Goal: Information Seeking & Learning: Learn about a topic

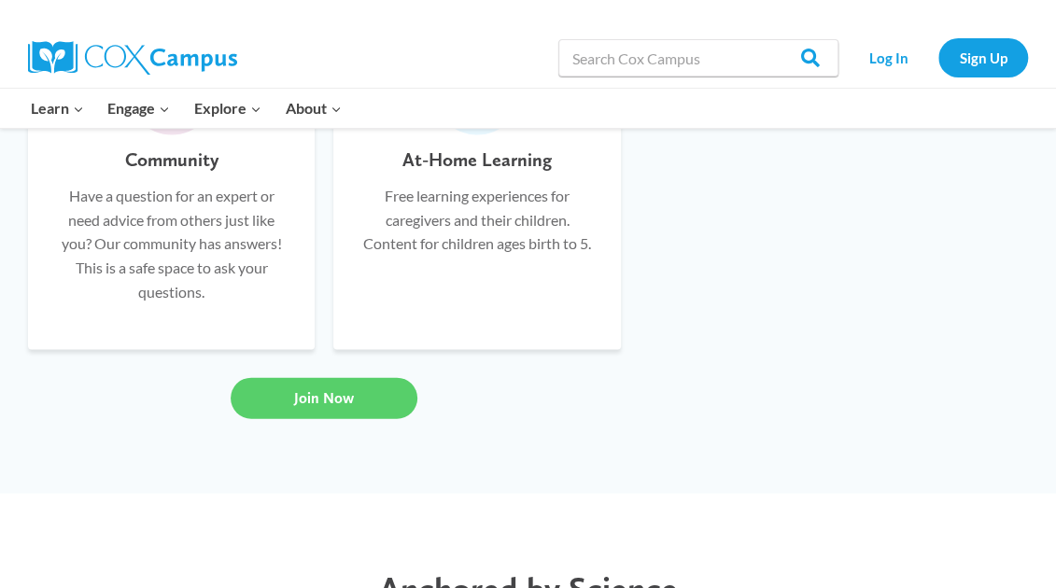
scroll to position [1608, 0]
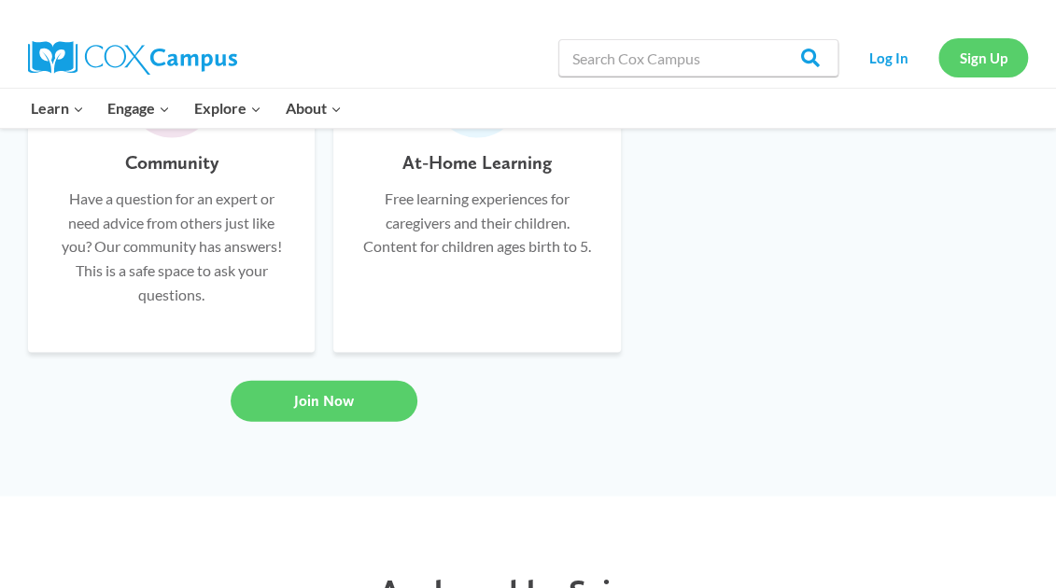
click at [986, 55] on link "Sign Up" at bounding box center [983, 57] width 90 height 38
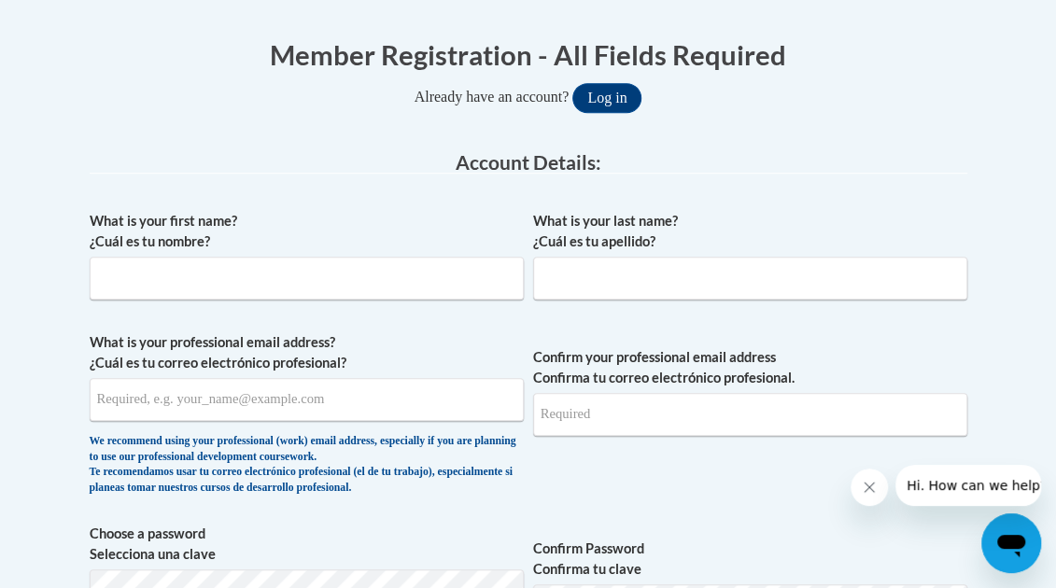
scroll to position [388, 0]
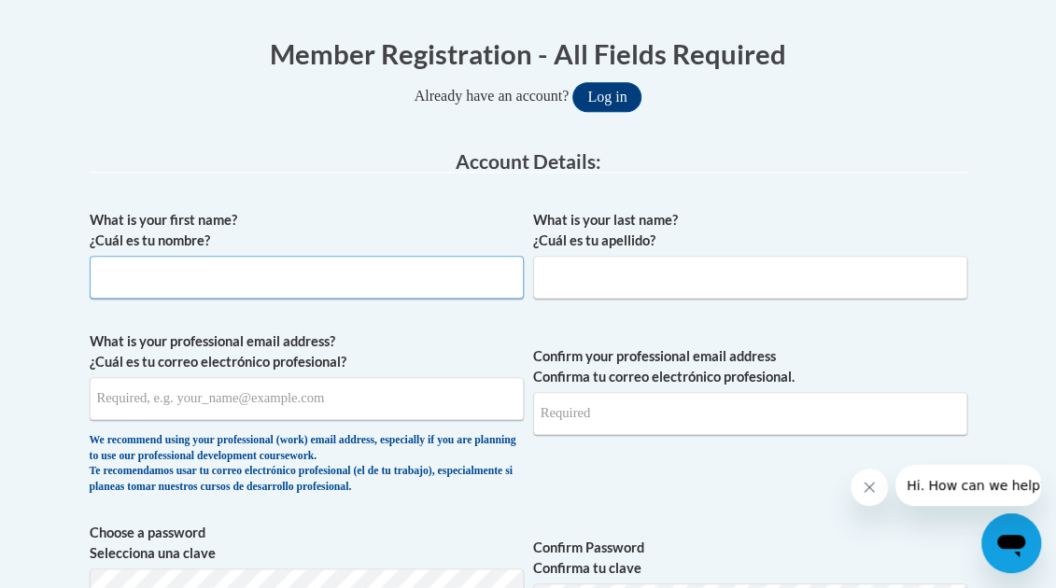
click at [337, 271] on input "What is your first name? ¿Cuál es tu nombre?" at bounding box center [307, 277] width 434 height 43
type input "Tashasa"
click at [618, 272] on input "What is your last name? ¿Cuál es tu apellido?" at bounding box center [750, 277] width 434 height 43
type input "Colton"
click at [405, 398] on input "What is your professional email address? ¿Cuál es tu correo electrónico profesi…" at bounding box center [307, 398] width 434 height 43
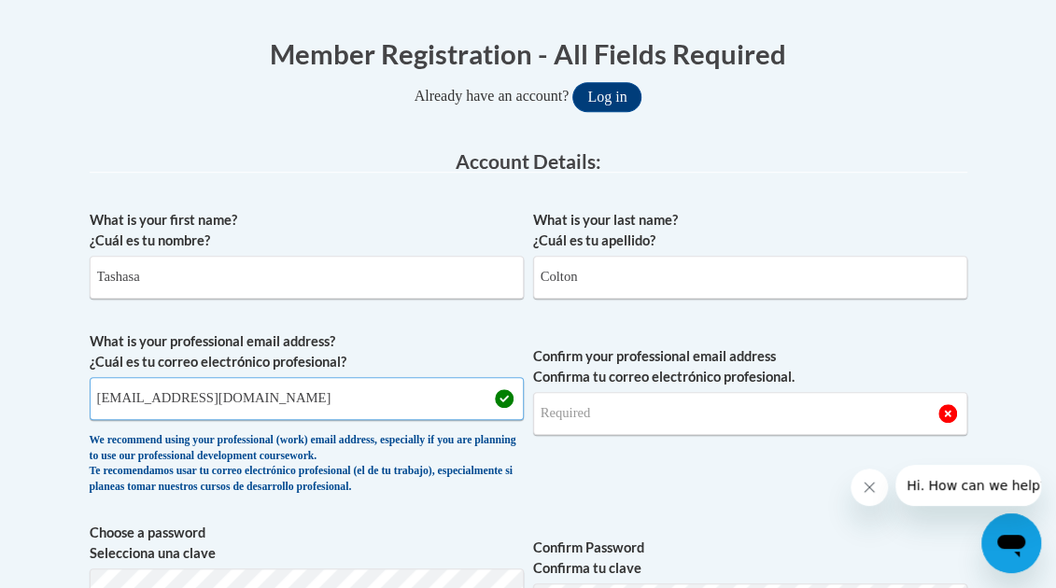
type input "colton.tashasa@fcboe.org"
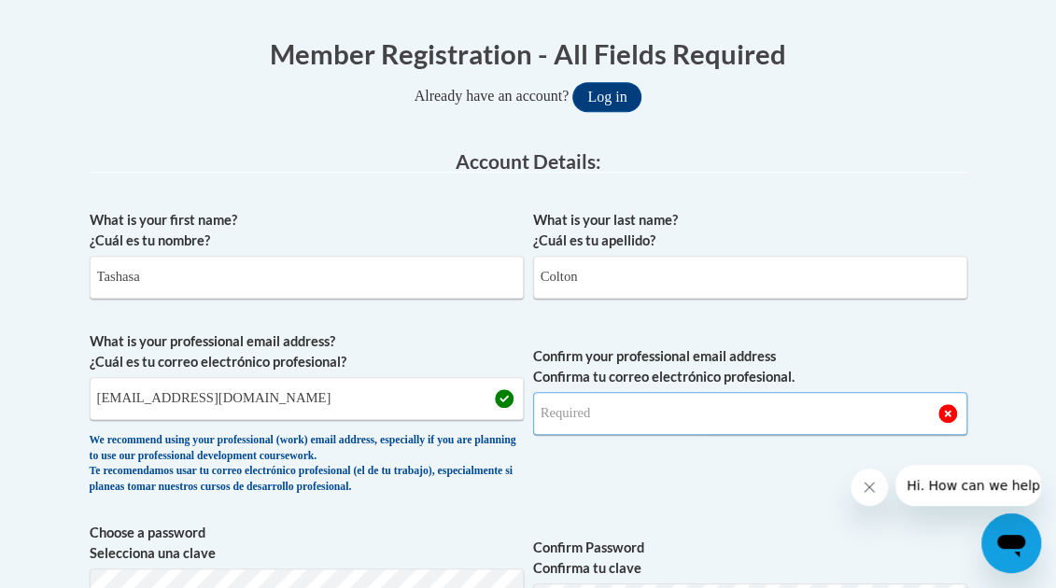
click at [619, 402] on input "Confirm your professional email address Confirma tu correo electrónico profesio…" at bounding box center [750, 413] width 434 height 43
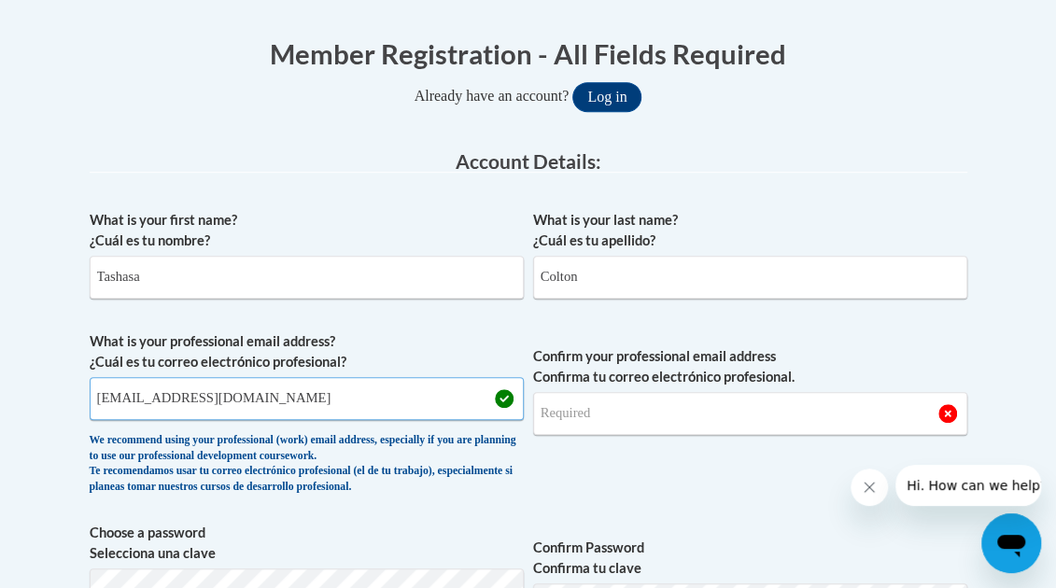
drag, startPoint x: 263, startPoint y: 398, endPoint x: 81, endPoint y: 390, distance: 182.2
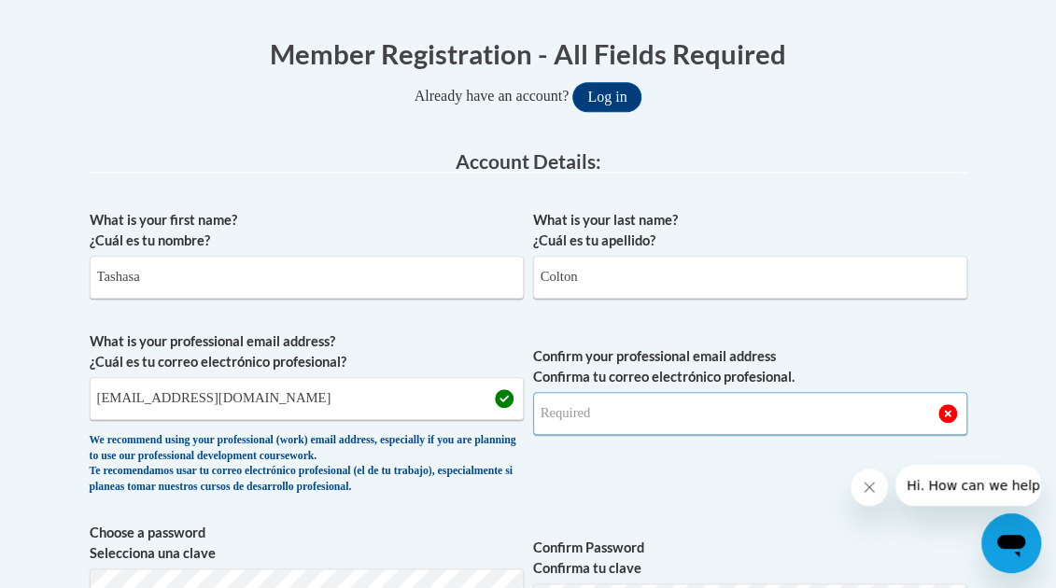
click at [569, 410] on input "Confirm your professional email address Confirma tu correo electrónico profesio…" at bounding box center [750, 413] width 434 height 43
type input "colton.tashasa@fcboe.org"
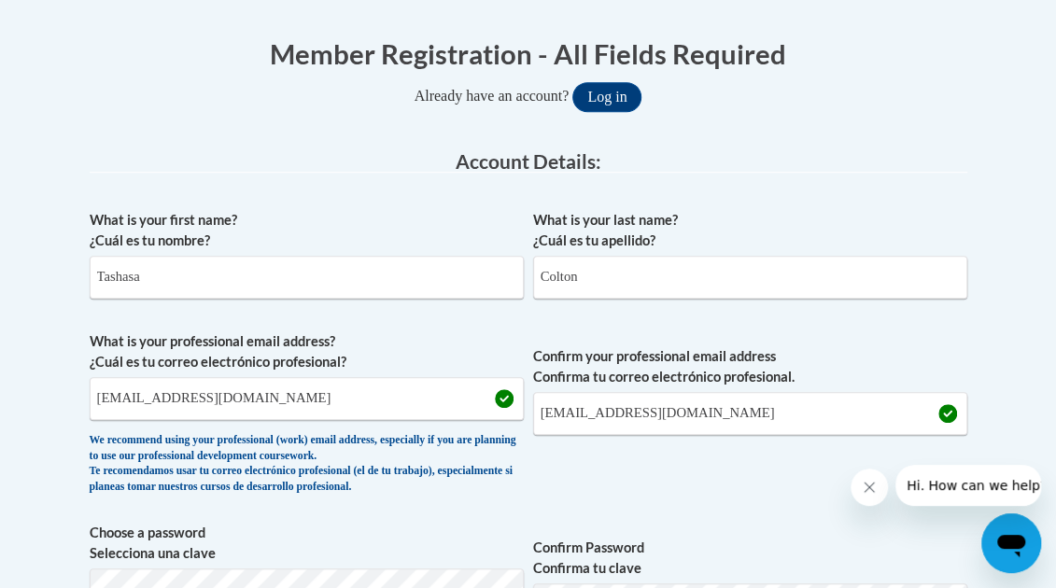
click at [766, 470] on span "Confirm your professional email address Confirma tu correo electrónico profesio…" at bounding box center [750, 418] width 434 height 173
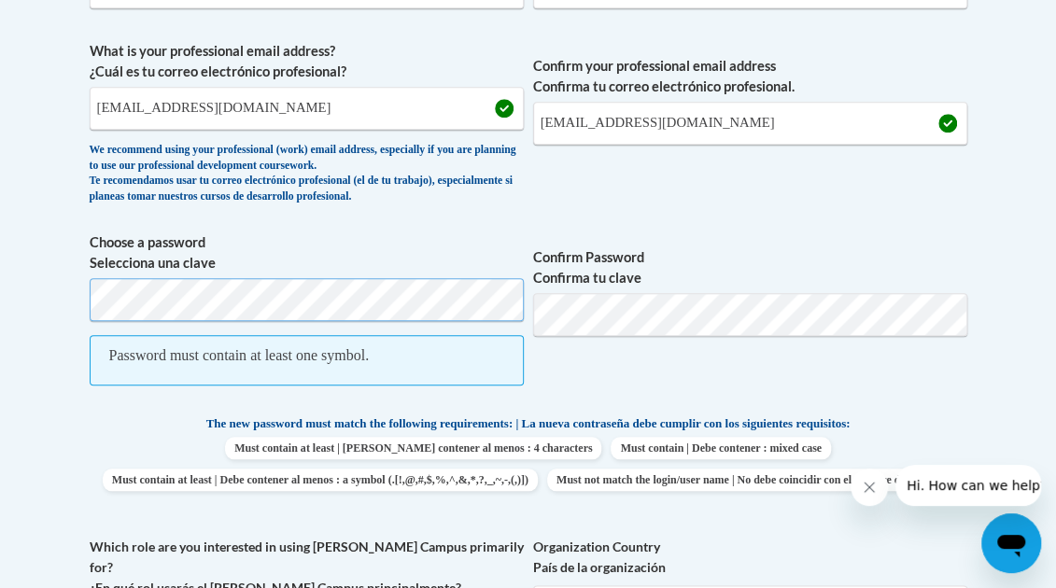
scroll to position [679, 0]
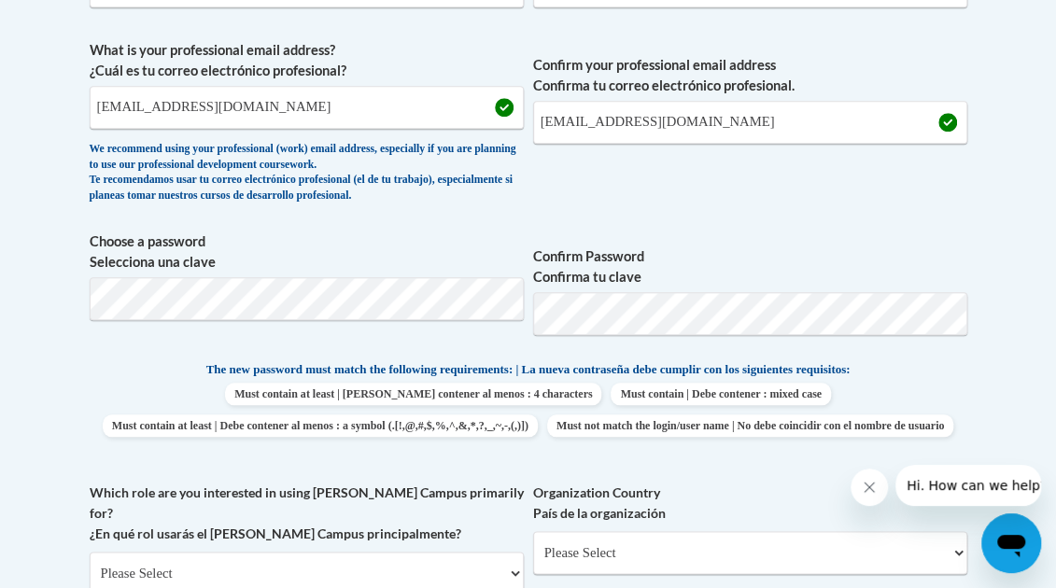
click at [690, 247] on label "Confirm Password Confirma tu clave" at bounding box center [750, 267] width 434 height 41
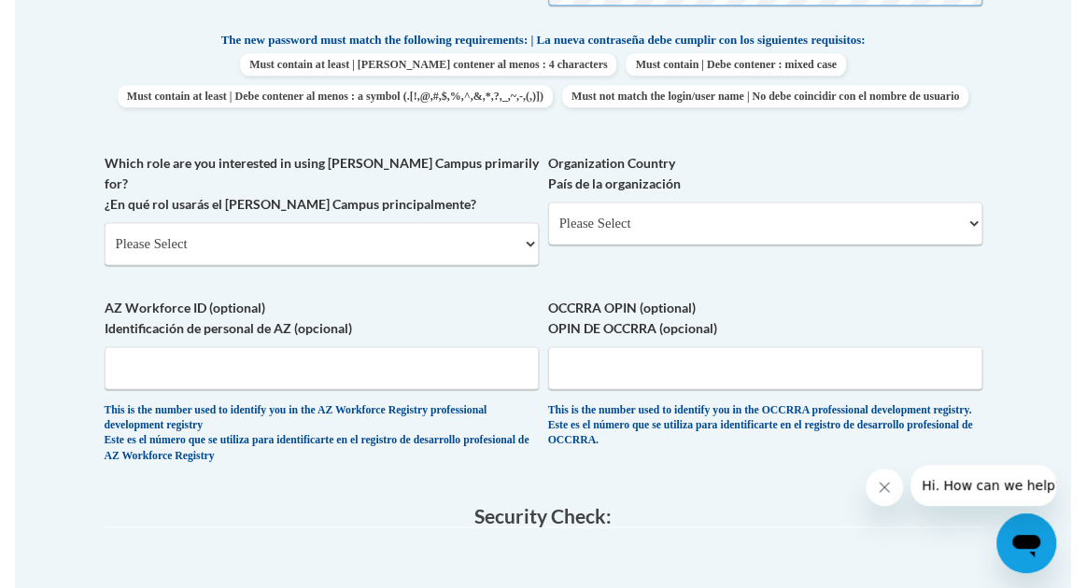
scroll to position [1009, 0]
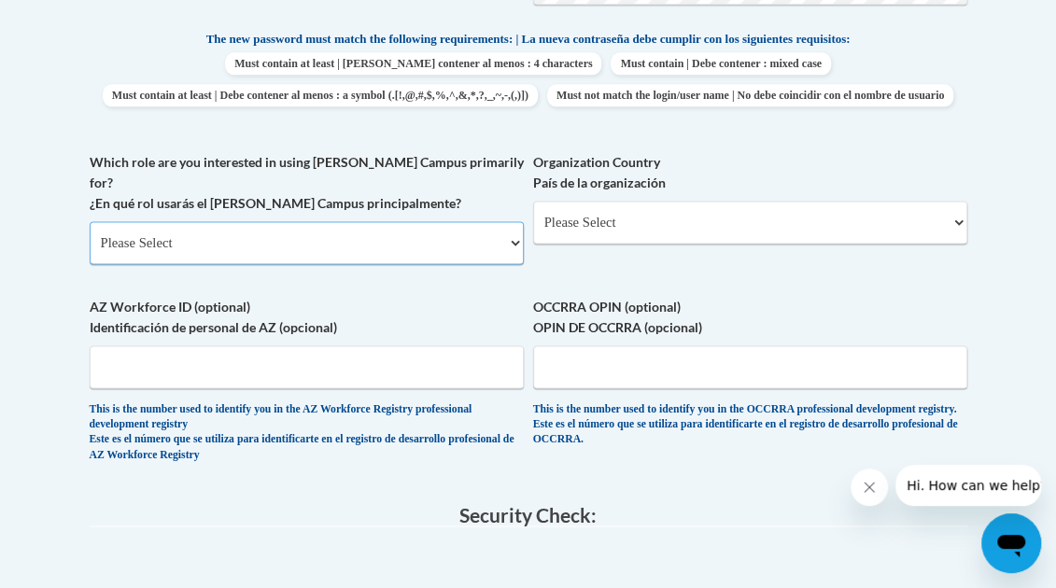
click at [446, 264] on select "Please Select College/University | Colegio/Universidad Community/Nonprofit Part…" at bounding box center [307, 242] width 434 height 43
select select "fbf2d438-af2f-41f8-98f1-81c410e29de3"
click at [90, 232] on select "Please Select College/University | Colegio/Universidad Community/Nonprofit Part…" at bounding box center [307, 242] width 434 height 43
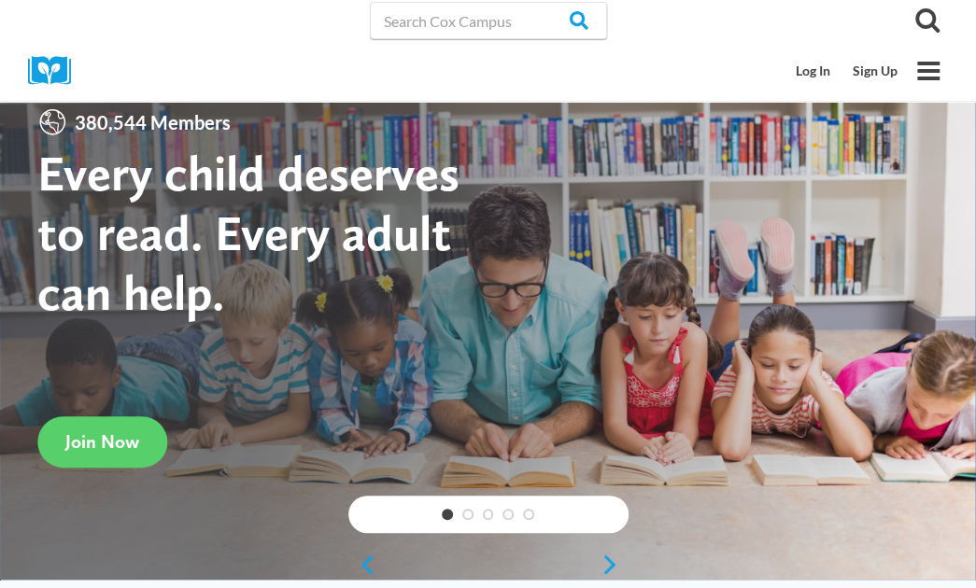
click at [0, 0] on link "Sign Up" at bounding box center [0, 0] width 0 height 0
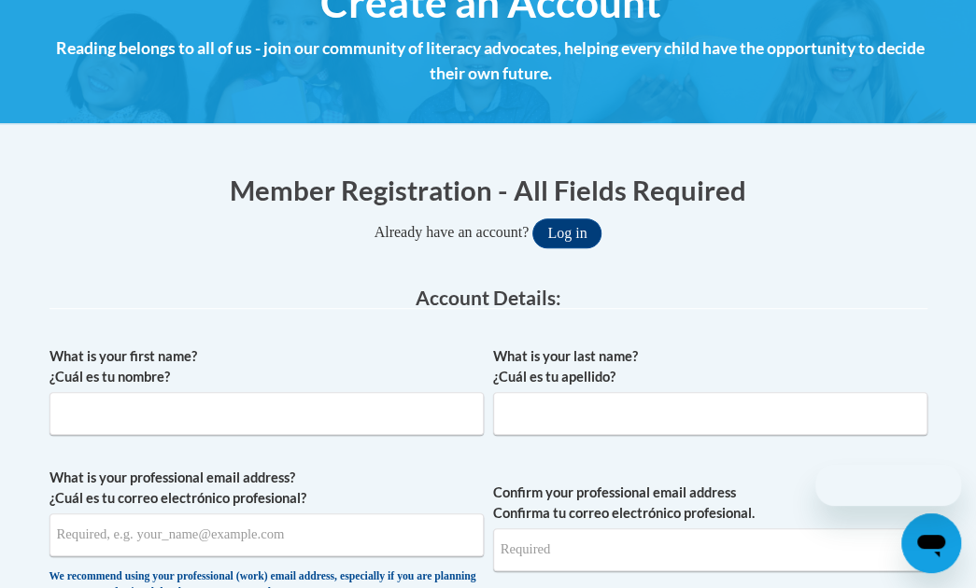
scroll to position [252, 0]
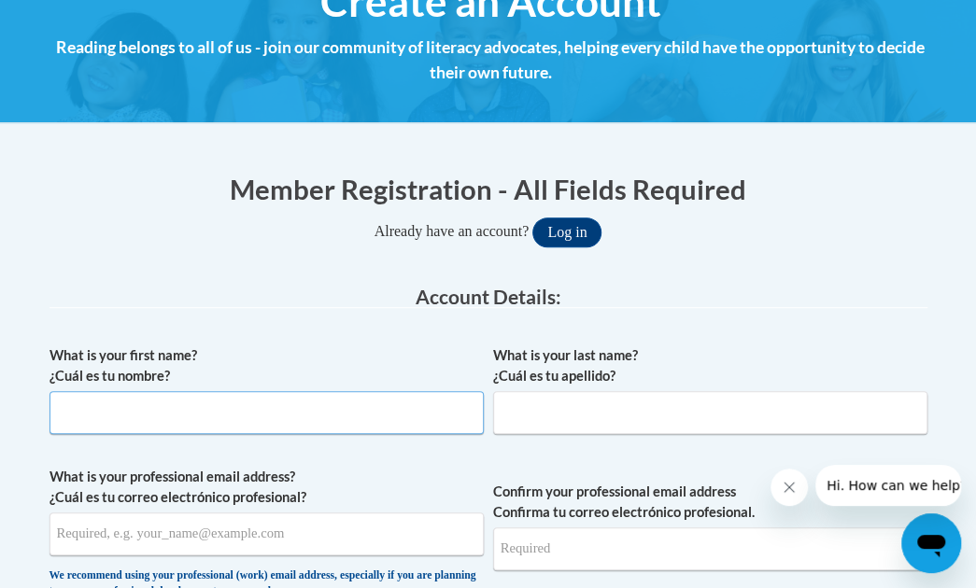
click at [430, 397] on input "What is your first name? ¿Cuál es tu nombre?" at bounding box center [266, 412] width 434 height 43
type input "Tashasa"
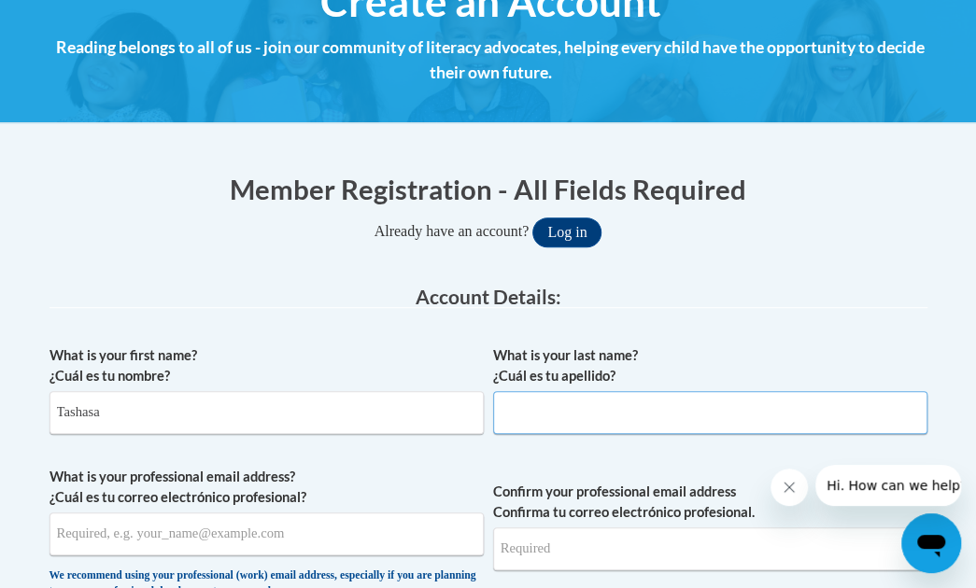
click at [564, 430] on input "What is your last name? ¿Cuál es tu apellido?" at bounding box center [710, 412] width 434 height 43
type input "Colton"
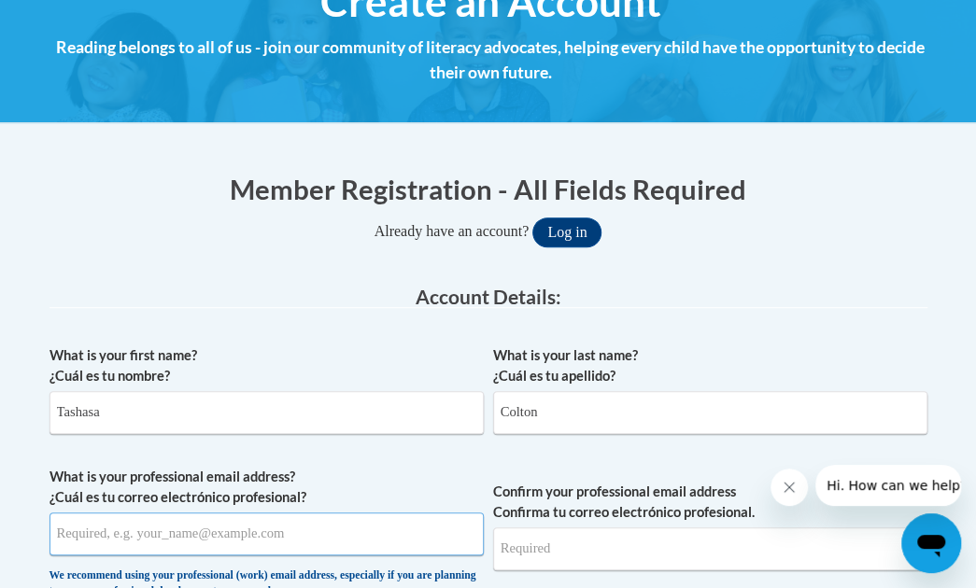
click at [327, 521] on input "What is your professional email address? ¿Cuál es tu correo electrónico profesi…" at bounding box center [266, 534] width 434 height 43
type input "colton.tashasa@fcboe.org"
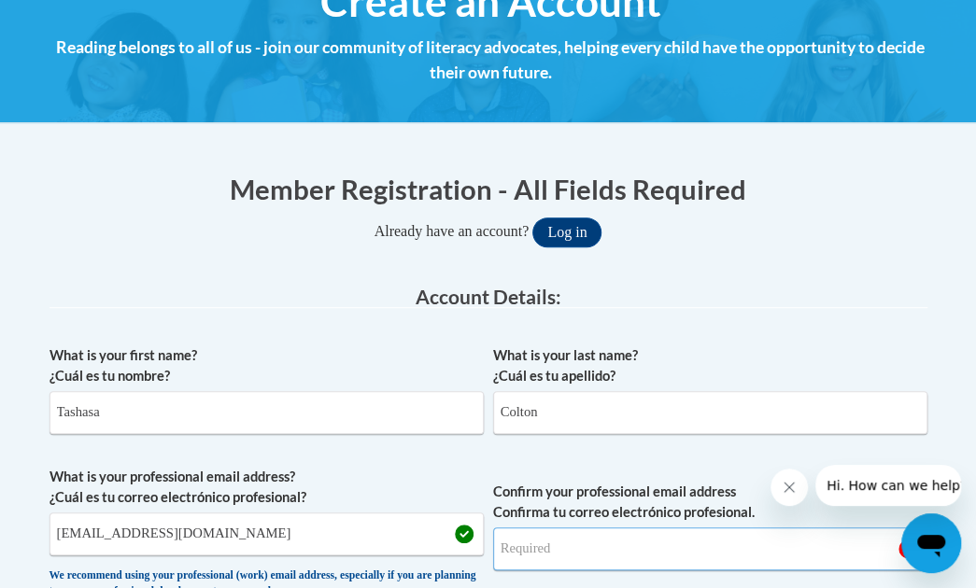
click at [516, 549] on input "Confirm your professional email address Confirma tu correo electrónico profesio…" at bounding box center [710, 549] width 434 height 43
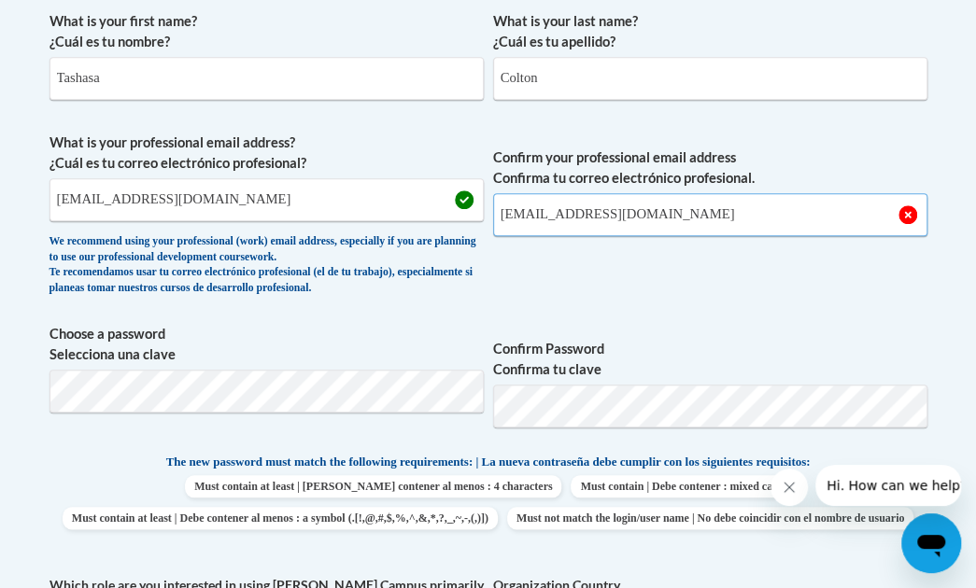
scroll to position [587, 0]
type input "colton.tashasa@fcboe.org"
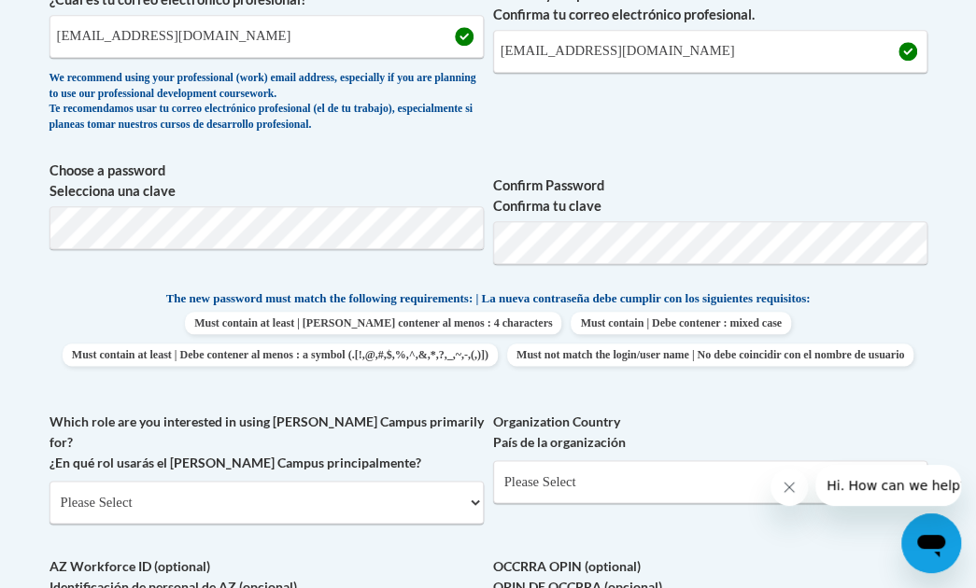
click at [568, 426] on div "What is your first name? ¿Cuál es tu nombre? Tashasa What is your last name? ¿C…" at bounding box center [488, 289] width 878 height 903
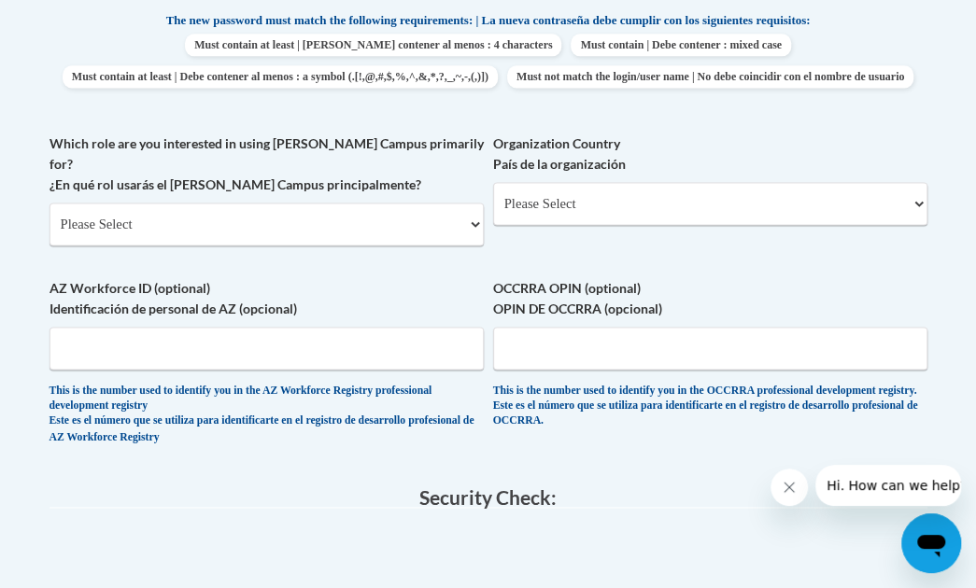
scroll to position [1029, 0]
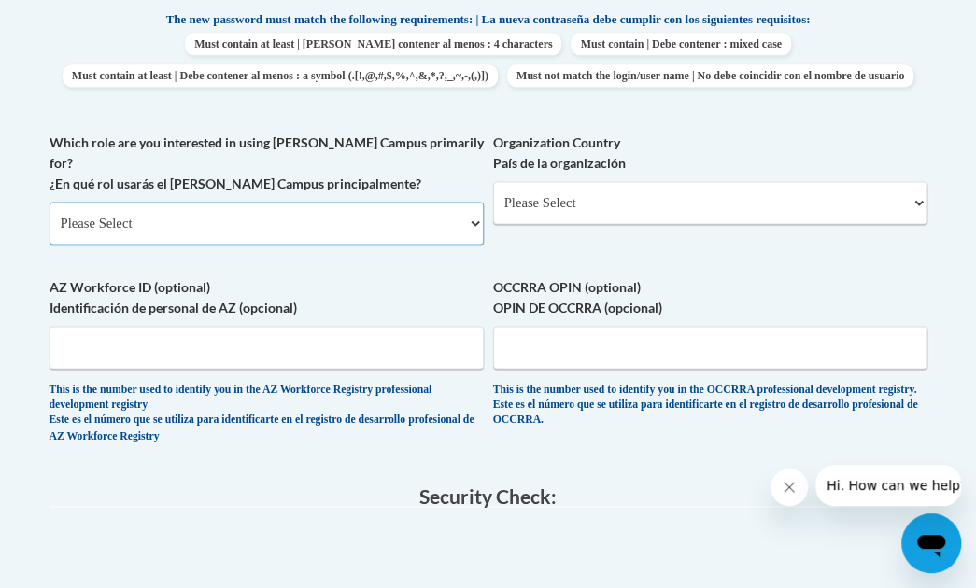
click at [349, 226] on select "Please Select College/University | Colegio/Universidad Community/Nonprofit Part…" at bounding box center [266, 223] width 434 height 43
select select "fbf2d438-af2f-41f8-98f1-81c410e29de3"
click at [49, 212] on select "Please Select College/University | Colegio/Universidad Community/Nonprofit Part…" at bounding box center [266, 223] width 434 height 43
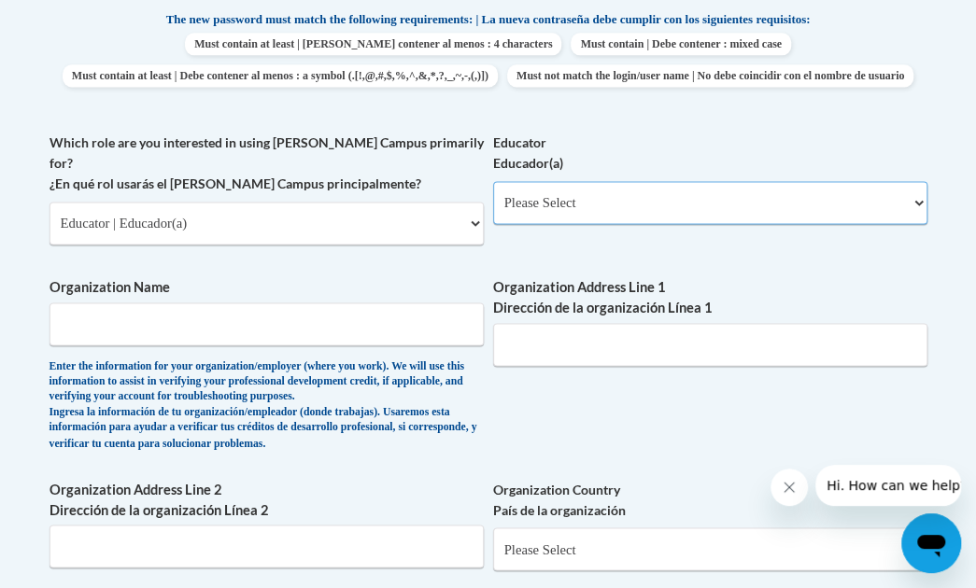
click at [657, 224] on select "Please Select Early Learning/Daycare Teacher/Family Home Care Provider | Maestr…" at bounding box center [710, 202] width 434 height 43
select select "8e40623d-54d0-45cd-9f92-5df65cd3f8cf"
click at [493, 212] on select "Please Select Early Learning/Daycare Teacher/Family Home Care Provider | Maestr…" at bounding box center [710, 202] width 434 height 43
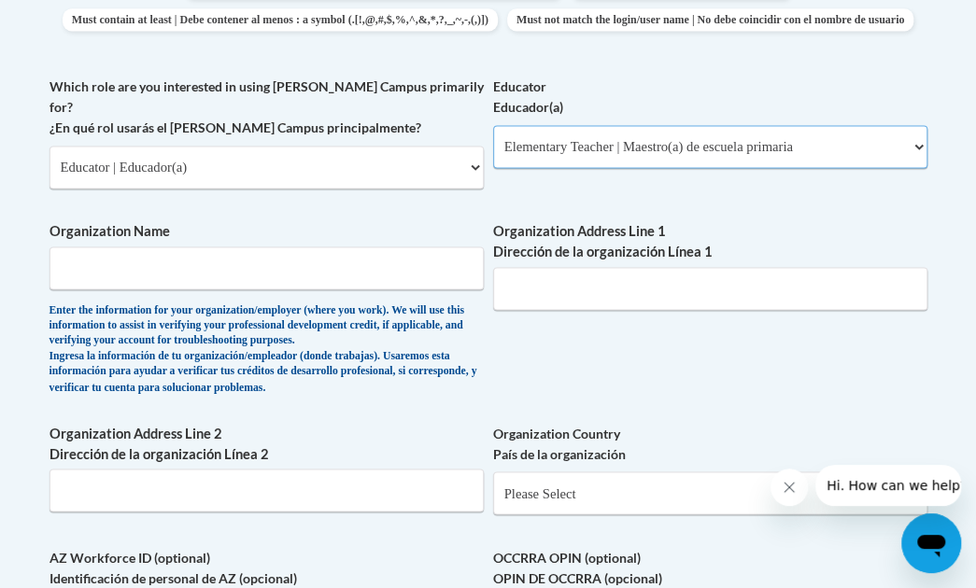
scroll to position [1086, 0]
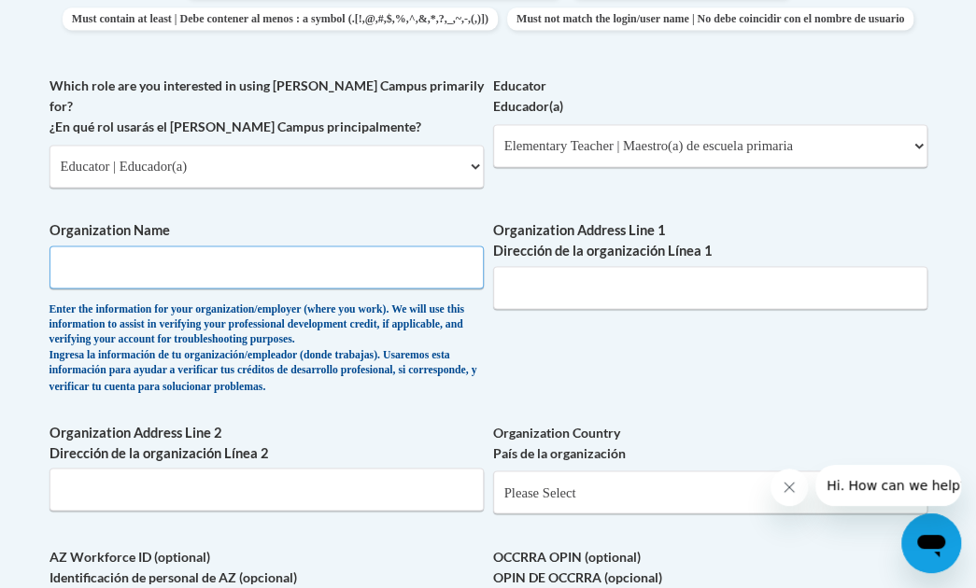
click at [381, 289] on input "Organization Name" at bounding box center [266, 267] width 434 height 43
click at [76, 277] on input "SPring Hill" at bounding box center [266, 267] width 434 height 43
click at [224, 279] on input "Spring Hill" at bounding box center [266, 267] width 434 height 43
type input "Spring Hill Elementary"
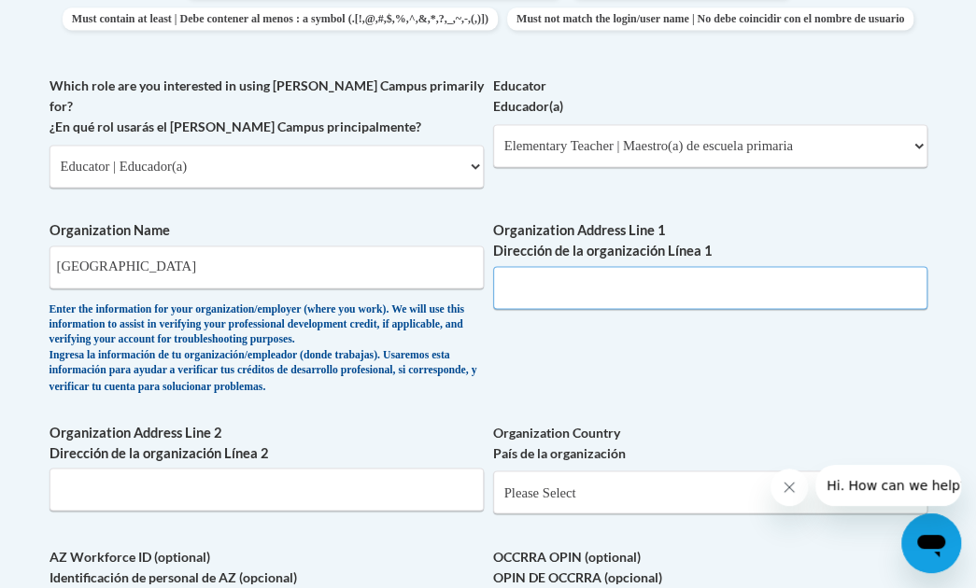
click at [581, 309] on input "Organization Address Line 1 Dirección de la organización Línea 1" at bounding box center [710, 287] width 434 height 43
type input "100 Bradford Square"
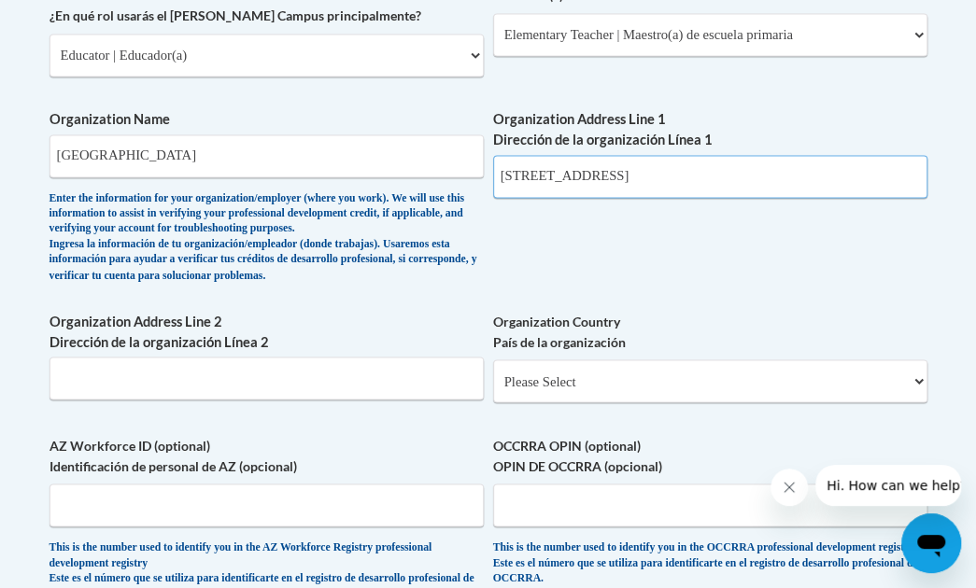
scroll to position [1198, 0]
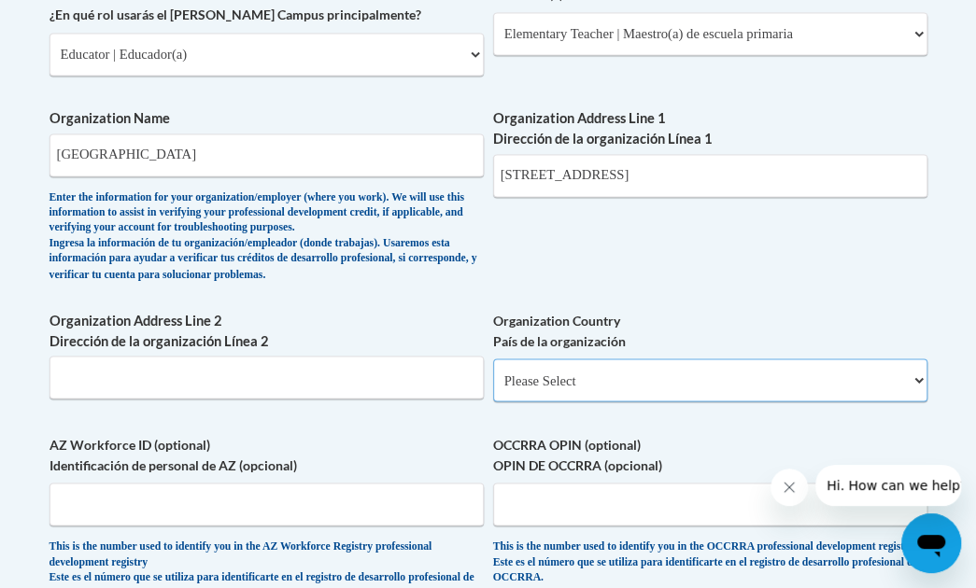
click at [590, 402] on select "Please Select United States | Estados Unidos Outside of the United States | Fue…" at bounding box center [710, 380] width 434 height 43
select select "ad49bcad-a171-4b2e-b99c-48b446064914"
click at [493, 369] on select "Please Select United States | Estados Unidos Outside of the United States | Fue…" at bounding box center [710, 380] width 434 height 43
select select
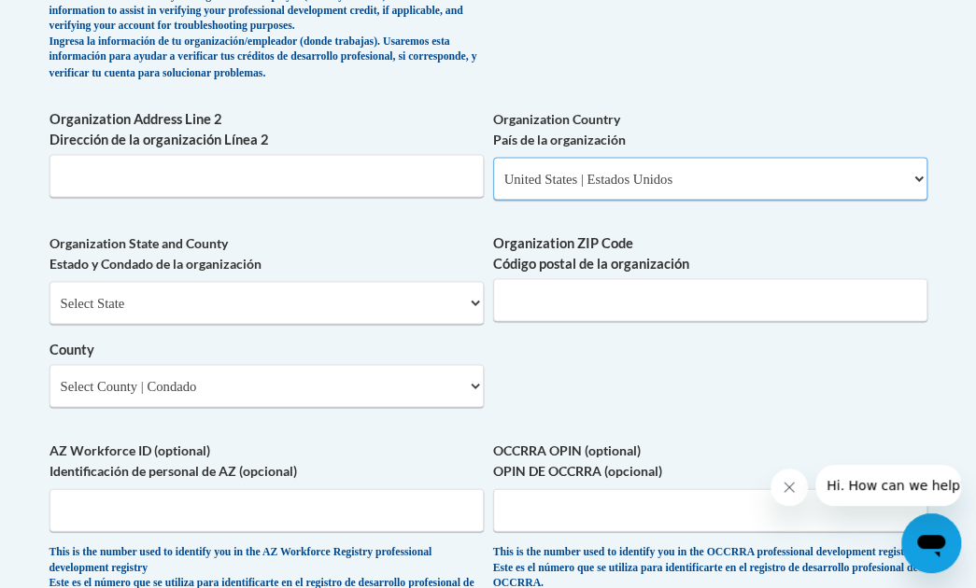
scroll to position [1401, 0]
click at [390, 306] on select "Select State Alabama Alaska Arizona Arkansas California Colorado Connecticut De…" at bounding box center [266, 301] width 434 height 43
select select "Georgia"
click at [49, 290] on select "Select State Alabama Alaska Arizona Arkansas California Colorado Connecticut De…" at bounding box center [266, 301] width 434 height 43
click at [347, 399] on select "Select County Appling Atkinson Bacon Baker Baldwin Banks Barrow Bartow Ben Hill…" at bounding box center [266, 384] width 434 height 43
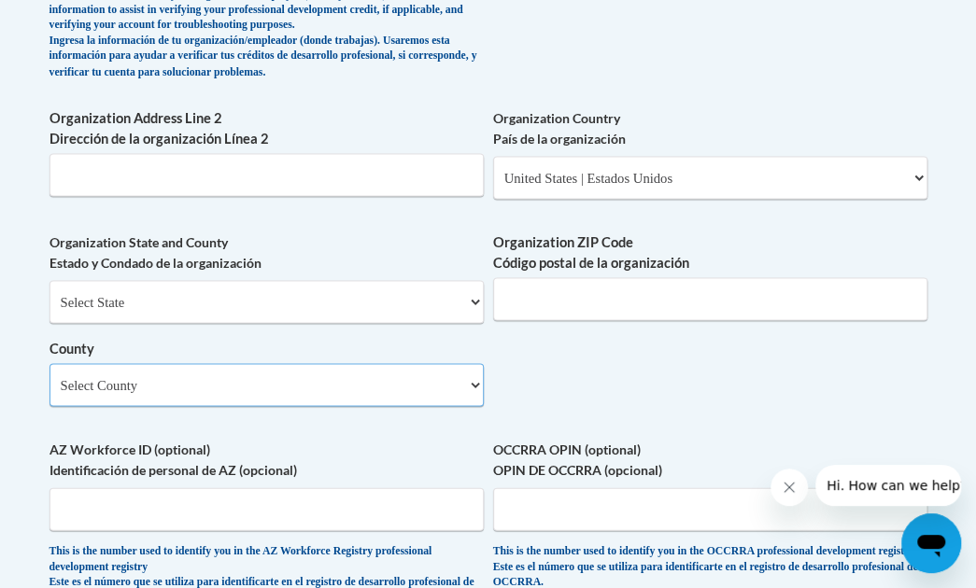
select select "Fayette"
click at [49, 374] on select "Select County Appling Atkinson Bacon Baker Baldwin Banks Barrow Bartow Ben Hill…" at bounding box center [266, 384] width 434 height 43
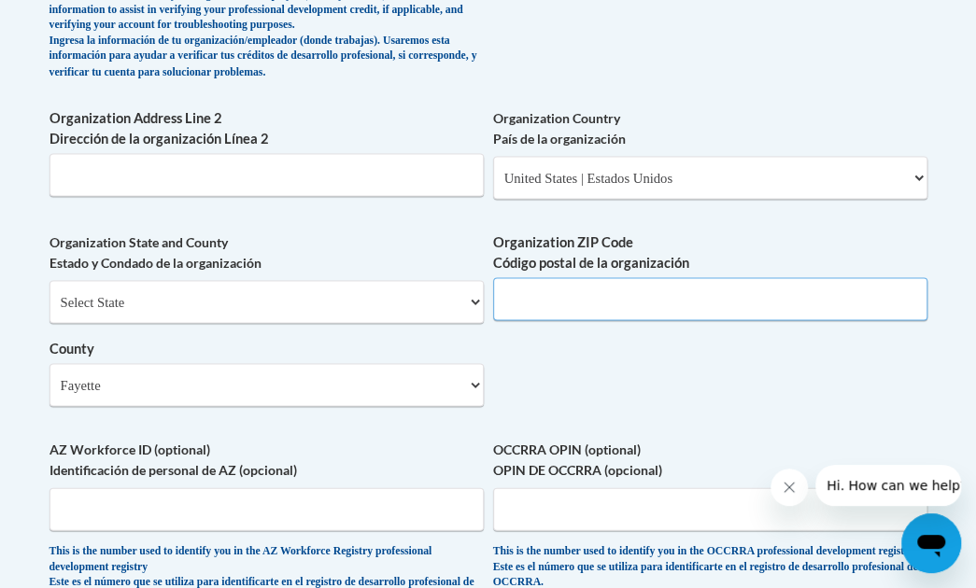
click at [676, 320] on input "Organization ZIP Code Código postal de la organización" at bounding box center [710, 298] width 434 height 43
type input "30215"
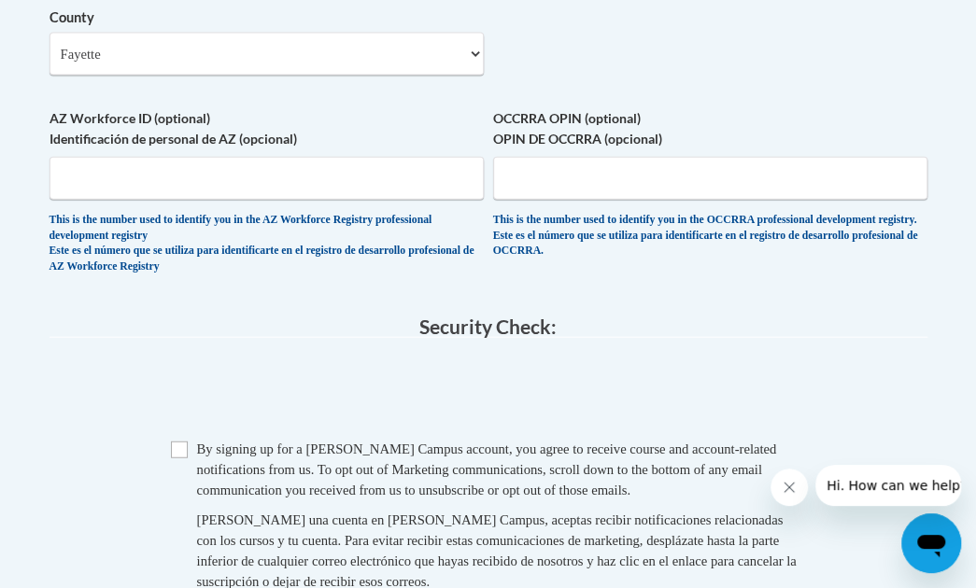
scroll to position [1902, 0]
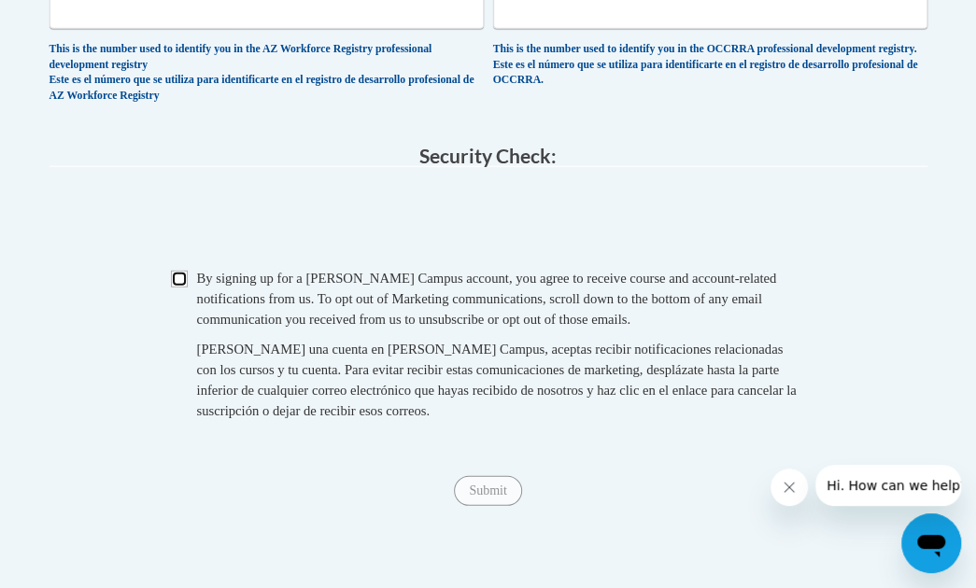
click at [181, 288] on input "Checkbox" at bounding box center [179, 279] width 17 height 17
checkbox input "true"
click at [498, 492] on input "Submit" at bounding box center [487, 491] width 67 height 30
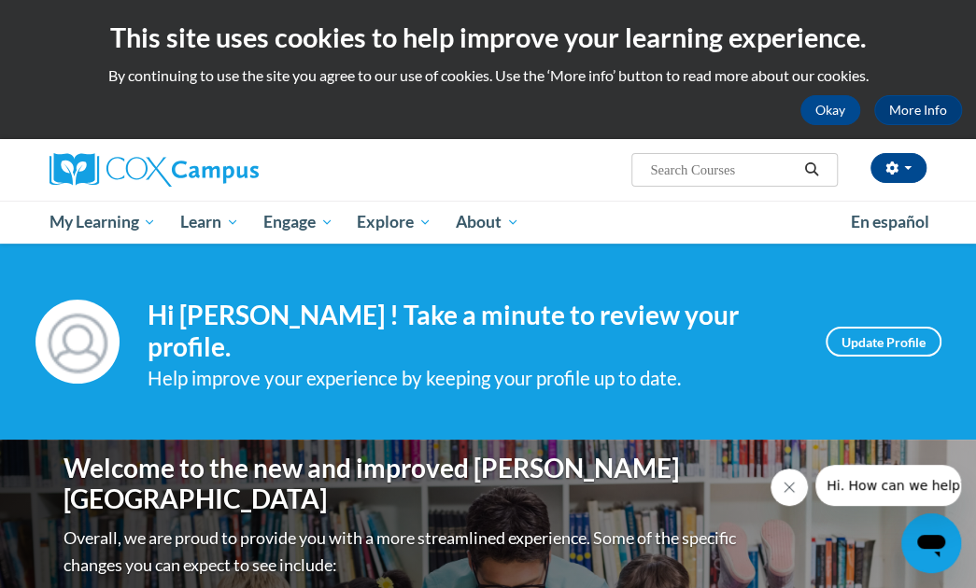
click at [712, 178] on input "Search..." at bounding box center [722, 170] width 149 height 22
type input "GaDOE Dyslexia Video Series"
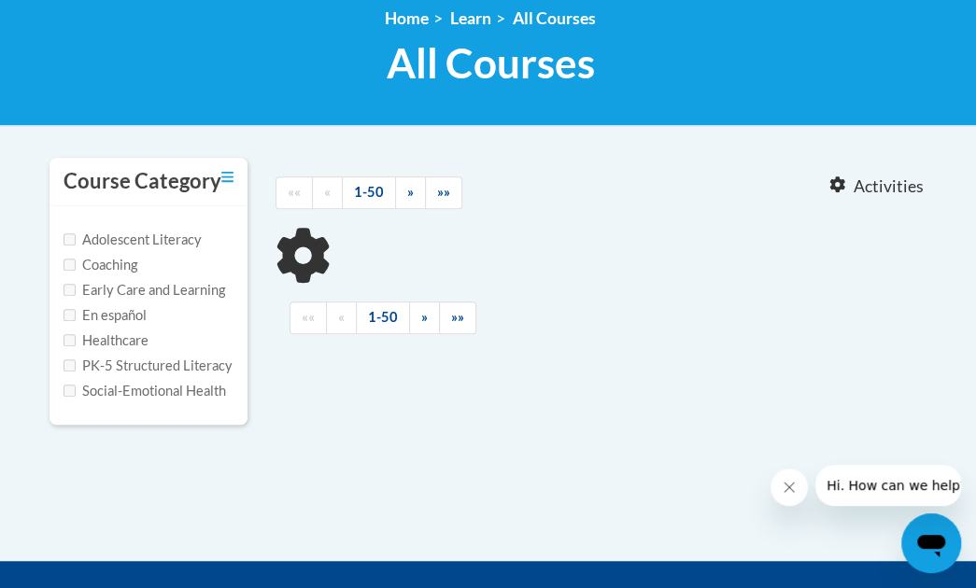
type input "GaDOE Dyslexia Video Series"
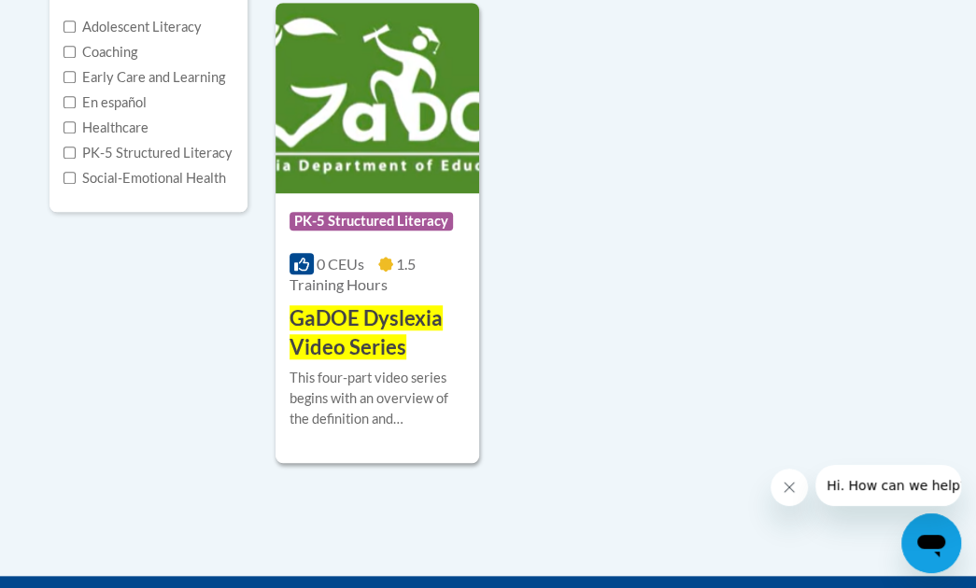
scroll to position [477, 0]
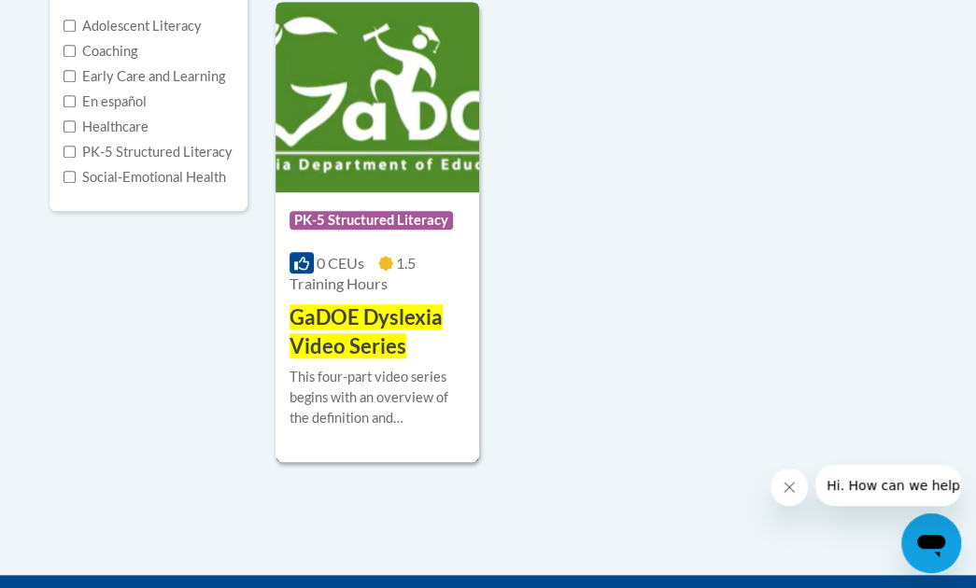
click at [444, 318] on h3 "GaDOE Dyslexia Video Series" at bounding box center [377, 332] width 176 height 58
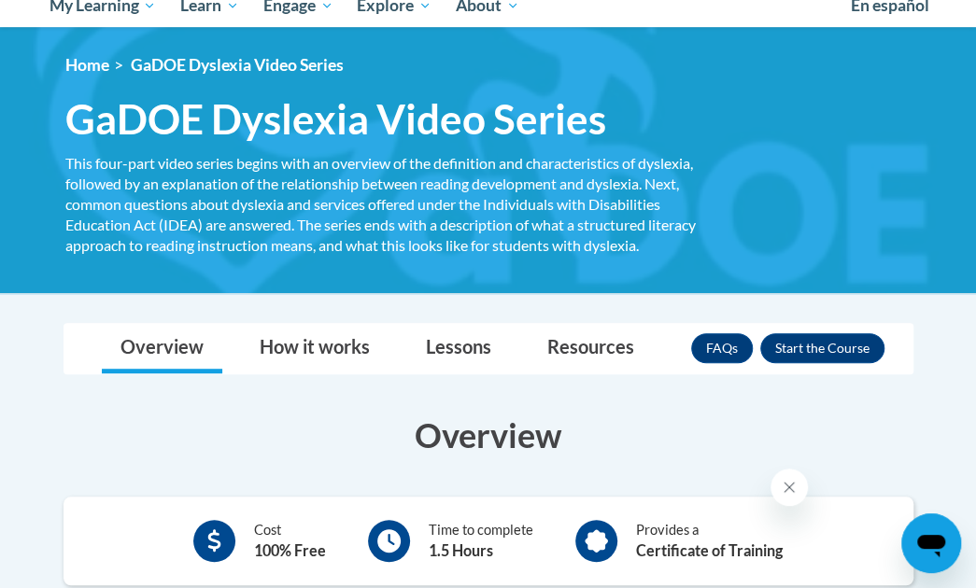
scroll to position [213, 0]
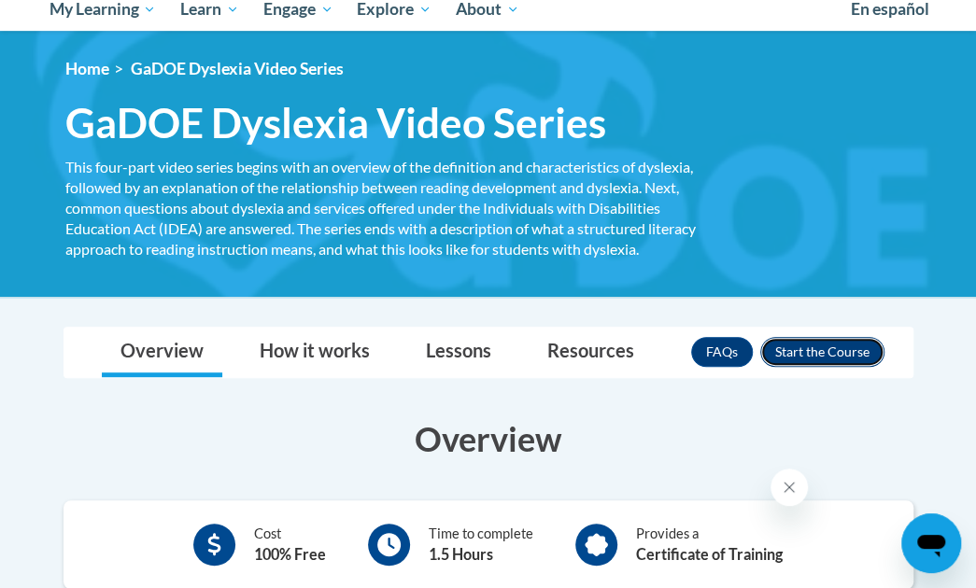
click at [839, 350] on button "Enroll" at bounding box center [822, 352] width 124 height 30
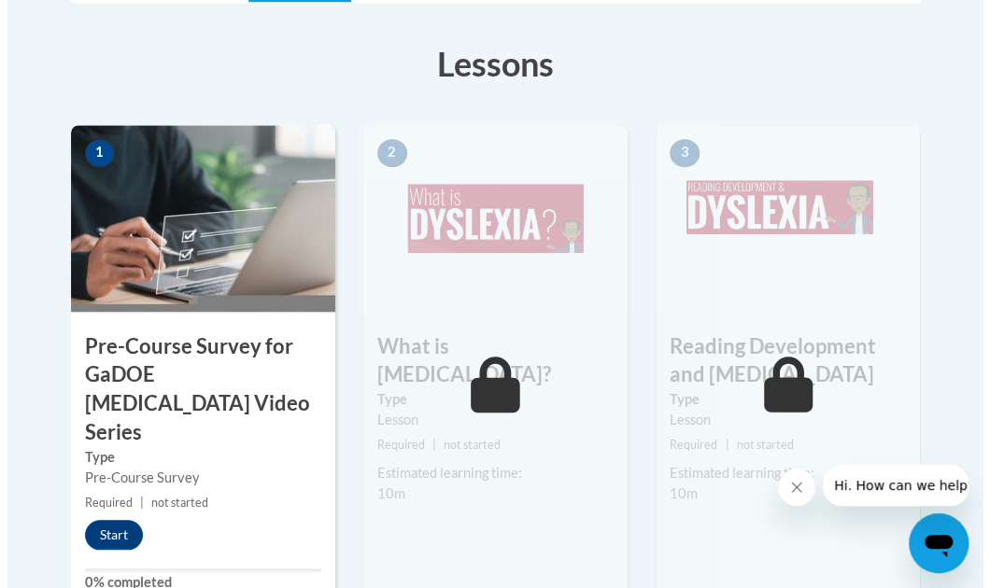
scroll to position [548, 0]
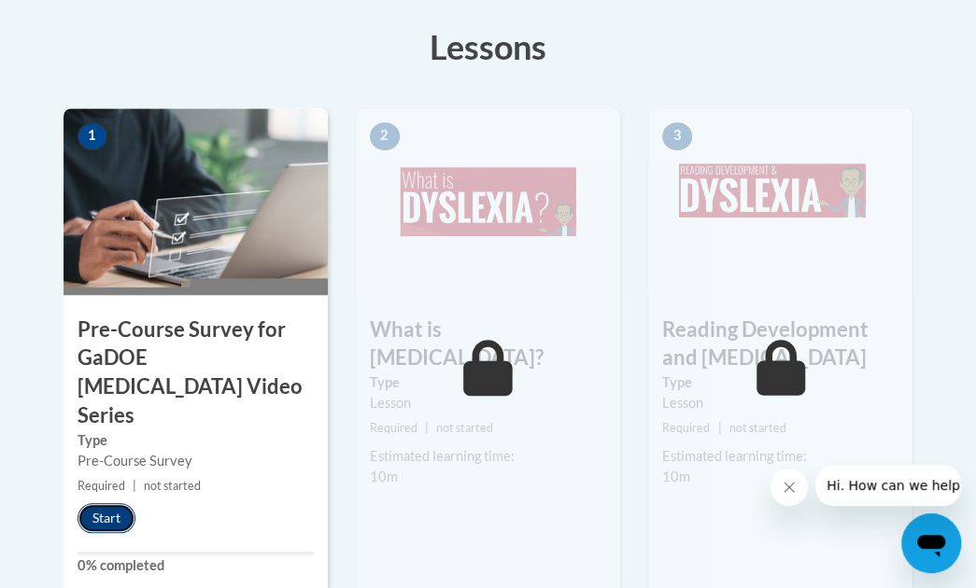
click at [110, 503] on button "Start" at bounding box center [107, 518] width 58 height 30
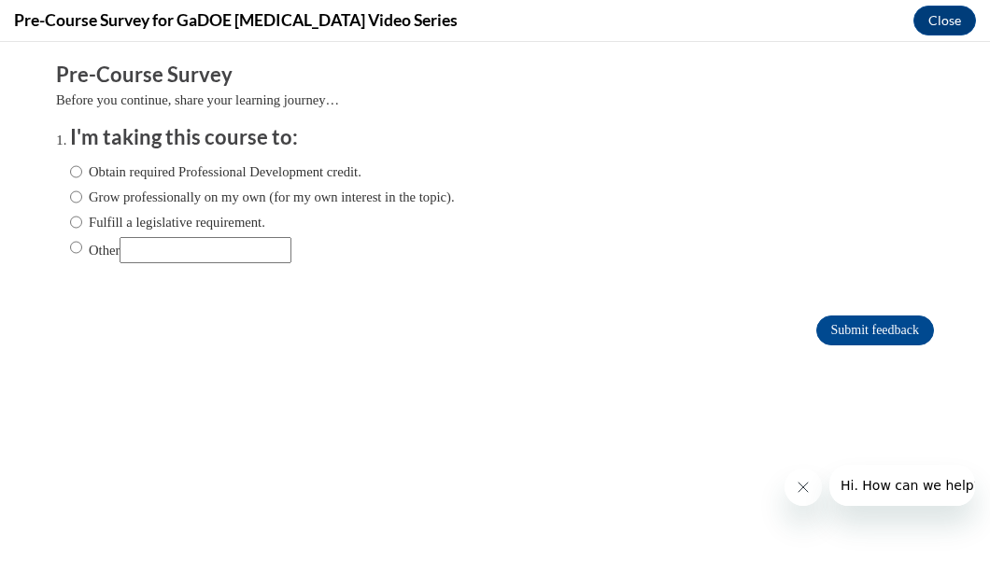
scroll to position [0, 0]
click at [160, 171] on label "Obtain required Professional Development credit." at bounding box center [215, 172] width 291 height 21
click at [82, 171] on input "Obtain required Professional Development credit." at bounding box center [76, 172] width 12 height 21
radio input "true"
drag, startPoint x: 846, startPoint y: 335, endPoint x: 875, endPoint y: 333, distance: 29.0
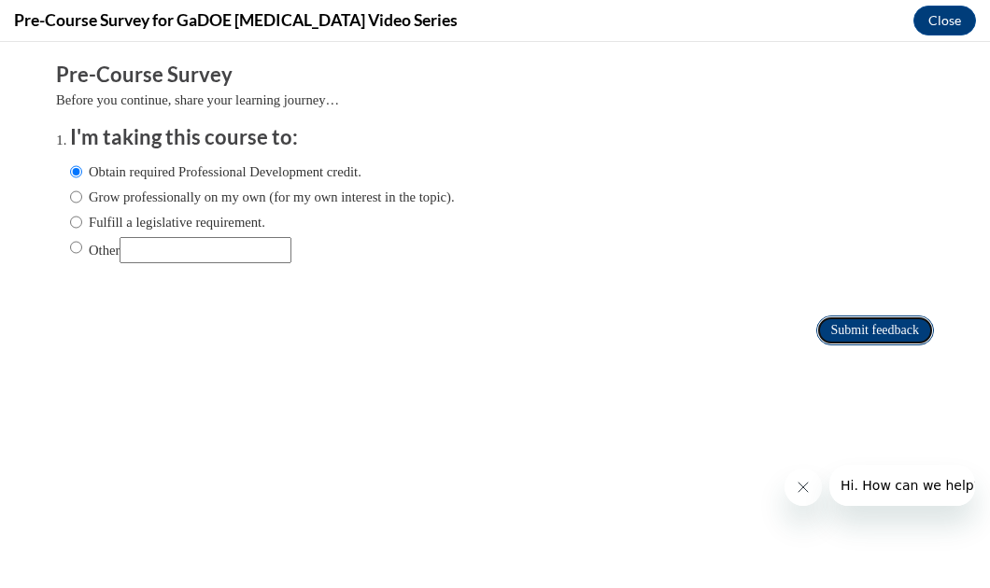
click at [875, 333] on input "Submit feedback" at bounding box center [875, 331] width 118 height 30
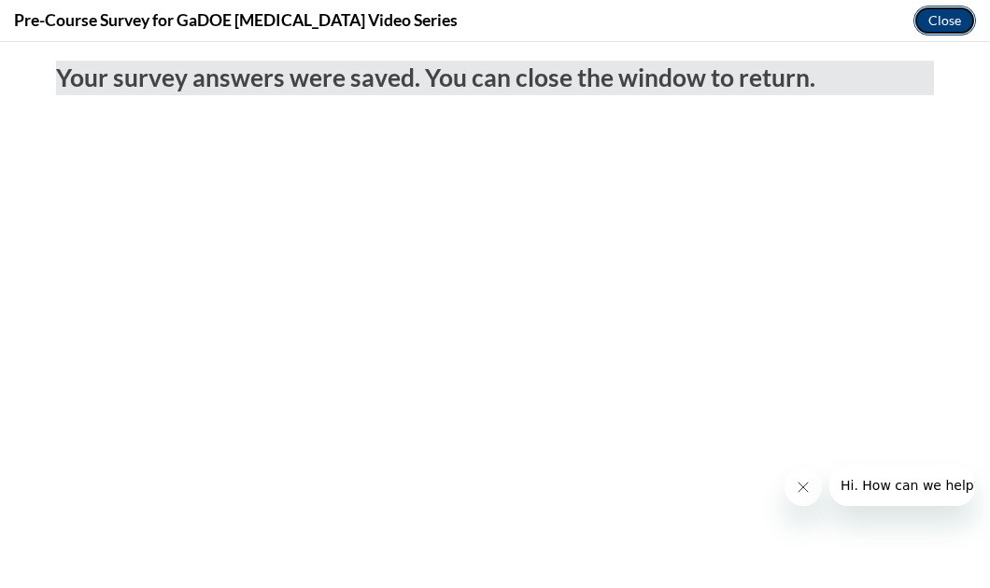
click at [931, 28] on button "Close" at bounding box center [944, 21] width 63 height 30
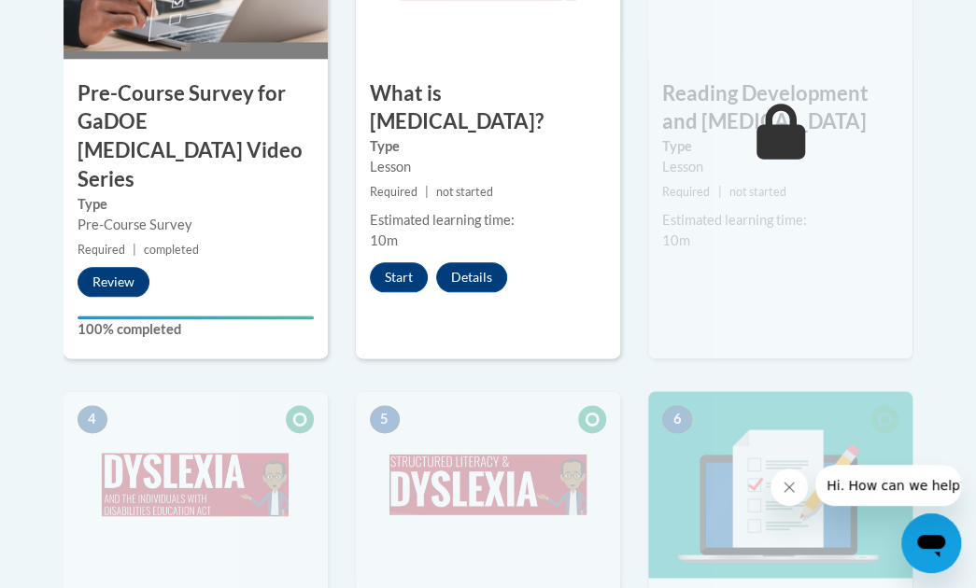
scroll to position [783, 0]
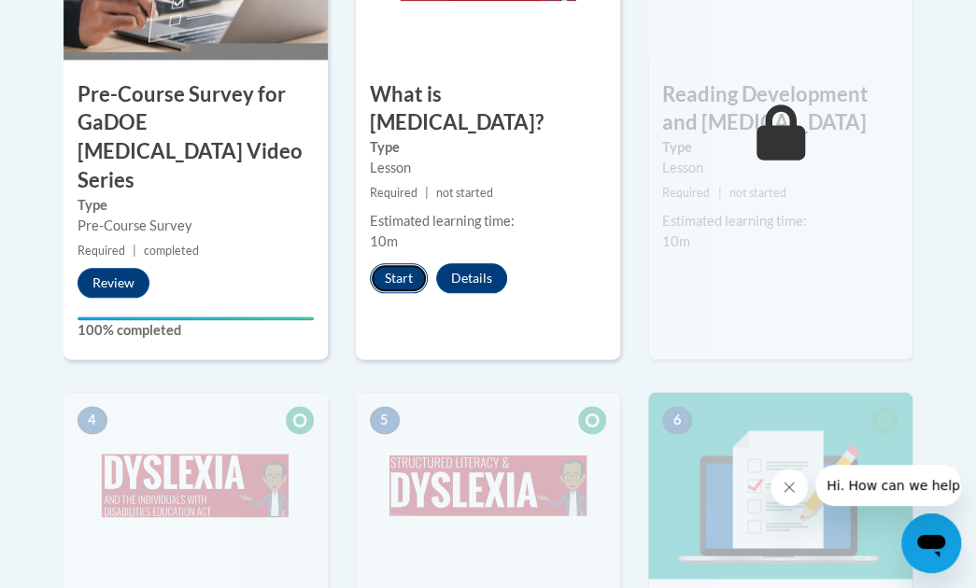
click at [384, 263] on button "Start" at bounding box center [399, 278] width 58 height 30
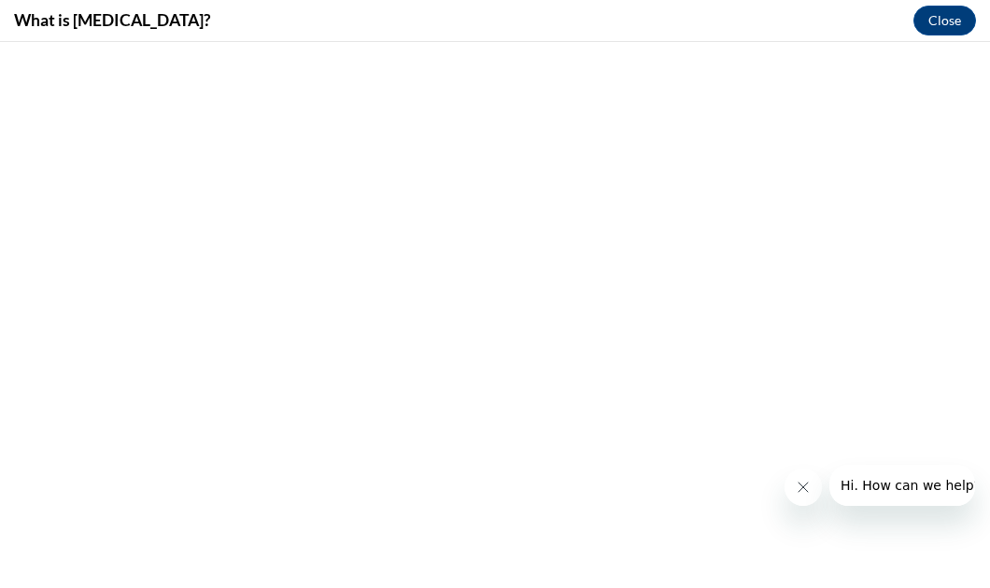
click at [800, 480] on icon "Close message from company" at bounding box center [802, 487] width 15 height 15
click at [932, 36] on div "What is Dyslexia? Close" at bounding box center [495, 21] width 990 height 42
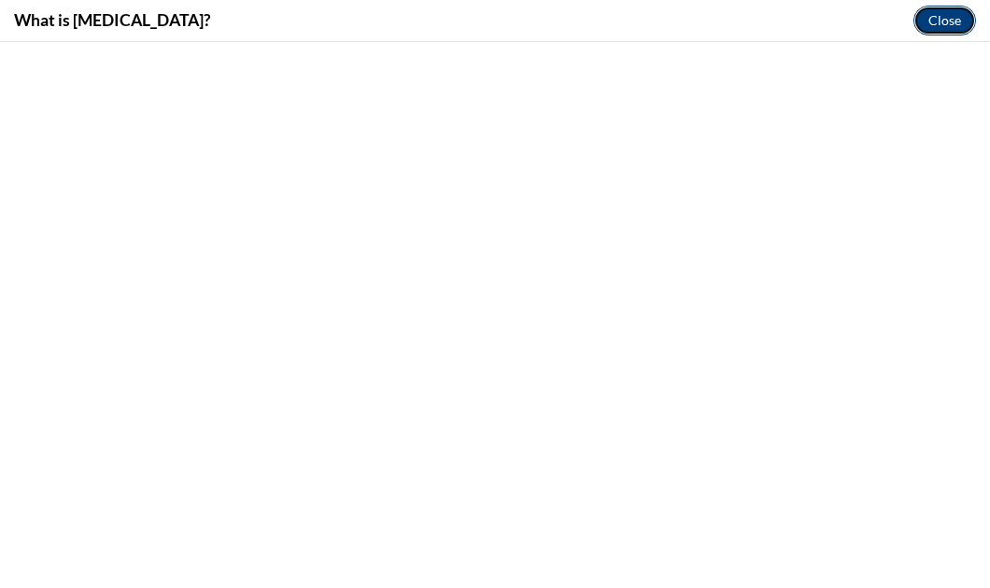
click at [932, 29] on button "Close" at bounding box center [944, 21] width 63 height 30
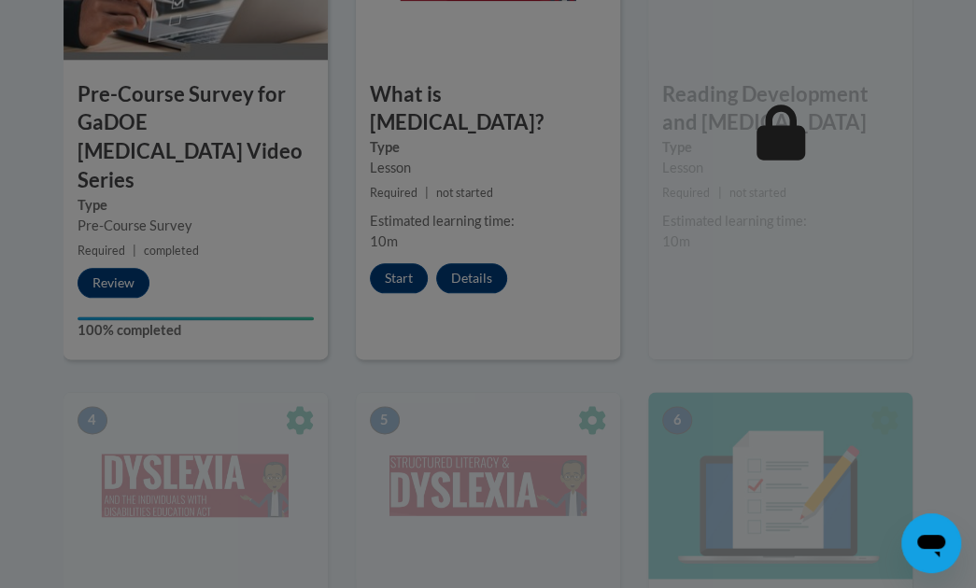
click at [394, 244] on div at bounding box center [488, 294] width 976 height 588
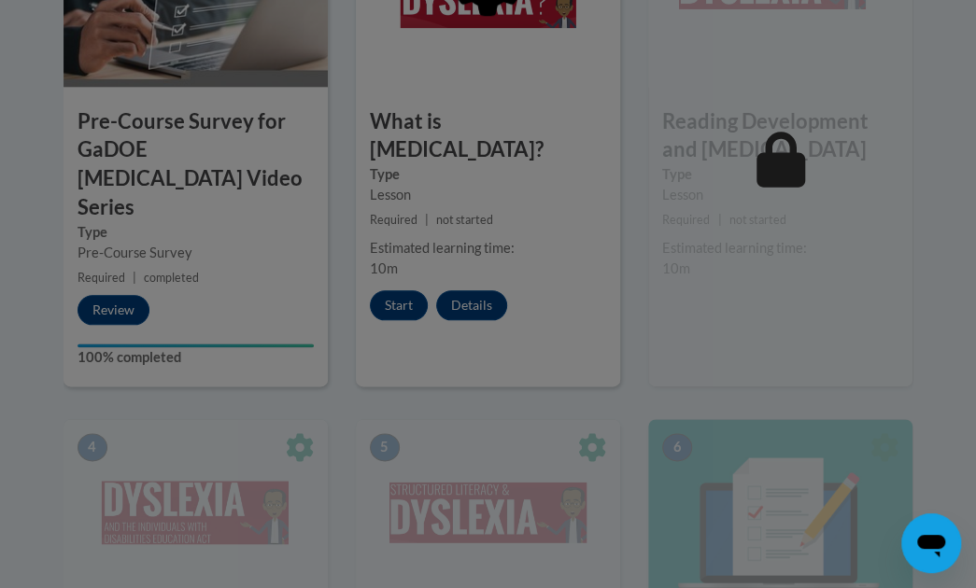
scroll to position [758, 0]
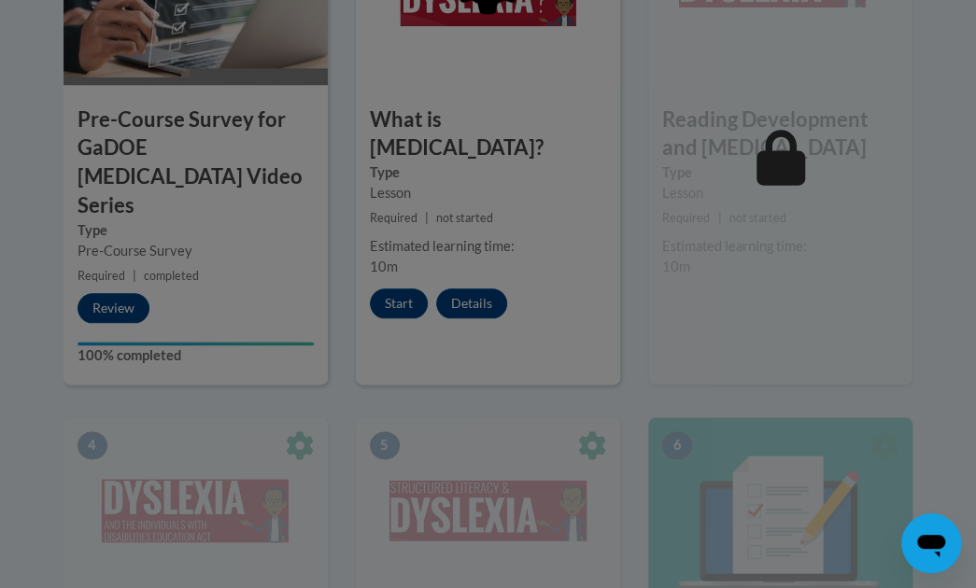
click at [401, 267] on div at bounding box center [488, 294] width 976 height 588
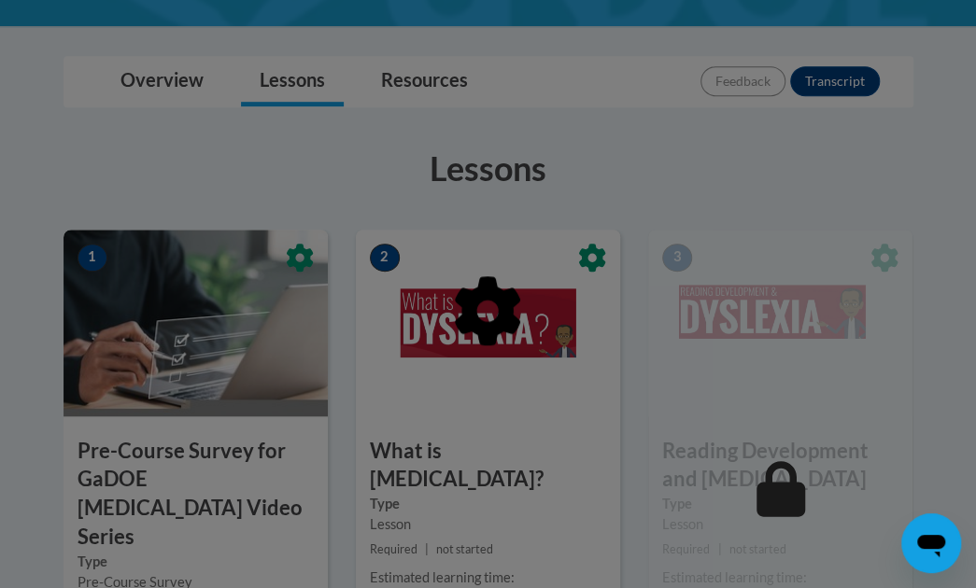
scroll to position [458, 0]
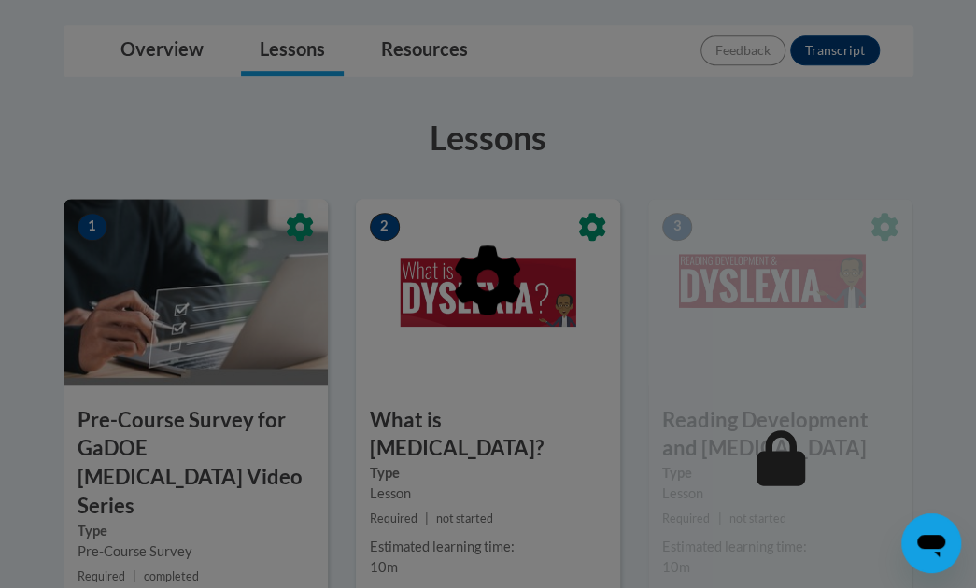
click at [239, 301] on div at bounding box center [488, 376] width 850 height 355
click at [439, 322] on div at bounding box center [488, 376] width 850 height 355
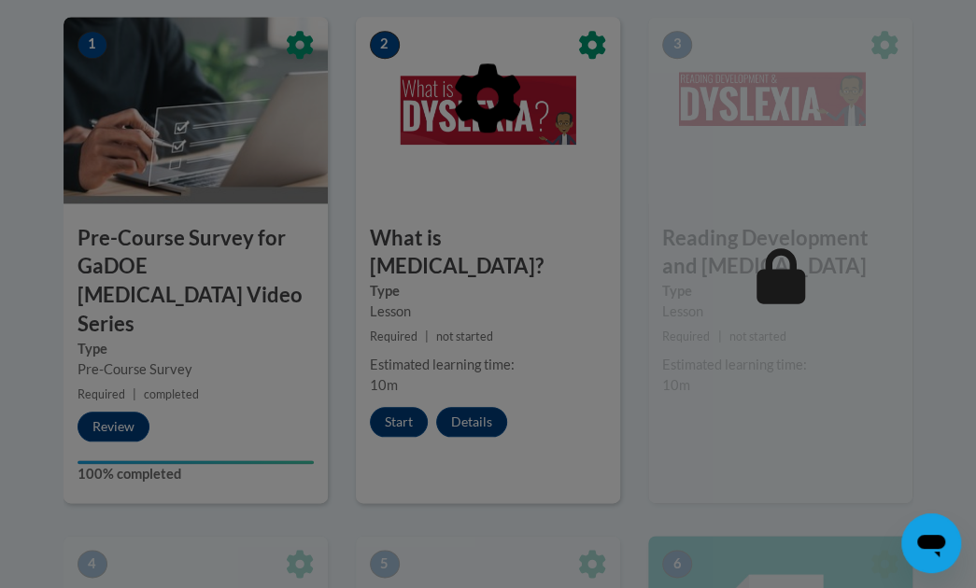
scroll to position [641, 0]
click at [405, 373] on div at bounding box center [488, 294] width 976 height 588
click at [387, 402] on div at bounding box center [488, 294] width 976 height 588
click at [953, 542] on div "Open messaging window" at bounding box center [931, 543] width 56 height 56
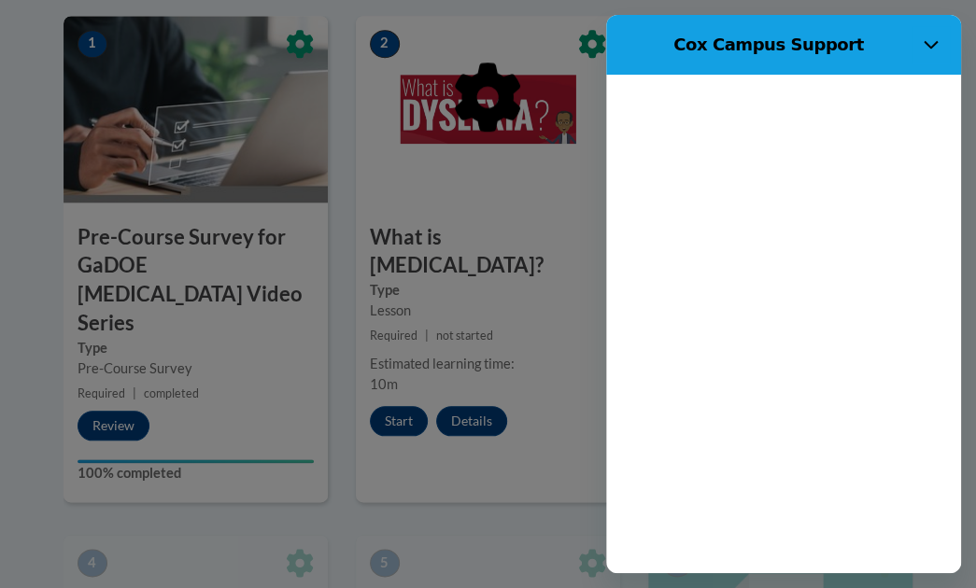
scroll to position [0, 0]
click at [912, 56] on div at bounding box center [930, 44] width 37 height 37
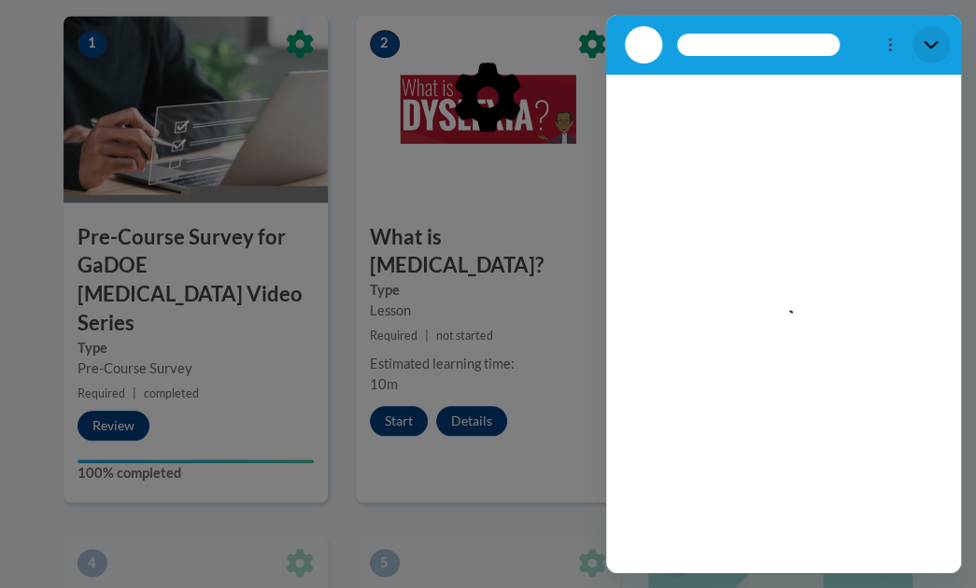
drag, startPoint x: 924, startPoint y: 46, endPoint x: 1531, endPoint y: 54, distance: 607.0
click at [925, 46] on icon "Close" at bounding box center [931, 44] width 15 height 15
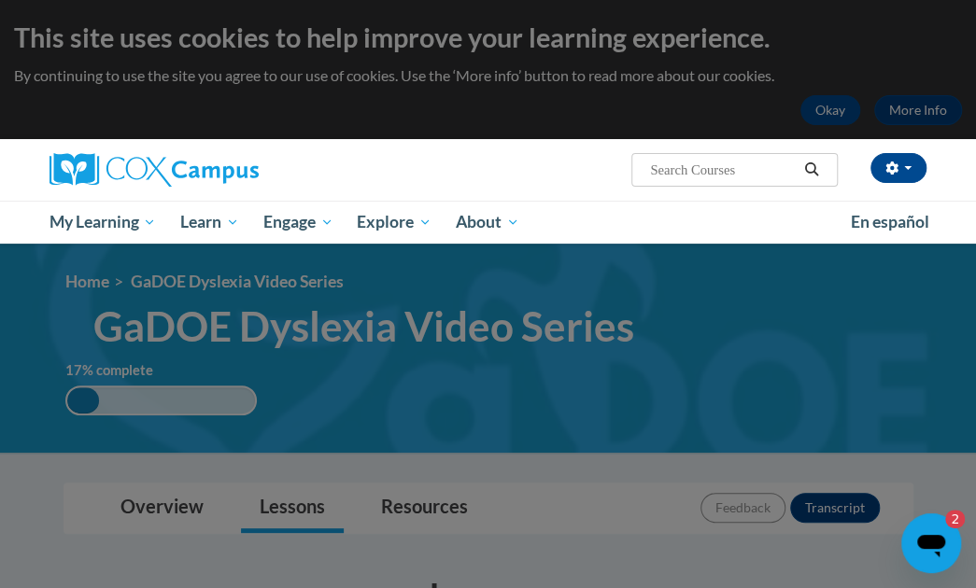
click at [842, 115] on div at bounding box center [488, 294] width 976 height 588
click at [930, 117] on div at bounding box center [488, 294] width 976 height 588
click at [920, 525] on div "Open messaging window, 2 unread messages" at bounding box center [931, 543] width 56 height 56
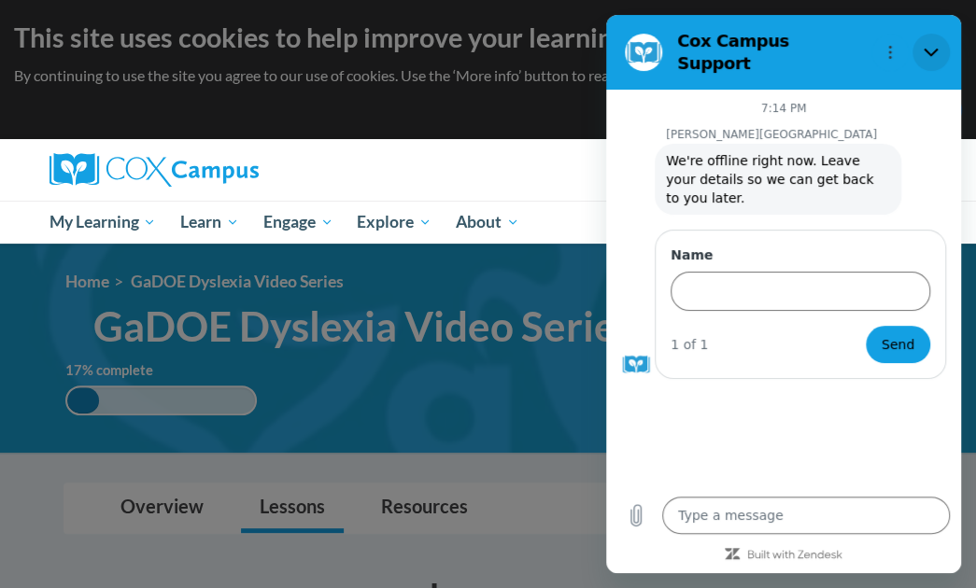
click at [922, 34] on button "Close" at bounding box center [930, 52] width 37 height 37
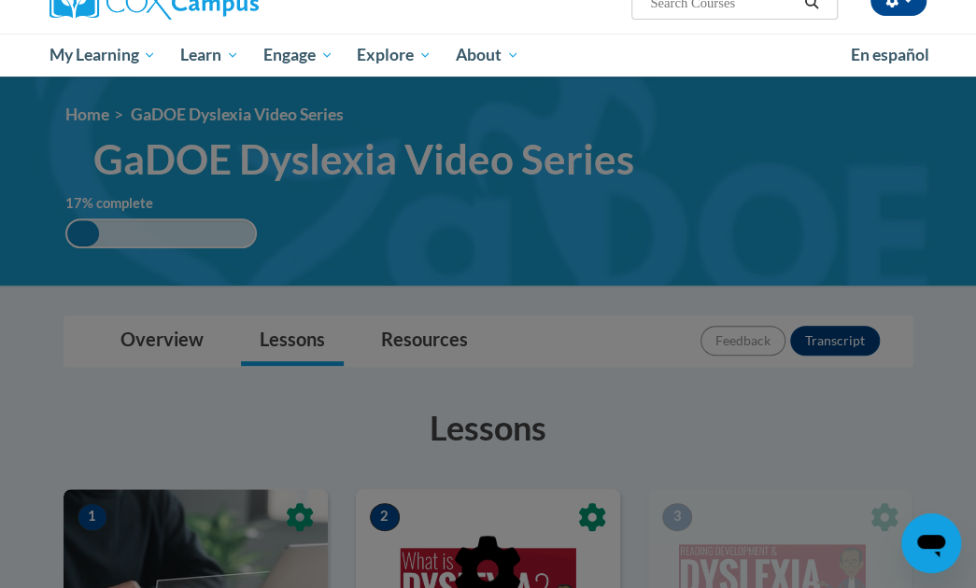
scroll to position [168, 0]
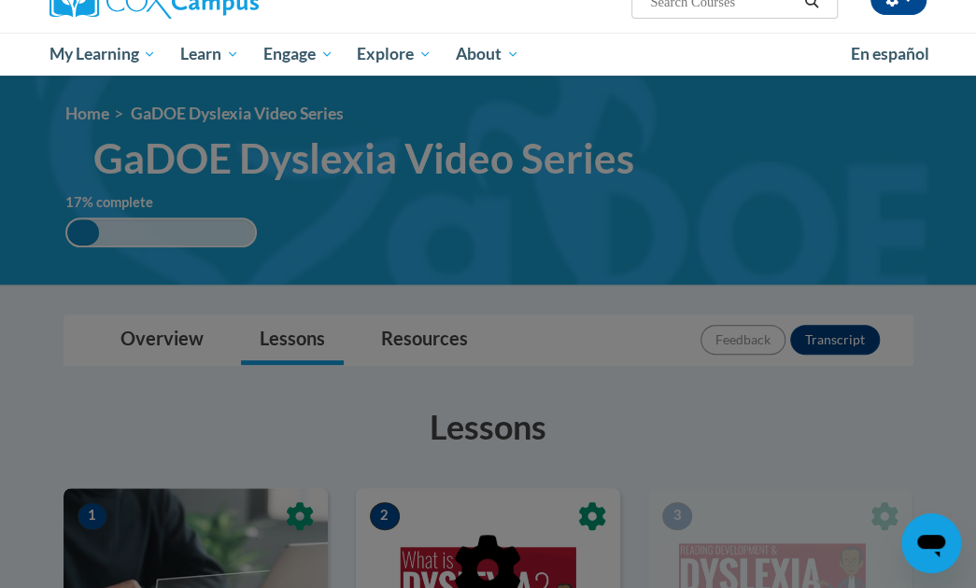
type textarea "x"
drag, startPoint x: 577, startPoint y: 353, endPoint x: 540, endPoint y: 392, distance: 54.2
click at [540, 392] on div at bounding box center [488, 294] width 976 height 588
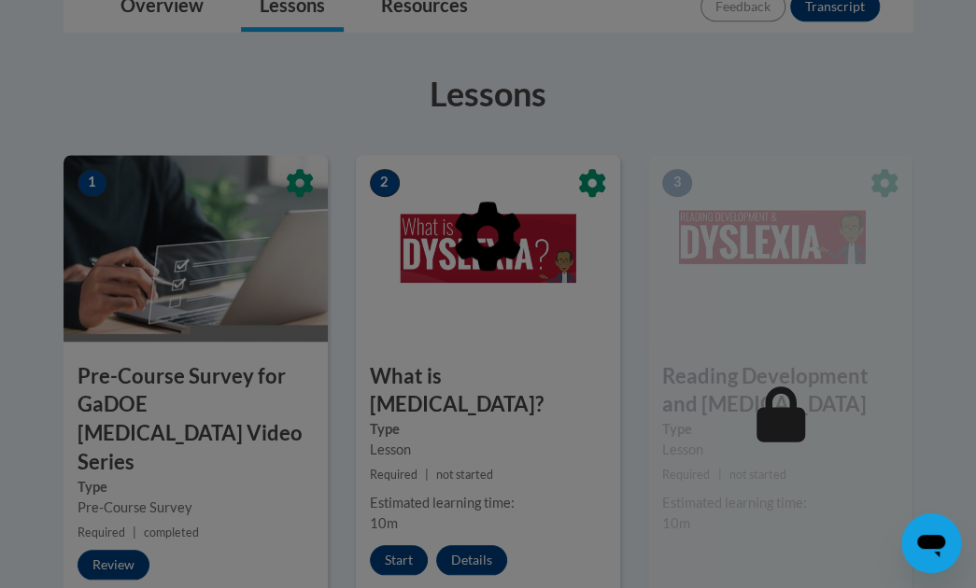
scroll to position [506, 0]
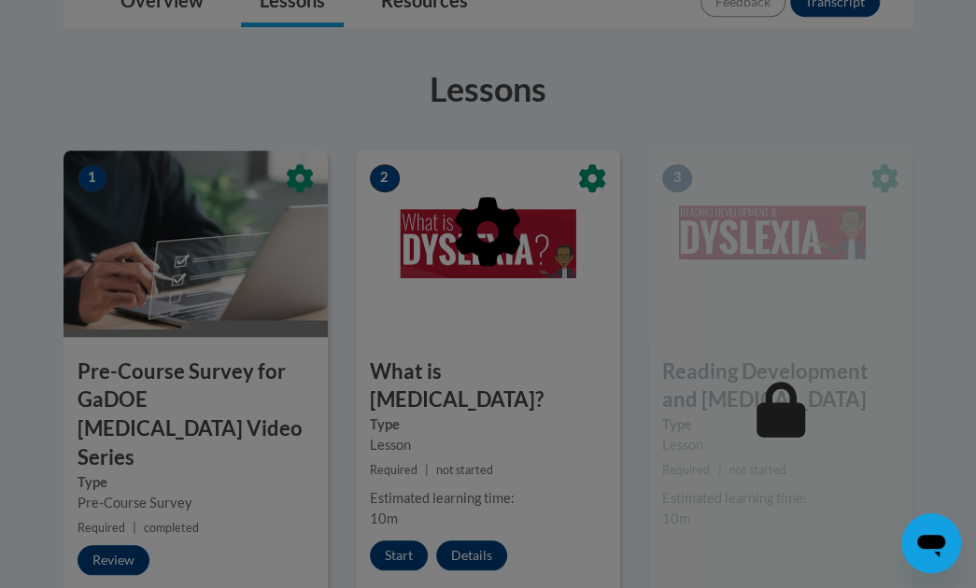
click at [82, 333] on div at bounding box center [488, 327] width 850 height 355
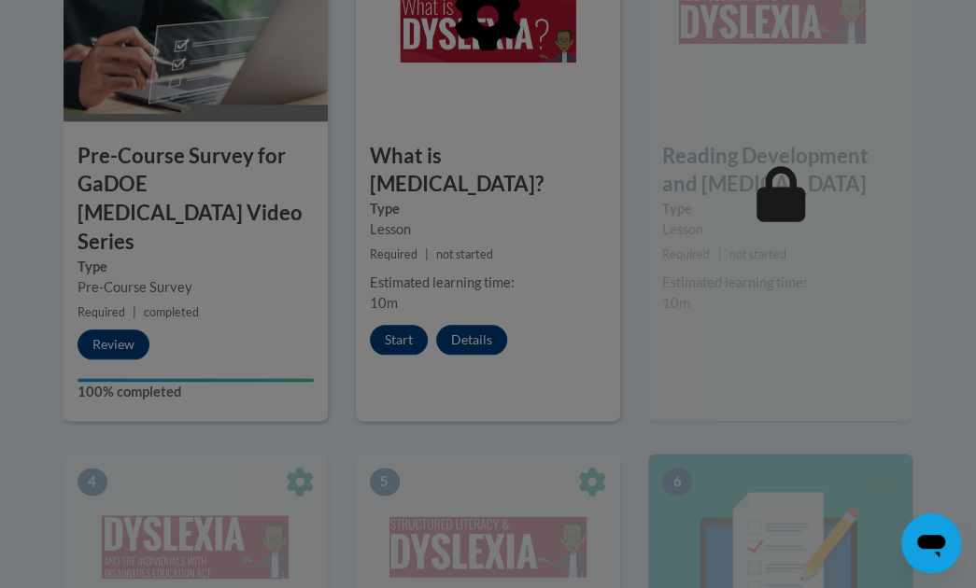
scroll to position [723, 0]
click at [97, 313] on div at bounding box center [488, 294] width 976 height 588
click at [413, 308] on div at bounding box center [488, 294] width 976 height 588
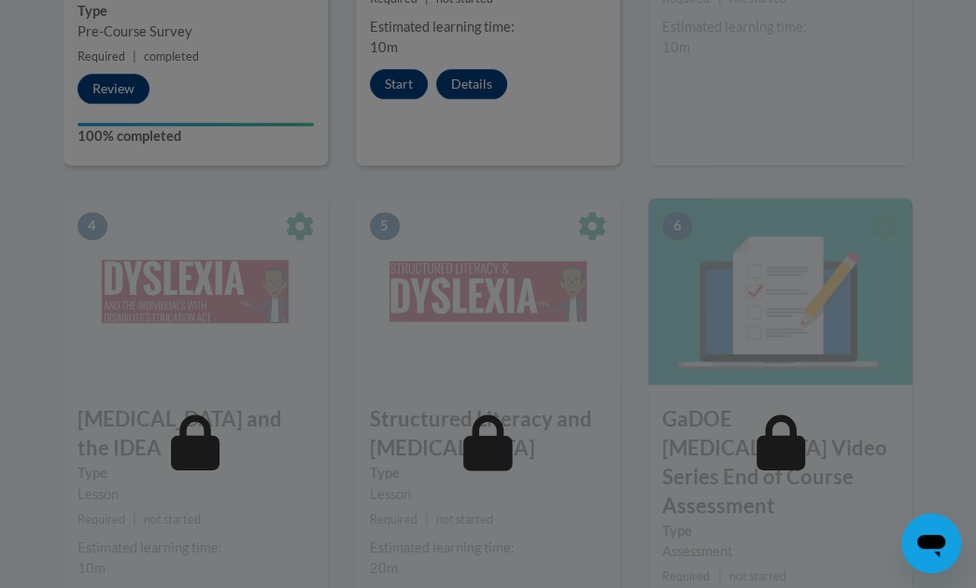
scroll to position [980, 0]
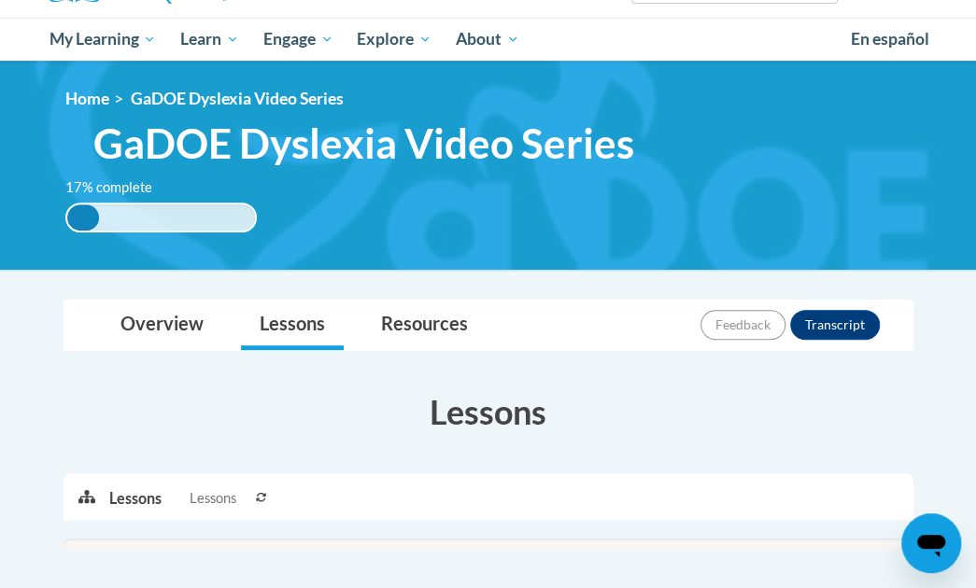
scroll to position [182, 0]
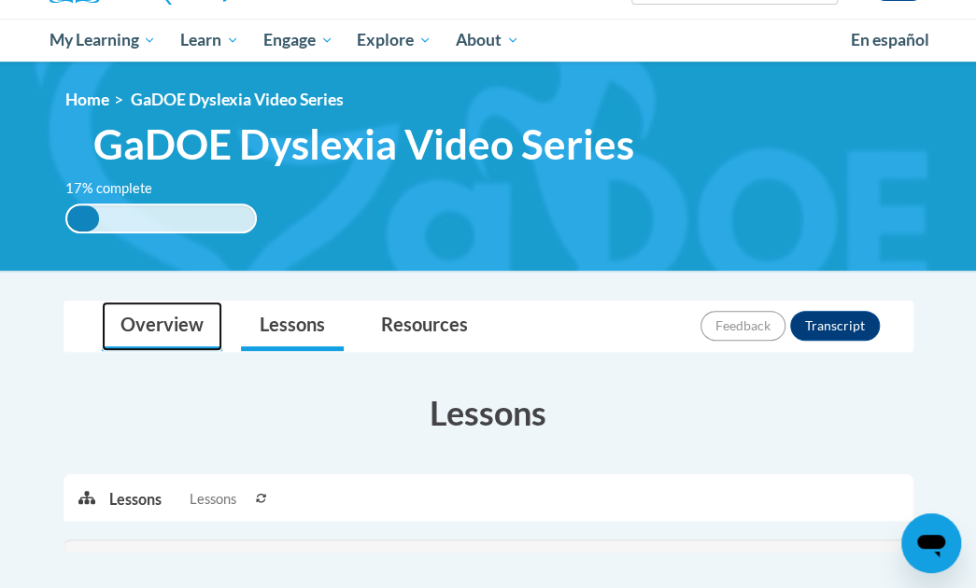
click at [173, 328] on link "Overview" at bounding box center [162, 326] width 120 height 49
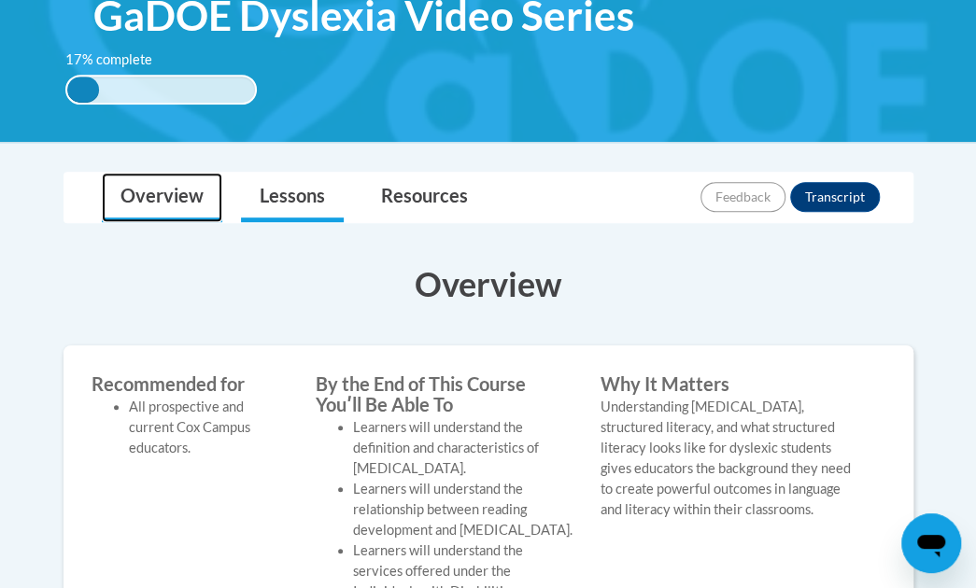
scroll to position [310, 0]
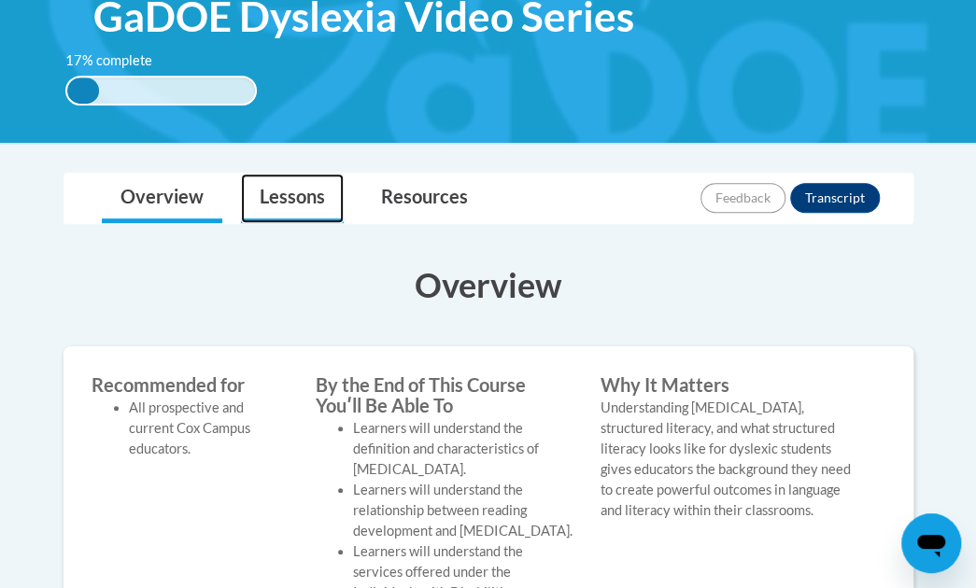
click at [273, 208] on link "Lessons" at bounding box center [292, 198] width 103 height 49
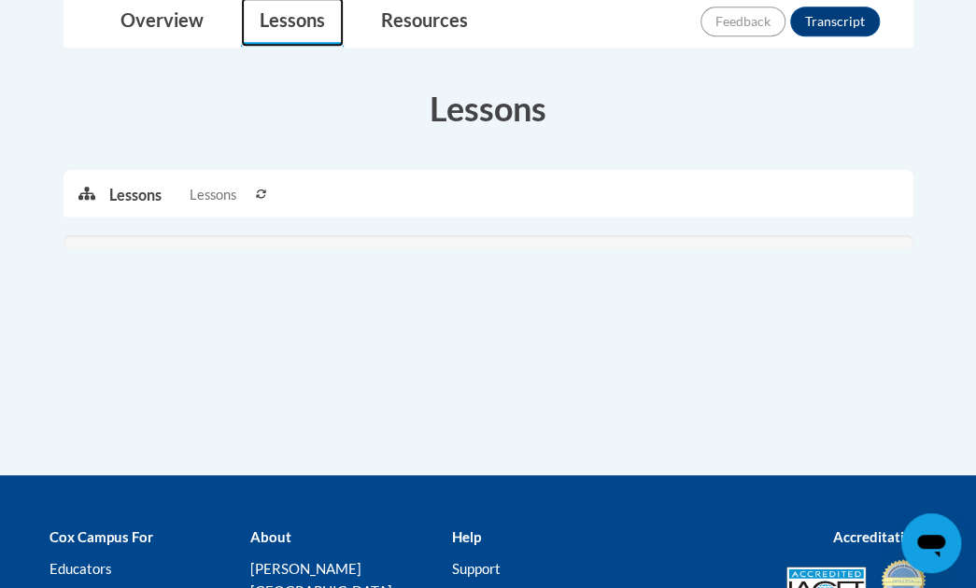
scroll to position [489, 0]
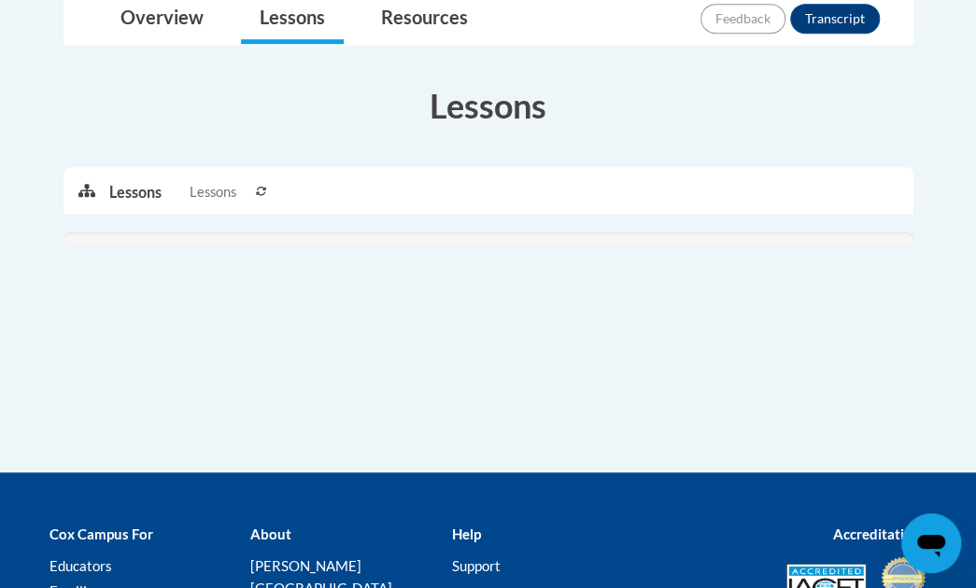
click at [263, 188] on icon at bounding box center [261, 191] width 10 height 9
click at [106, 187] on span at bounding box center [86, 191] width 45 height 47
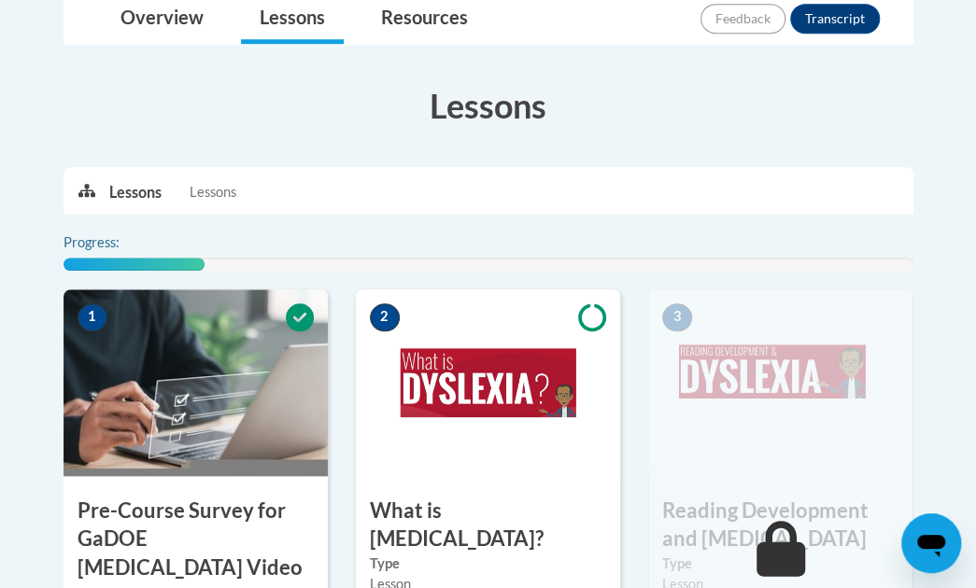
scroll to position [660, 0]
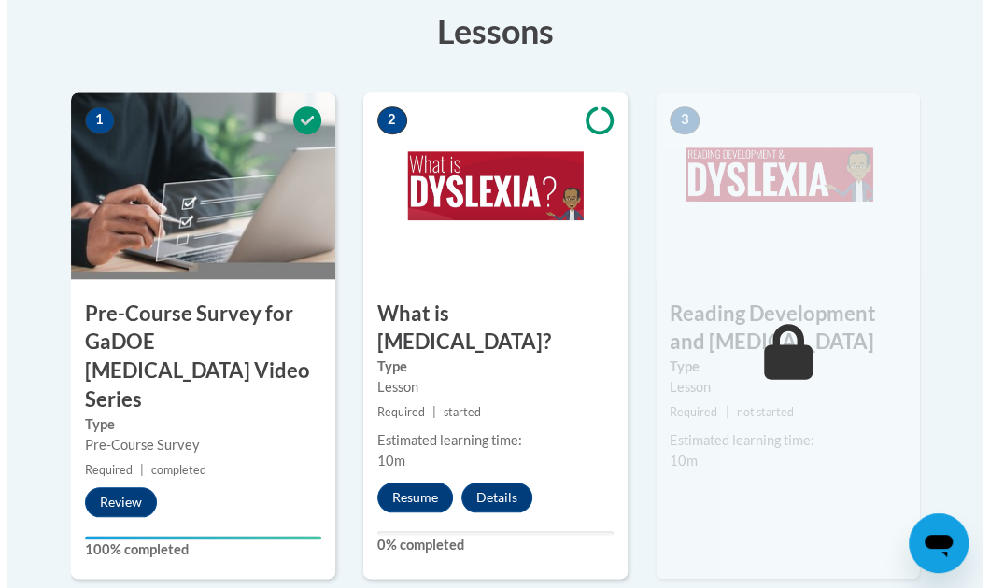
scroll to position [565, 0]
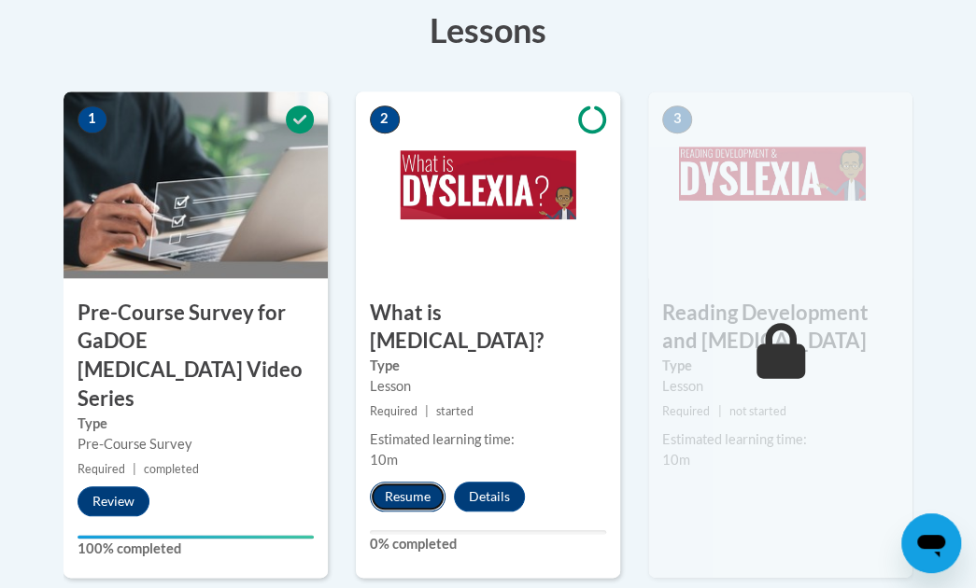
click at [409, 482] on button "Resume" at bounding box center [408, 497] width 76 height 30
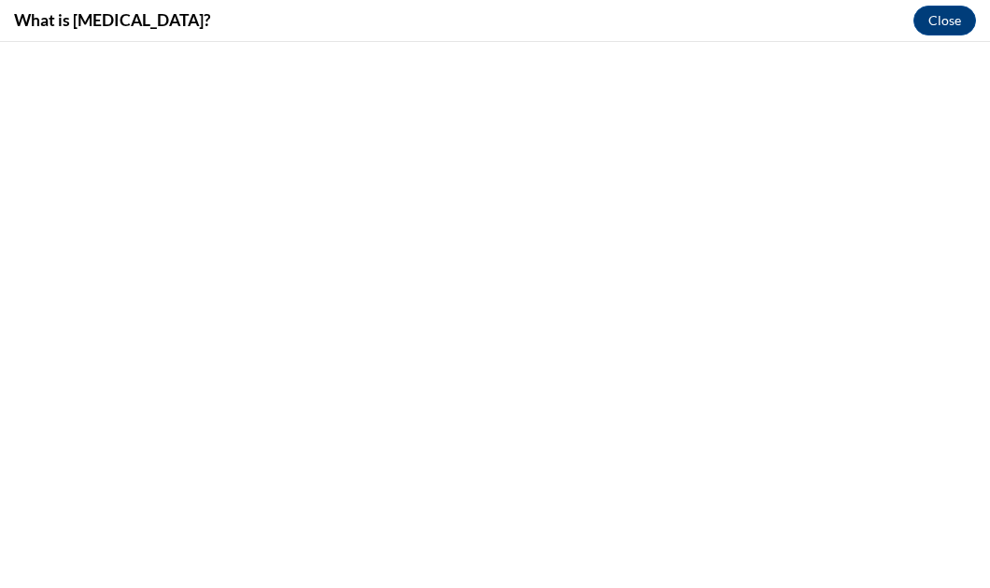
click at [90, 23] on h4 "What is [MEDICAL_DATA]?" at bounding box center [112, 19] width 196 height 23
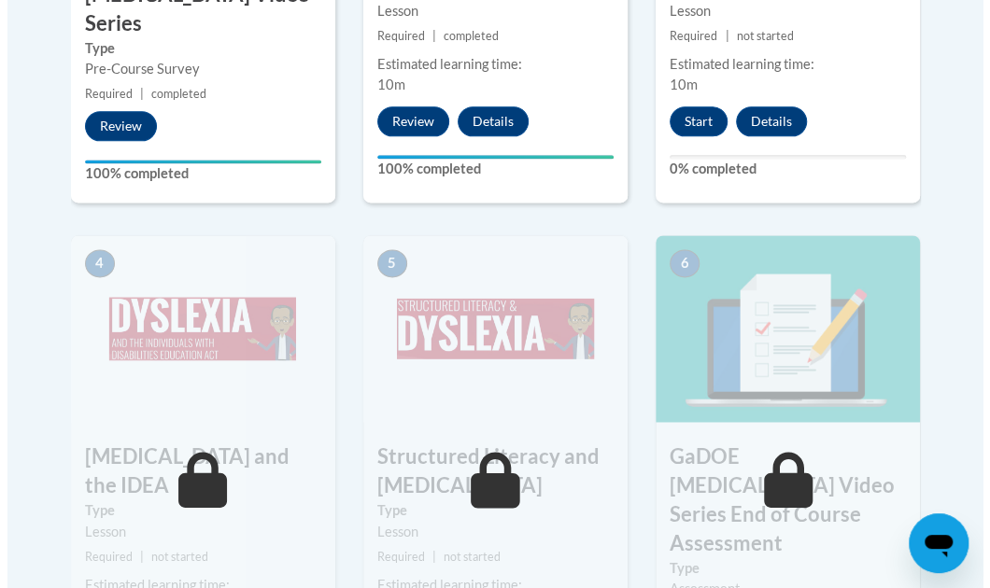
scroll to position [951, 0]
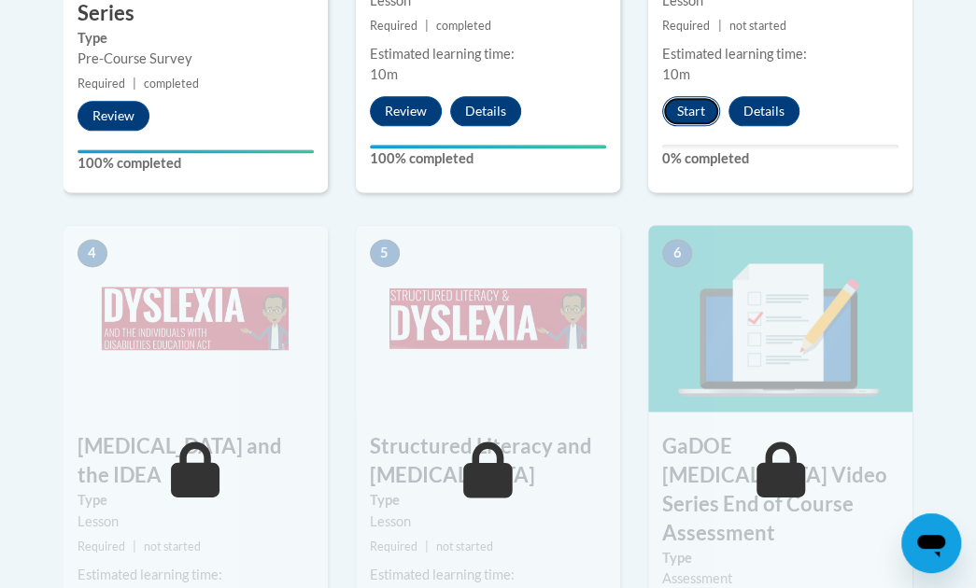
click at [691, 115] on button "Start" at bounding box center [691, 111] width 58 height 30
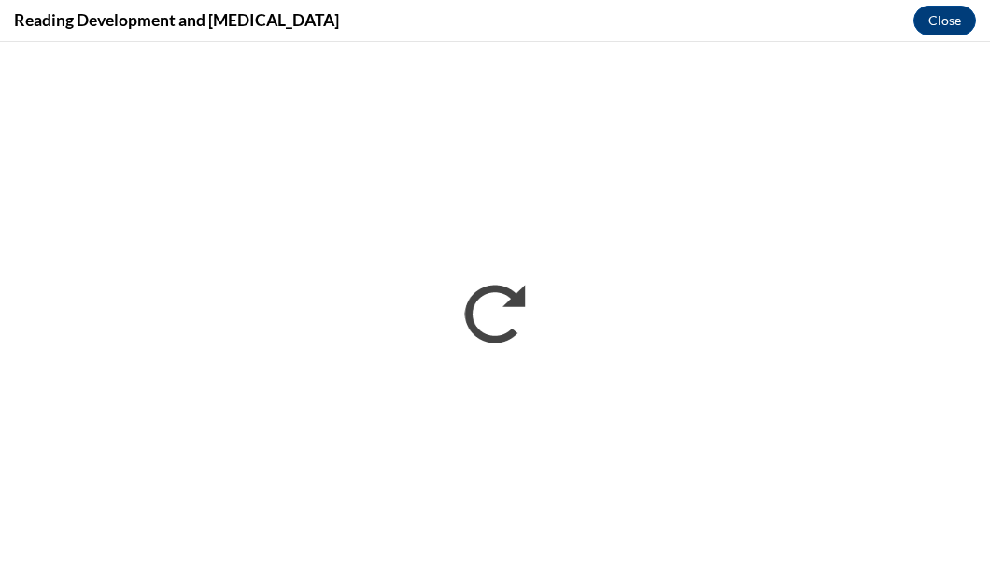
scroll to position [0, 0]
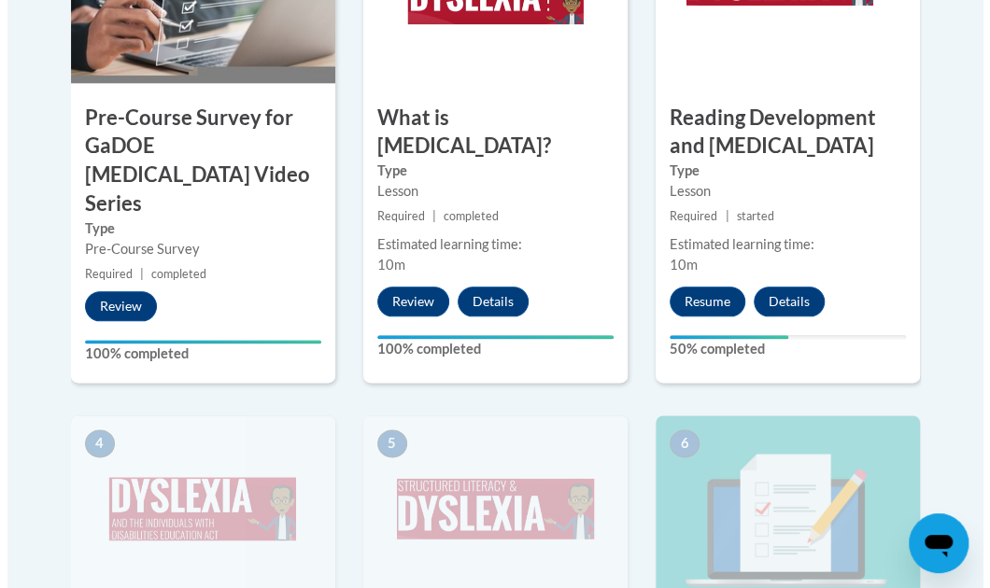
scroll to position [761, 0]
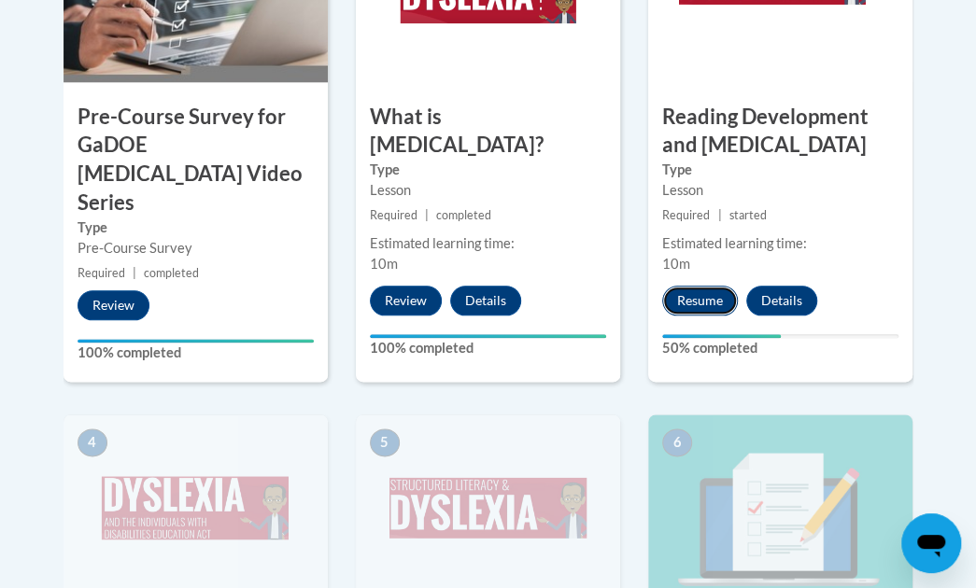
click at [676, 294] on button "Resume" at bounding box center [700, 301] width 76 height 30
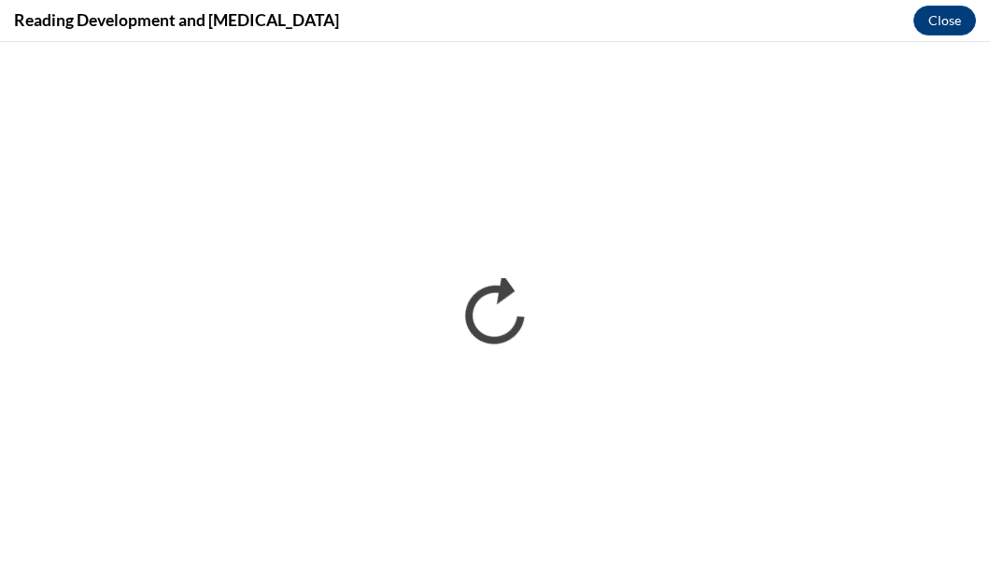
scroll to position [0, 0]
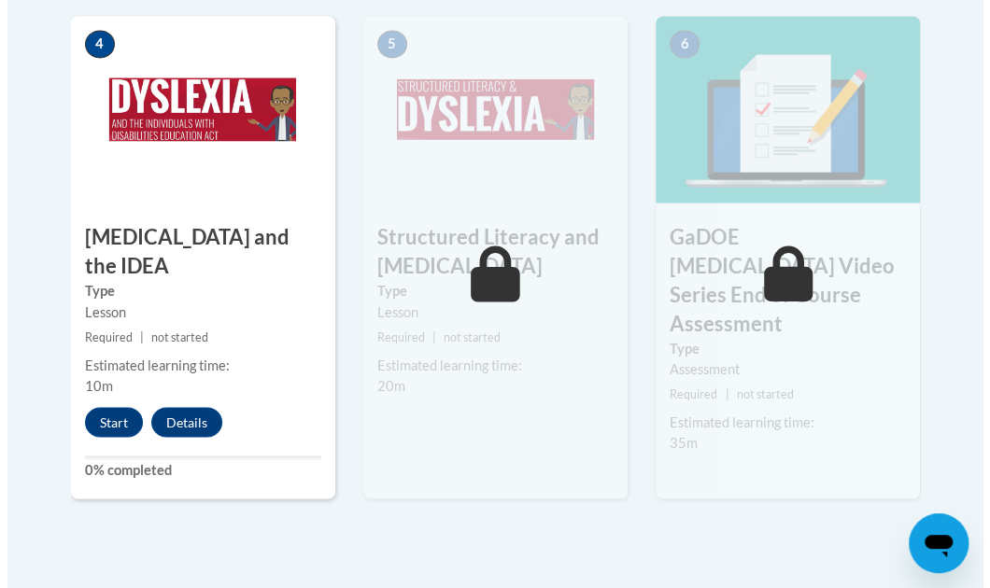
scroll to position [1166, 0]
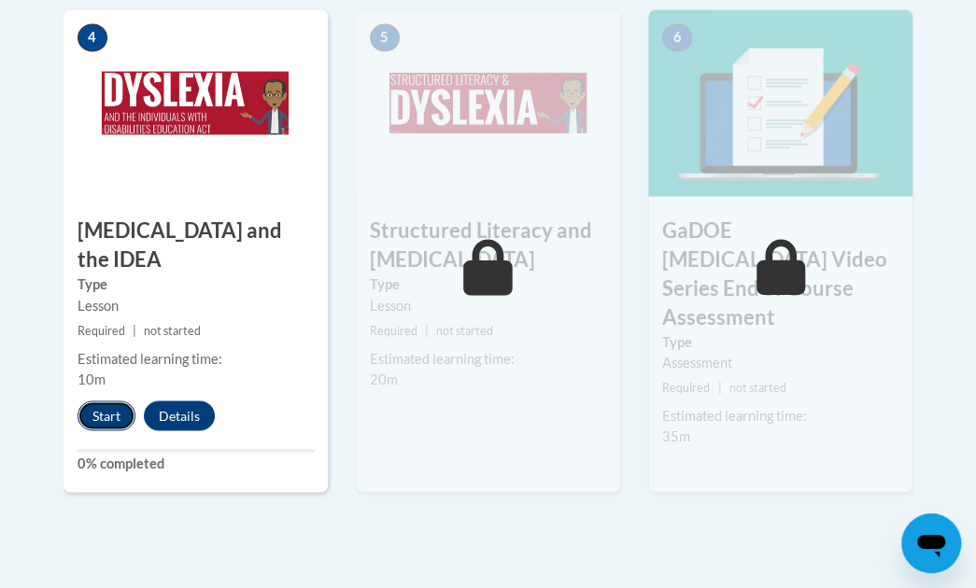
click at [89, 401] on button "Start" at bounding box center [107, 416] width 58 height 30
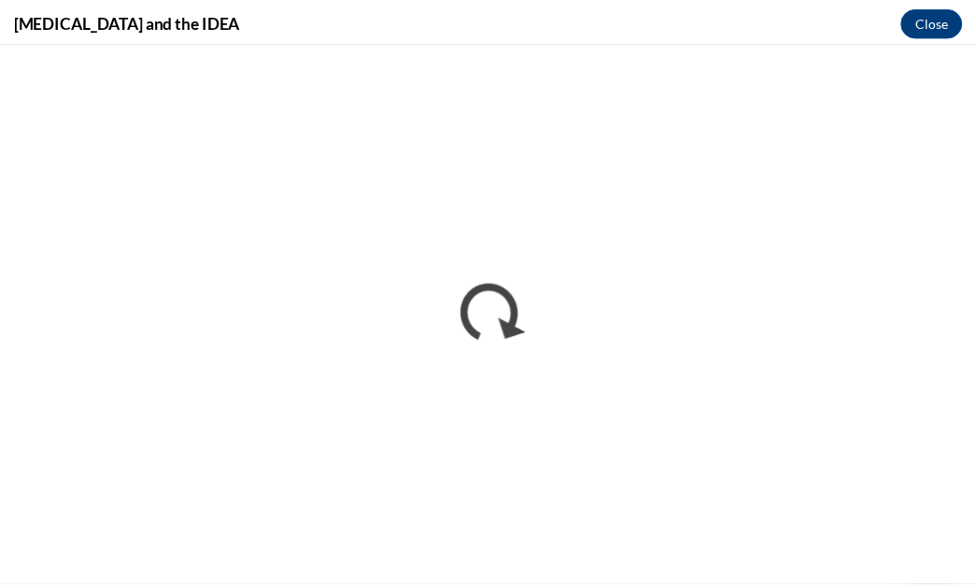
scroll to position [0, 0]
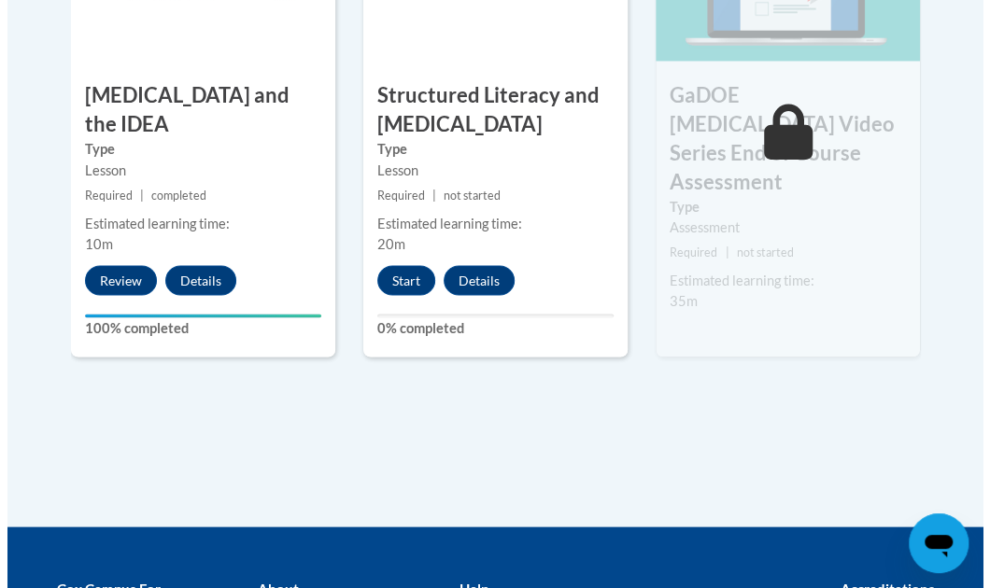
scroll to position [1300, 0]
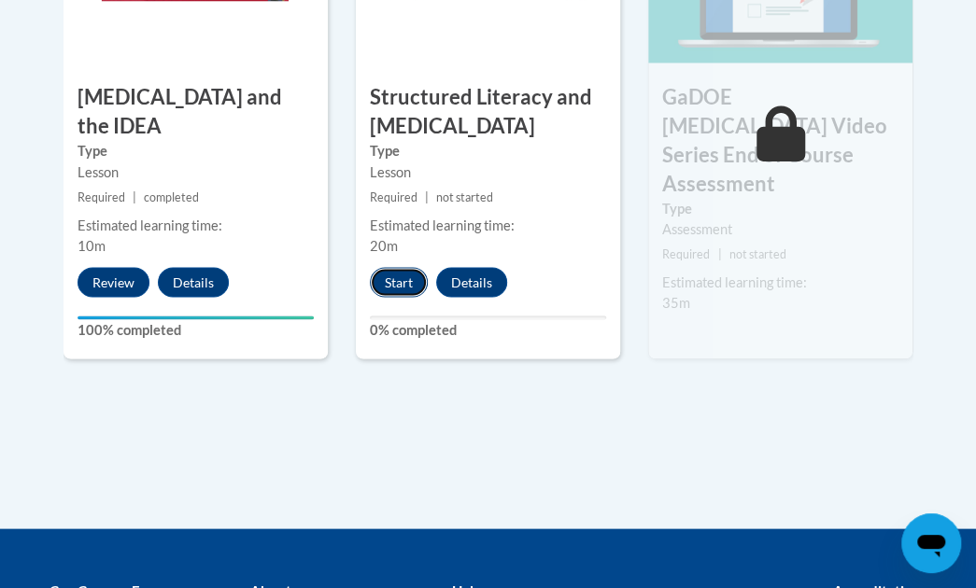
click at [400, 275] on button "Start" at bounding box center [399, 282] width 58 height 30
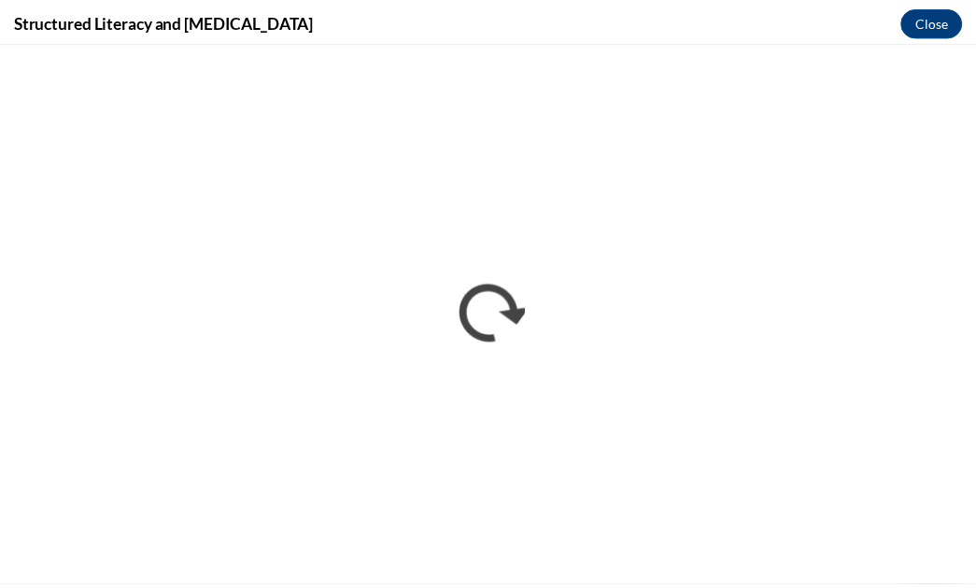
scroll to position [0, 0]
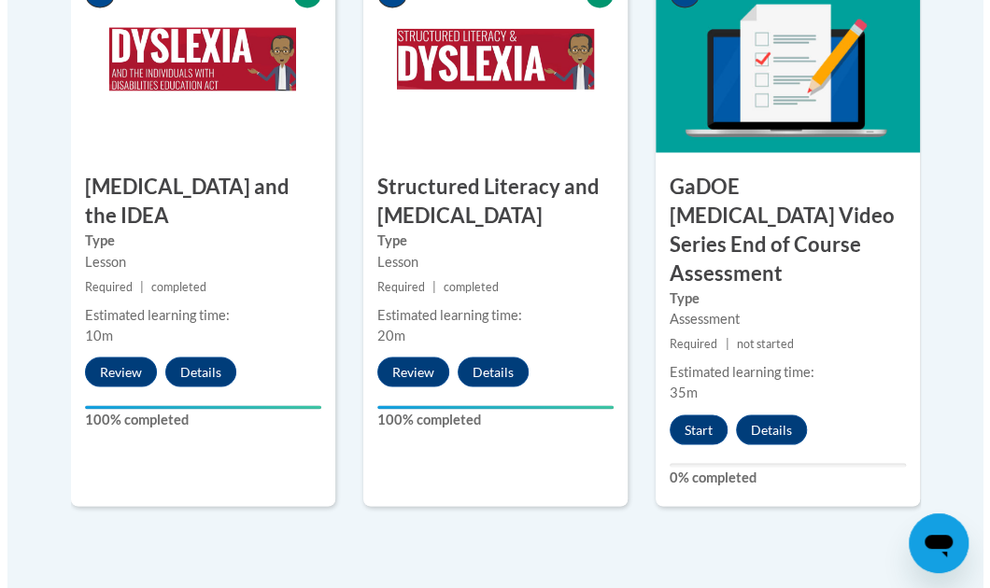
scroll to position [1198, 0]
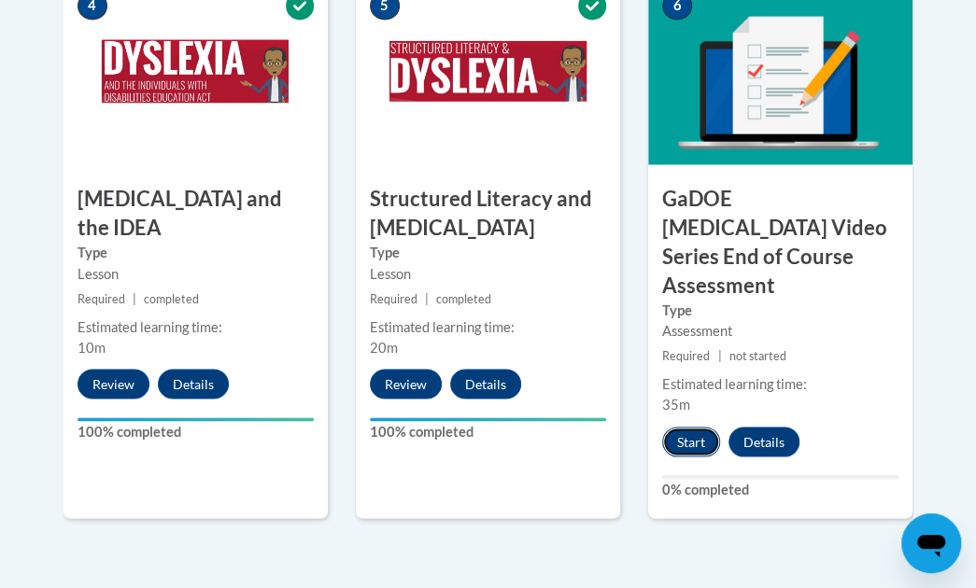
click at [700, 427] on button "Start" at bounding box center [691, 442] width 58 height 30
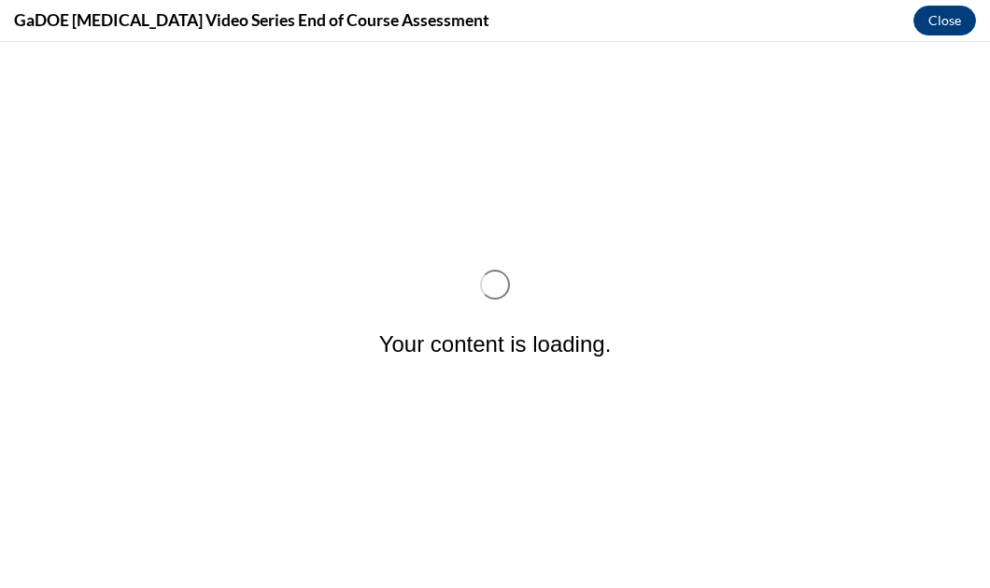
scroll to position [0, 0]
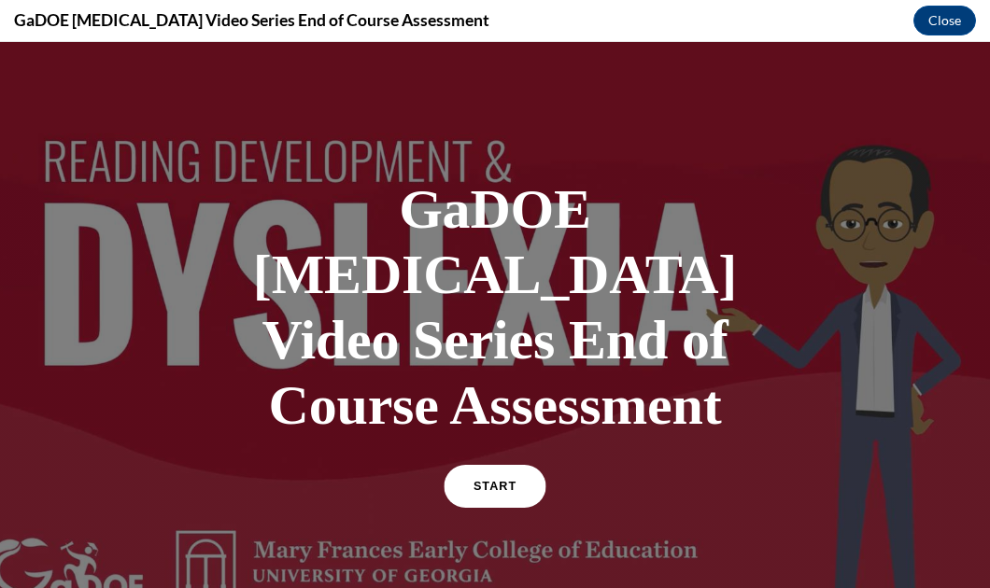
click at [503, 480] on span "START" at bounding box center [494, 487] width 43 height 14
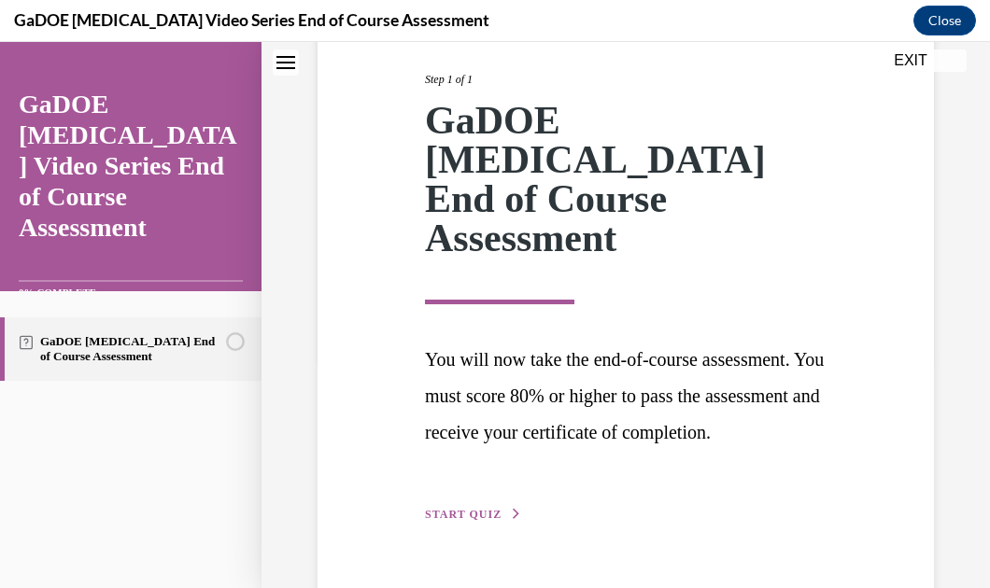
scroll to position [237, 0]
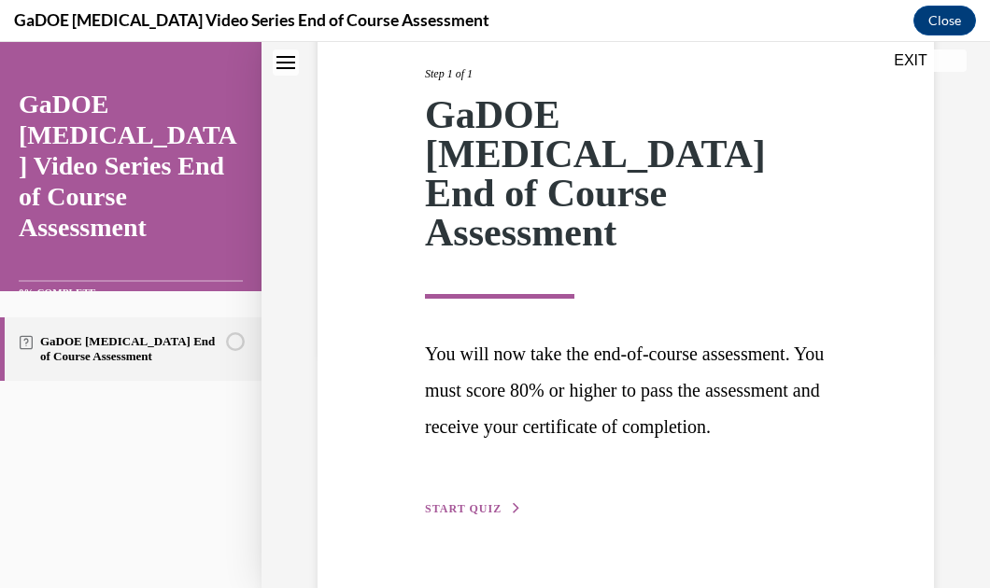
click at [495, 502] on span "START QUIZ" at bounding box center [463, 508] width 77 height 13
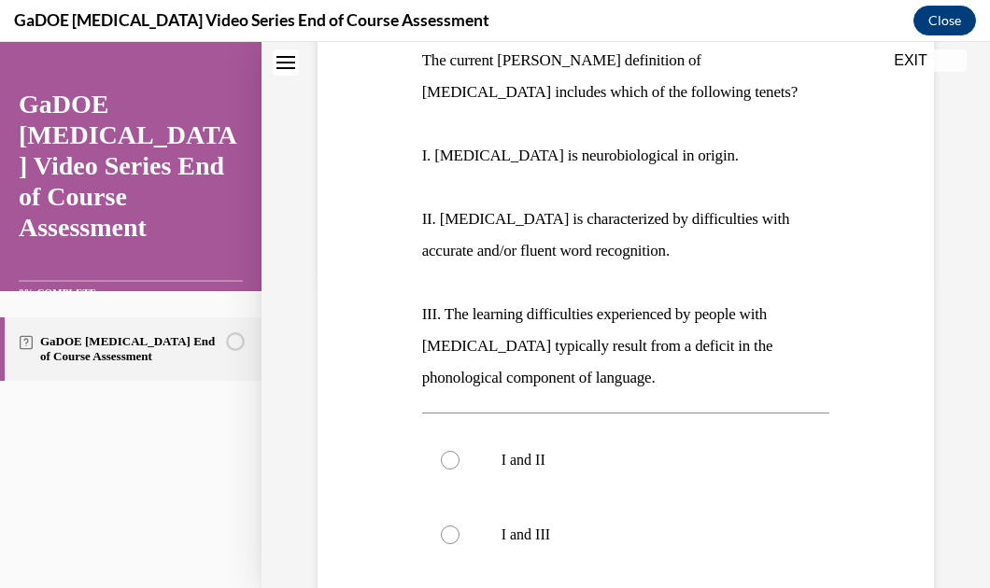
scroll to position [168, 0]
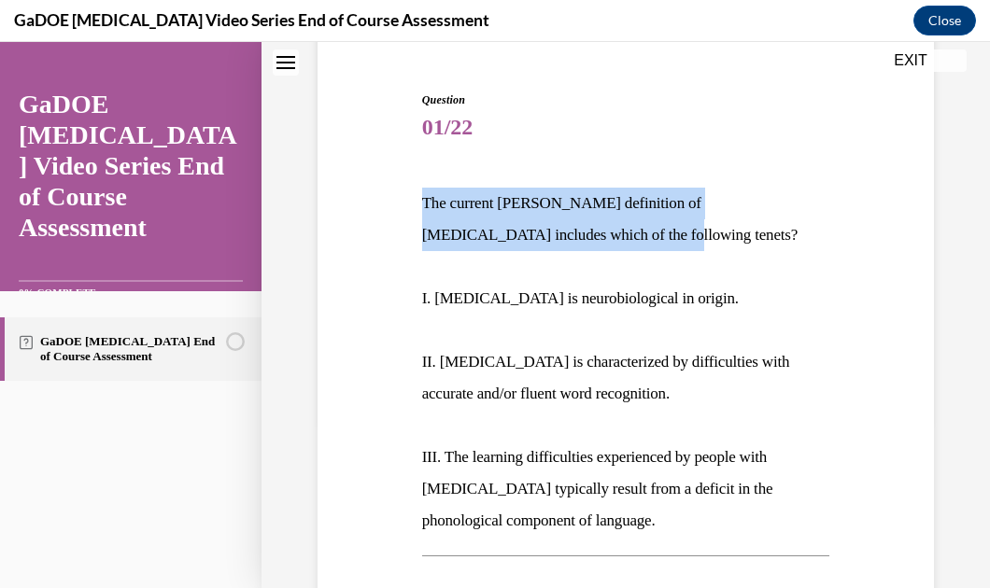
drag, startPoint x: 573, startPoint y: 242, endPoint x: 396, endPoint y: 208, distance: 180.6
click at [396, 208] on div "Question 01/22 The current [PERSON_NAME] definition of [MEDICAL_DATA] includes …" at bounding box center [626, 565] width 626 height 1061
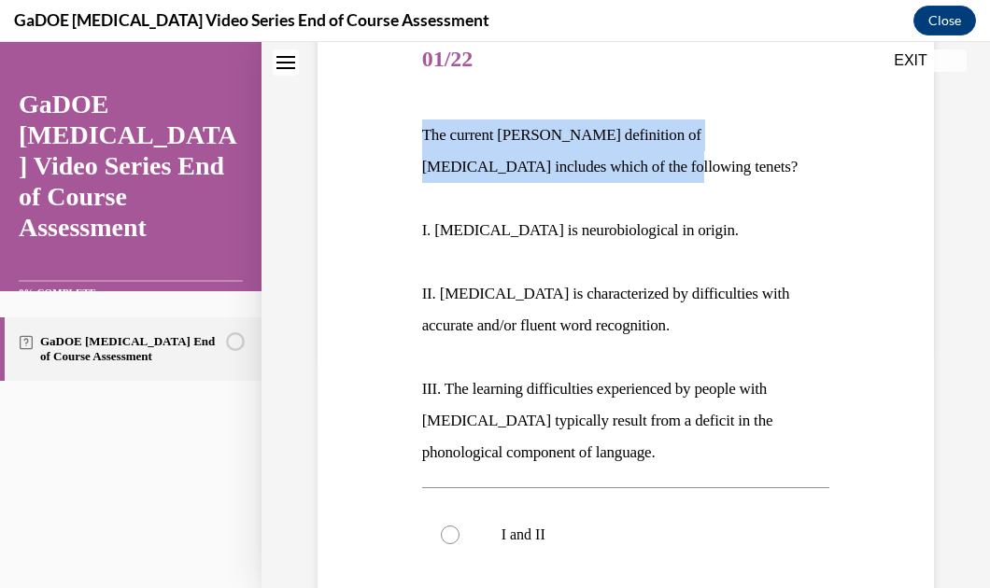
scroll to position [237, 0]
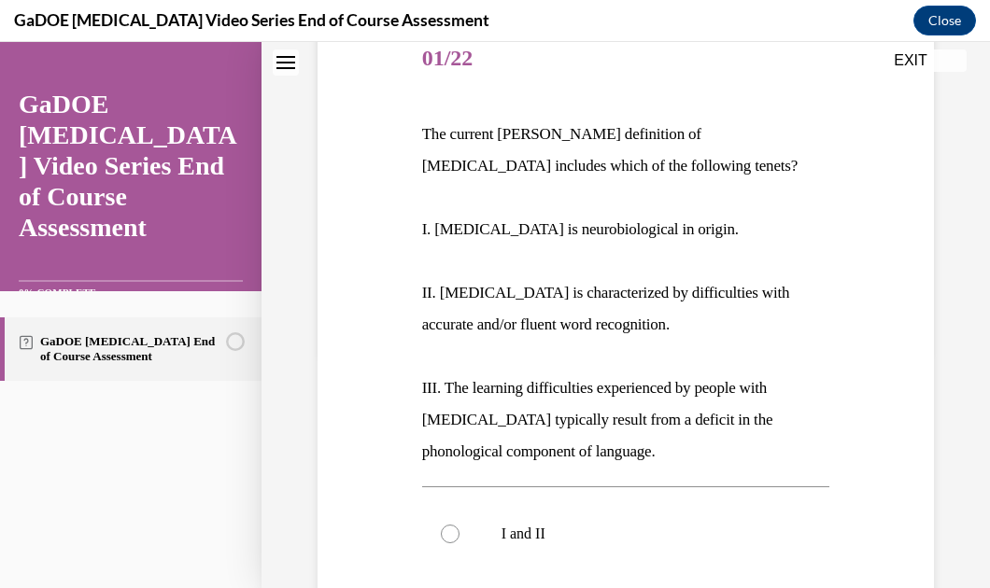
drag, startPoint x: 598, startPoint y: 457, endPoint x: 411, endPoint y: 154, distance: 355.6
drag, startPoint x: 411, startPoint y: 154, endPoint x: 385, endPoint y: 114, distance: 47.9
click at [385, 114] on div "Question 01/22 The current IDA definition of dyslexia includes which of the fol…" at bounding box center [626, 496] width 626 height 1061
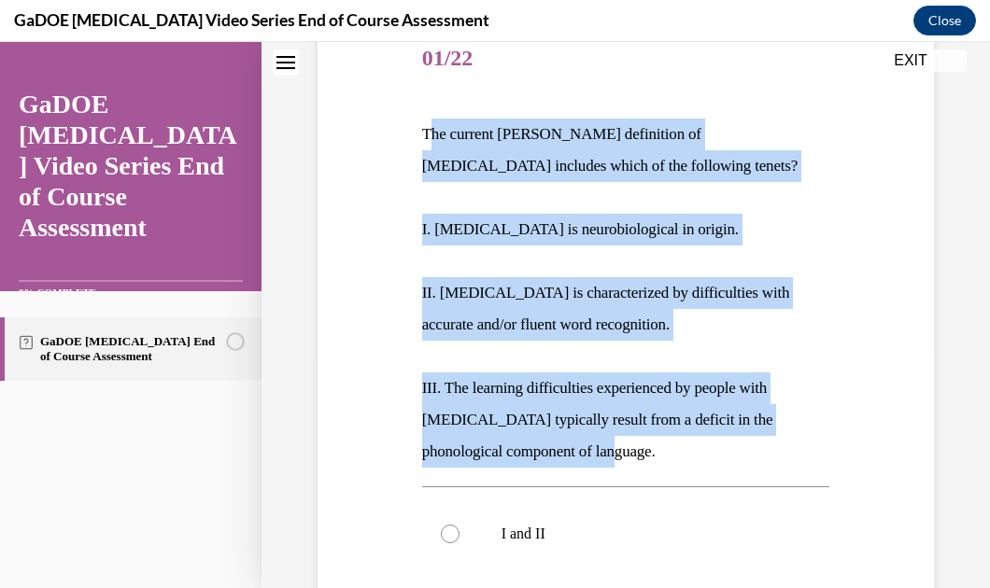
drag, startPoint x: 424, startPoint y: 128, endPoint x: 713, endPoint y: 457, distance: 438.0
click at [713, 457] on div "The current IDA definition of dyslexia includes which of the following tenets? …" at bounding box center [626, 293] width 408 height 349
drag, startPoint x: 422, startPoint y: 133, endPoint x: 622, endPoint y: 438, distance: 364.9
click at [622, 438] on div "The current IDA definition of dyslexia includes which of the following tenets? …" at bounding box center [626, 293] width 408 height 349
copy div "The current IDA definition of dyslexia includes which of the following tenets? …"
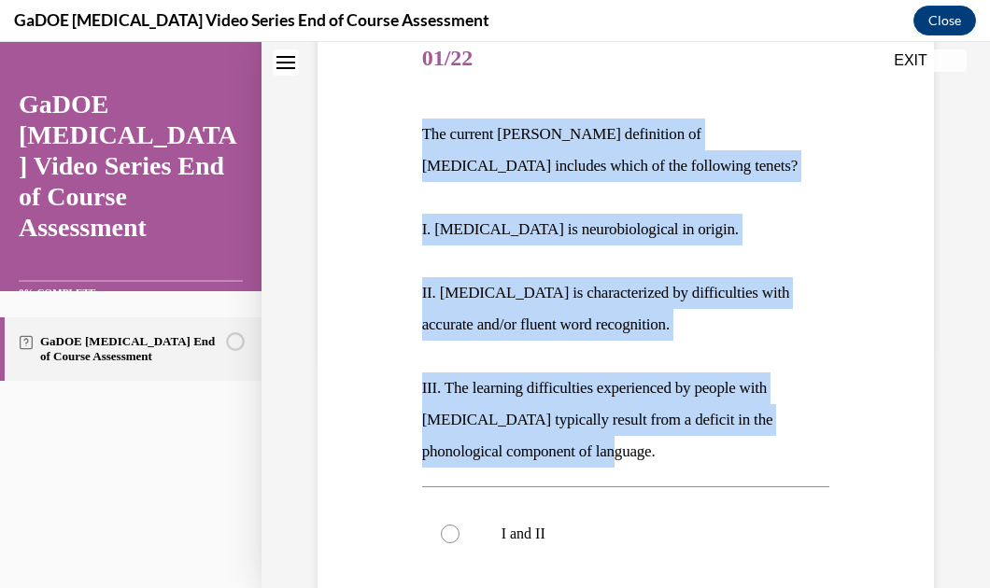
click at [835, 218] on div "Question 01/22 The current IDA definition of dyslexia includes which of the fol…" at bounding box center [626, 496] width 626 height 1061
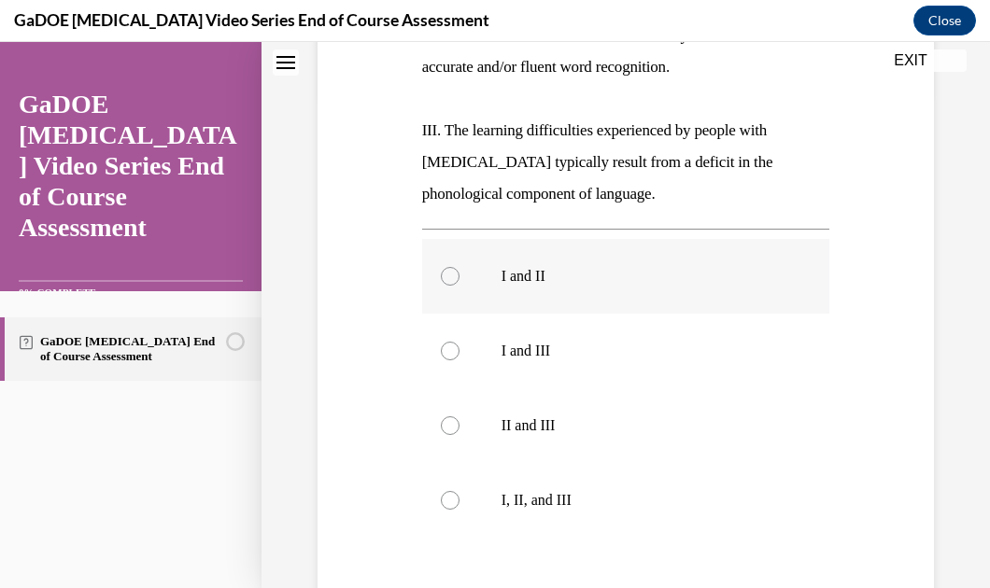
scroll to position [565, 0]
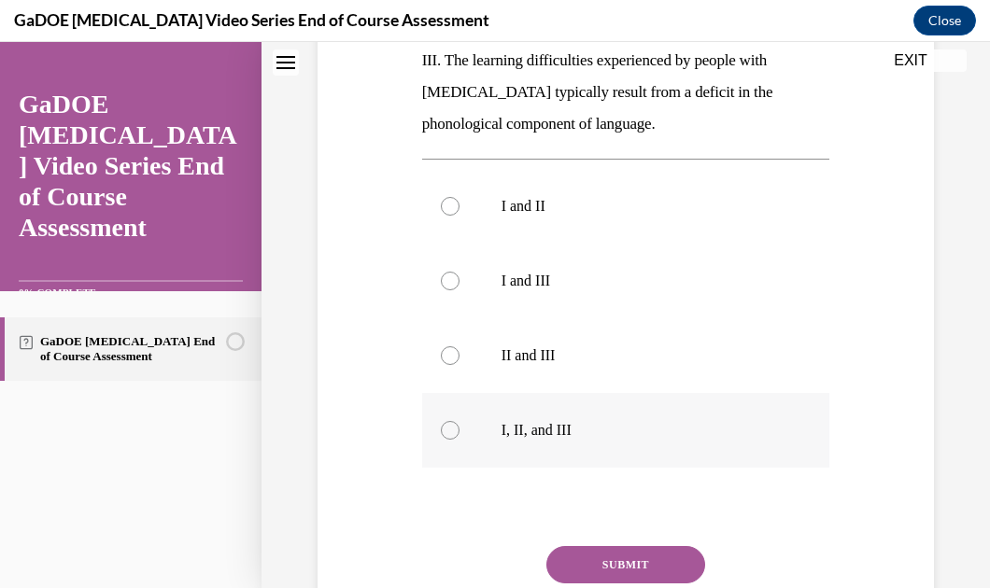
click at [521, 439] on label "I, II, and III" at bounding box center [626, 430] width 408 height 75
click at [459, 439] on input "I, II, and III" at bounding box center [450, 430] width 19 height 19
radio input "true"
click at [631, 560] on button "SUBMIT" at bounding box center [625, 564] width 159 height 37
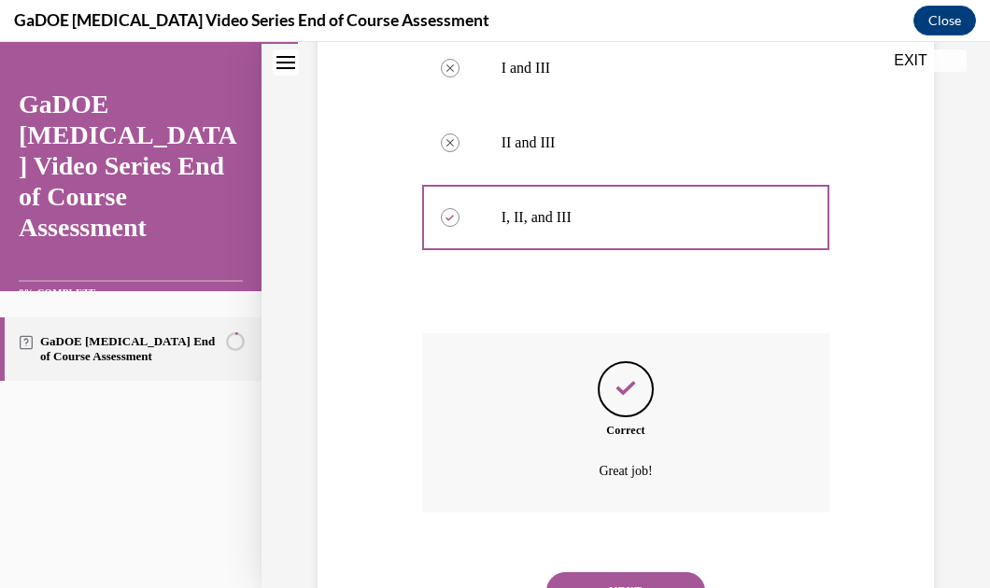
scroll to position [864, 0]
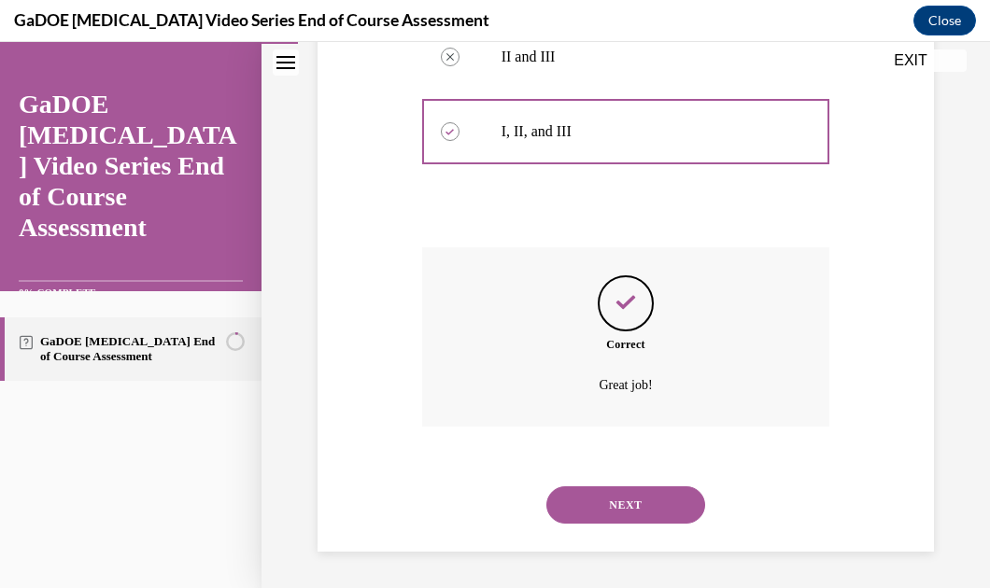
click at [593, 498] on button "NEXT" at bounding box center [625, 505] width 159 height 37
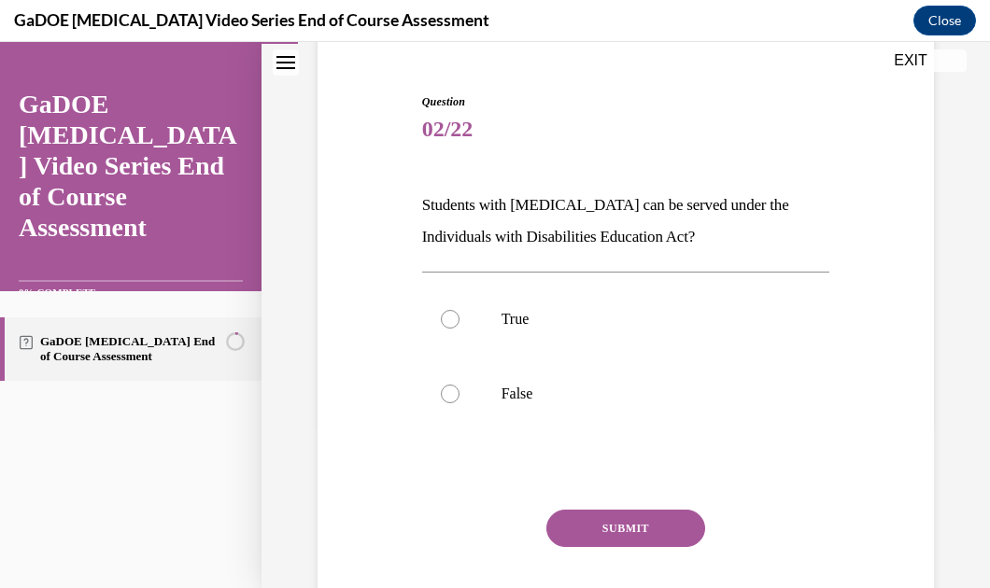
scroll to position [167, 0]
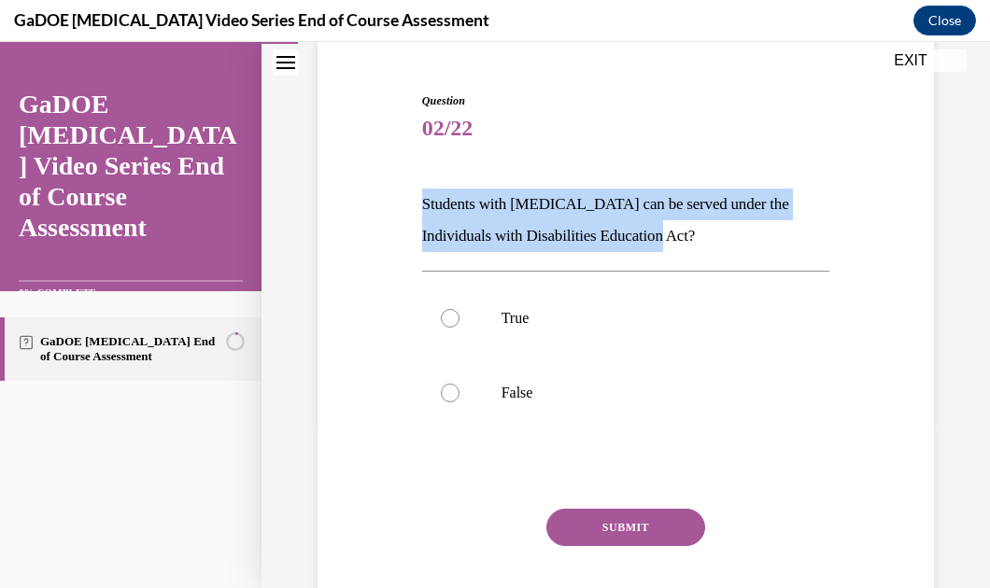
drag, startPoint x: 689, startPoint y: 251, endPoint x: 418, endPoint y: 204, distance: 275.0
click at [422, 204] on p "Students with dyslexia can be served under the Individuals with Disabilities Ed…" at bounding box center [626, 220] width 408 height 63
copy p "Students with dyslexia can be served under the Individuals with Disabilities Ed…"
click at [718, 232] on p "Students with dyslexia can be served under the Individuals with Disabilities Ed…" at bounding box center [626, 220] width 408 height 63
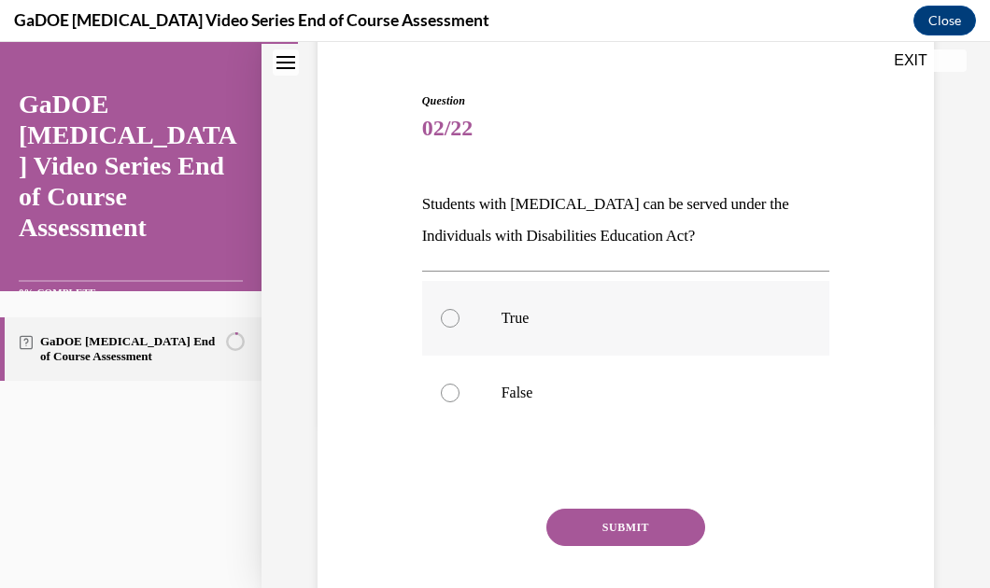
click at [482, 315] on label "True" at bounding box center [626, 318] width 408 height 75
click at [459, 315] on input "True" at bounding box center [450, 318] width 19 height 19
radio input "true"
click at [594, 528] on button "SUBMIT" at bounding box center [625, 527] width 159 height 37
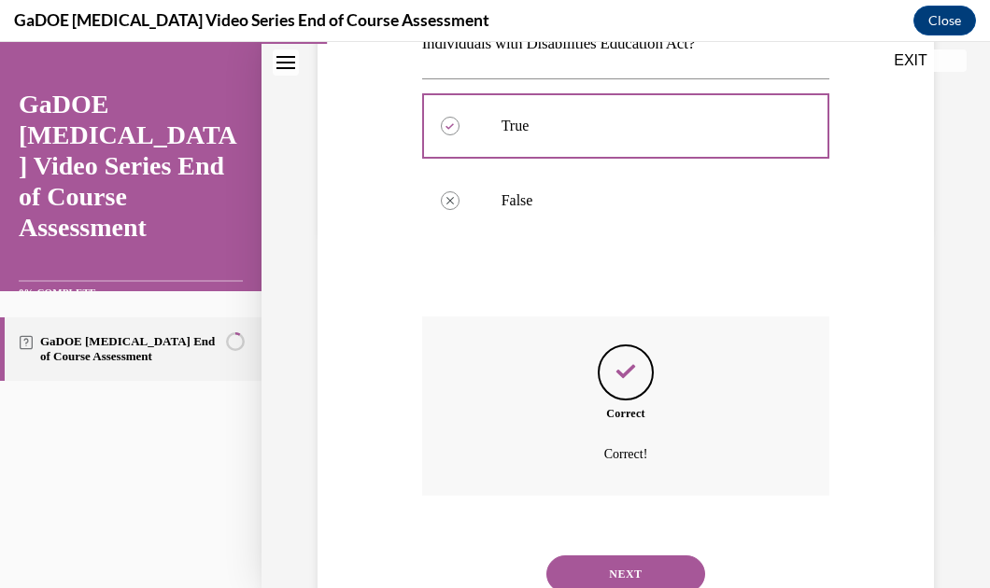
scroll to position [374, 0]
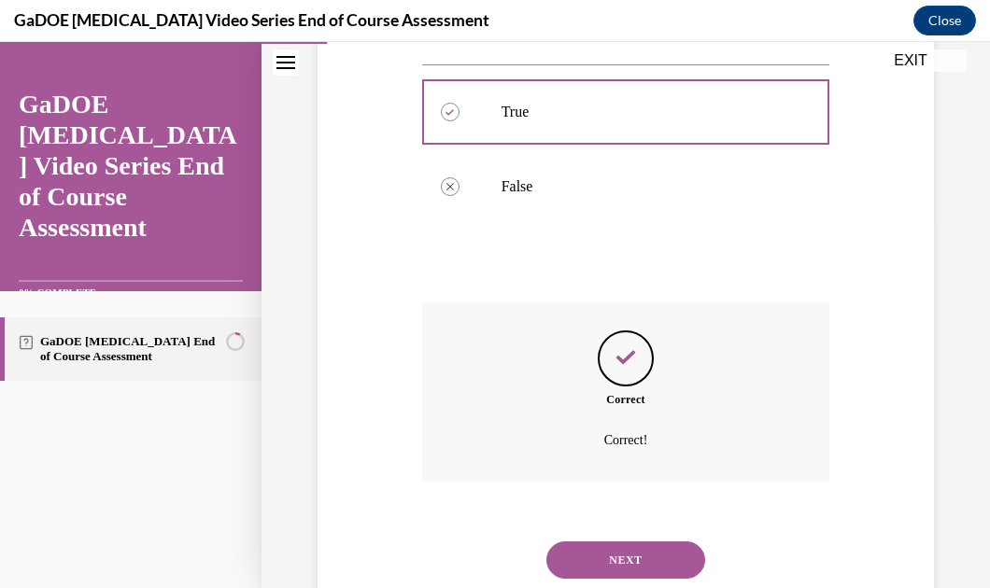
click at [605, 561] on button "NEXT" at bounding box center [625, 560] width 159 height 37
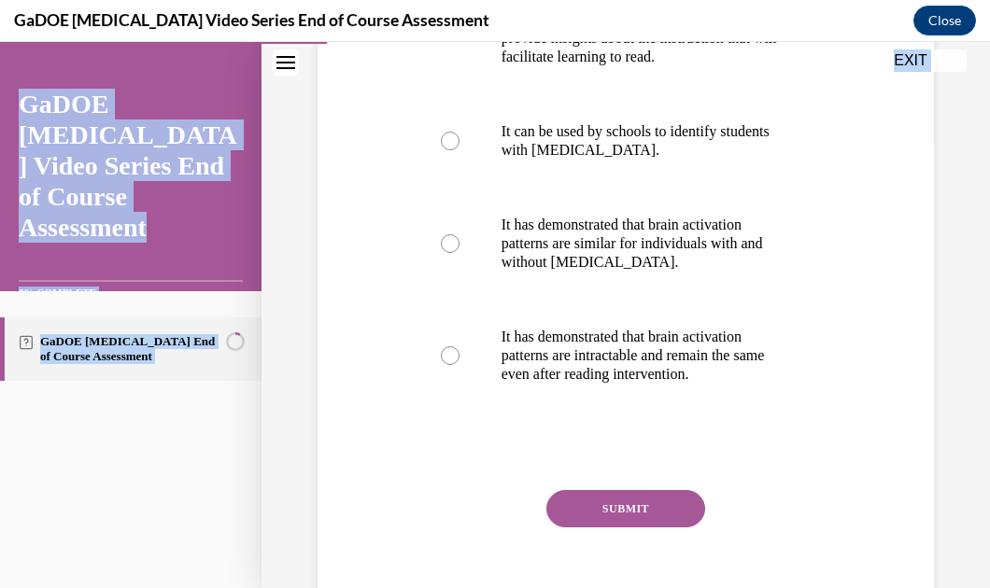
scroll to position [507, 0]
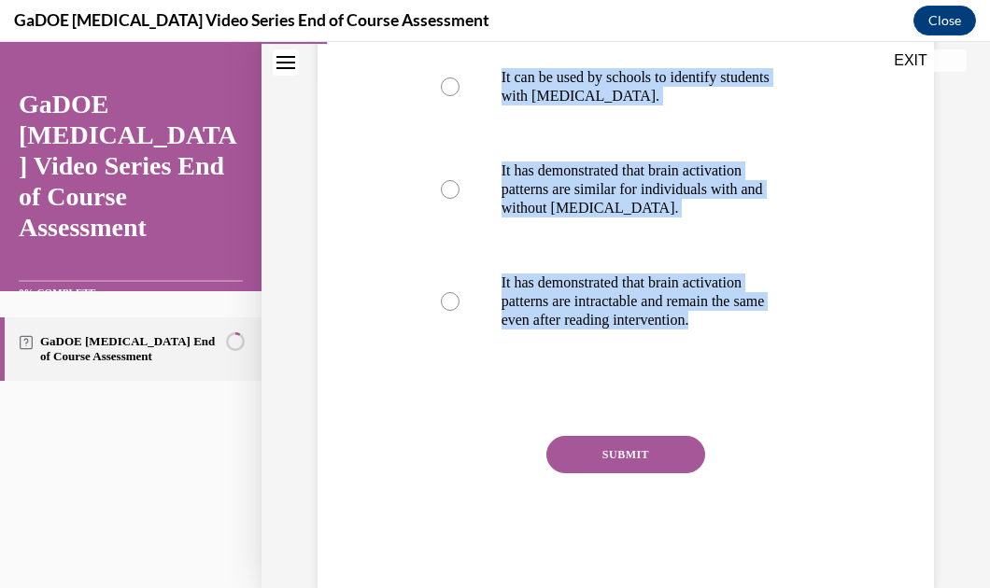
drag, startPoint x: 413, startPoint y: 112, endPoint x: 818, endPoint y: 357, distance: 473.4
click at [818, 357] on div "Question 03/22 One advantage of neuroimaging research is that It provides infor…" at bounding box center [626, 143] width 626 height 893
copy div "One advantage of neuroimaging research is that It provides information about th…"
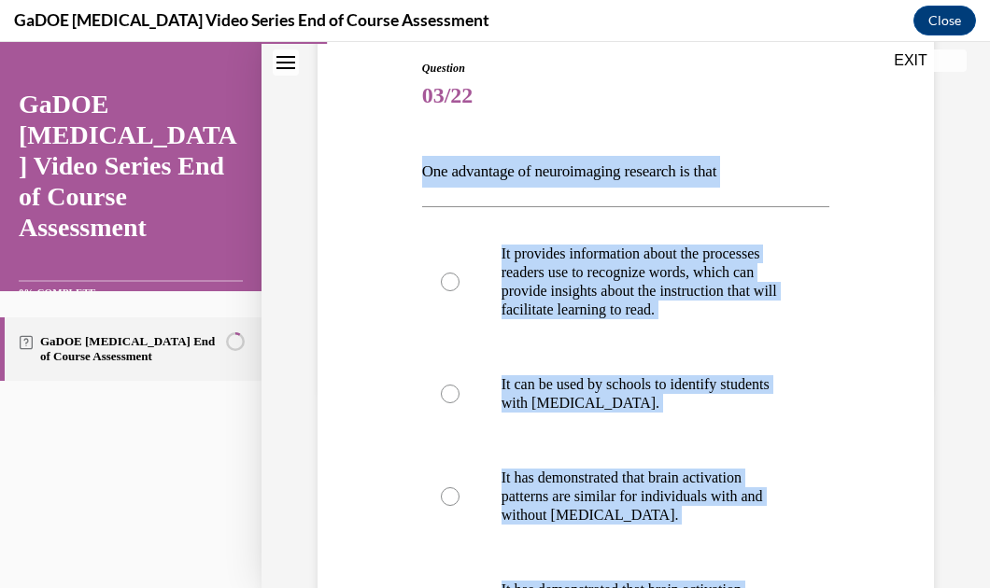
scroll to position [199, 0]
click at [854, 144] on div "Question 03/22 One advantage of neuroimaging research is that It provides infor…" at bounding box center [626, 451] width 626 height 893
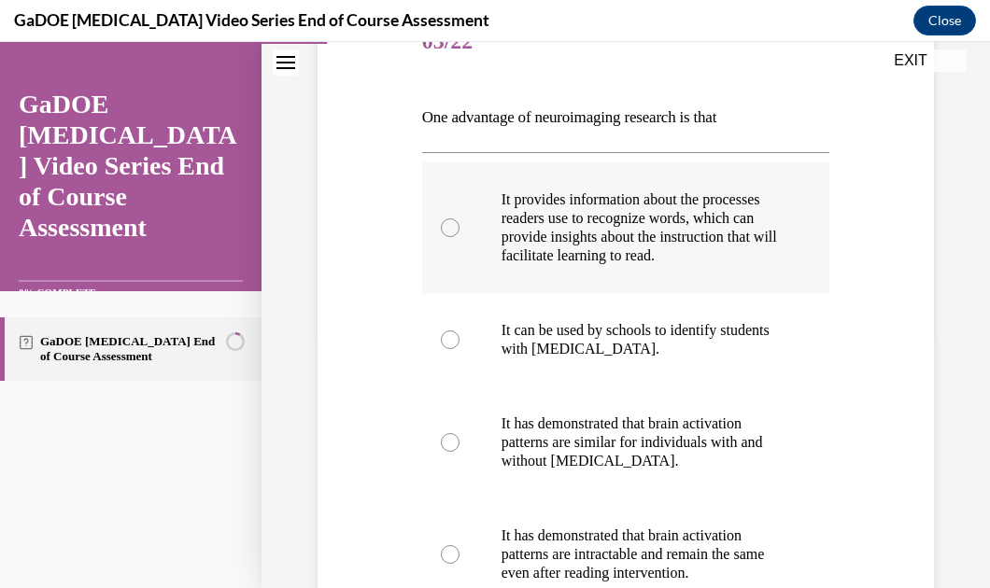
scroll to position [255, 0]
click at [543, 247] on p "It provides information about the processes readers use to recognize words, whi…" at bounding box center [642, 227] width 282 height 75
click at [459, 236] on input "It provides information about the processes readers use to recognize words, whi…" at bounding box center [450, 227] width 19 height 19
radio input "true"
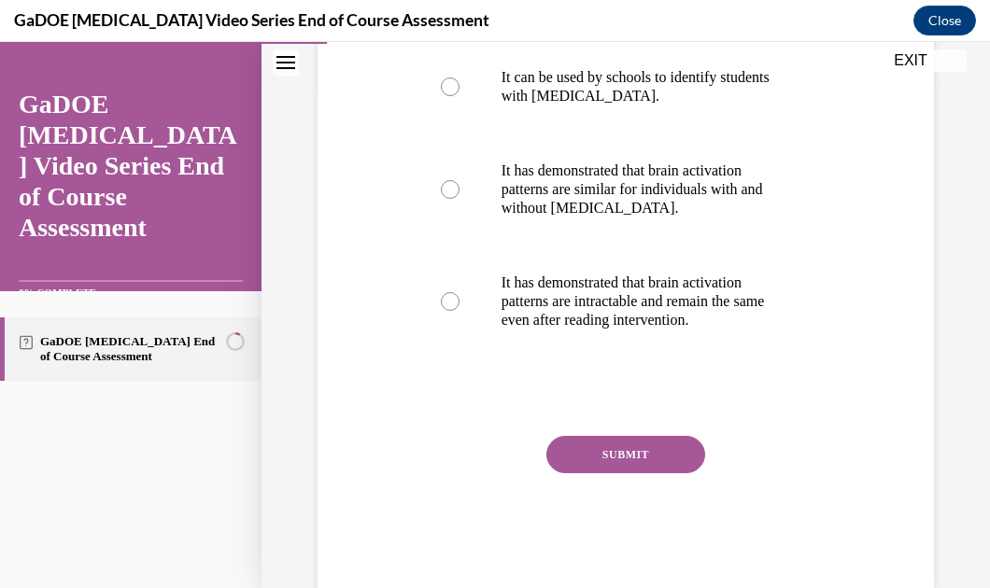
click at [597, 468] on button "SUBMIT" at bounding box center [625, 454] width 159 height 37
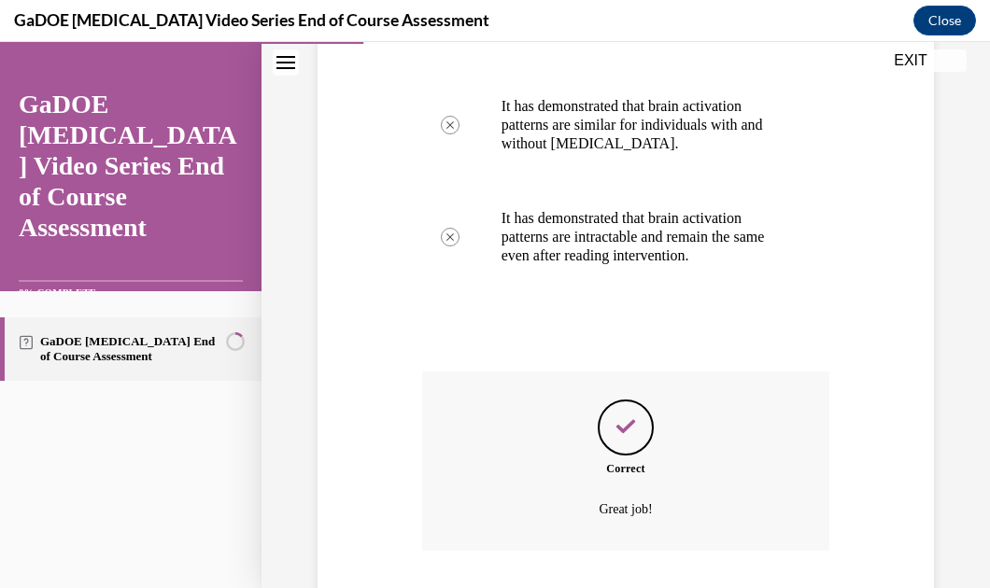
click at [596, 471] on div "Correct Great job!" at bounding box center [626, 461] width 408 height 179
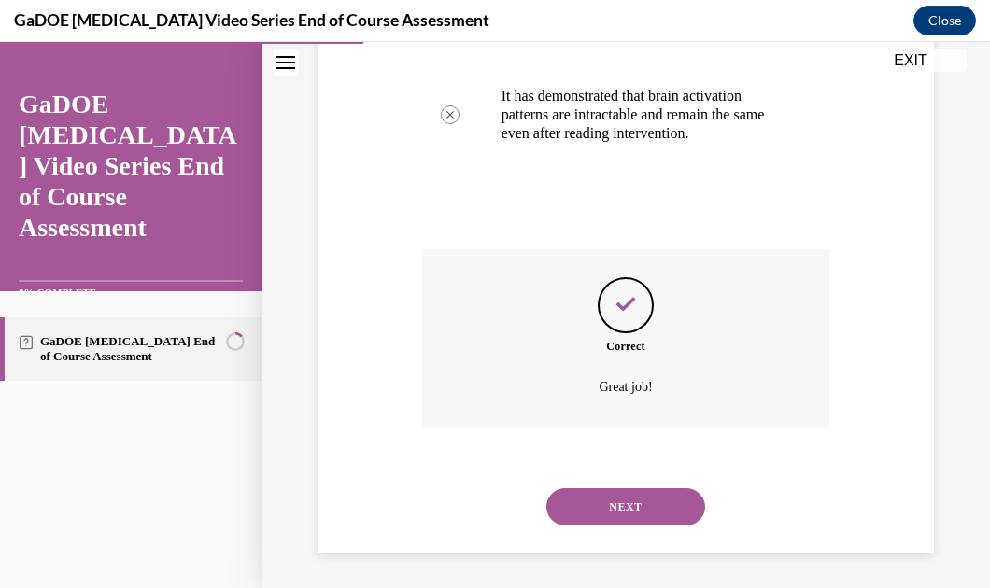
click at [583, 508] on button "NEXT" at bounding box center [625, 506] width 159 height 37
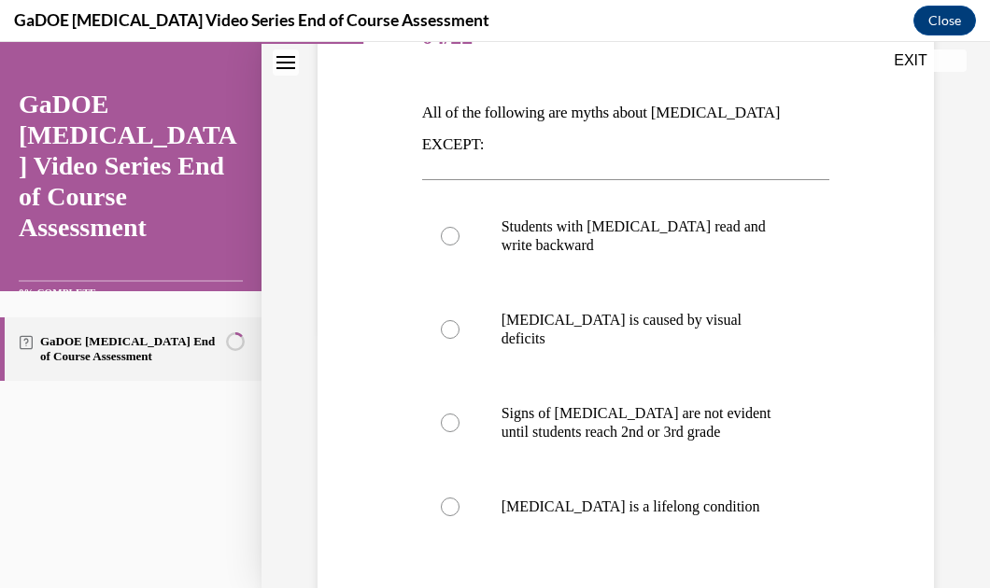
scroll to position [261, 0]
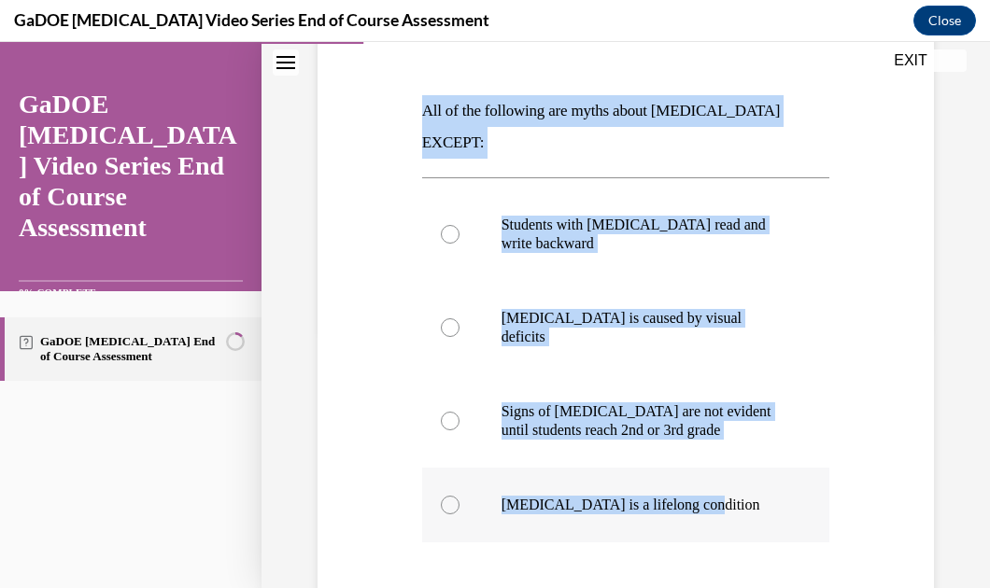
drag, startPoint x: 401, startPoint y: 106, endPoint x: 723, endPoint y: 473, distance: 488.3
click at [723, 473] on div "Question 04/22 All of the following are myths about dyslexia EXCEPT: Students w…" at bounding box center [626, 358] width 626 height 831
copy div "All of the following are myths about dyslexia EXCEPT: Students with dyslexia re…"
click at [728, 56] on div "Question 04/22 All of the following are myths about dyslexia EXCEPT: Students w…" at bounding box center [626, 386] width 408 height 775
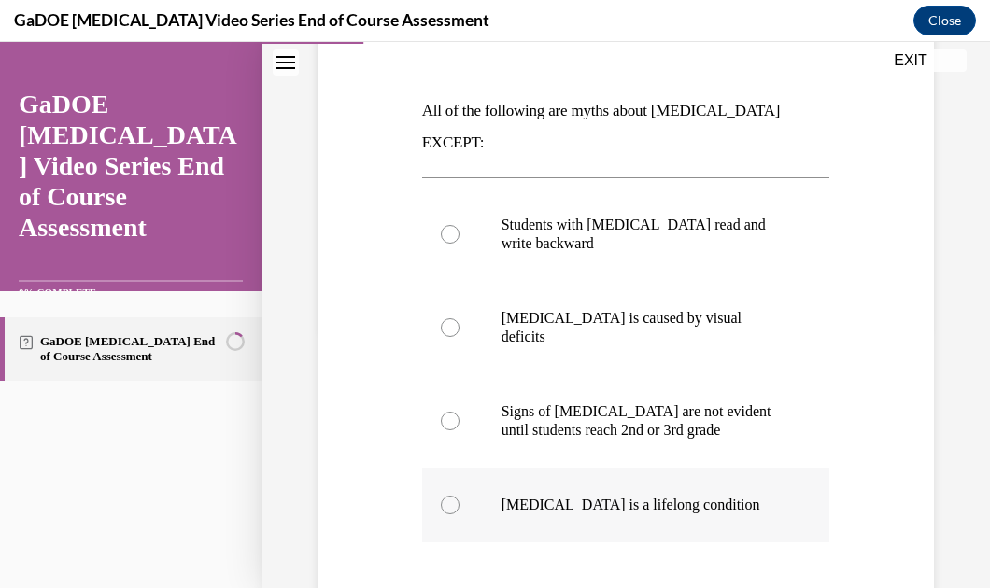
click at [662, 468] on label "Dyslexia is a lifelong condition" at bounding box center [626, 505] width 408 height 75
click at [459, 496] on input "Dyslexia is a lifelong condition" at bounding box center [450, 505] width 19 height 19
radio input "true"
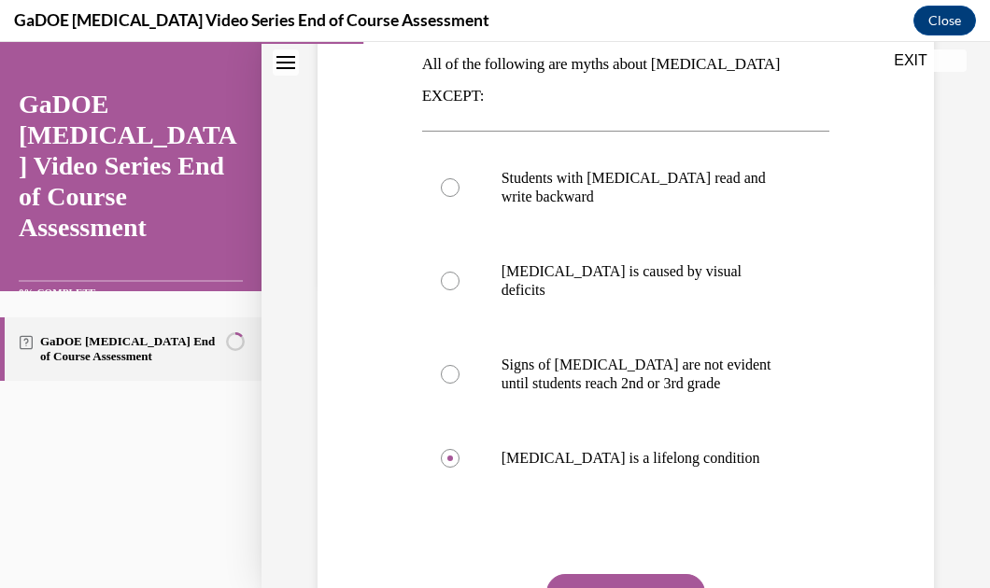
scroll to position [308, 0]
click at [655, 573] on button "SUBMIT" at bounding box center [625, 591] width 159 height 37
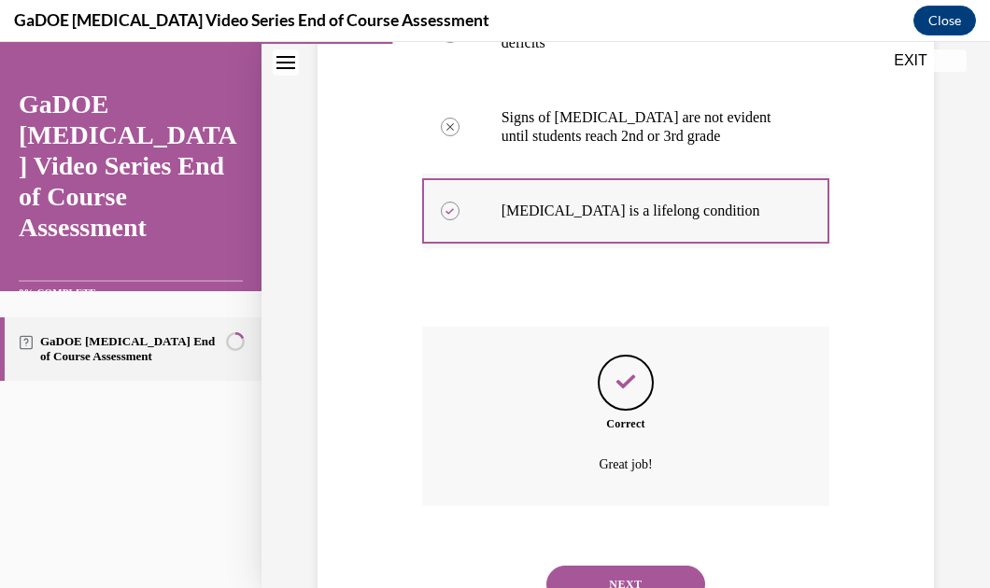
scroll to position [564, 0]
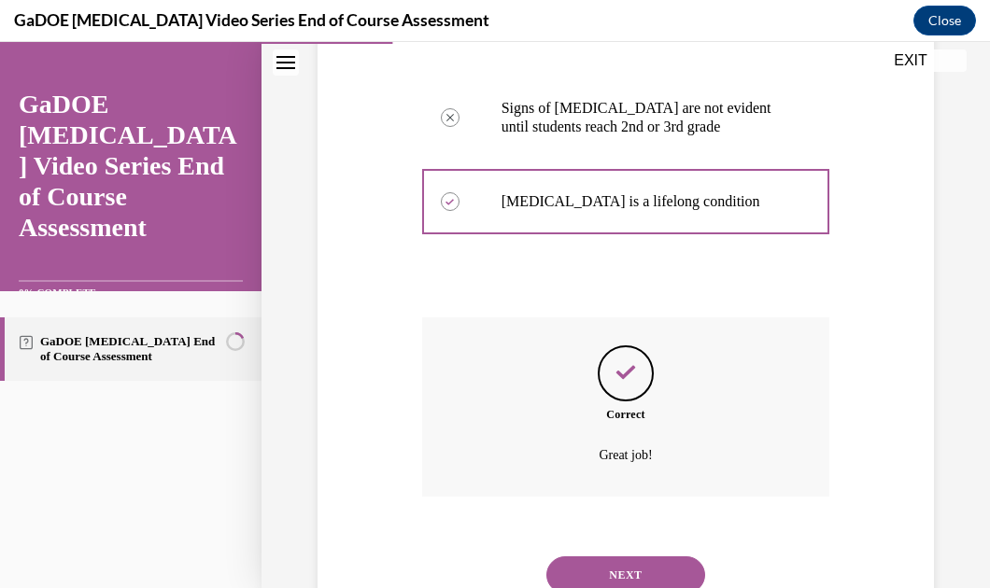
drag, startPoint x: 594, startPoint y: 527, endPoint x: 568, endPoint y: 521, distance: 26.7
click at [568, 557] on button "NEXT" at bounding box center [625, 575] width 159 height 37
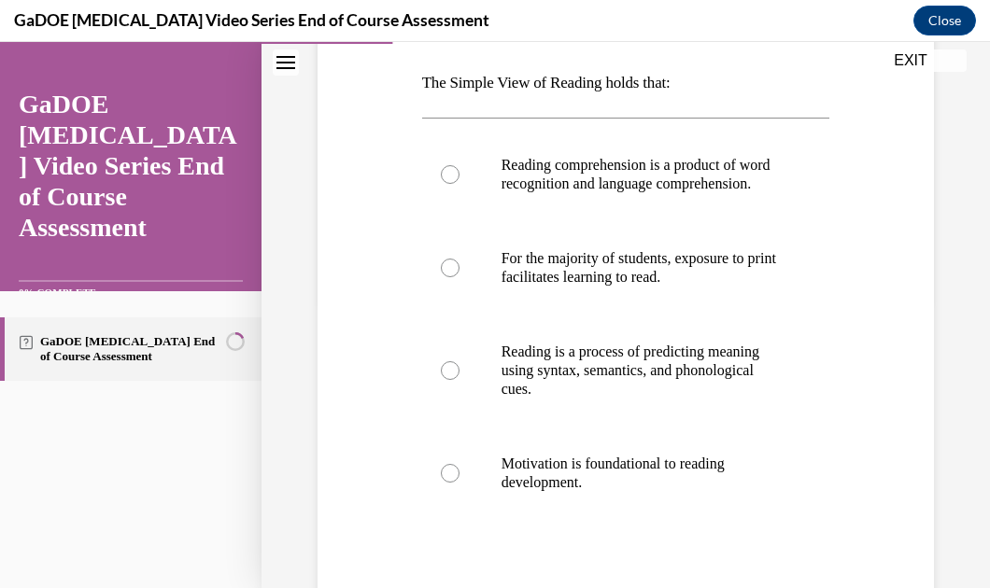
scroll to position [290, 0]
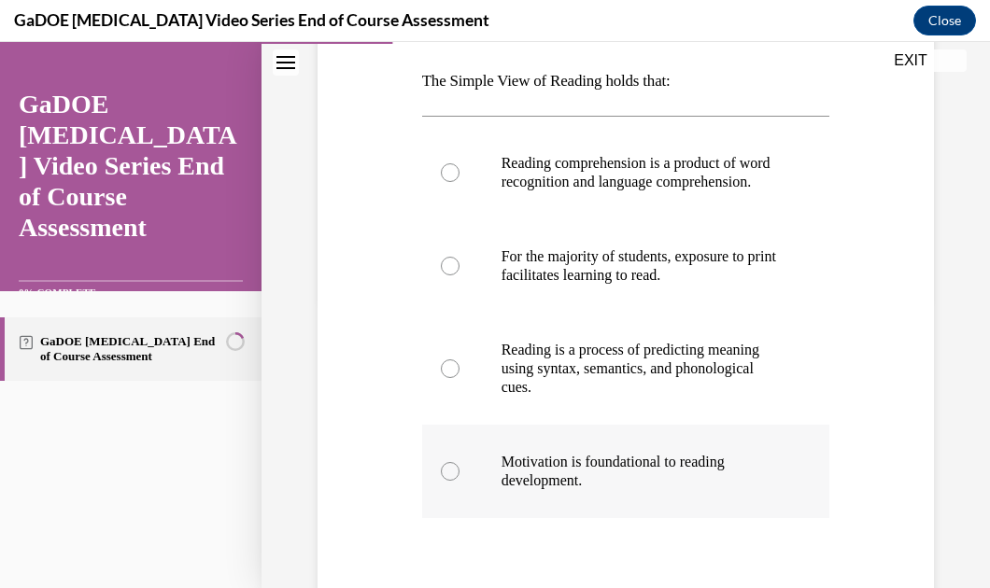
drag, startPoint x: 413, startPoint y: 75, endPoint x: 711, endPoint y: 508, distance: 525.8
click at [711, 508] on div "Question 05/22 The Simple View of Reading holds that: Reading comprehension is …" at bounding box center [626, 331] width 626 height 837
copy div "The Simple View of Reading holds that: Reading comprehension is a product of wo…"
click at [741, 93] on p "The Simple View of Reading holds that:" at bounding box center [626, 81] width 408 height 32
drag, startPoint x: 562, startPoint y: 197, endPoint x: 510, endPoint y: 198, distance: 52.3
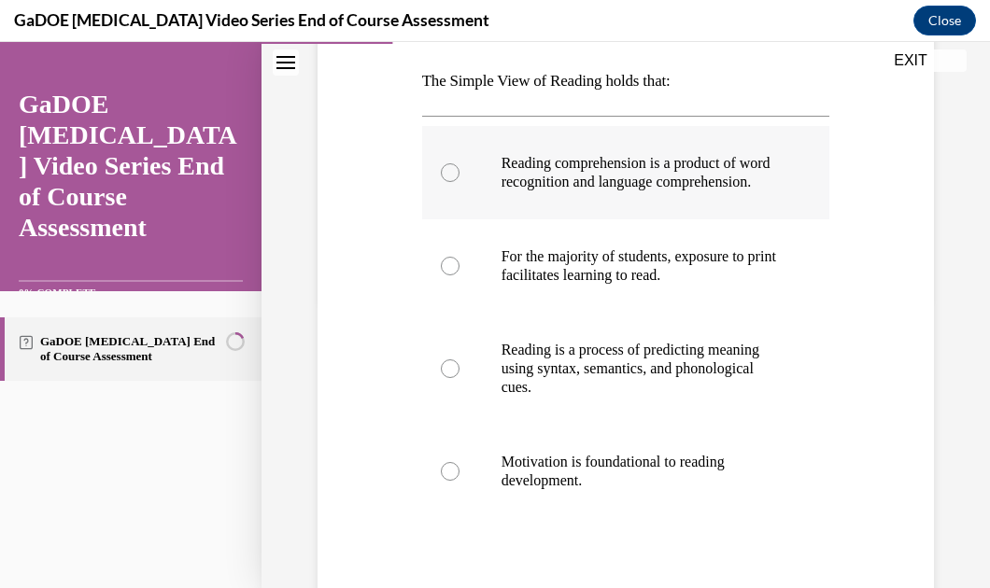
click at [510, 191] on p "Reading comprehension is a product of word recognition and language comprehensi…" at bounding box center [642, 172] width 282 height 37
click at [459, 182] on input "Reading comprehension is a product of word recognition and language comprehensi…" at bounding box center [450, 172] width 19 height 19
radio input "true"
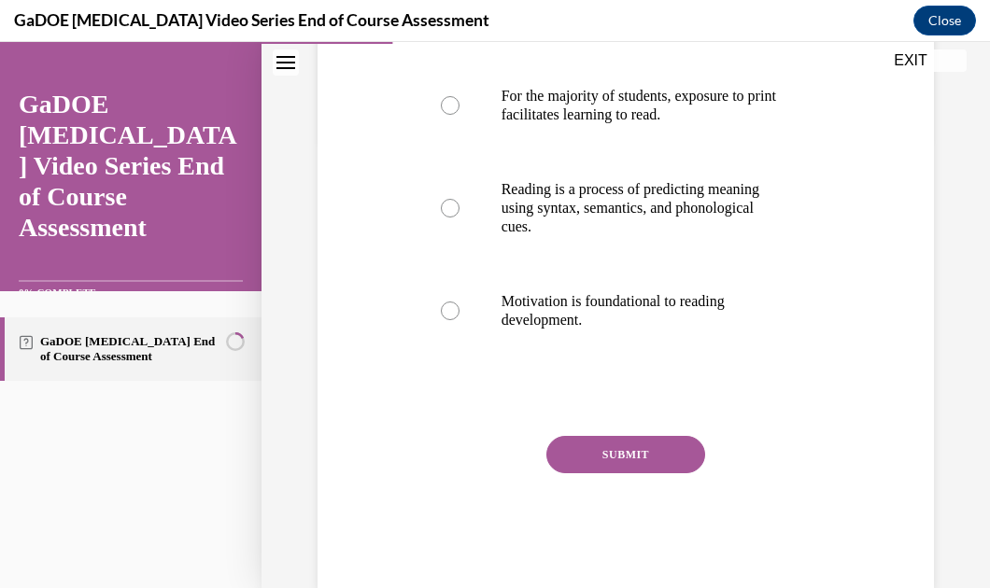
click at [635, 462] on button "SUBMIT" at bounding box center [625, 454] width 159 height 37
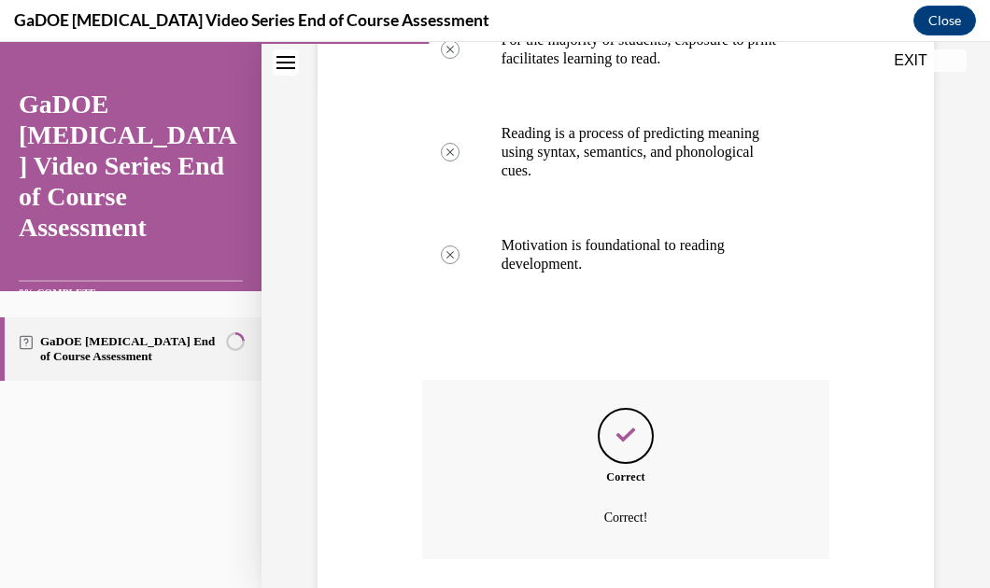
scroll to position [658, 0]
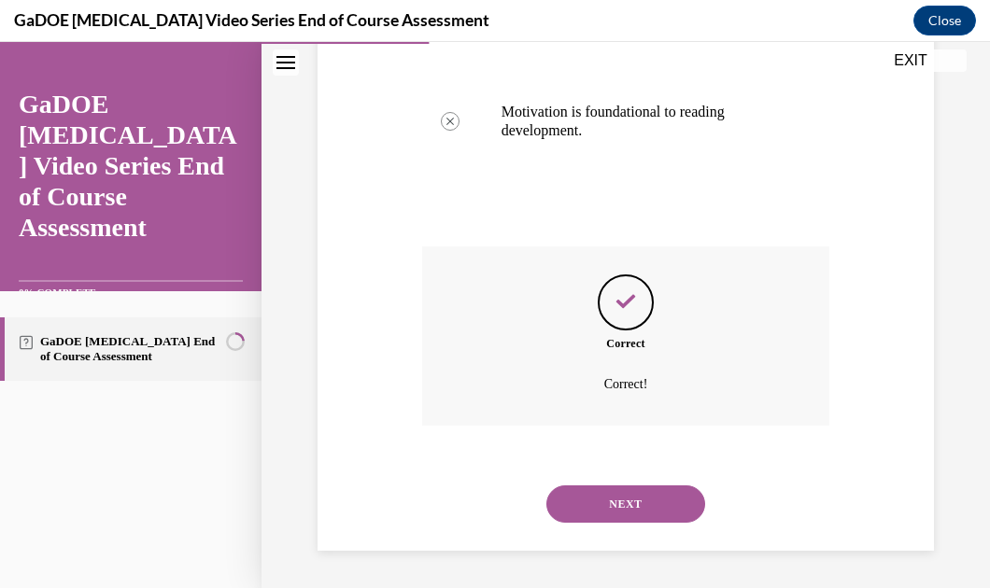
drag, startPoint x: 582, startPoint y: 485, endPoint x: 579, endPoint y: 495, distance: 10.6
click at [579, 495] on button "NEXT" at bounding box center [625, 504] width 159 height 37
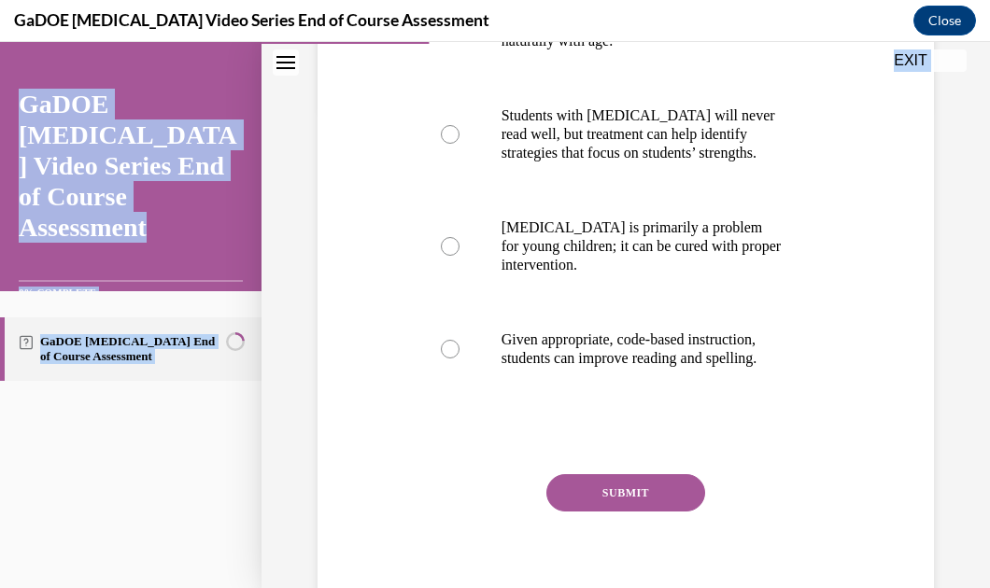
scroll to position [539, 0]
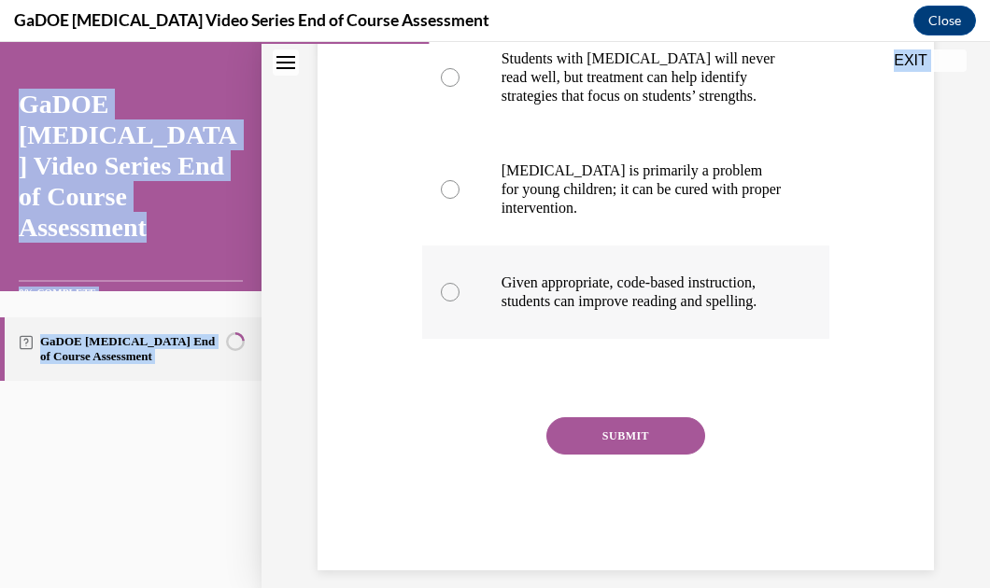
drag, startPoint x: 409, startPoint y: 103, endPoint x: 769, endPoint y: 345, distance: 434.1
click at [769, 345] on div "Question 06/22 Which correctly describes the possible outcome for someone with …" at bounding box center [626, 118] width 626 height 906
copy div "Which correctly describes the possible outcome for someone with dyslexia? Dysle…"
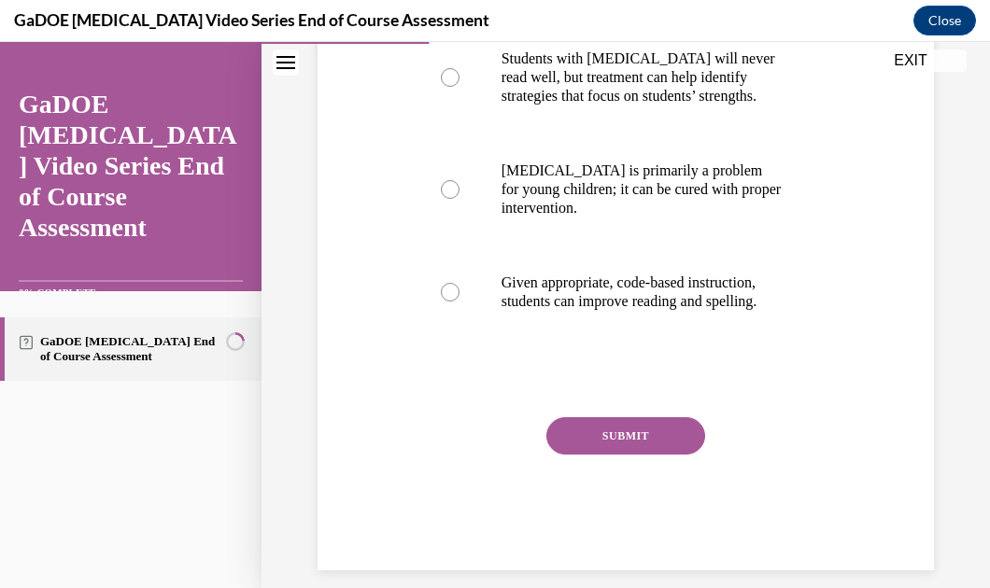
click at [857, 433] on div "Question 06/22 Which correctly describes the possible outcome for someone with …" at bounding box center [626, 118] width 626 height 906
click at [583, 308] on p "Given appropriate, code-based instruction, students can improve reading and spe…" at bounding box center [642, 292] width 282 height 37
click at [459, 302] on input "Given appropriate, code-based instruction, students can improve reading and spe…" at bounding box center [450, 292] width 19 height 19
radio input "true"
click at [564, 455] on button "SUBMIT" at bounding box center [625, 435] width 159 height 37
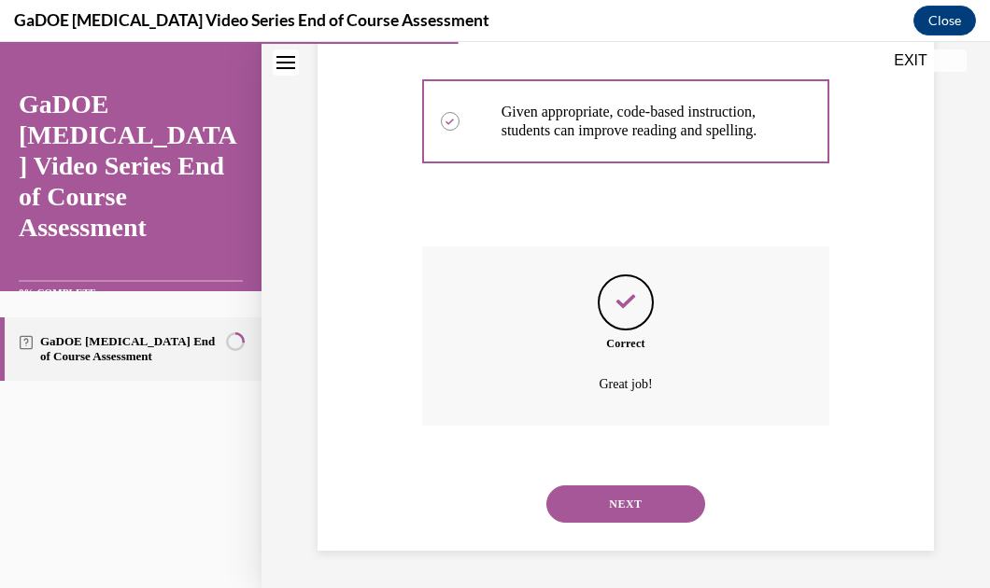
click at [570, 515] on button "NEXT" at bounding box center [625, 504] width 159 height 37
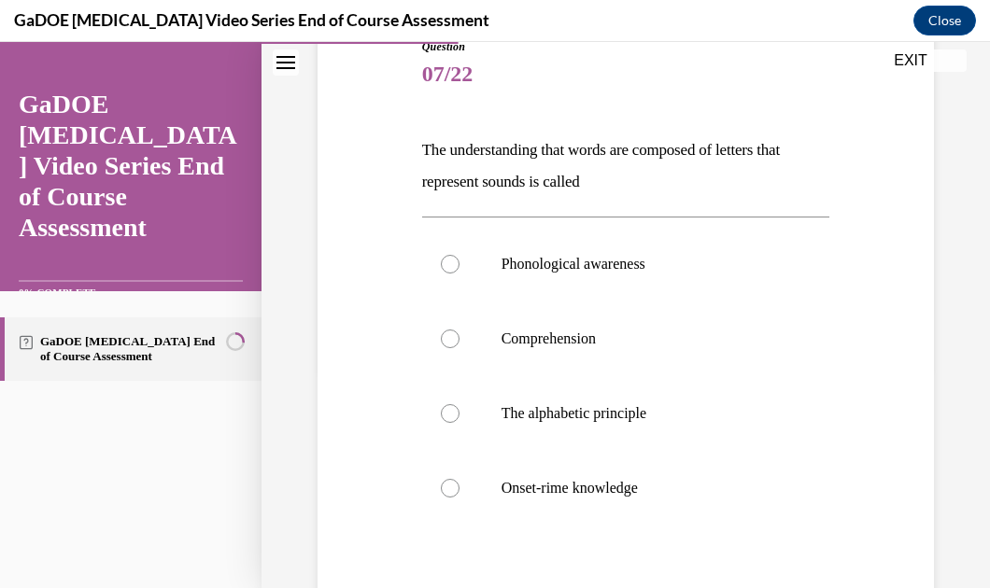
scroll to position [222, 0]
drag, startPoint x: 407, startPoint y: 133, endPoint x: 682, endPoint y: 509, distance: 465.8
click at [682, 509] on div "Question 07/22 The understanding that words are composed of letters that repres…" at bounding box center [626, 368] width 626 height 775
copy div "The understanding that words are composed of letters that represent sounds is c…"
click at [387, 177] on div "Question 07/22 The understanding that words are composed of letters that repres…" at bounding box center [626, 368] width 626 height 775
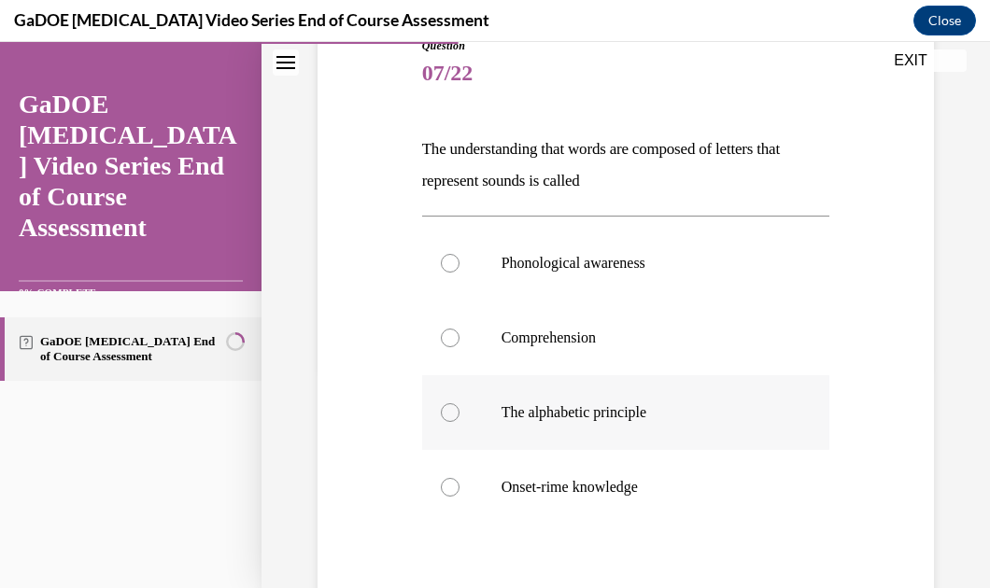
click at [591, 404] on p "The alphabetic principle" at bounding box center [642, 412] width 282 height 19
click at [459, 404] on input "The alphabetic principle" at bounding box center [450, 412] width 19 height 19
radio input "true"
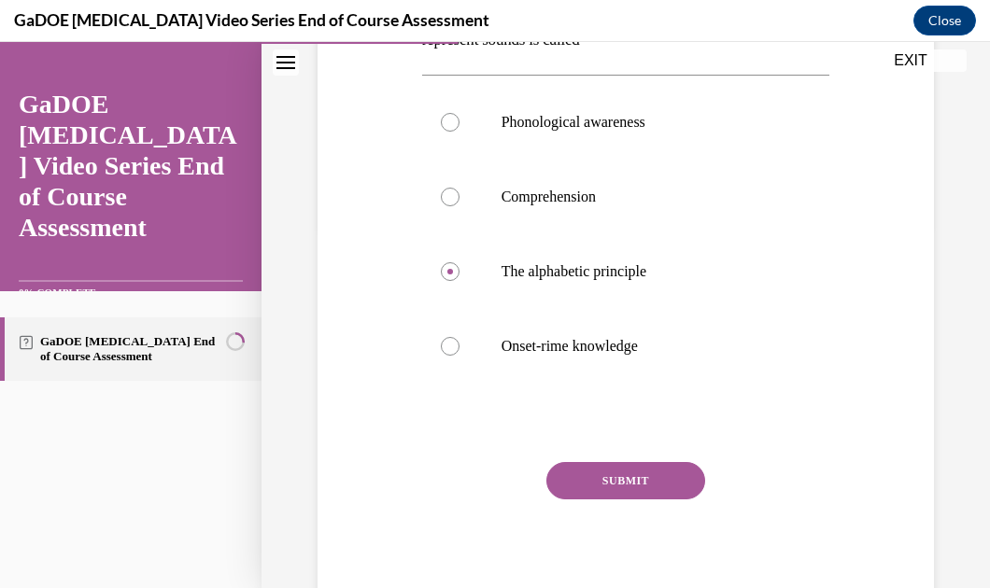
scroll to position [371, 0]
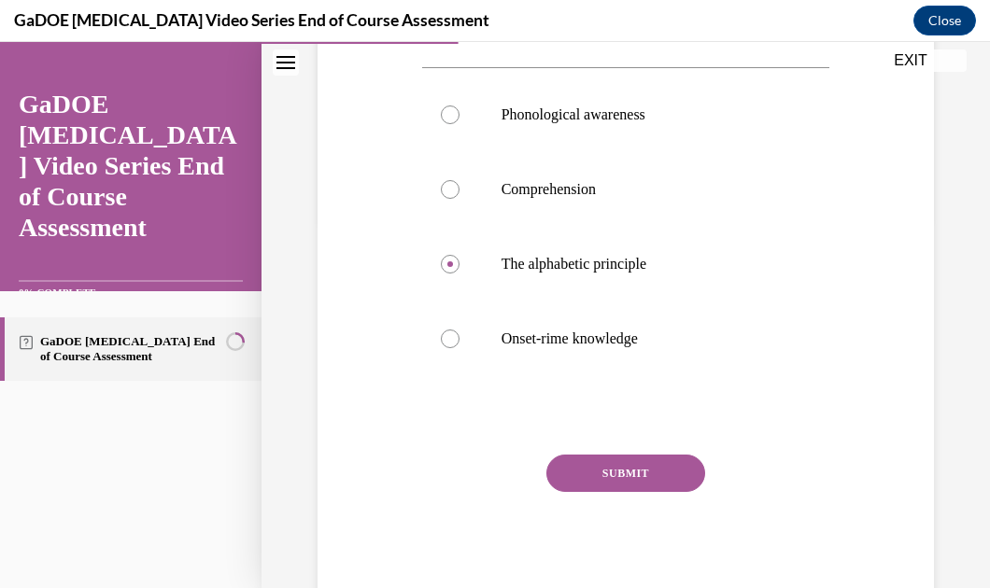
click at [625, 473] on button "SUBMIT" at bounding box center [625, 473] width 159 height 37
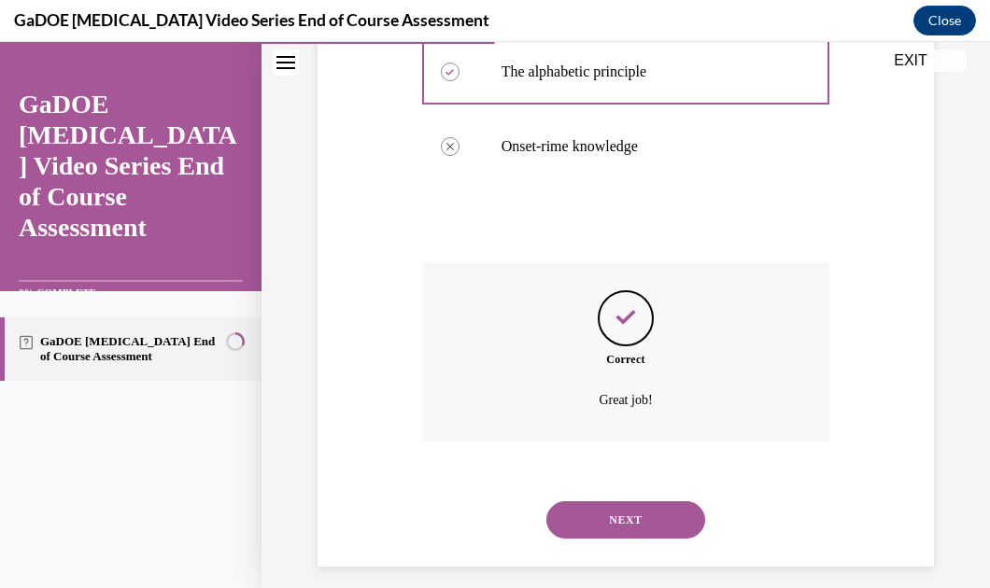
click at [607, 511] on button "NEXT" at bounding box center [625, 519] width 159 height 37
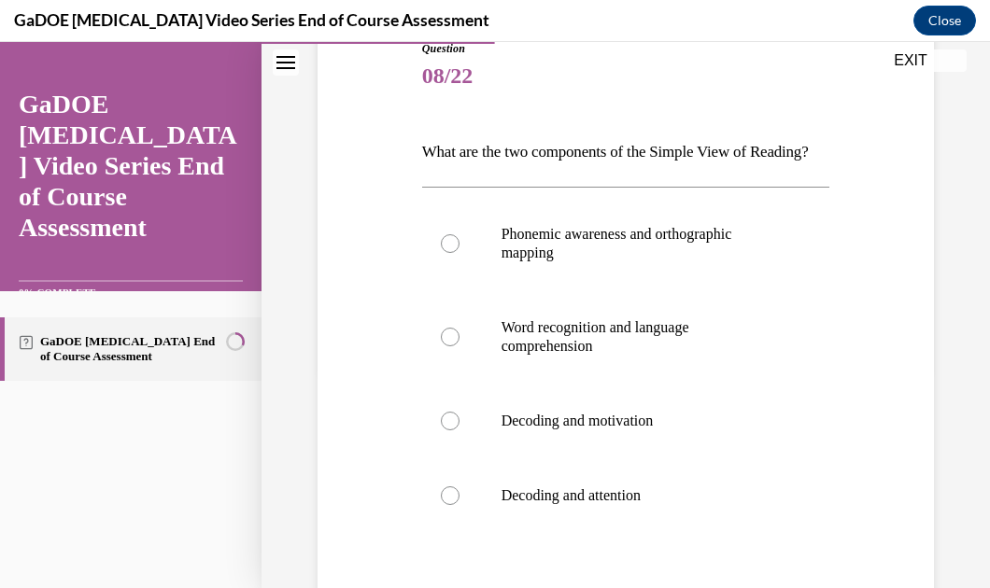
scroll to position [237, 0]
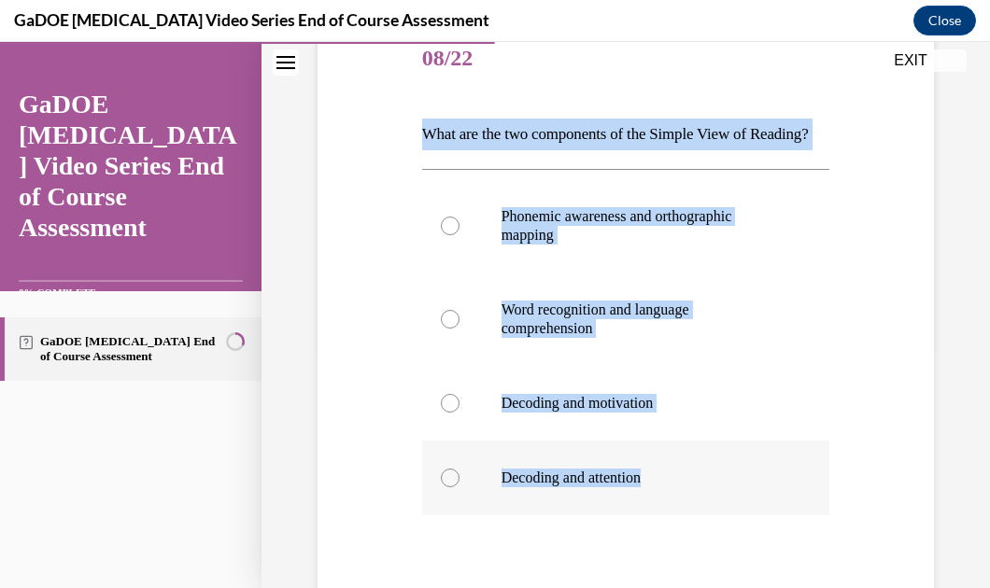
drag, startPoint x: 411, startPoint y: 115, endPoint x: 738, endPoint y: 515, distance: 517.0
click at [738, 515] on div "Question 08/22 What are the two components of the Simple View of Reading? Phone…" at bounding box center [626, 356] width 626 height 781
copy div "What are the two components of the Simple View of Reading? Phonemic awareness a…"
click at [855, 203] on div "Question 08/22 What are the two components of the Simple View of Reading? Phone…" at bounding box center [626, 356] width 626 height 781
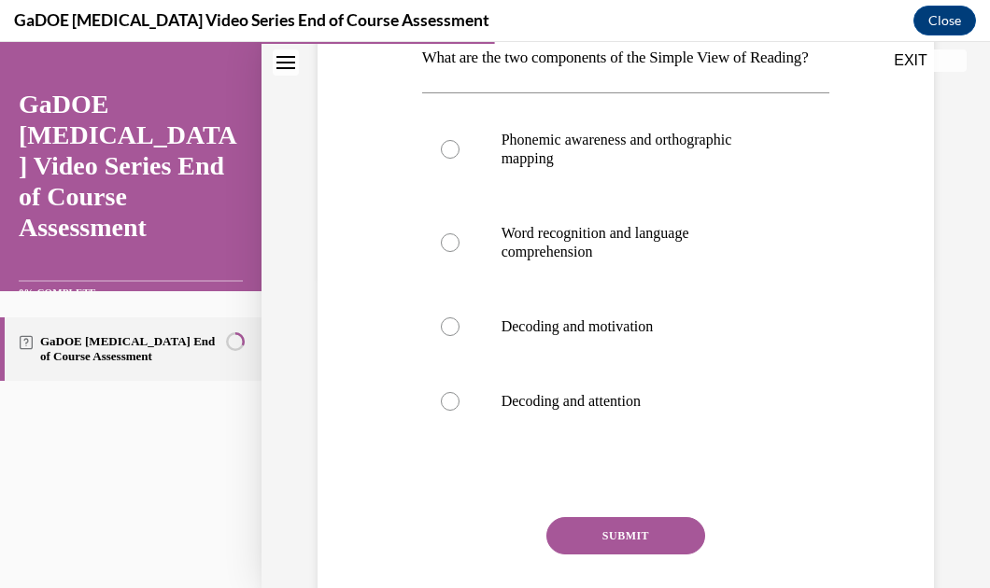
scroll to position [307, 0]
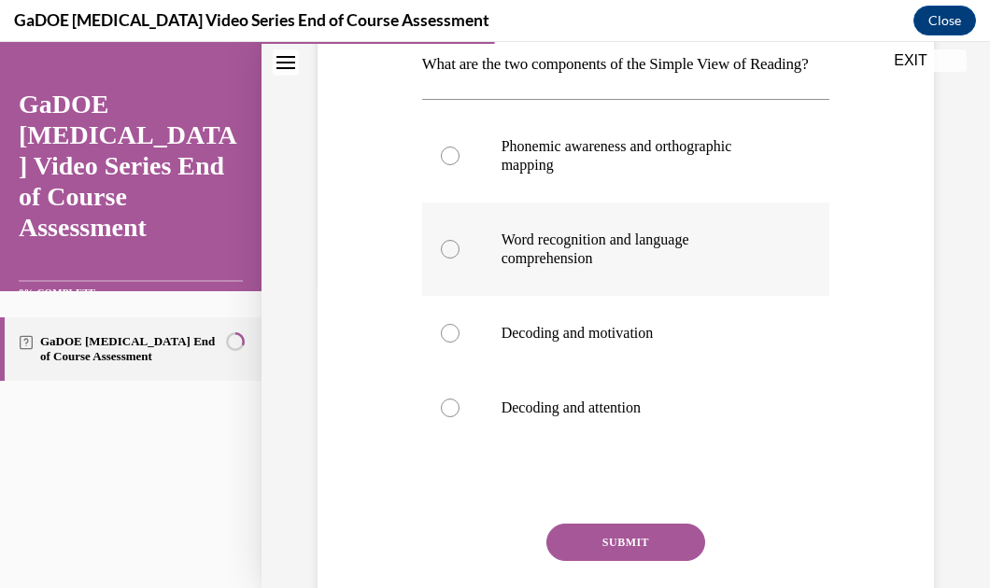
click at [504, 268] on p "Word recognition and language comprehension" at bounding box center [642, 249] width 282 height 37
click at [459, 259] on input "Word recognition and language comprehension" at bounding box center [450, 249] width 19 height 19
radio input "true"
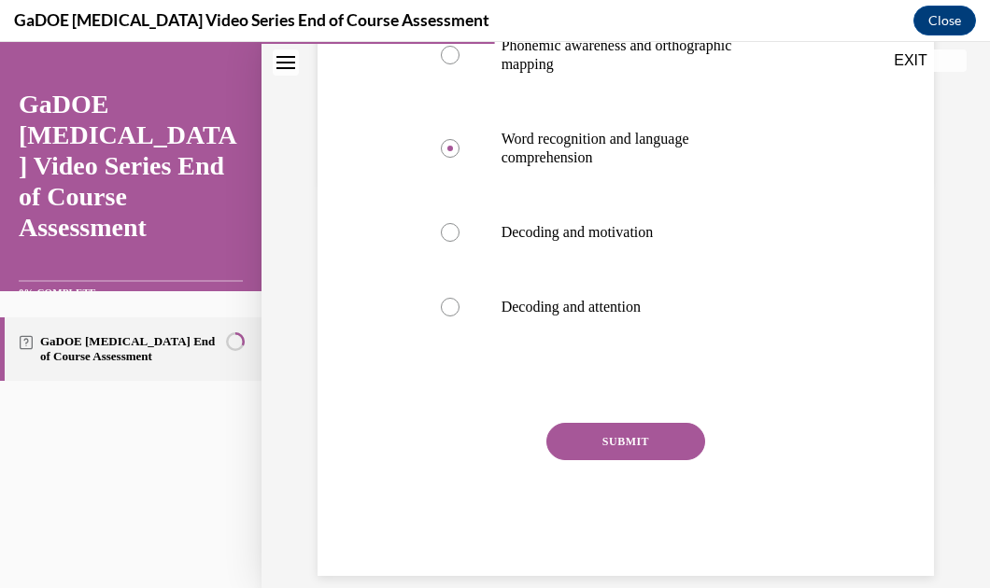
click at [565, 460] on button "SUBMIT" at bounding box center [625, 441] width 159 height 37
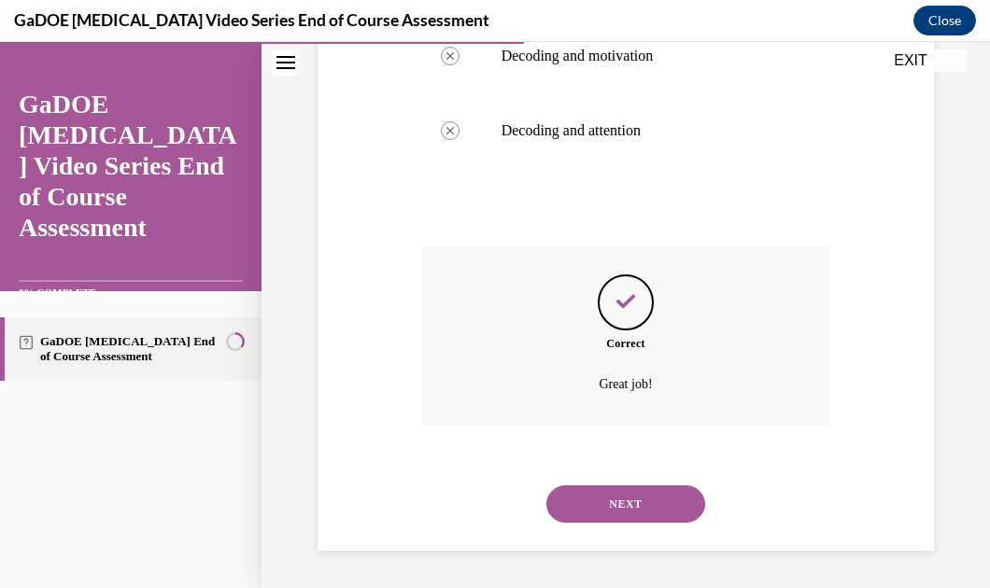
click at [568, 502] on button "NEXT" at bounding box center [625, 504] width 159 height 37
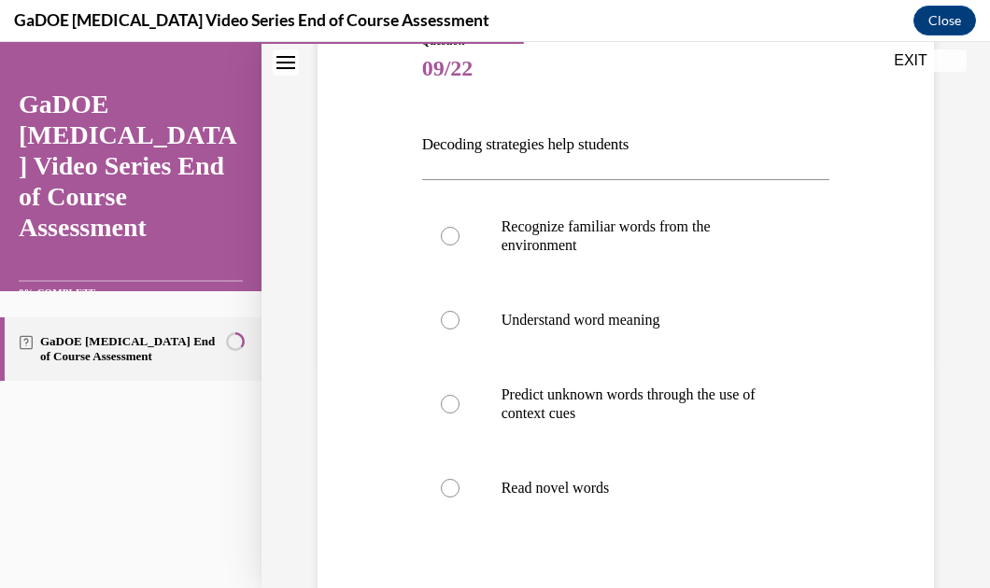
scroll to position [228, 0]
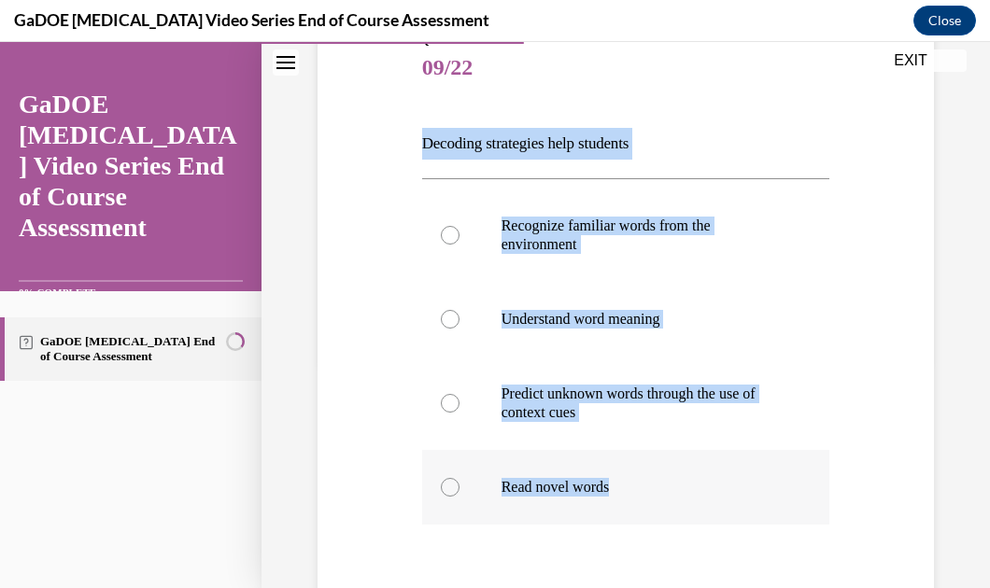
drag, startPoint x: 407, startPoint y: 136, endPoint x: 670, endPoint y: 470, distance: 424.3
click at [670, 470] on div "Question 09/22 Decoding strategies help students Recognize familiar words from …" at bounding box center [626, 366] width 626 height 781
copy div "Decoding strategies help students Recognize familiar words from the environment…"
click at [746, 118] on div "Question 09/22 Decoding strategies help students Recognize familiar words from …" at bounding box center [626, 394] width 408 height 725
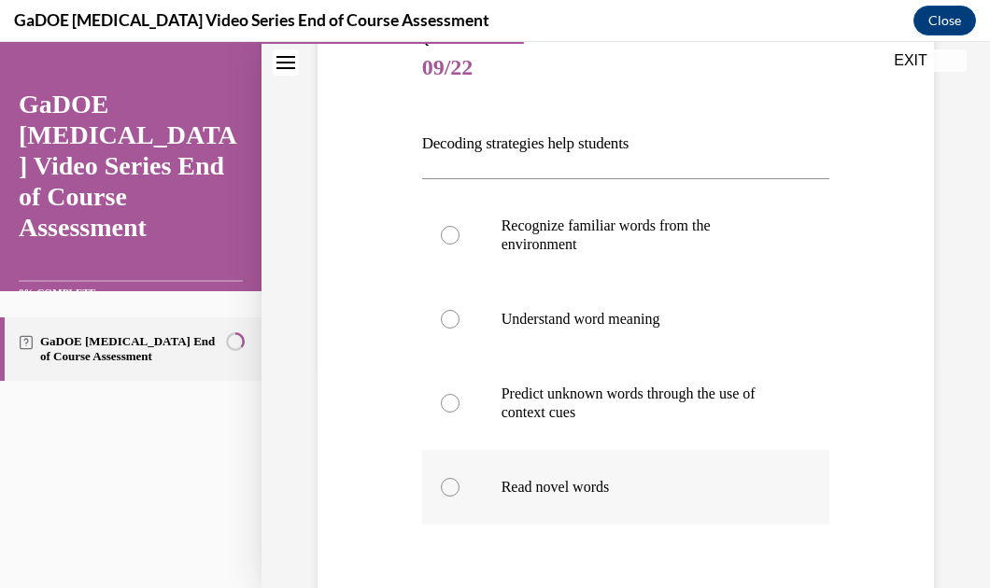
click at [509, 490] on p "Read novel words" at bounding box center [642, 487] width 282 height 19
click at [459, 490] on input "Read novel words" at bounding box center [450, 487] width 19 height 19
radio input "true"
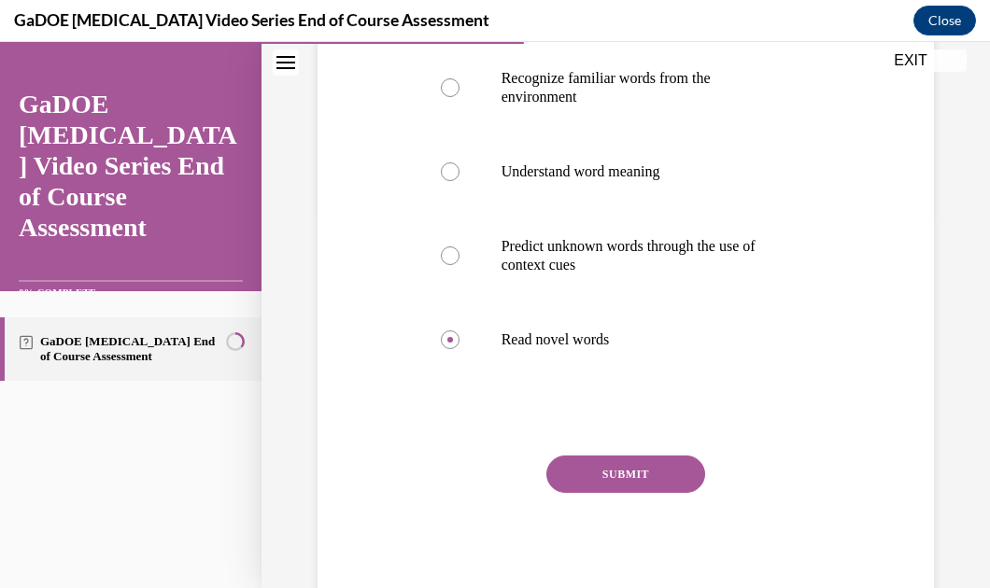
scroll to position [304, 0]
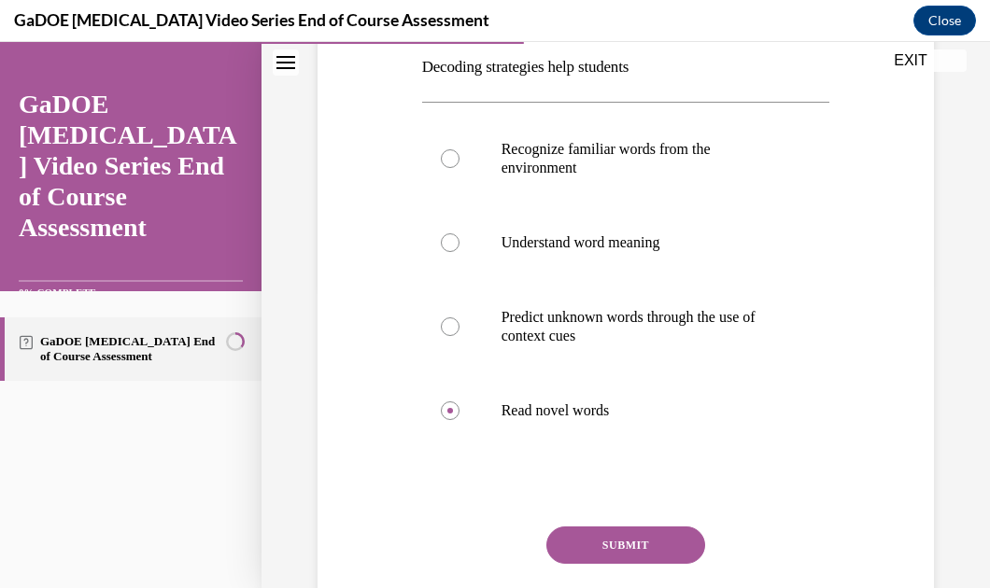
click at [594, 537] on button "SUBMIT" at bounding box center [625, 545] width 159 height 37
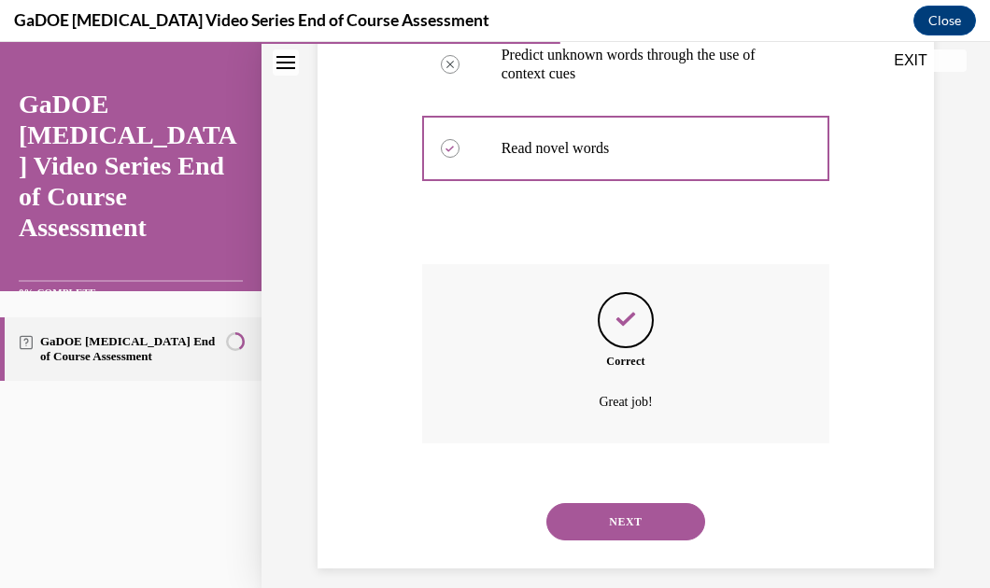
scroll to position [568, 0]
click at [591, 519] on button "NEXT" at bounding box center [625, 520] width 159 height 37
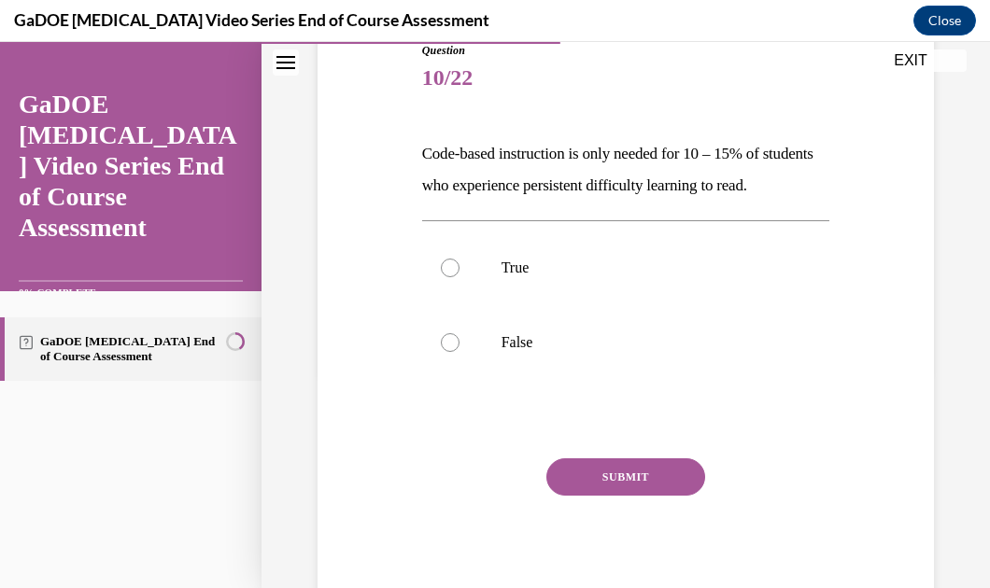
scroll to position [226, 0]
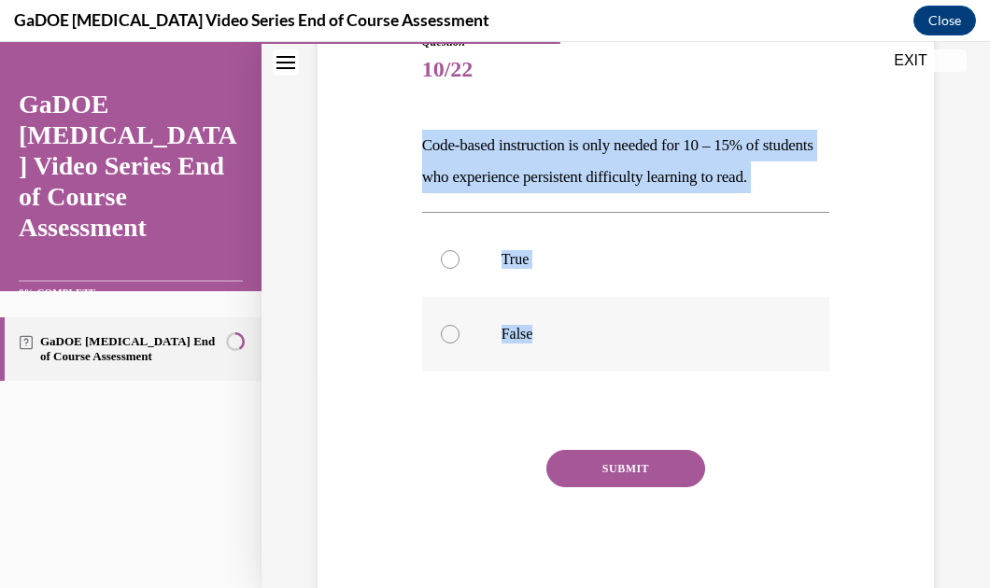
drag, startPoint x: 410, startPoint y: 135, endPoint x: 606, endPoint y: 361, distance: 299.2
click at [606, 361] on div "Question 10/22 Code-based instruction is only needed for 10 – 15% of students w…" at bounding box center [626, 291] width 626 height 626
click at [606, 344] on p "False" at bounding box center [642, 334] width 282 height 19
click at [459, 344] on input "False" at bounding box center [450, 334] width 19 height 19
radio input "true"
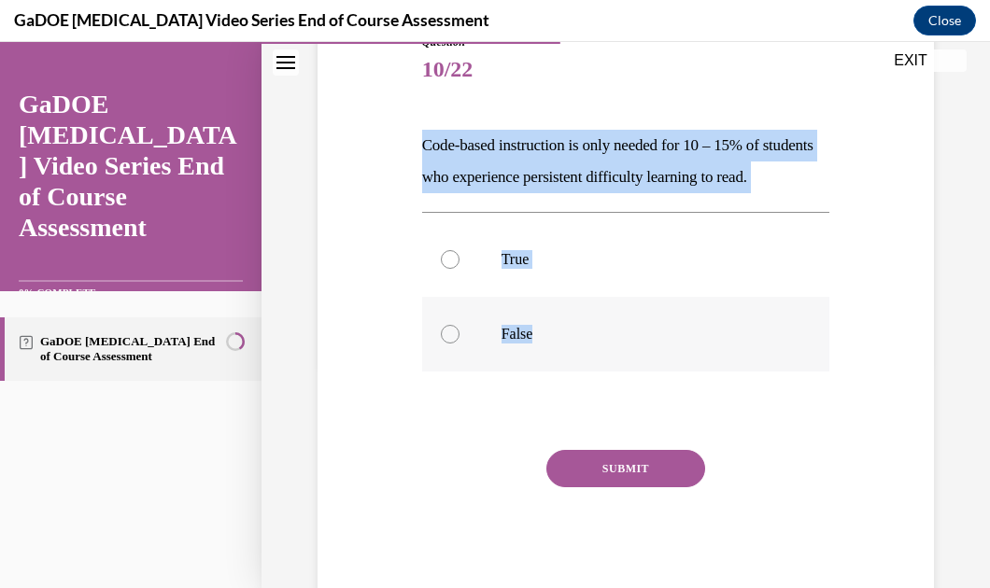
copy div "Code-based instruction is only needed for 10 – 15% of students who experience p…"
drag, startPoint x: 411, startPoint y: 133, endPoint x: 558, endPoint y: 360, distance: 270.7
click at [558, 360] on div "Question 10/22 Code-based instruction is only needed for 10 – 15% of students w…" at bounding box center [626, 291] width 626 height 626
click at [723, 193] on p "Code-based instruction is only needed for 10 – 15% of students who experience p…" at bounding box center [626, 161] width 408 height 63
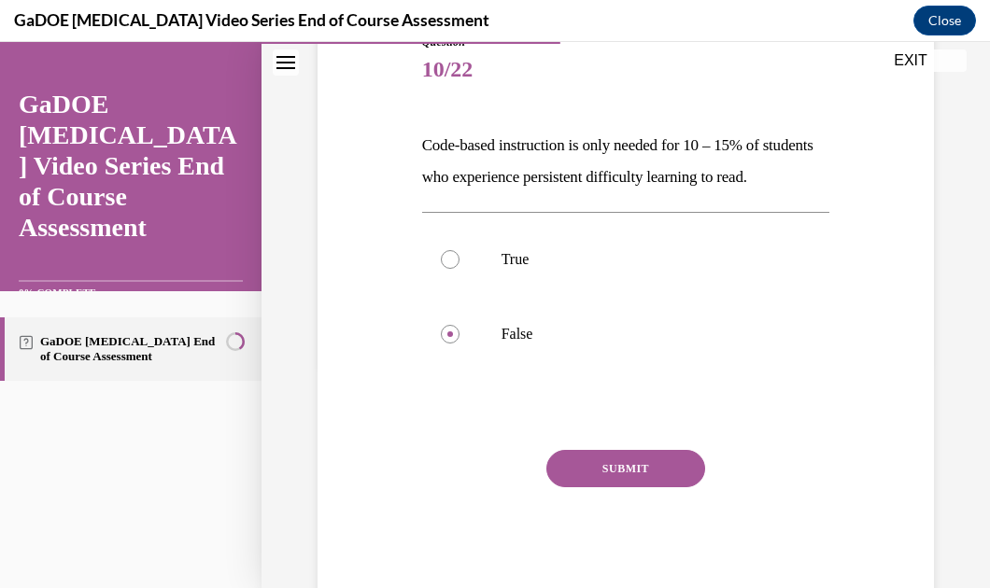
click at [615, 487] on button "SUBMIT" at bounding box center [625, 468] width 159 height 37
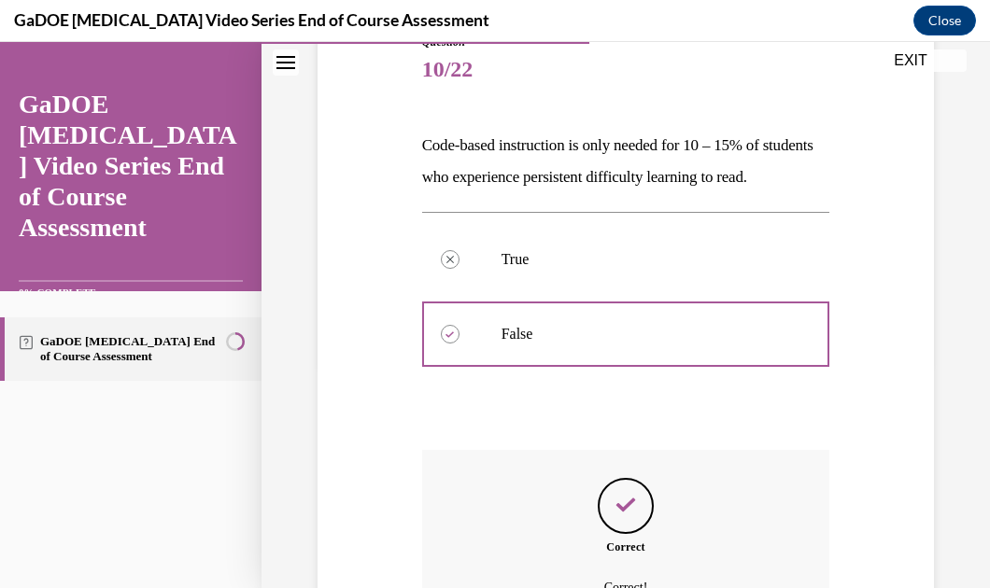
scroll to position [460, 0]
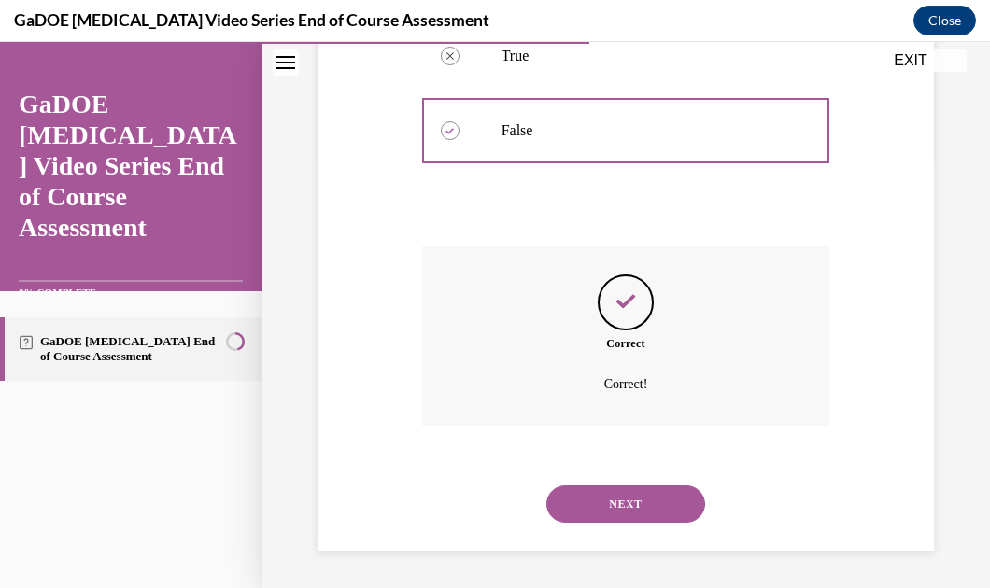
drag, startPoint x: 615, startPoint y: 508, endPoint x: 571, endPoint y: 511, distance: 44.9
click at [571, 511] on button "NEXT" at bounding box center [625, 504] width 159 height 37
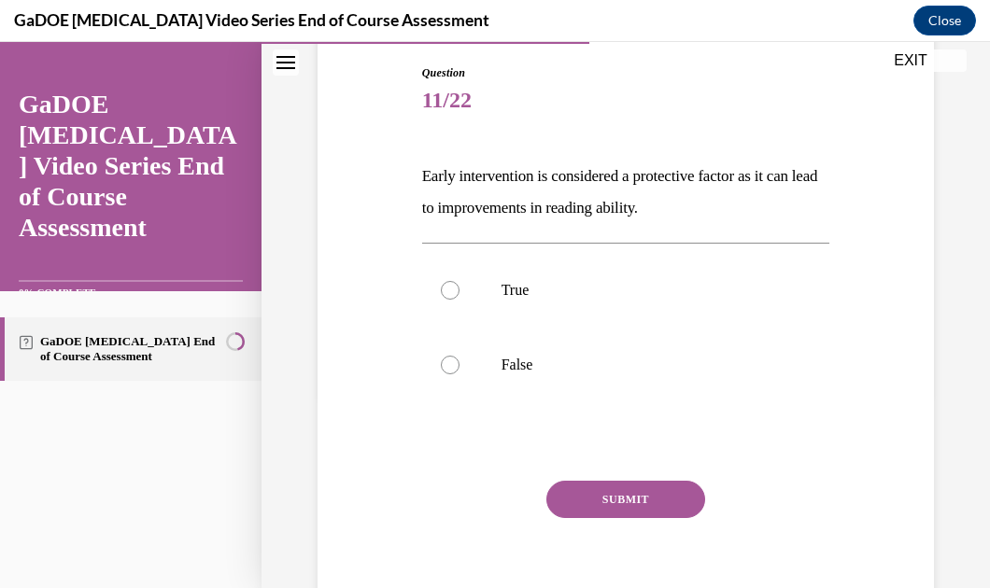
scroll to position [204, 0]
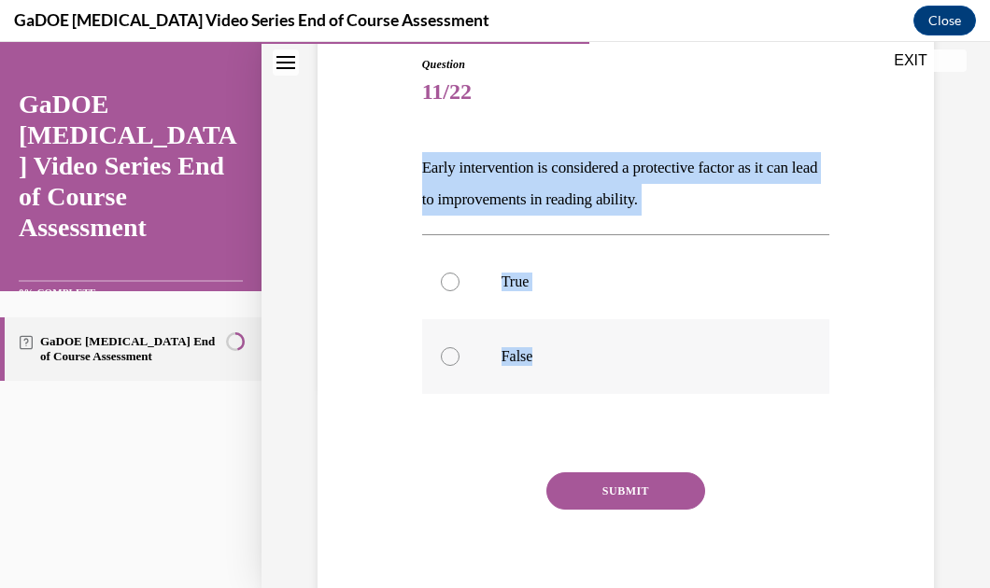
drag, startPoint x: 392, startPoint y: 143, endPoint x: 562, endPoint y: 374, distance: 287.3
click at [562, 374] on div "Question 11/22 Early intervention is considered a protective factor as it can l…" at bounding box center [626, 313] width 626 height 626
click at [641, 123] on div "Question 11/22 Early intervention is considered a protective factor as it can l…" at bounding box center [626, 341] width 408 height 570
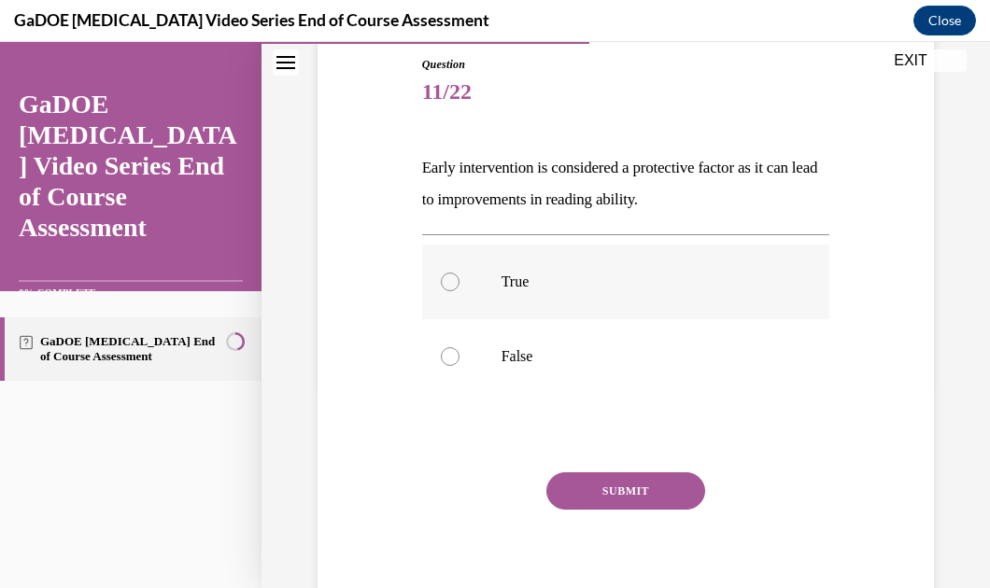
click at [487, 279] on label "True" at bounding box center [626, 282] width 408 height 75
click at [459, 279] on input "True" at bounding box center [450, 282] width 19 height 19
radio input "true"
click at [612, 500] on button "SUBMIT" at bounding box center [625, 491] width 159 height 37
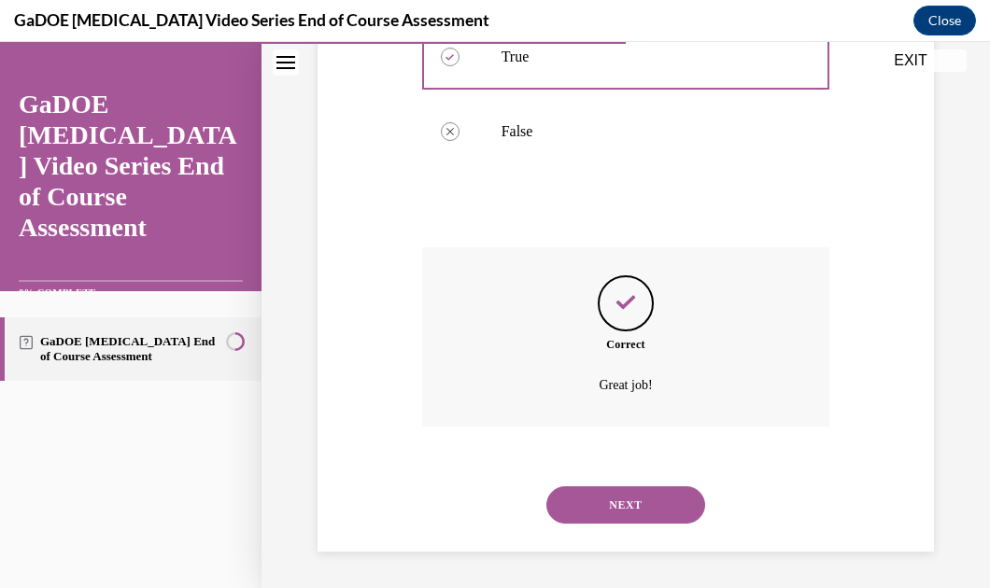
click at [609, 500] on button "NEXT" at bounding box center [625, 505] width 159 height 37
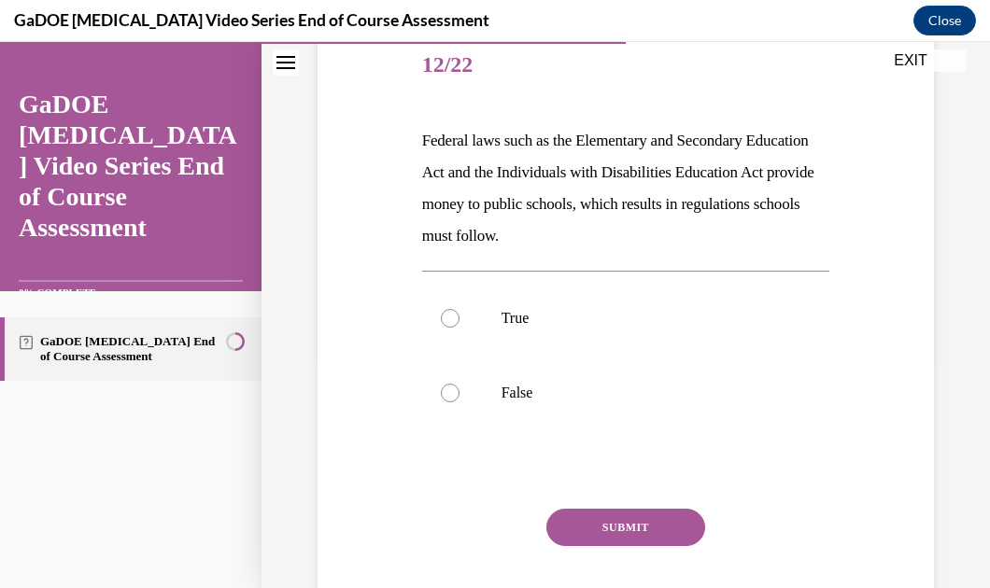
scroll to position [232, 0]
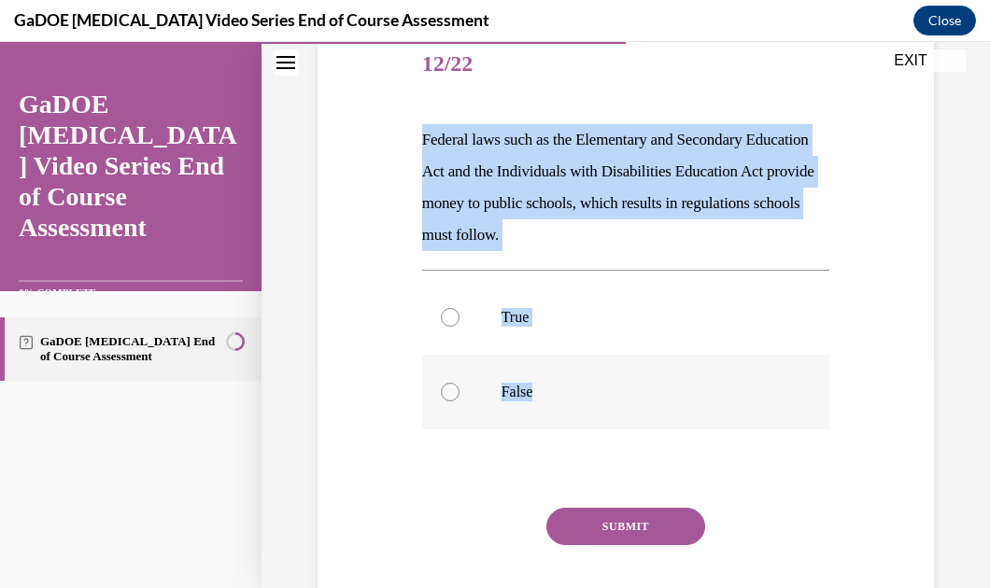
drag, startPoint x: 398, startPoint y: 128, endPoint x: 746, endPoint y: 414, distance: 450.5
click at [746, 414] on div "Question 12/22 Federal laws such as the Elementary and Secondary Education Act …" at bounding box center [626, 316] width 626 height 689
click at [857, 128] on div "Question 12/22 Federal laws such as the Elementary and Secondary Education Act …" at bounding box center [626, 316] width 626 height 689
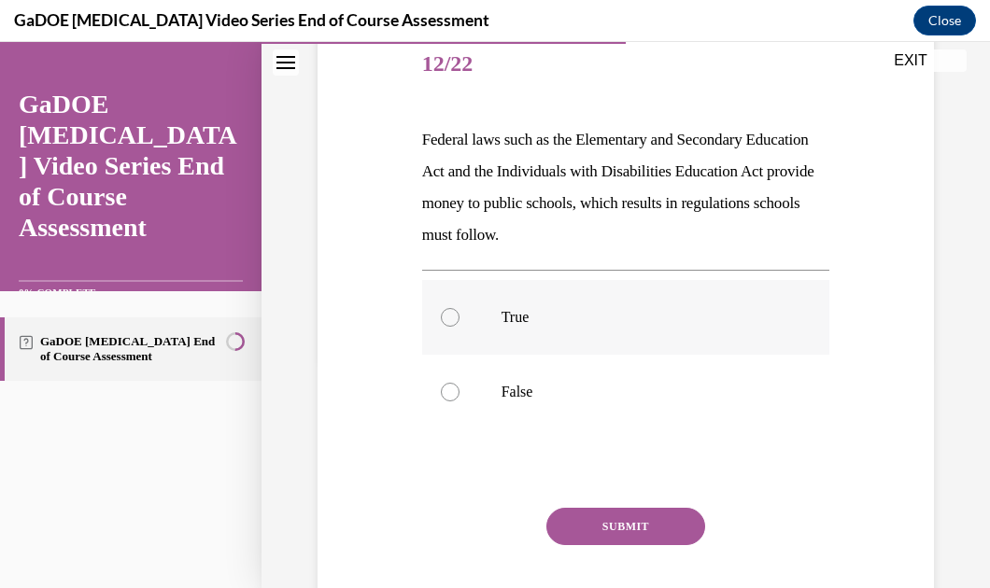
click at [642, 312] on p "True" at bounding box center [642, 317] width 282 height 19
click at [459, 312] on input "True" at bounding box center [450, 317] width 19 height 19
radio input "true"
click at [609, 527] on button "SUBMIT" at bounding box center [625, 526] width 159 height 37
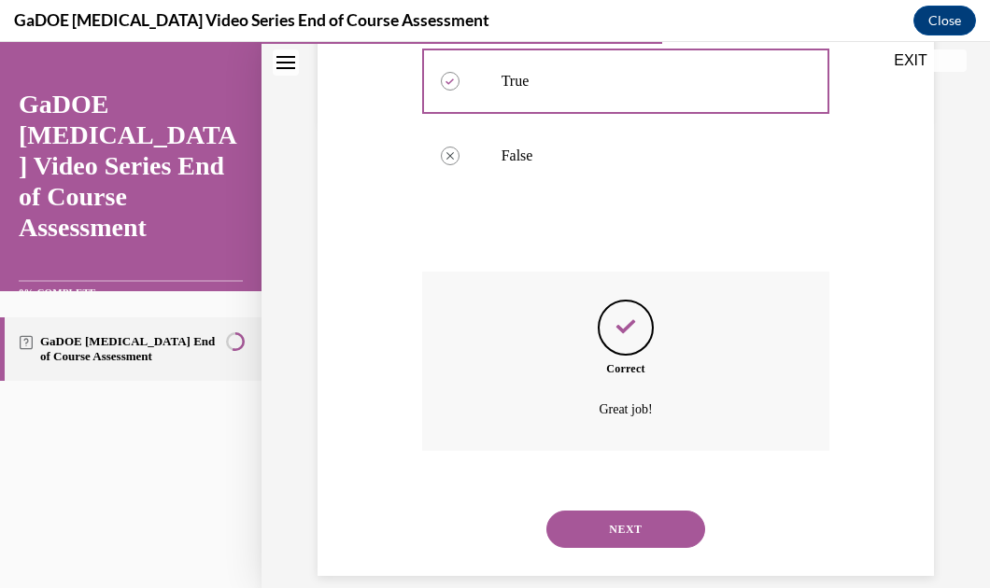
scroll to position [469, 0]
click at [609, 514] on button "NEXT" at bounding box center [625, 528] width 159 height 37
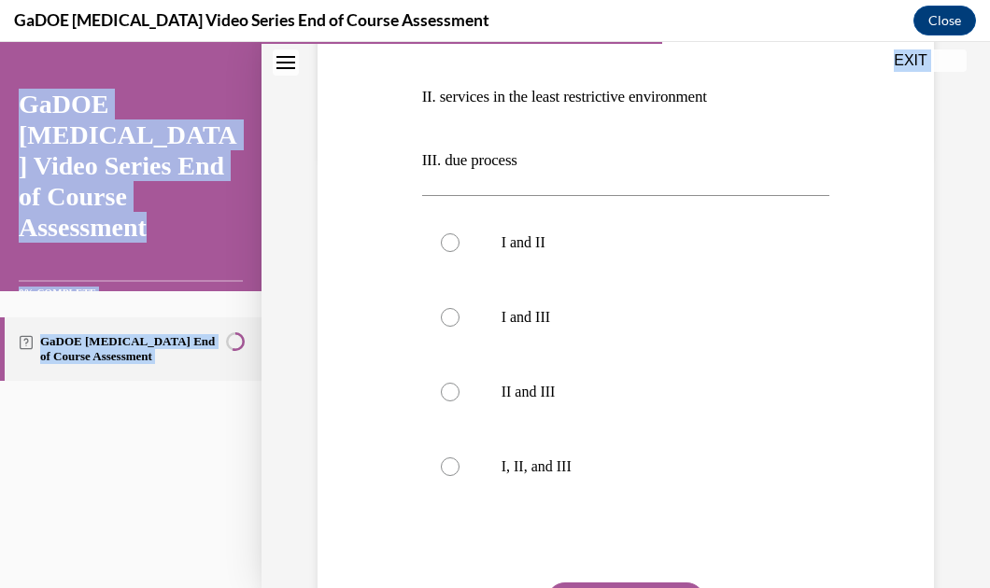
scroll to position [561, 0]
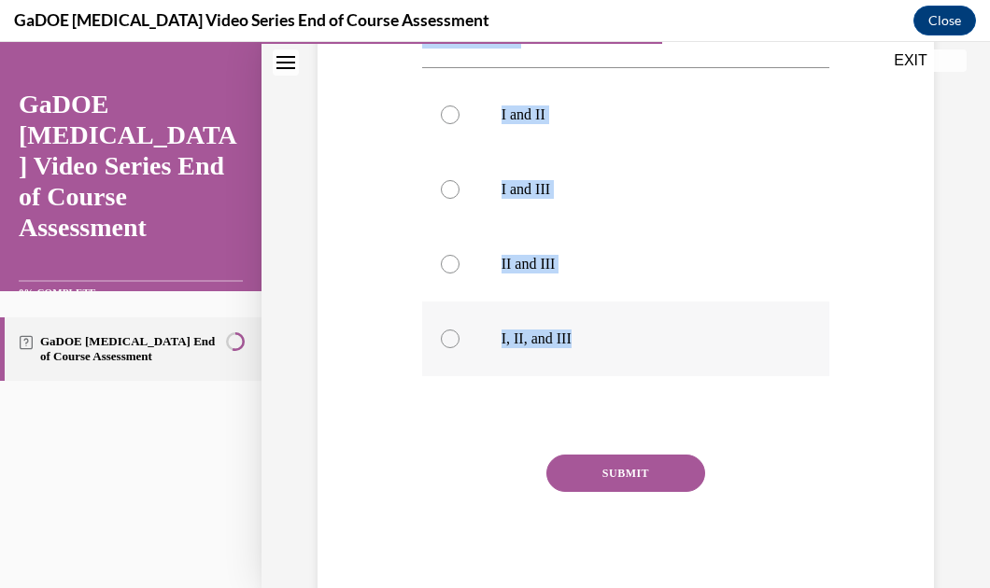
drag, startPoint x: 416, startPoint y: 175, endPoint x: 641, endPoint y: 330, distance: 272.5
click at [641, 330] on div "Question 13/22 Students found eligible for special education services have a le…" at bounding box center [625, 139] width 417 height 938
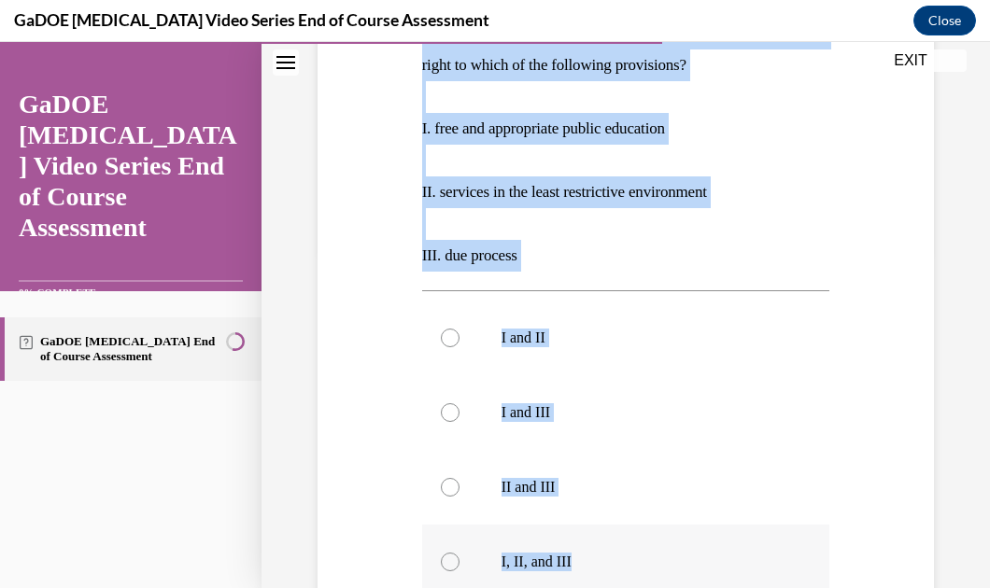
scroll to position [336, 0]
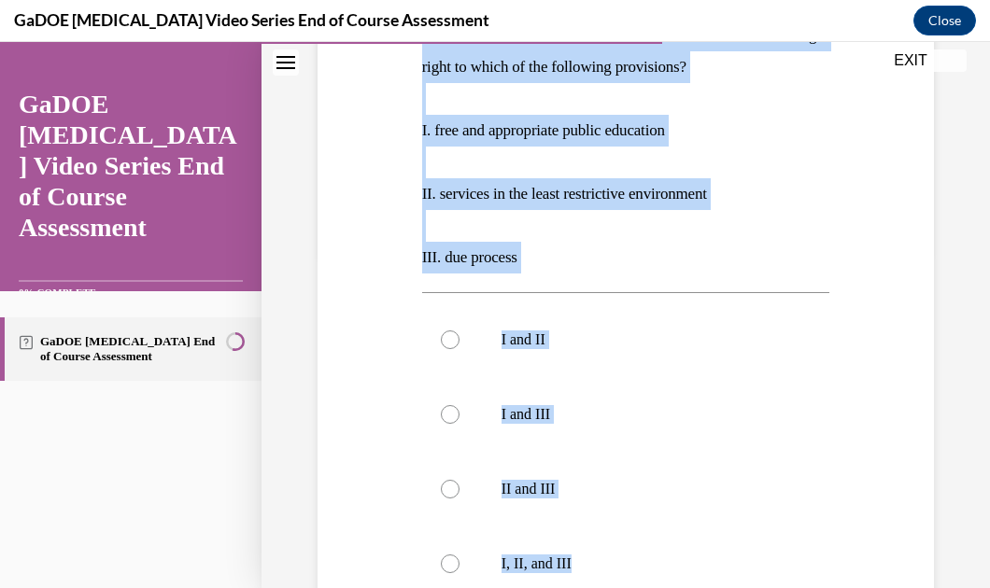
click at [879, 119] on div "Question 13/22 Students found eligible for special education services have a le…" at bounding box center [626, 350] width 626 height 966
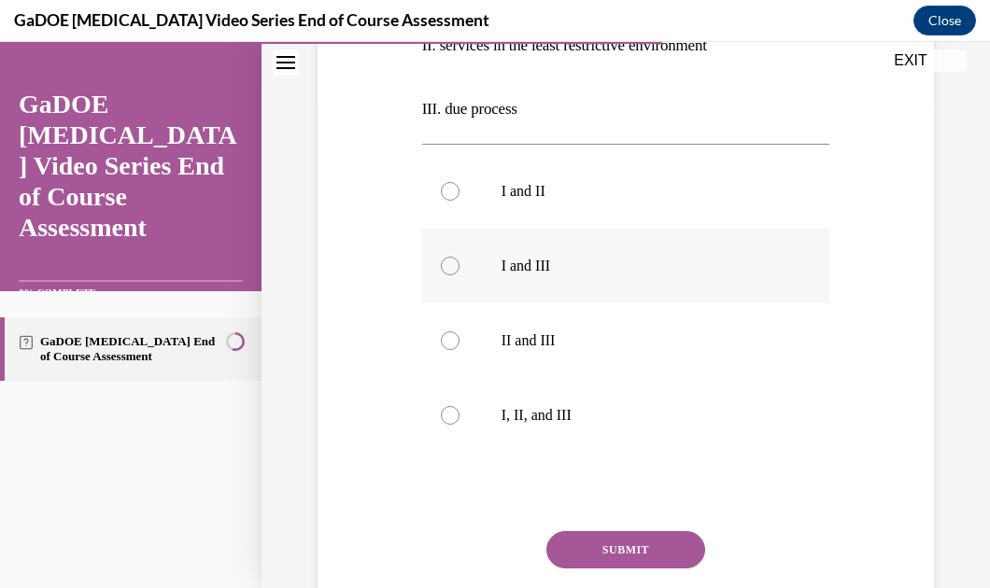
scroll to position [486, 0]
click at [470, 431] on label "I, II, and III" at bounding box center [626, 414] width 408 height 75
click at [459, 424] on input "I, II, and III" at bounding box center [450, 414] width 19 height 19
radio input "true"
click at [586, 546] on button "SUBMIT" at bounding box center [625, 548] width 159 height 37
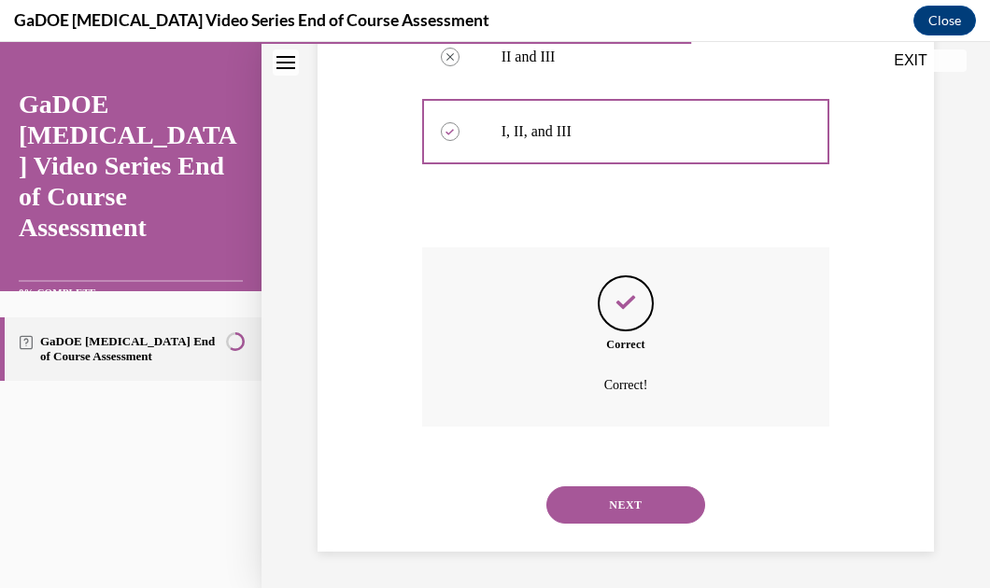
click at [588, 505] on button "NEXT" at bounding box center [625, 505] width 159 height 37
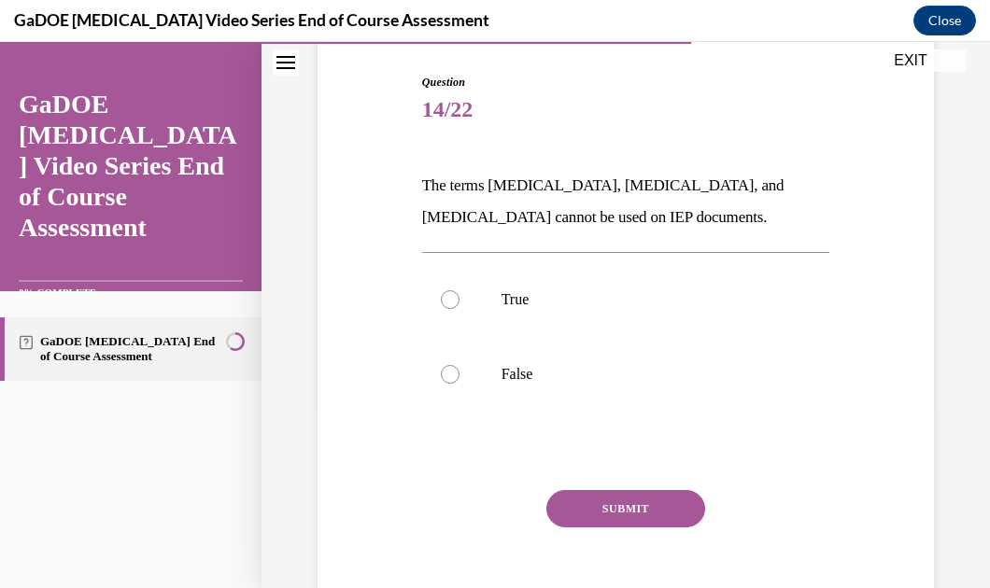
scroll to position [187, 0]
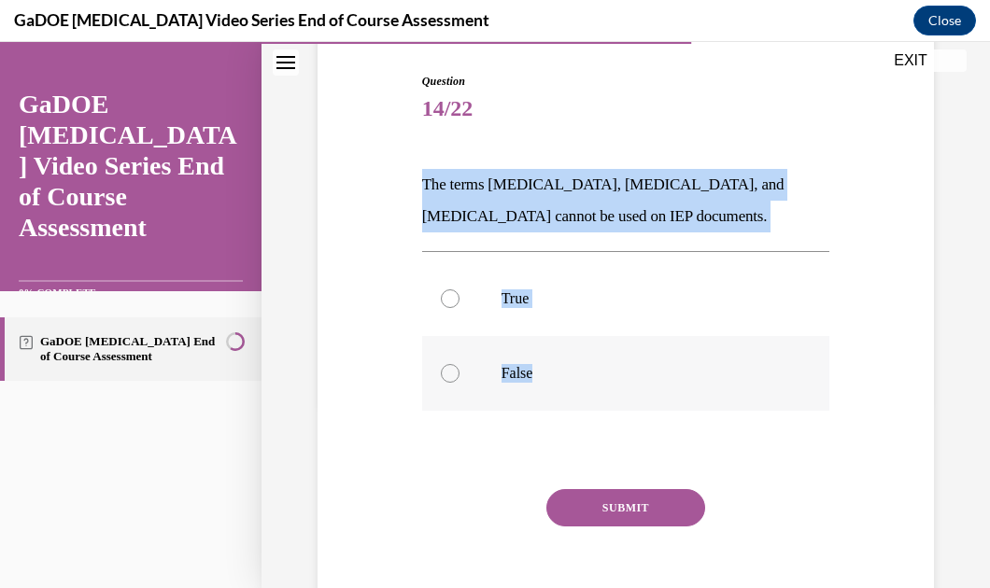
drag, startPoint x: 413, startPoint y: 170, endPoint x: 589, endPoint y: 365, distance: 263.1
click at [589, 365] on div "Question 14/22 The terms dyslexia, dyscalculia, and dysgraphia cannot be used o…" at bounding box center [626, 330] width 626 height 626
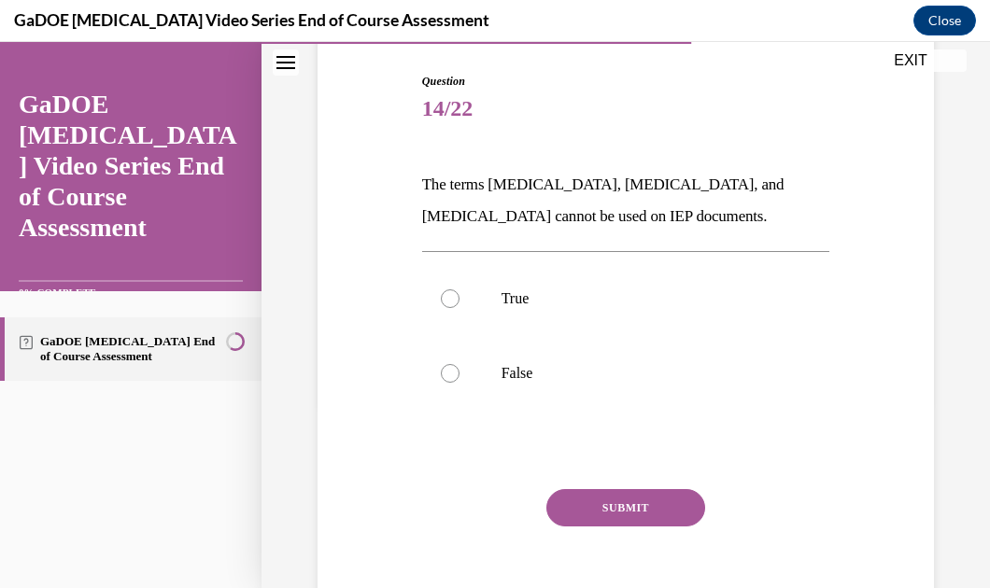
click at [762, 122] on span "14/22" at bounding box center [626, 108] width 408 height 37
click at [575, 389] on label "False" at bounding box center [626, 373] width 408 height 75
click at [459, 383] on input "False" at bounding box center [450, 373] width 19 height 19
radio input "true"
click at [598, 507] on button "SUBMIT" at bounding box center [625, 507] width 159 height 37
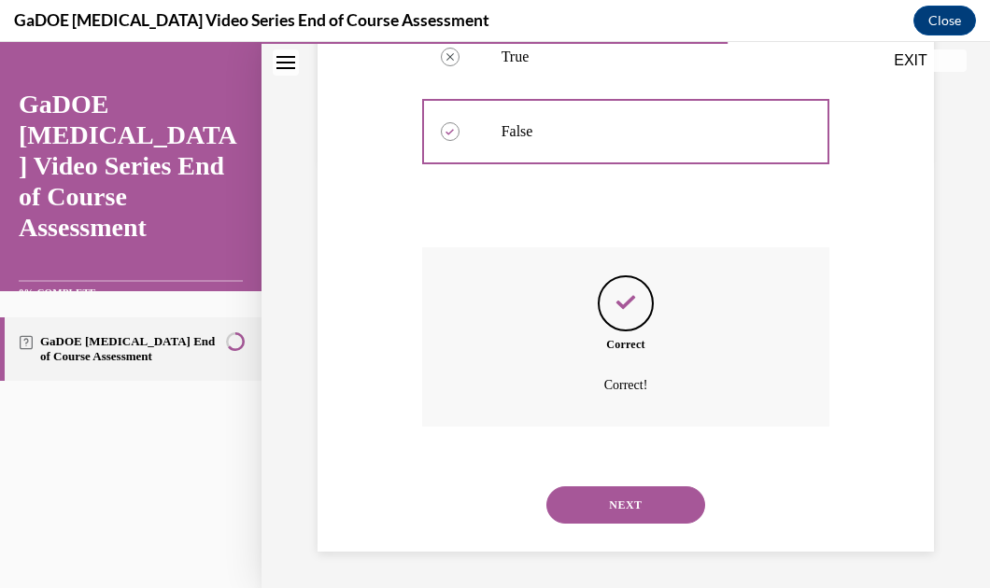
click at [598, 507] on button "NEXT" at bounding box center [625, 505] width 159 height 37
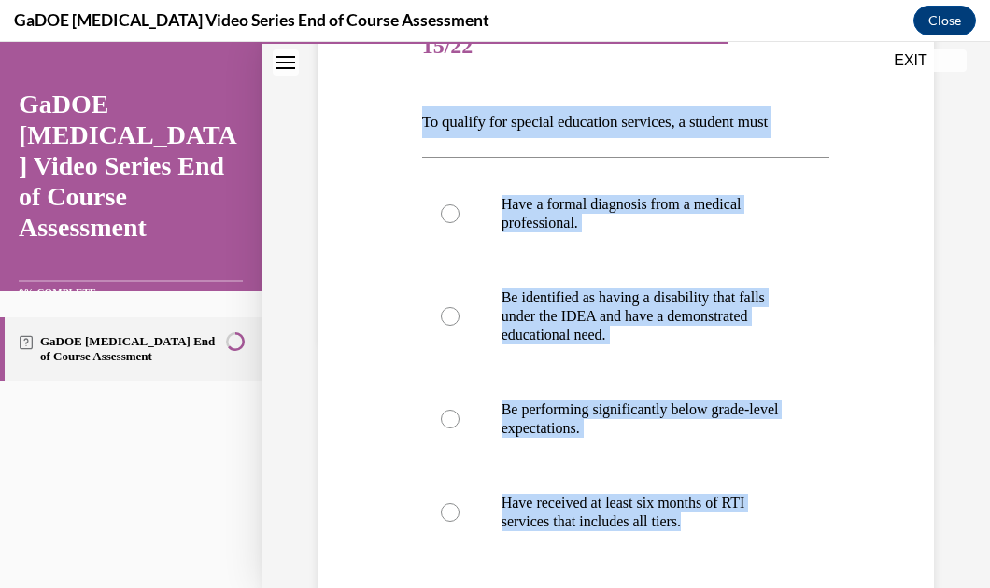
scroll to position [275, 0]
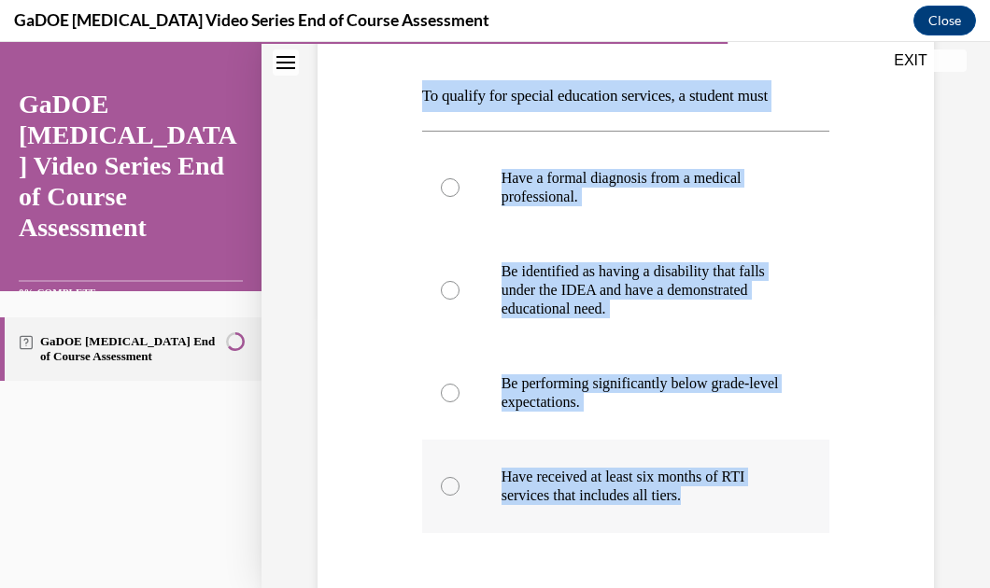
drag, startPoint x: 404, startPoint y: 201, endPoint x: 756, endPoint y: 503, distance: 464.2
click at [756, 503] on div "Question 15/22 To qualify for special education services, a student must Have a…" at bounding box center [626, 346] width 626 height 837
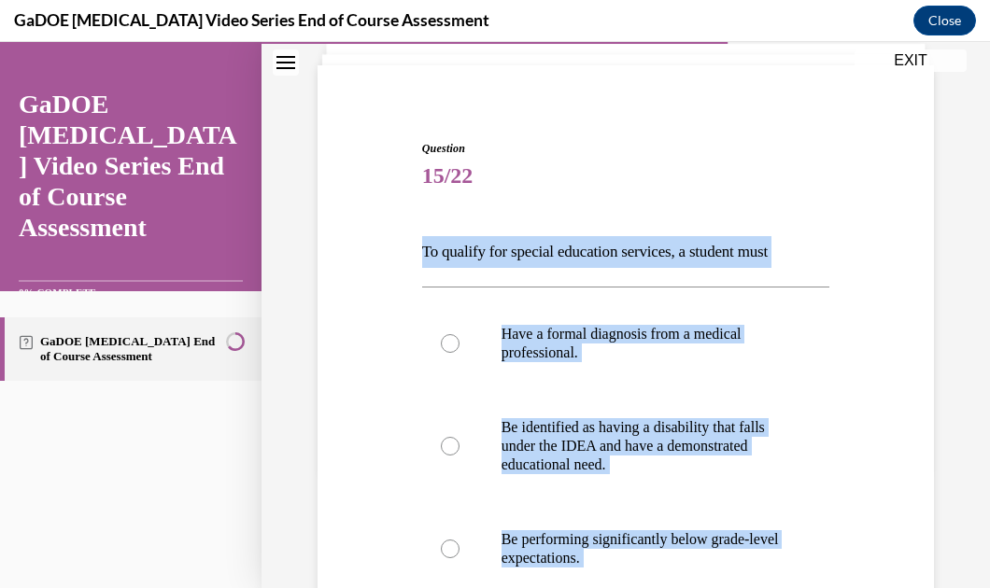
scroll to position [107, 0]
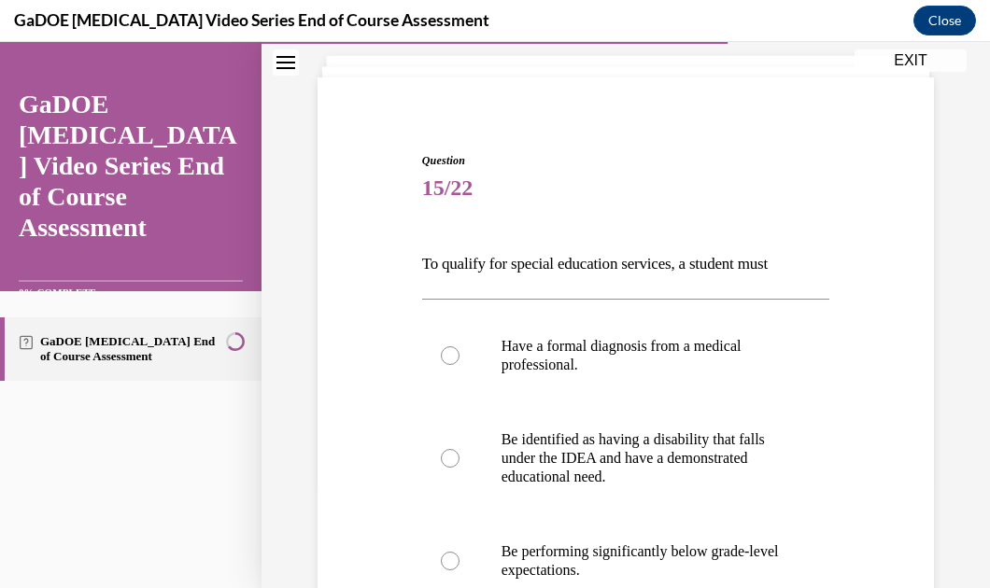
click at [782, 173] on span "15/22" at bounding box center [626, 187] width 408 height 37
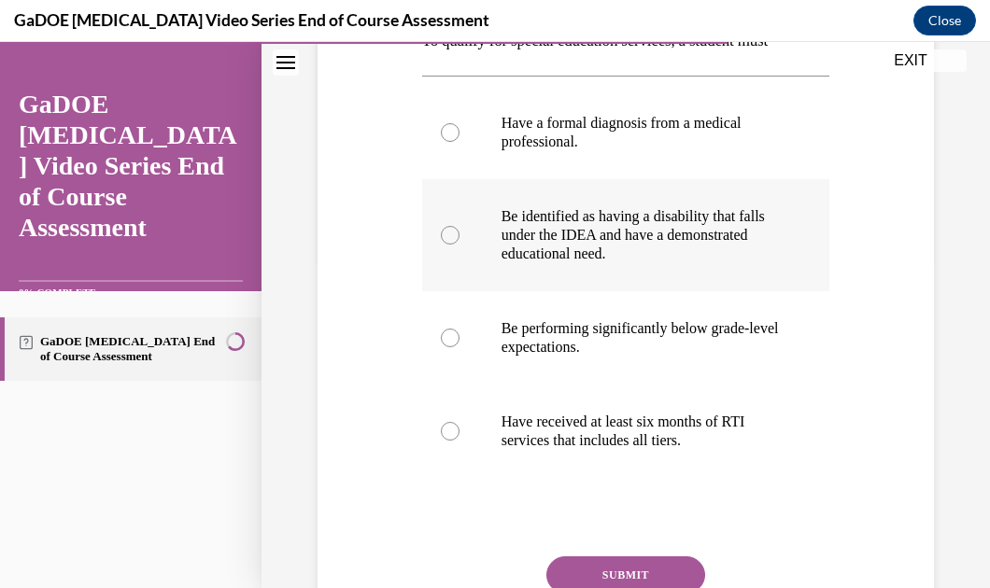
scroll to position [330, 0]
click at [544, 213] on p "Be identified as having a disability that falls under the IDEA and have a demon…" at bounding box center [642, 236] width 282 height 56
click at [459, 227] on input "Be identified as having a disability that falls under the IDEA and have a demon…" at bounding box center [450, 236] width 19 height 19
radio input "true"
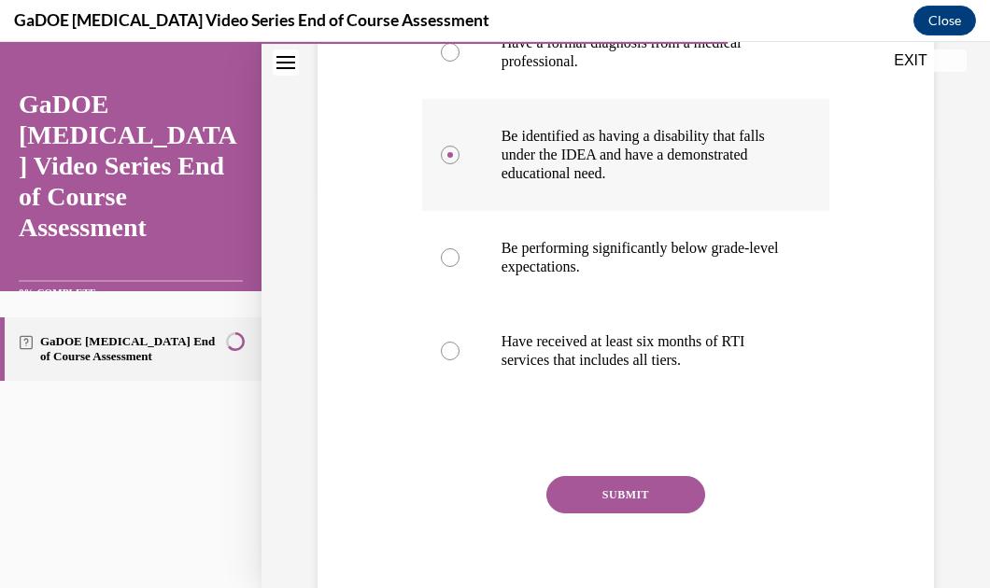
scroll to position [416, 0]
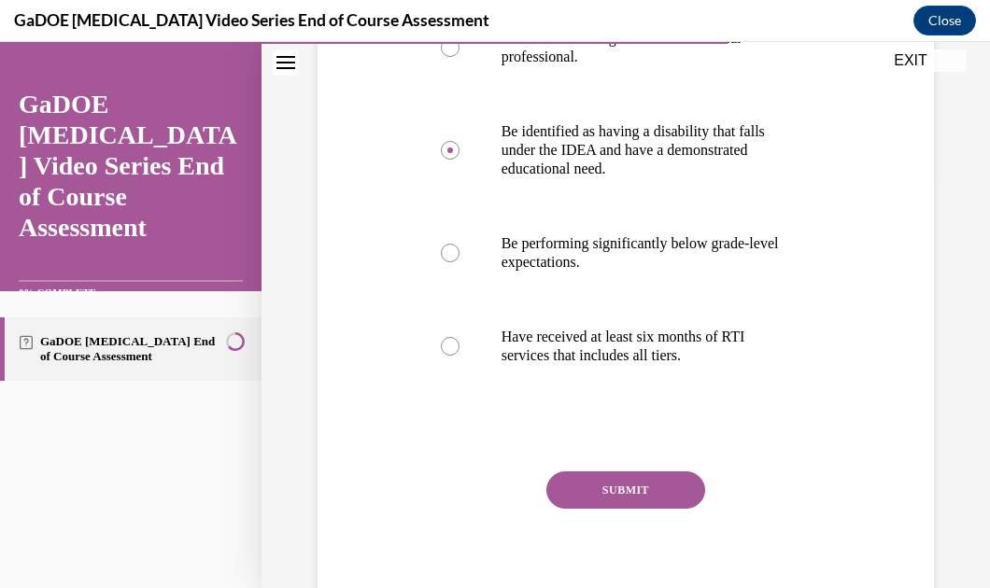
click at [589, 484] on button "SUBMIT" at bounding box center [625, 490] width 159 height 37
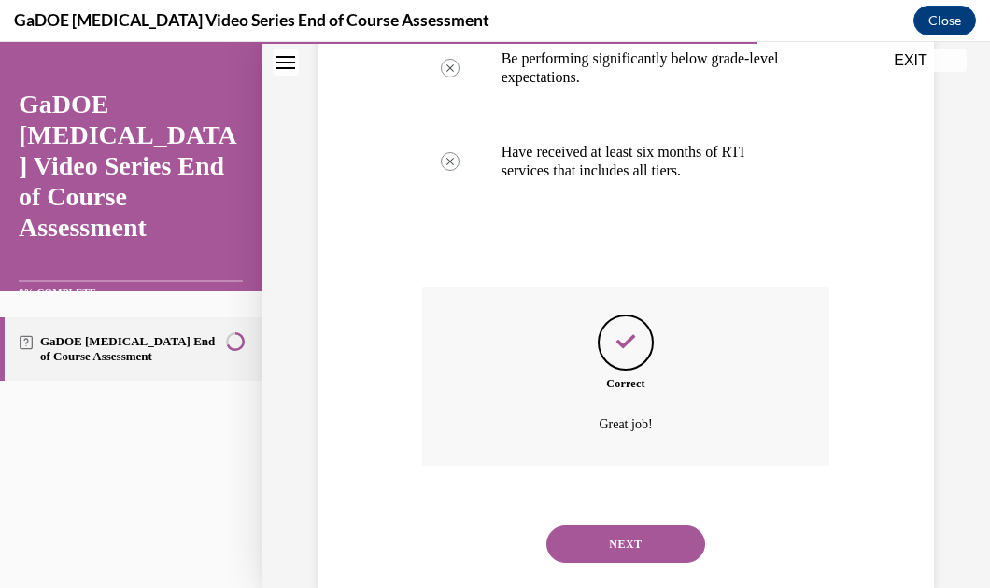
click at [583, 541] on button "NEXT" at bounding box center [625, 544] width 159 height 37
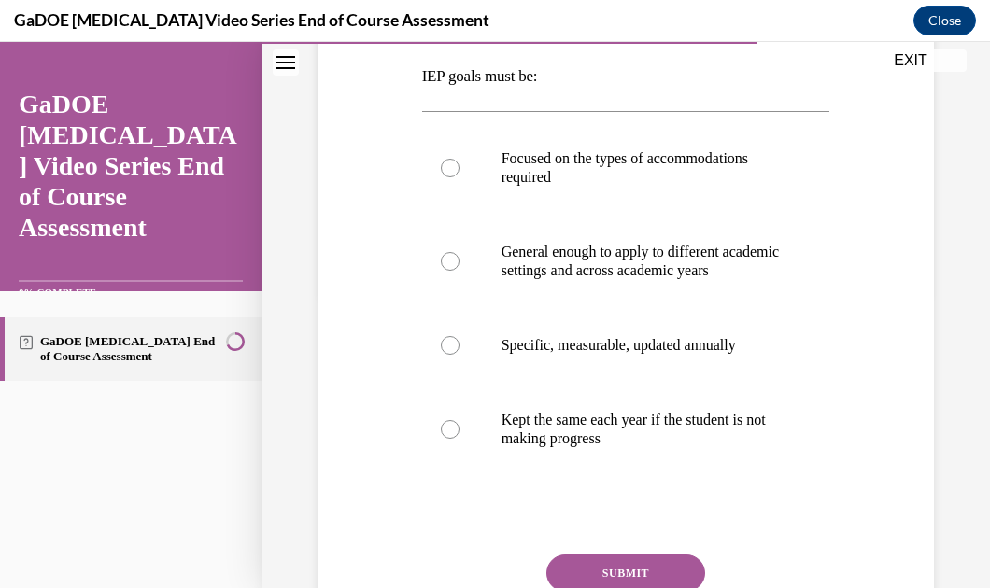
scroll to position [267, 0]
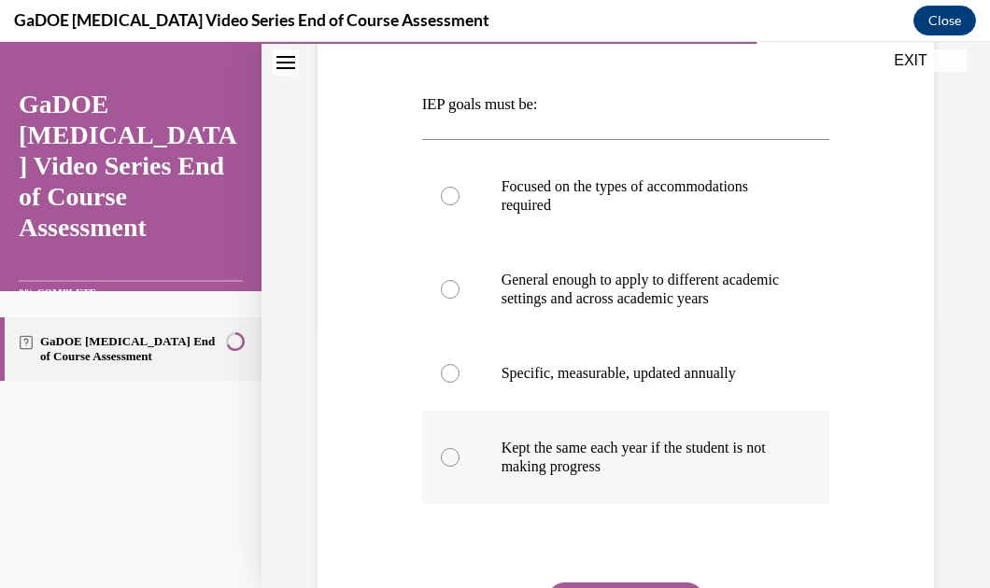
drag, startPoint x: 412, startPoint y: 98, endPoint x: 656, endPoint y: 507, distance: 476.1
click at [656, 507] on div "Question 16/22 IEP goals must be: Focused on the types of accommodations requir…" at bounding box center [626, 336] width 626 height 799
click at [710, 89] on p "IEP goals must be:" at bounding box center [626, 105] width 408 height 32
click at [585, 383] on p "Specific, measurable, updated annually" at bounding box center [642, 373] width 282 height 19
click at [459, 383] on input "Specific, measurable, updated annually" at bounding box center [450, 373] width 19 height 19
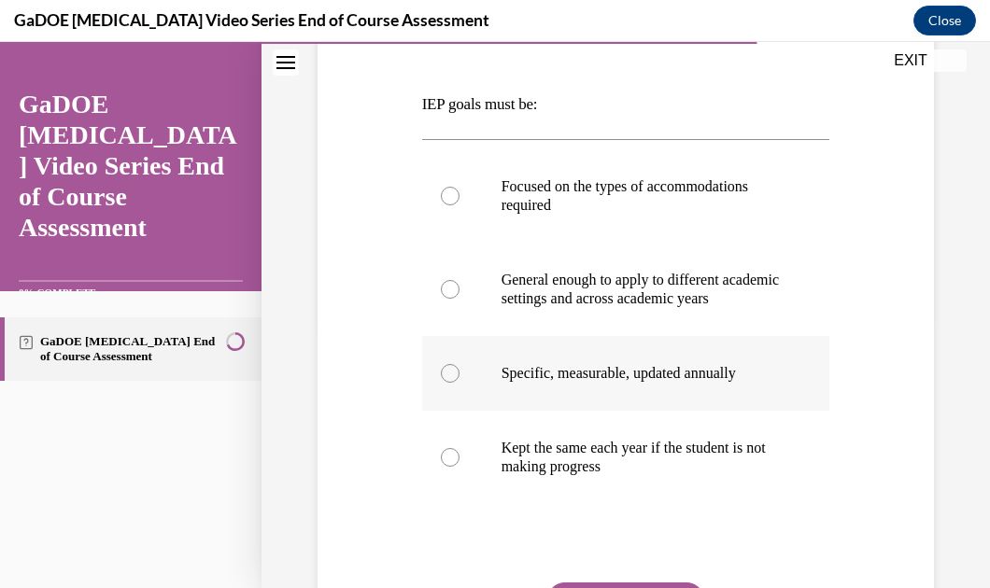
radio input "true"
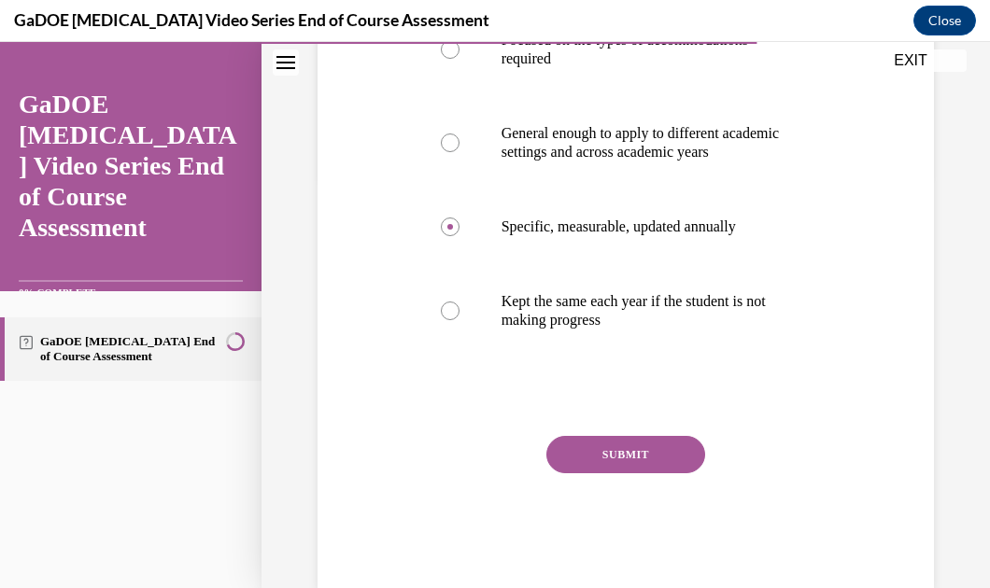
click at [601, 464] on button "SUBMIT" at bounding box center [625, 454] width 159 height 37
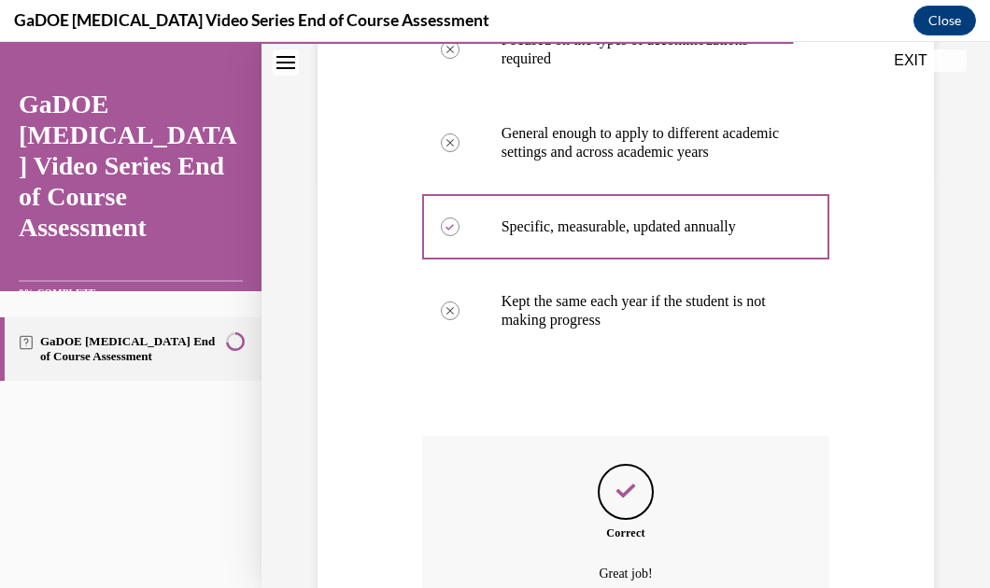
scroll to position [621, 0]
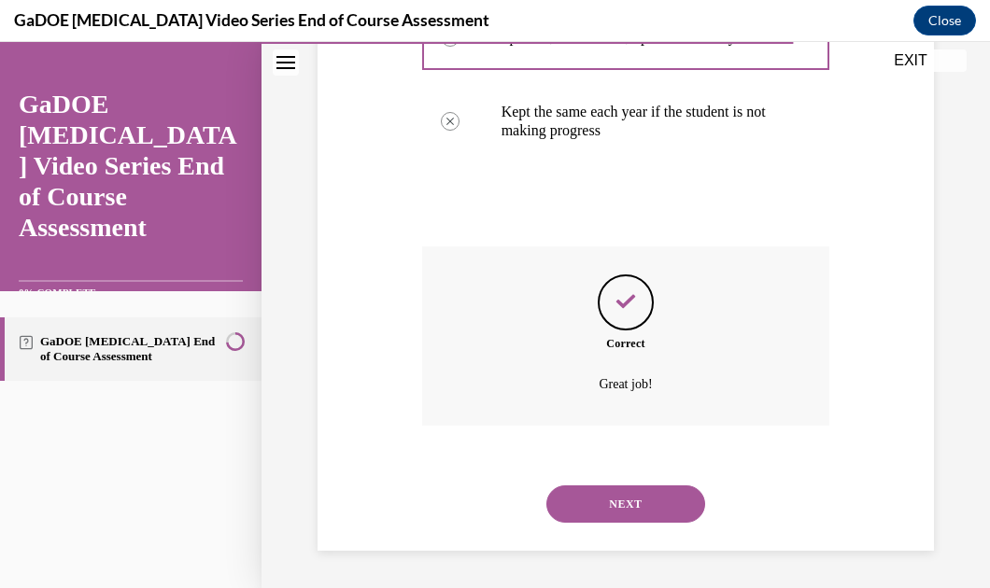
click at [601, 487] on button "NEXT" at bounding box center [625, 504] width 159 height 37
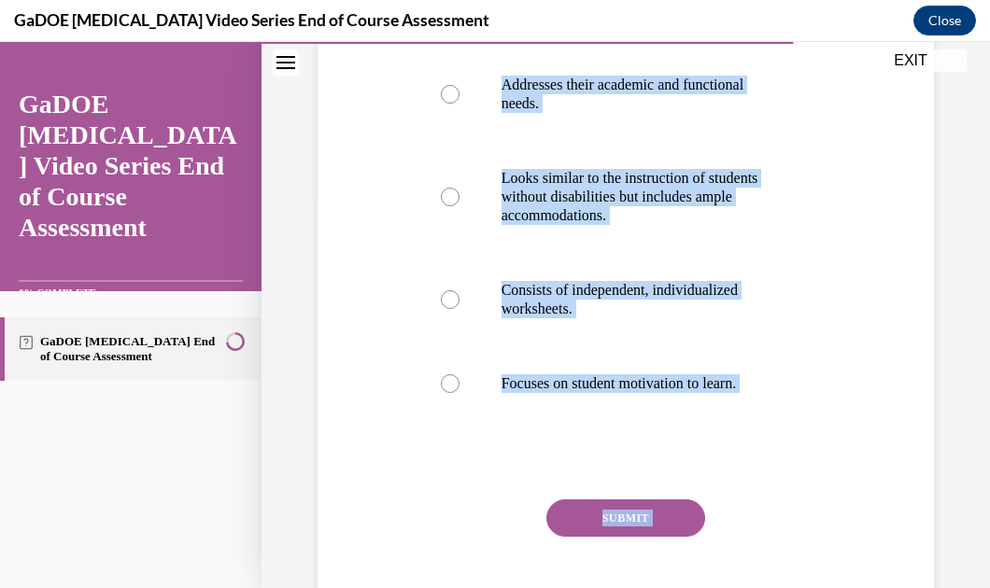
scroll to position [445, 0]
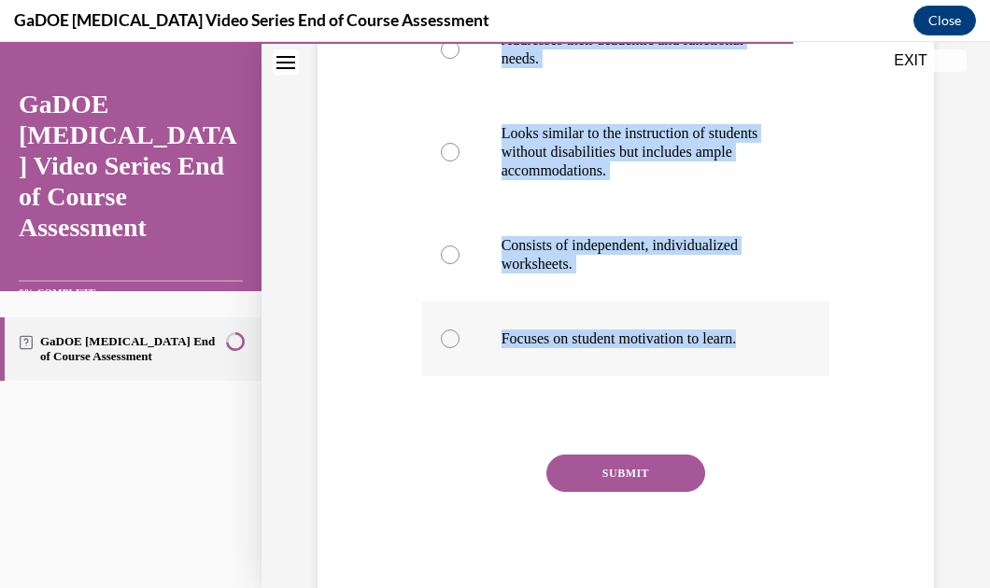
drag, startPoint x: 409, startPoint y: 211, endPoint x: 802, endPoint y: 360, distance: 420.2
click at [802, 360] on div "Question 17/22 Students with dyslexia who receive services under the IDEA requi…" at bounding box center [626, 183] width 626 height 850
click at [802, 360] on label "Focuses on student motivation to learn." at bounding box center [626, 339] width 408 height 75
click at [459, 348] on input "Focuses on student motivation to learn." at bounding box center [450, 339] width 19 height 19
radio input "true"
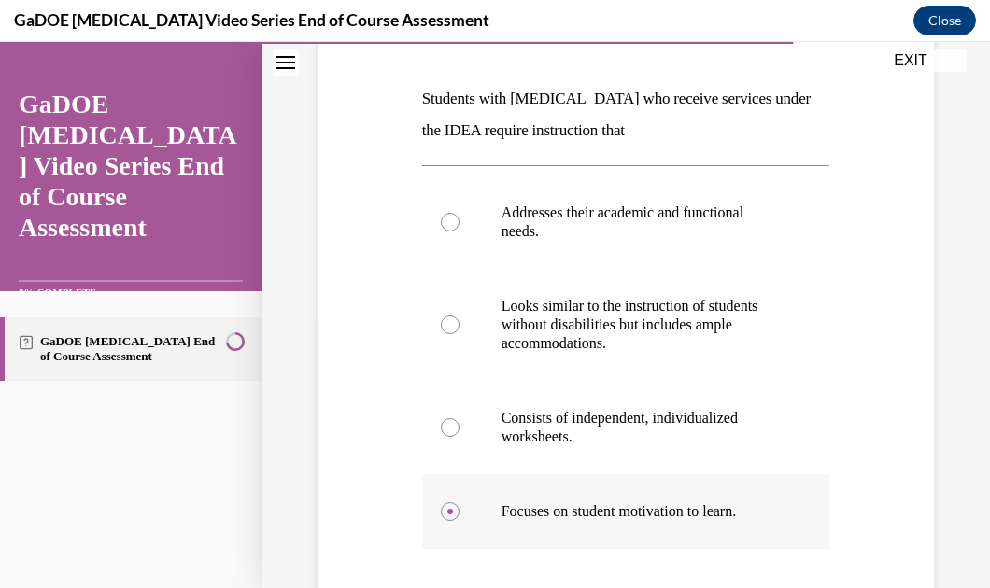
scroll to position [82, 0]
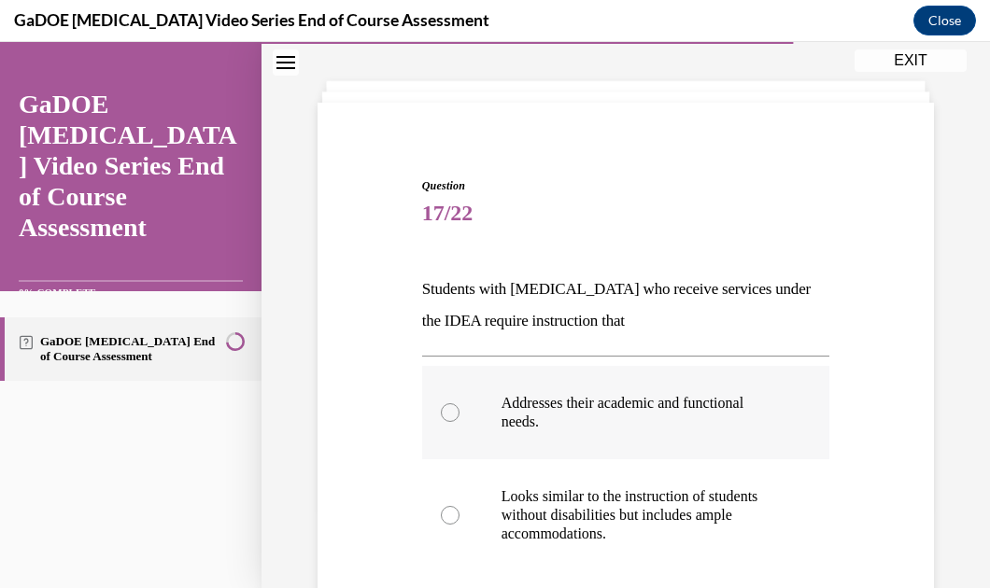
click at [587, 395] on p "Addresses their academic and functional needs." at bounding box center [642, 412] width 282 height 37
click at [459, 403] on input "Addresses their academic and functional needs." at bounding box center [450, 412] width 19 height 19
radio input "true"
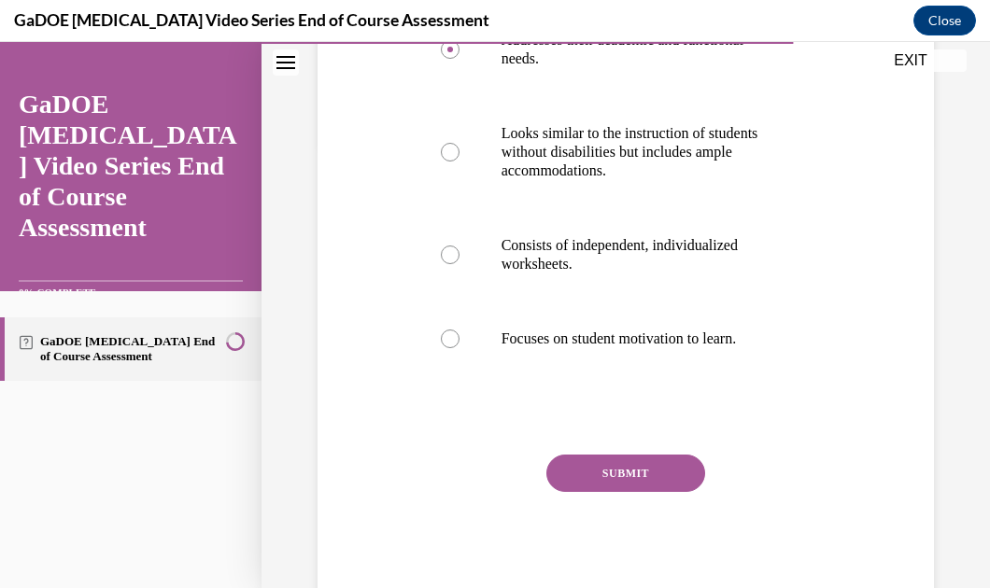
click at [571, 455] on button "SUBMIT" at bounding box center [625, 473] width 159 height 37
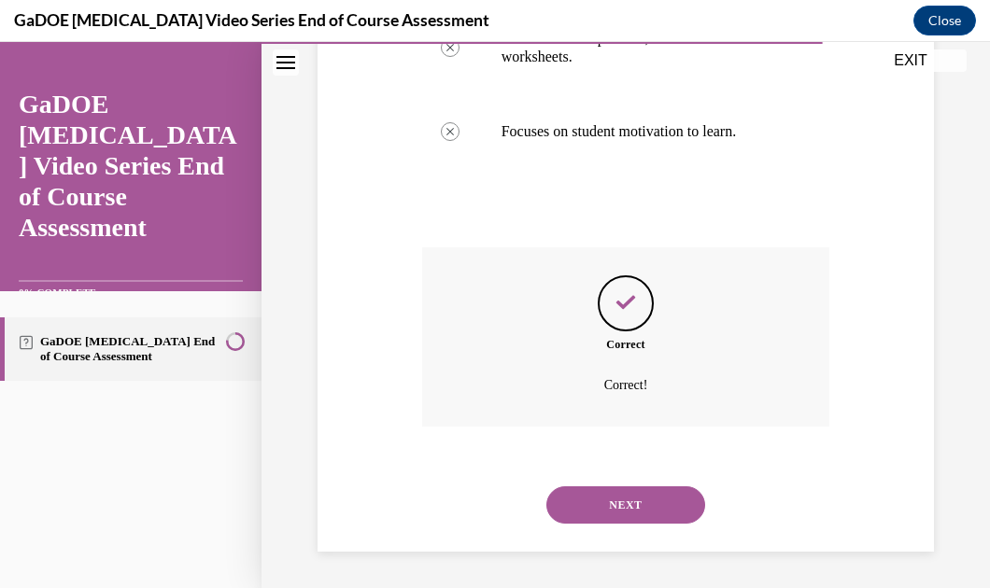
click at [560, 505] on button "NEXT" at bounding box center [625, 505] width 159 height 37
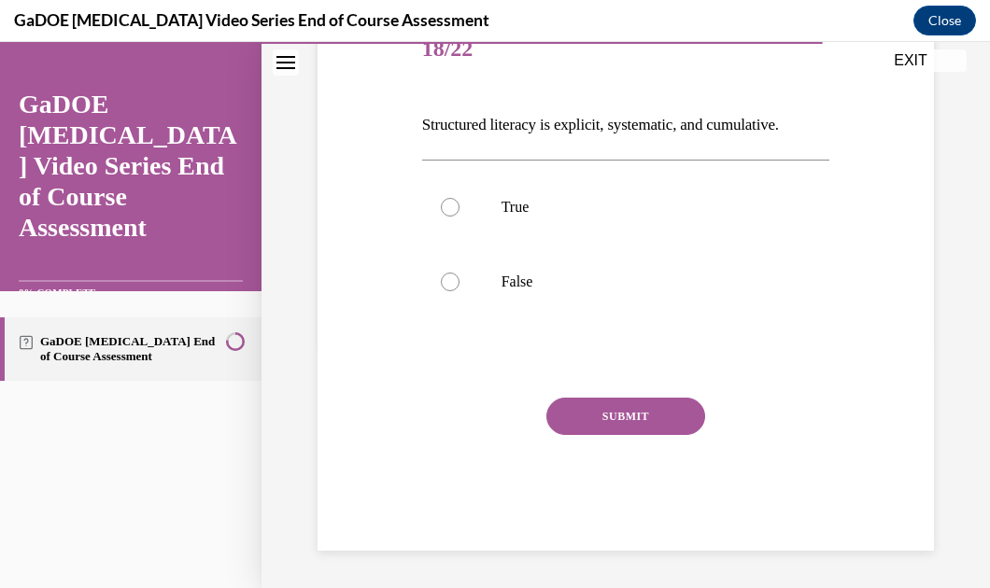
scroll to position [57, 0]
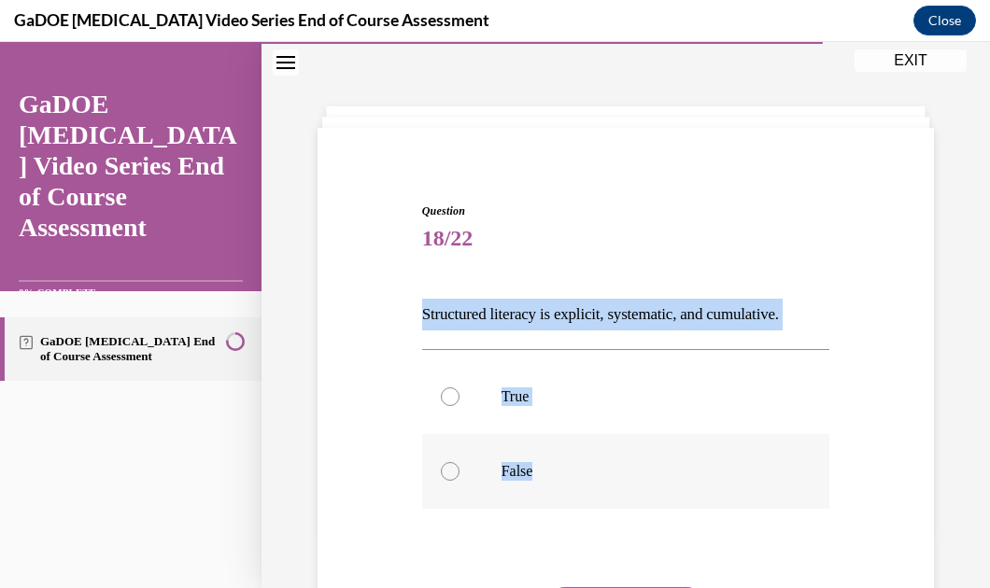
drag, startPoint x: 407, startPoint y: 310, endPoint x: 599, endPoint y: 504, distance: 272.7
click at [599, 504] on div "Question 18/22 Structured literacy is explicit, systematic, and cumulative. Tru…" at bounding box center [626, 444] width 626 height 594
click at [635, 405] on label "True" at bounding box center [626, 397] width 408 height 75
click at [459, 405] on input "True" at bounding box center [450, 397] width 19 height 19
radio input "true"
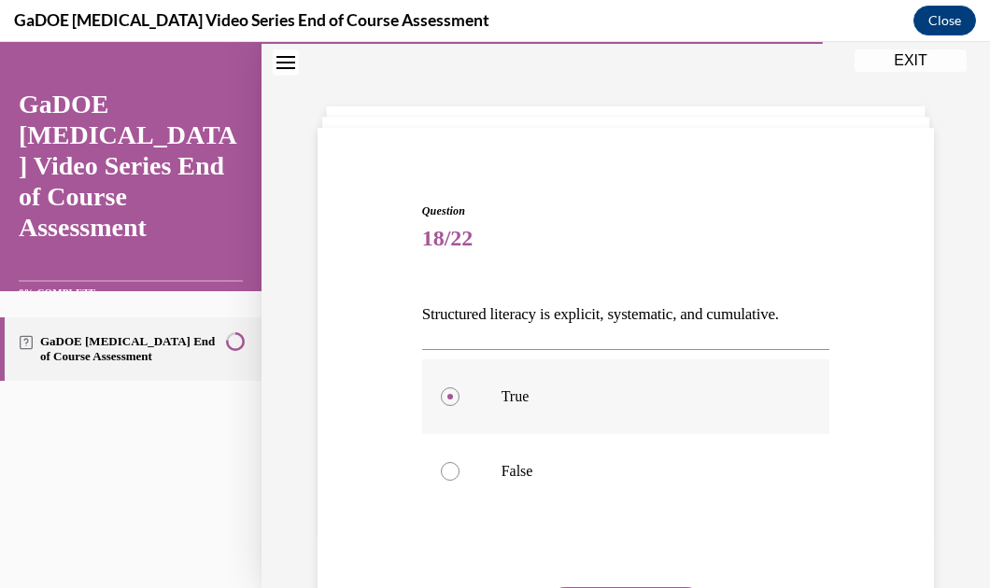
scroll to position [190, 0]
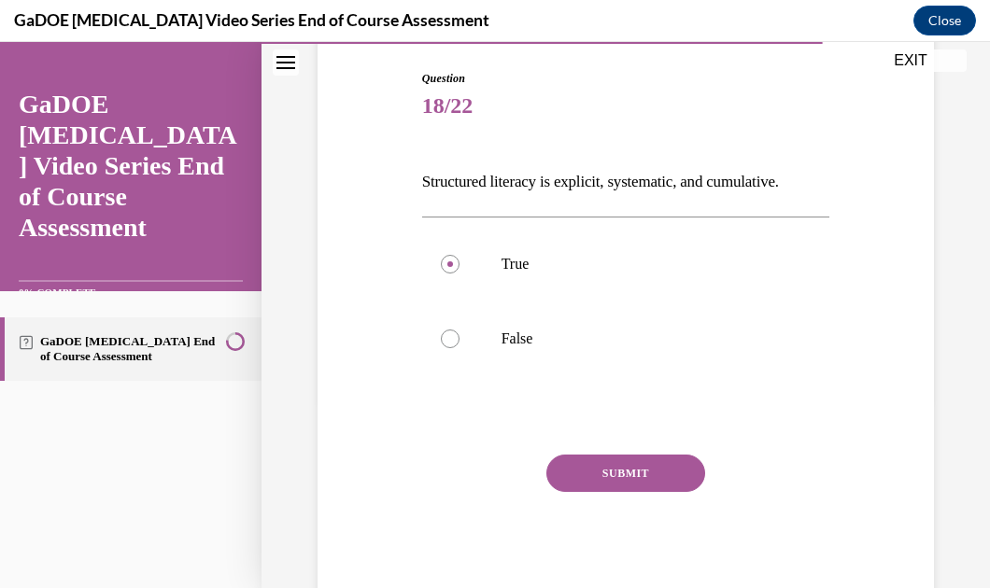
click at [626, 457] on button "SUBMIT" at bounding box center [625, 473] width 159 height 37
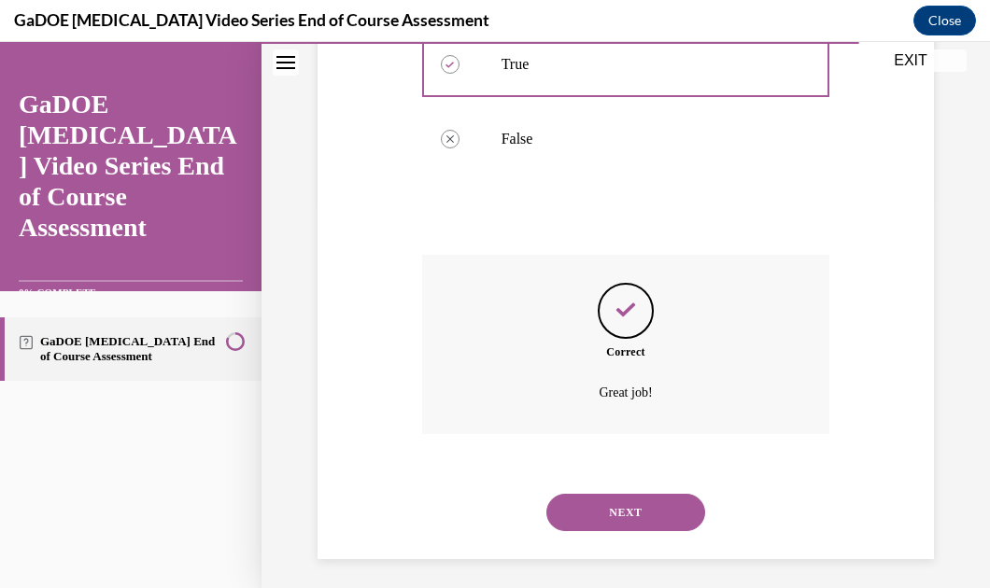
scroll to position [394, 0]
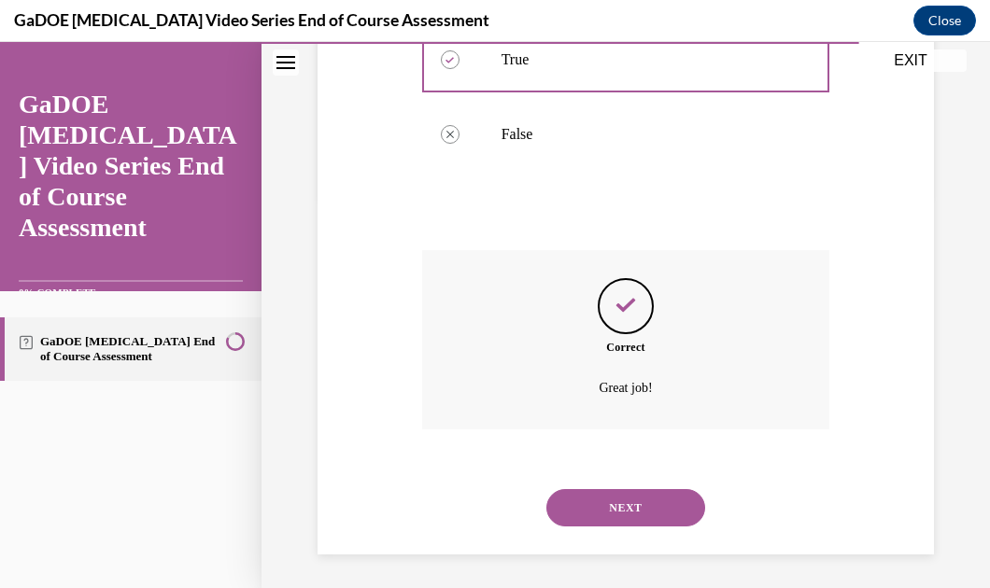
click at [588, 506] on button "NEXT" at bounding box center [625, 507] width 159 height 37
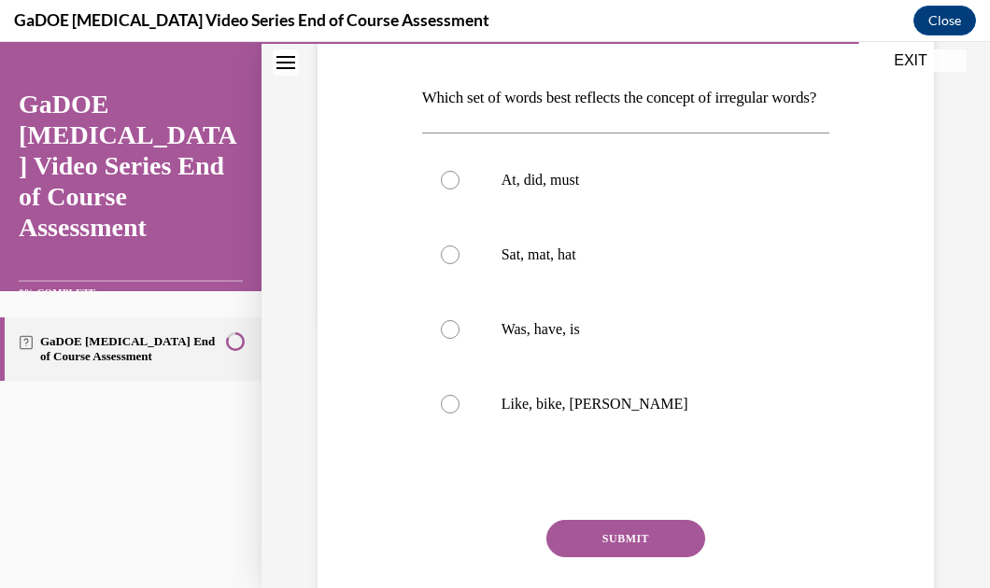
scroll to position [281, 0]
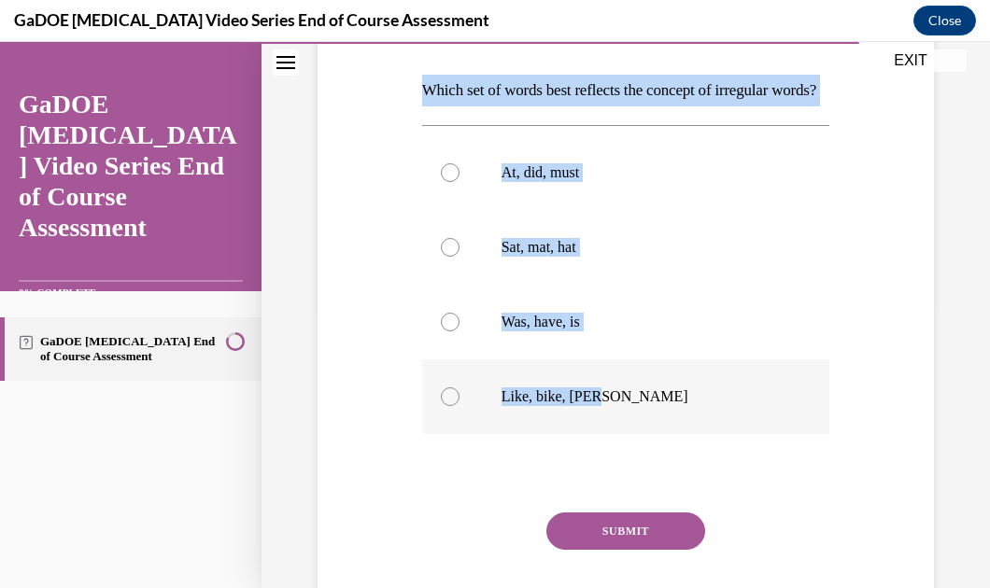
drag, startPoint x: 398, startPoint y: 81, endPoint x: 618, endPoint y: 421, distance: 405.1
click at [618, 421] on div "Question 19/22 Which set of words best reflects the concept of irregular words?…" at bounding box center [626, 293] width 626 height 743
drag, startPoint x: 839, startPoint y: 128, endPoint x: 673, endPoint y: 75, distance: 173.6
click at [839, 128] on div "Question 19/22 Which set of words best reflects the concept of irregular words?…" at bounding box center [626, 293] width 626 height 743
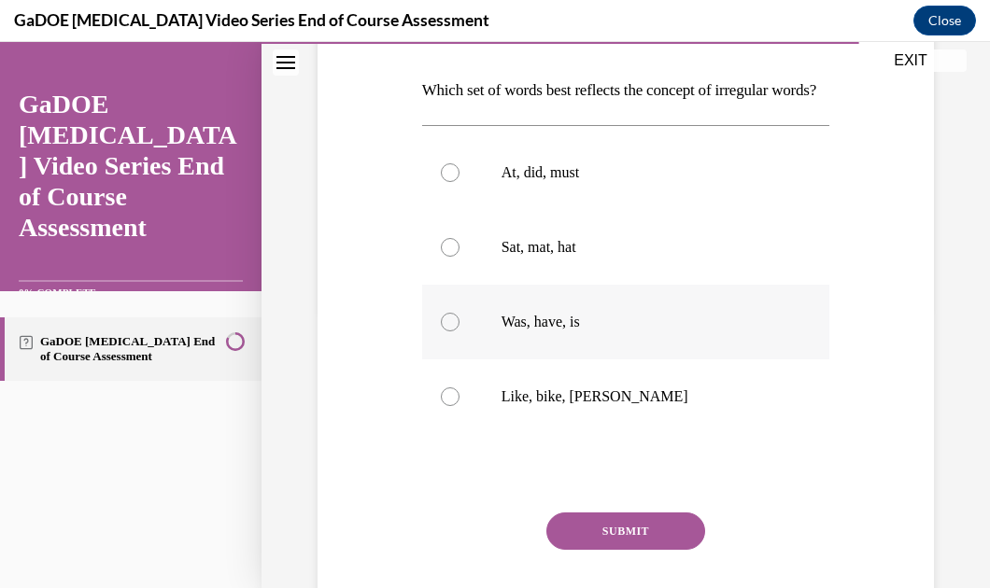
click at [525, 325] on label "Was, have, is" at bounding box center [626, 322] width 408 height 75
click at [459, 325] on input "Was, have, is" at bounding box center [450, 322] width 19 height 19
radio input "true"
click at [614, 550] on button "SUBMIT" at bounding box center [625, 531] width 159 height 37
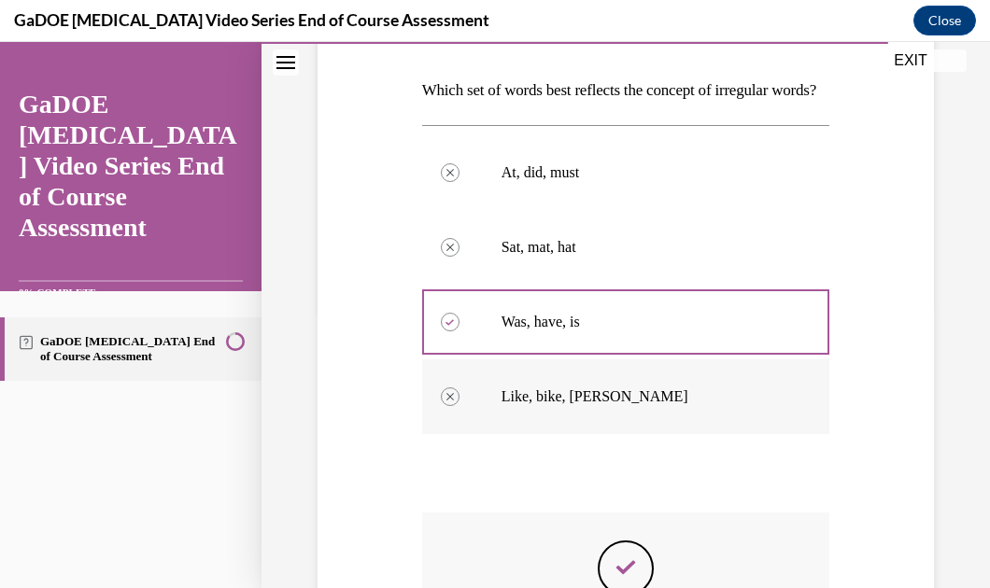
scroll to position [578, 0]
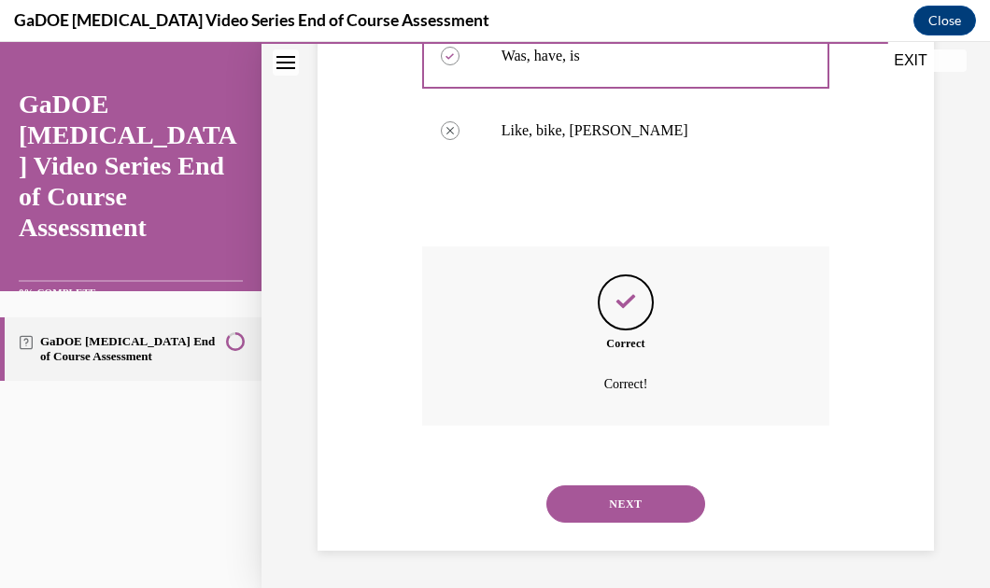
click at [585, 471] on div "NEXT" at bounding box center [626, 504] width 408 height 75
click at [585, 481] on div "NEXT" at bounding box center [626, 504] width 408 height 75
click at [588, 501] on button "NEXT" at bounding box center [625, 504] width 159 height 37
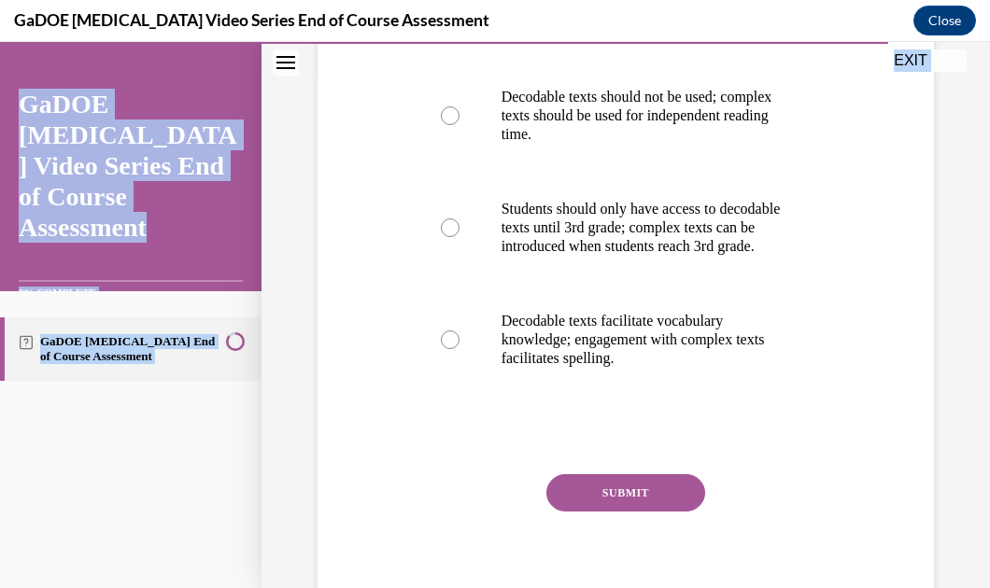
scroll to position [576, 0]
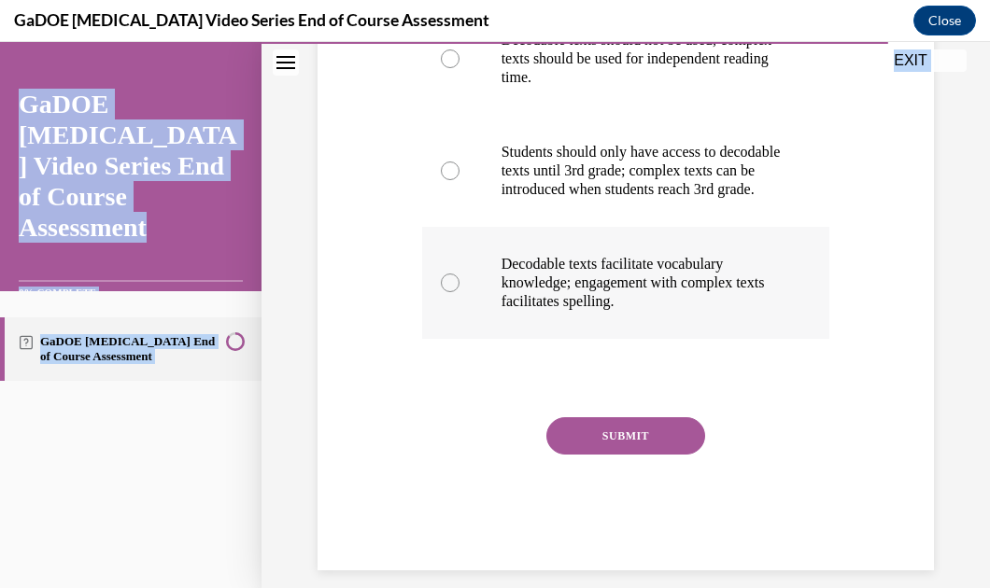
drag, startPoint x: 383, startPoint y: 169, endPoint x: 762, endPoint y: 363, distance: 426.0
click at [762, 363] on div "Question 20/22 What is the relationship between decodable texts and more comple…" at bounding box center [626, 98] width 626 height 943
click at [387, 189] on div "Question 20/22 What is the relationship between decodable texts and more comple…" at bounding box center [626, 98] width 626 height 943
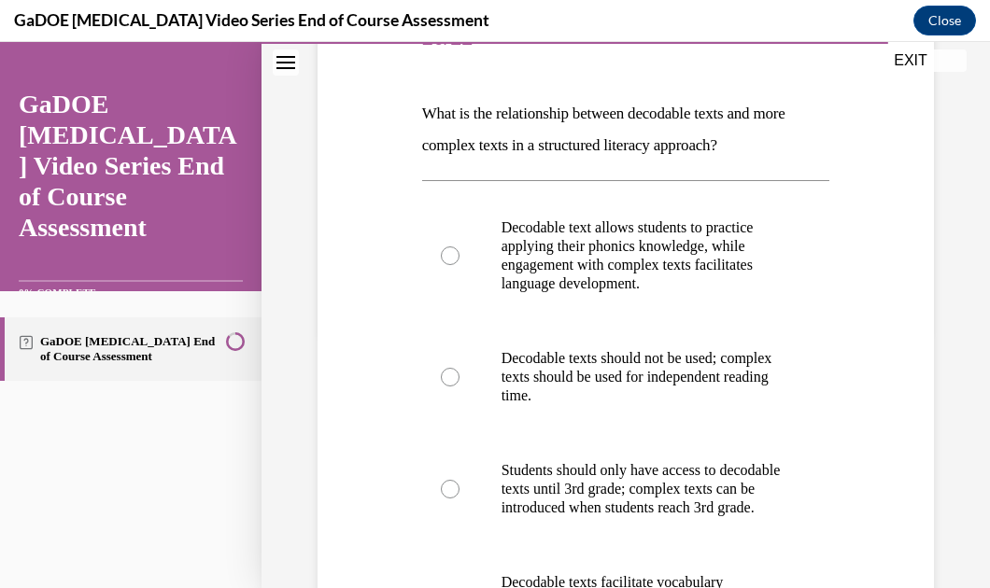
scroll to position [249, 0]
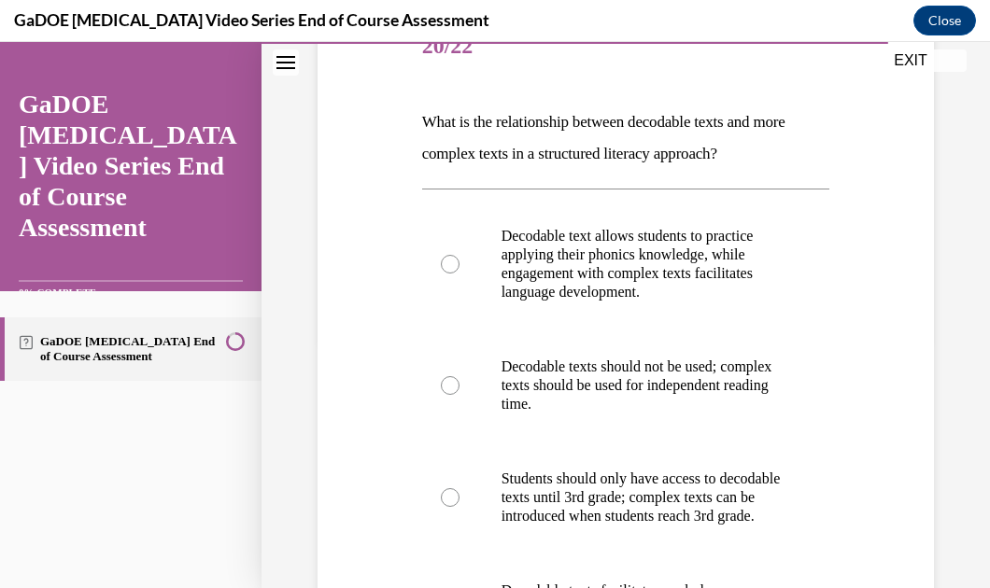
click at [895, 219] on div "Question 20/22 What is the relationship between decodable texts and more comple…" at bounding box center [626, 425] width 626 height 943
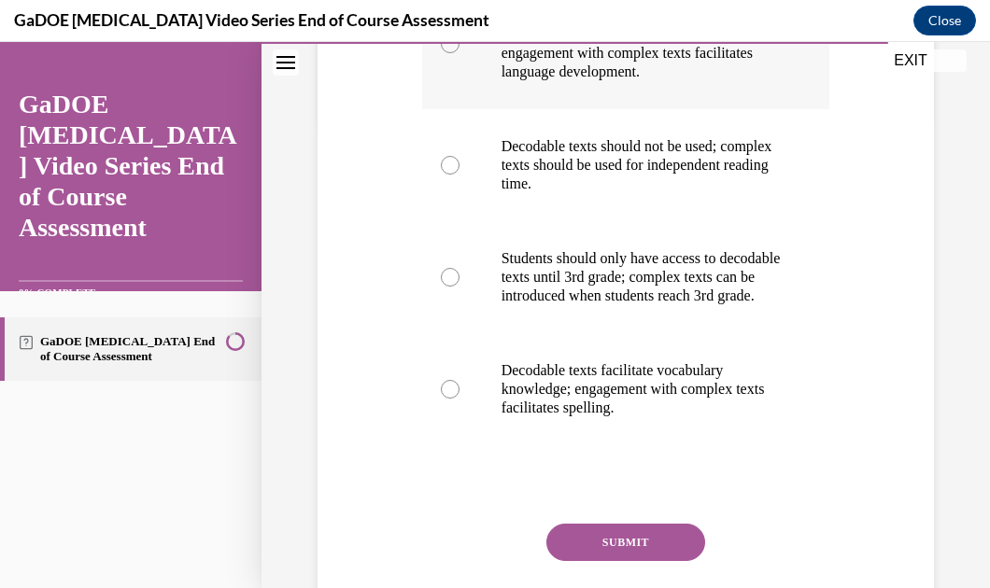
scroll to position [473, 0]
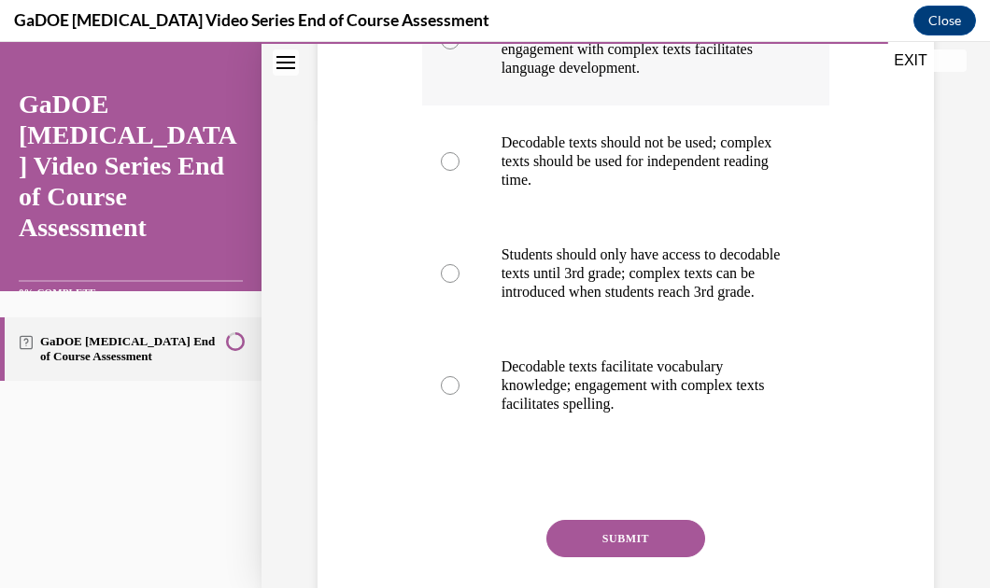
click at [625, 78] on p "Decodable text allows students to practice applying their phonics knowledge, wh…" at bounding box center [642, 40] width 282 height 75
click at [459, 49] on input "Decodable text allows students to practice applying their phonics knowledge, wh…" at bounding box center [450, 40] width 19 height 19
radio input "true"
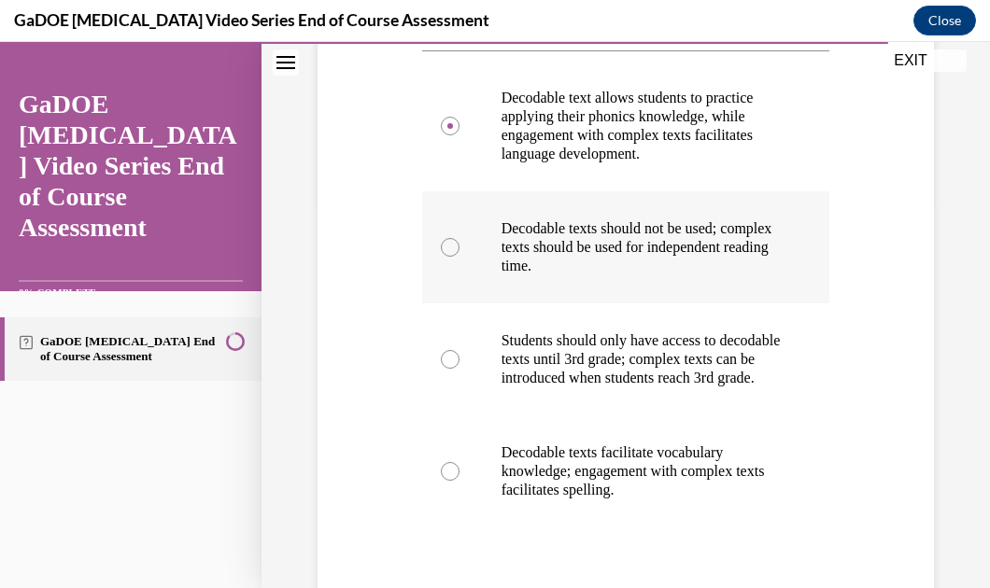
scroll to position [576, 0]
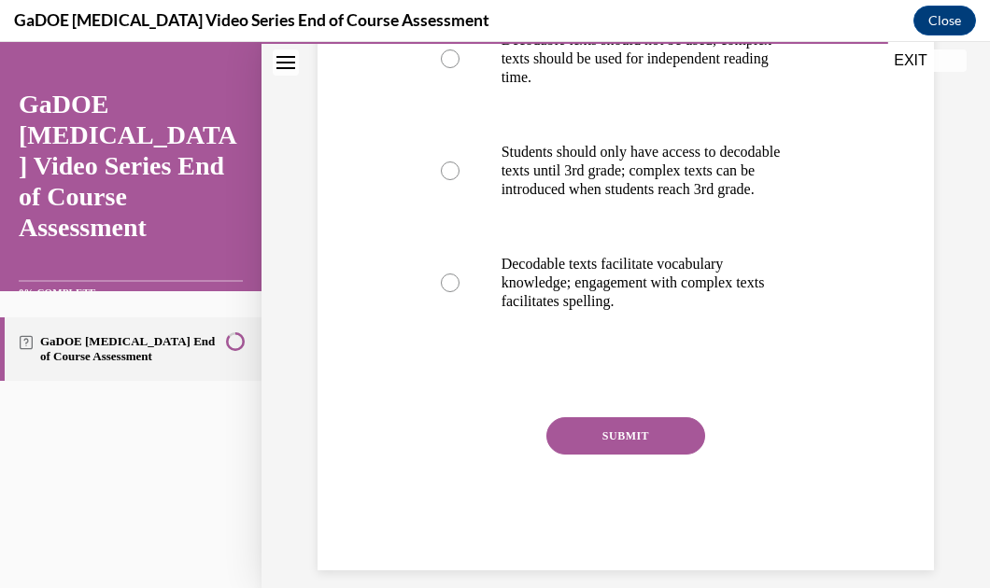
click at [614, 455] on button "SUBMIT" at bounding box center [625, 435] width 159 height 37
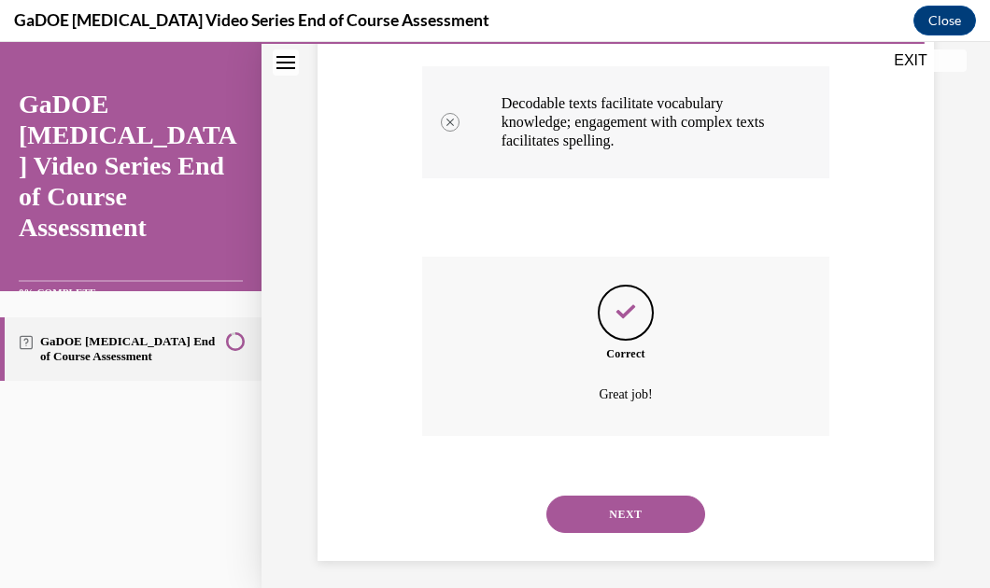
scroll to position [783, 0]
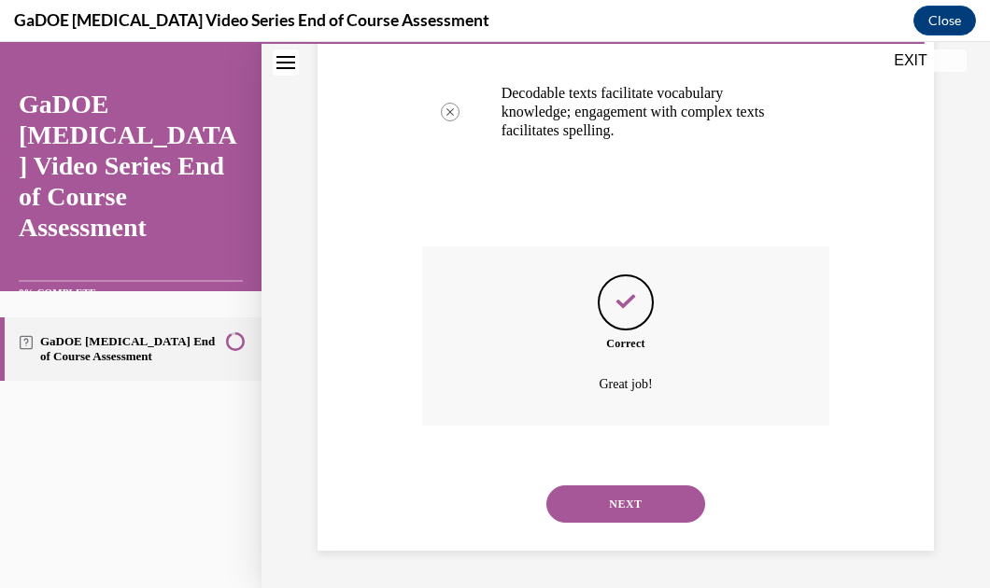
click at [633, 488] on button "NEXT" at bounding box center [625, 504] width 159 height 37
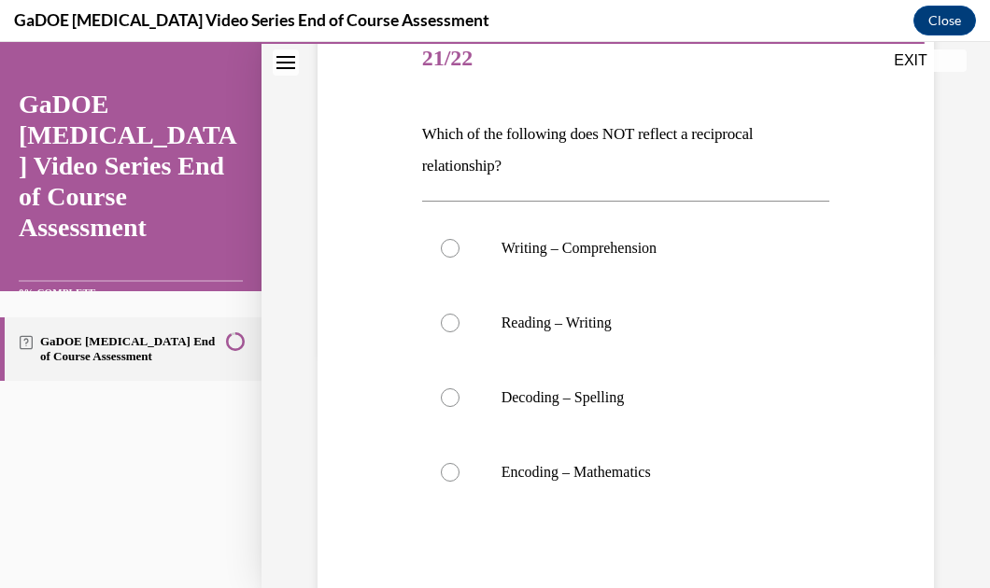
scroll to position [236, 0]
drag, startPoint x: 416, startPoint y: 132, endPoint x: 689, endPoint y: 480, distance: 442.4
click at [689, 480] on div "Question 21/22 Which of the following does NOT reflect a reciprocal relationshi…" at bounding box center [625, 368] width 417 height 747
click at [689, 480] on p "Encoding – Mathematics" at bounding box center [642, 473] width 282 height 19
click at [459, 480] on input "Encoding – Mathematics" at bounding box center [450, 473] width 19 height 19
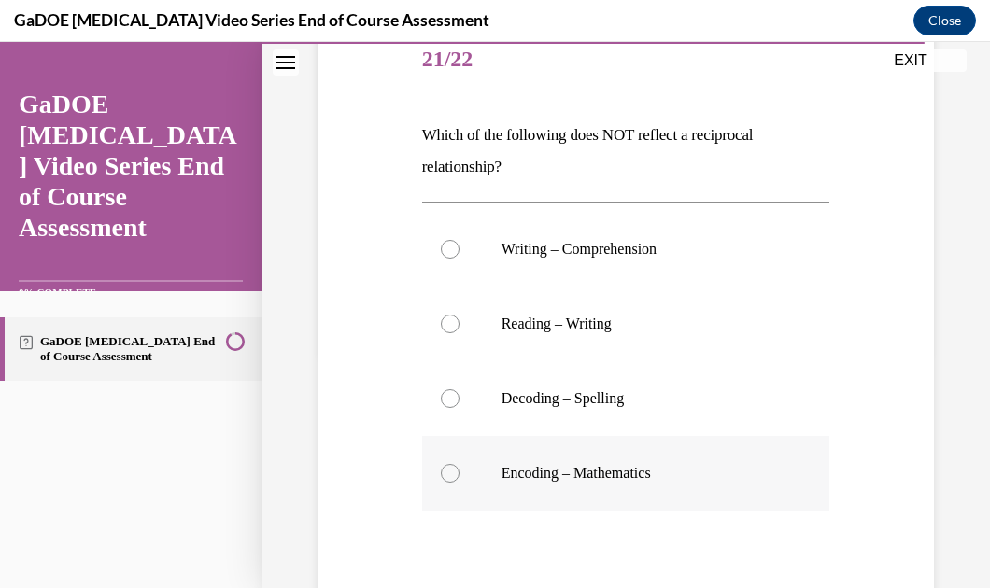
radio input "true"
click at [945, 262] on div "Question 21/22 Which of the following does NOT reflect a reciprocal relationshi…" at bounding box center [625, 322] width 728 height 915
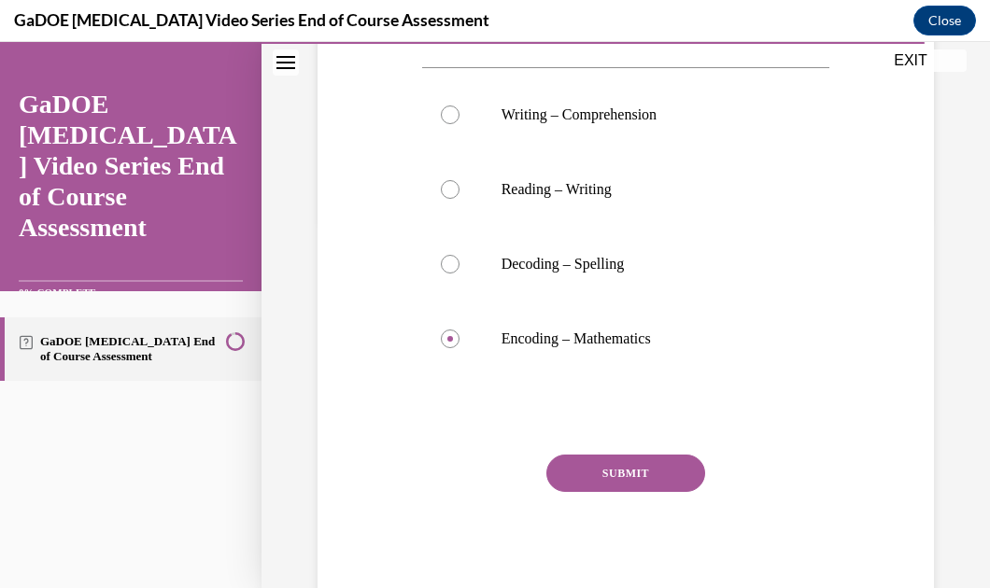
click at [629, 469] on button "SUBMIT" at bounding box center [625, 473] width 159 height 37
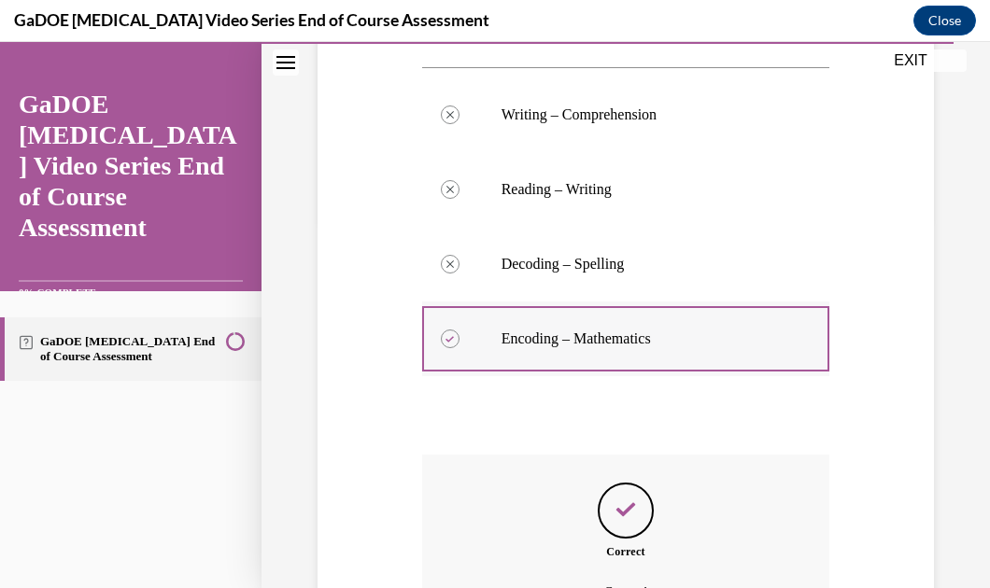
scroll to position [578, 0]
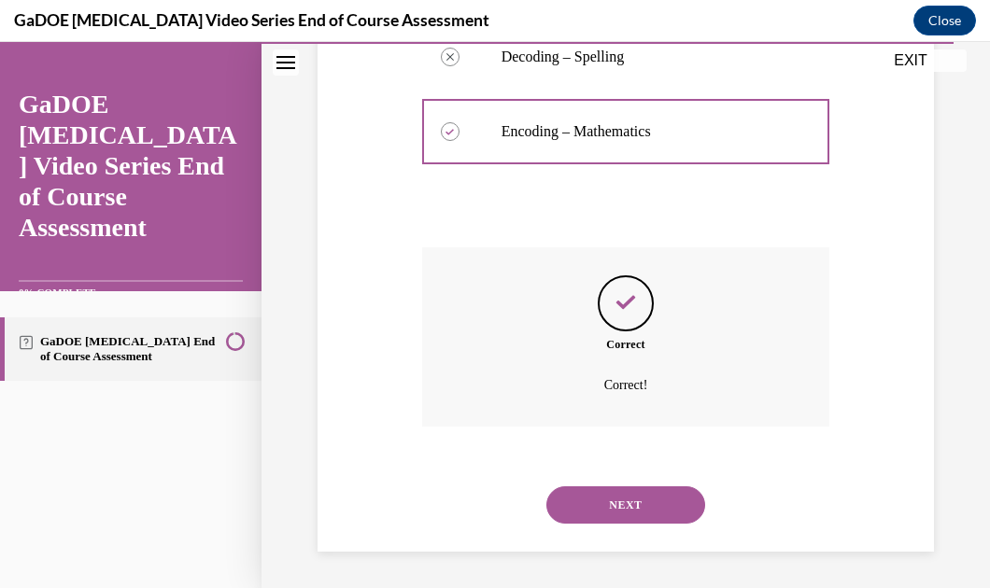
click at [646, 511] on button "NEXT" at bounding box center [625, 505] width 159 height 37
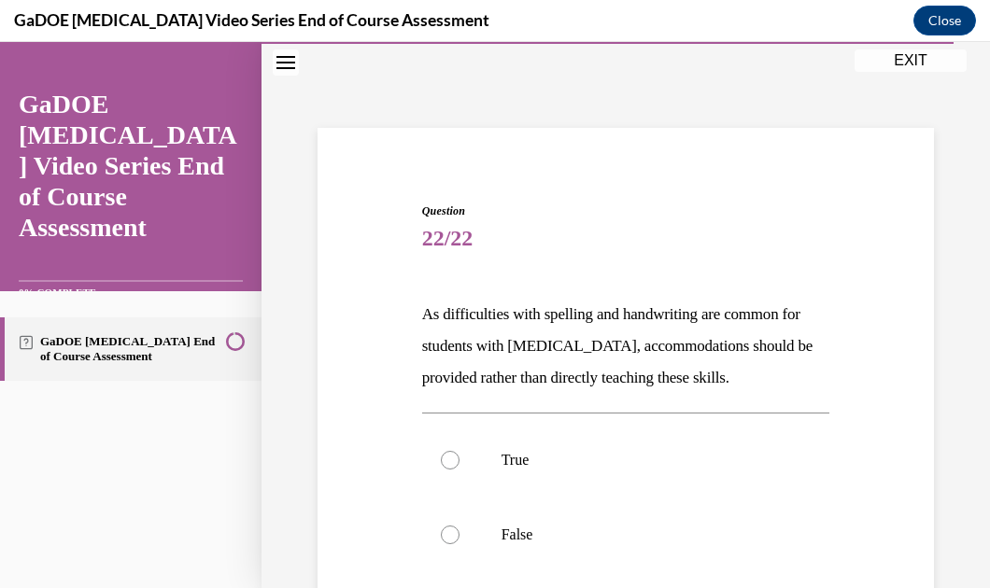
scroll to position [237, 0]
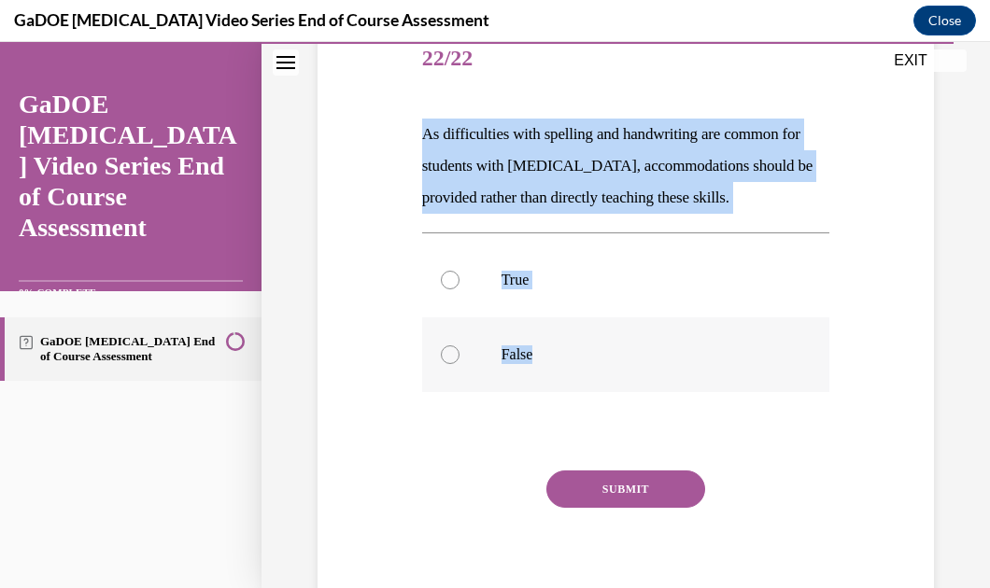
drag, startPoint x: 398, startPoint y: 124, endPoint x: 611, endPoint y: 346, distance: 307.1
click at [611, 346] on div "Question 22/22 As difficulties with spelling and handwriting are common for stu…" at bounding box center [626, 294] width 626 height 657
click at [954, 221] on div "Question 22/22 As difficulties with spelling and handwriting are common for stu…" at bounding box center [625, 262] width 728 height 797
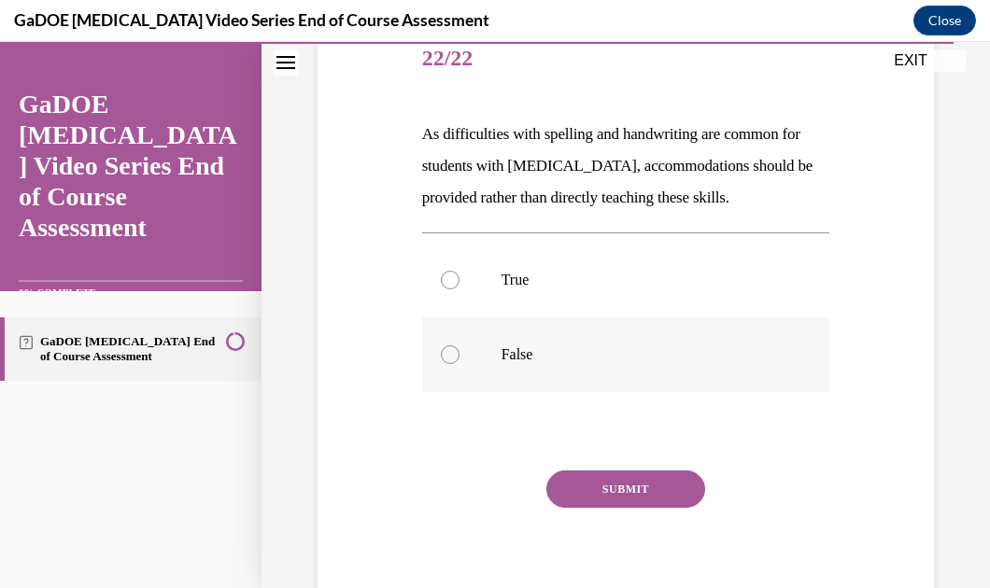
click at [531, 347] on p "False" at bounding box center [642, 355] width 282 height 19
click at [459, 347] on input "False" at bounding box center [450, 355] width 19 height 19
radio input "true"
click at [581, 488] on button "SUBMIT" at bounding box center [625, 489] width 159 height 37
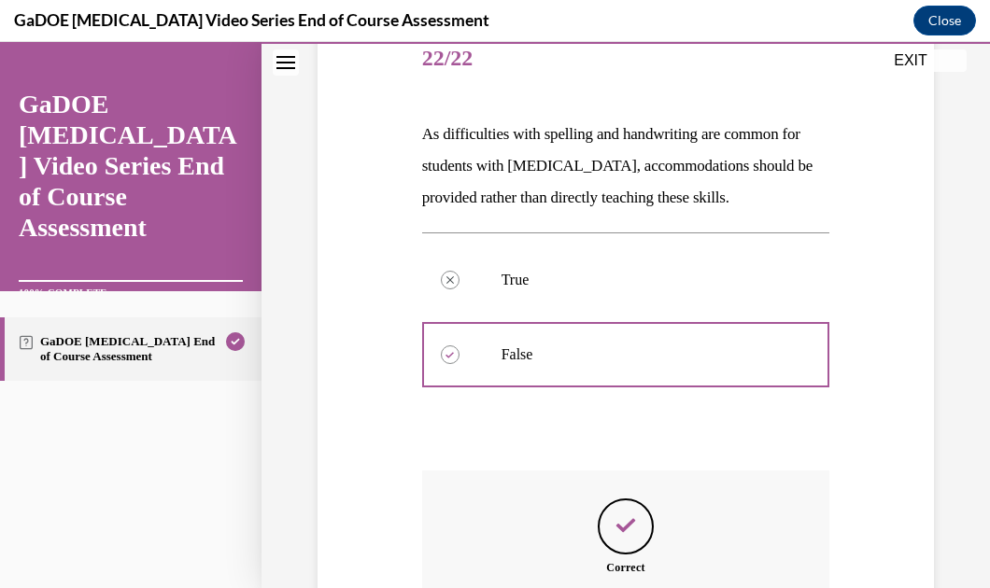
scroll to position [460, 0]
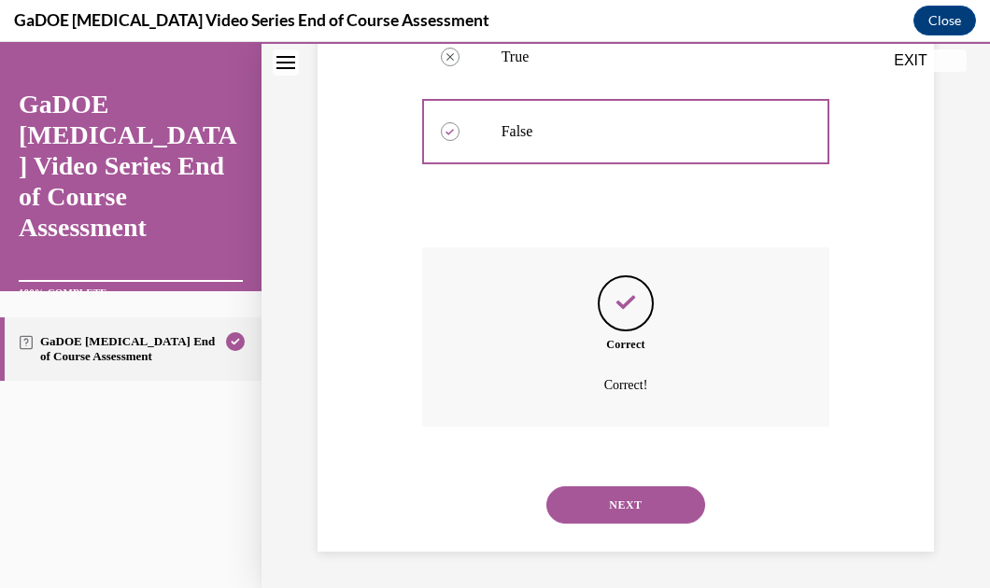
click at [581, 492] on button "NEXT" at bounding box center [625, 505] width 159 height 37
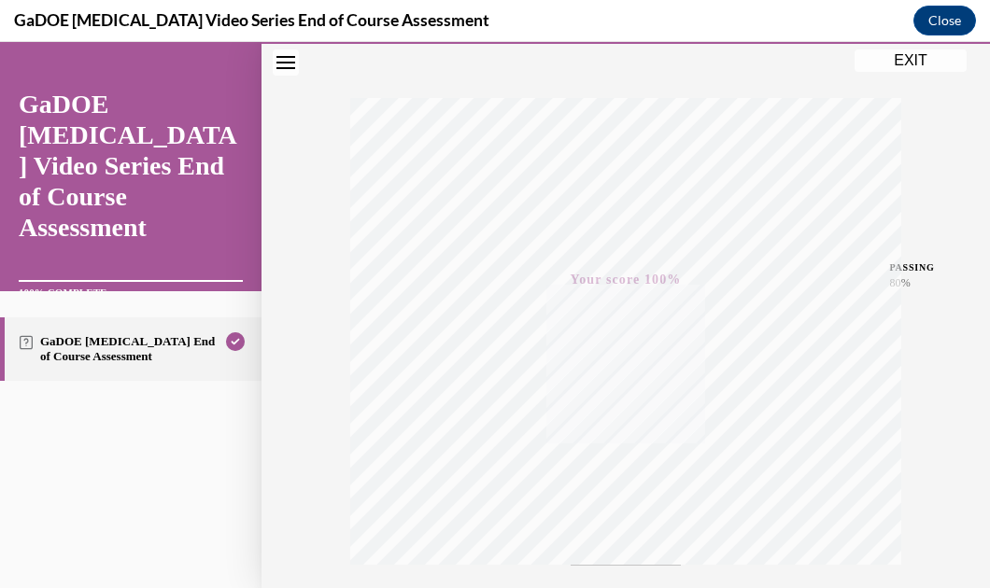
scroll to position [410, 0]
click at [908, 64] on button "EXIT" at bounding box center [910, 60] width 112 height 22
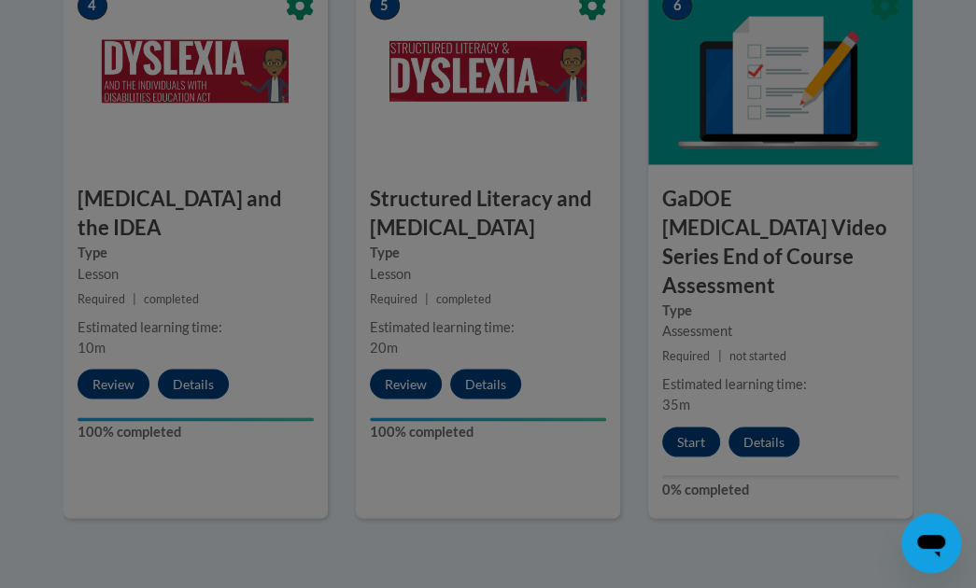
click at [908, 64] on div at bounding box center [488, 294] width 976 height 588
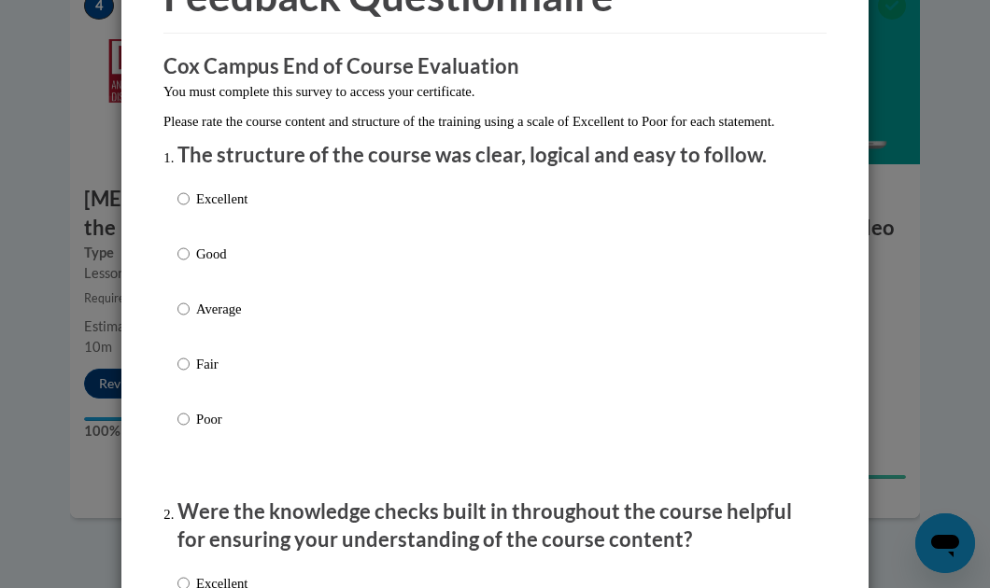
scroll to position [120, 0]
click at [196, 208] on p "Excellent" at bounding box center [221, 198] width 51 height 21
click at [190, 208] on input "Excellent" at bounding box center [183, 198] width 12 height 21
radio input "true"
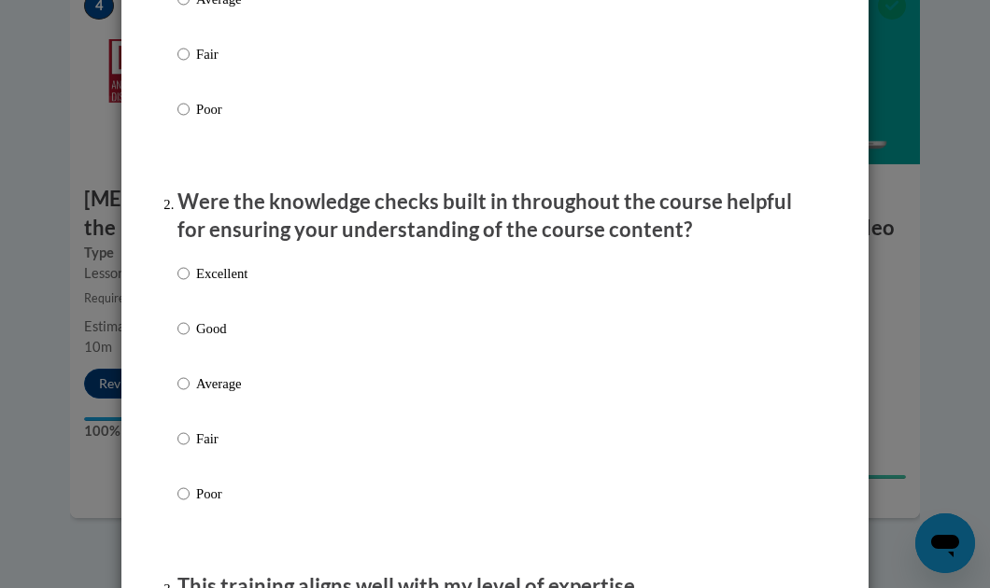
scroll to position [437, 0]
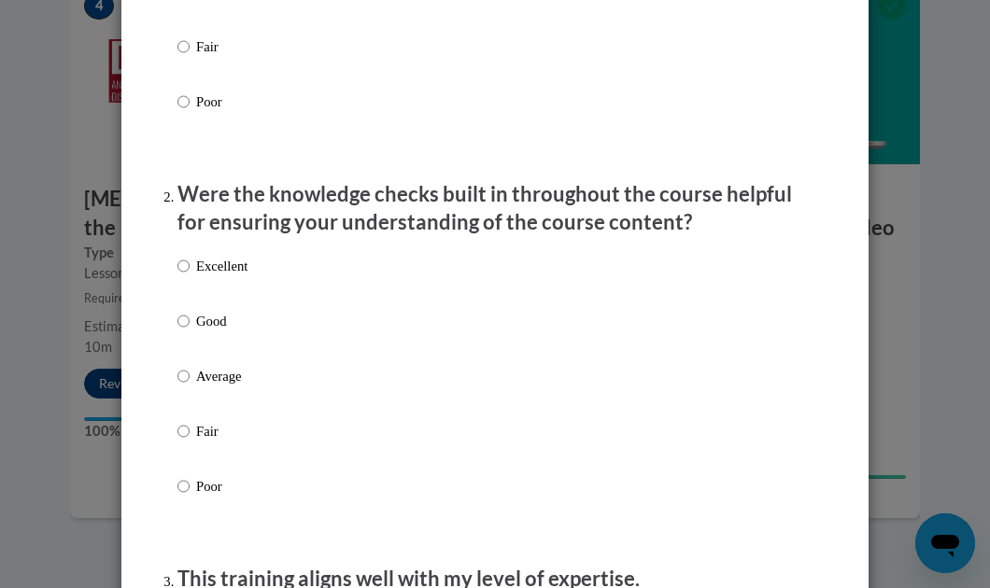
click at [201, 276] on p "Excellent" at bounding box center [221, 266] width 51 height 21
click at [190, 276] on input "Excellent" at bounding box center [183, 266] width 12 height 21
radio input "true"
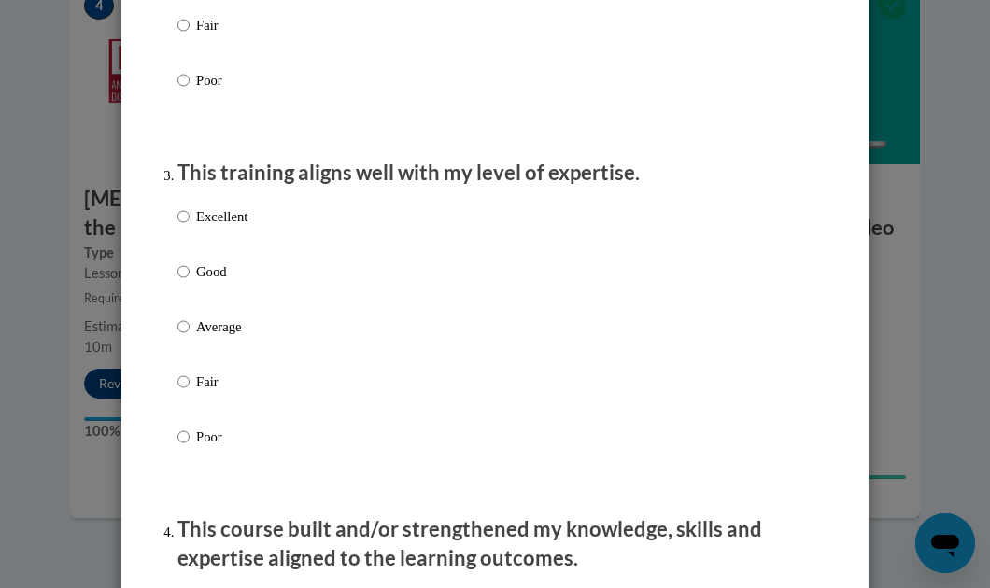
click at [202, 227] on p "Excellent" at bounding box center [221, 216] width 51 height 21
click at [190, 227] on input "Excellent" at bounding box center [183, 216] width 12 height 21
radio input "true"
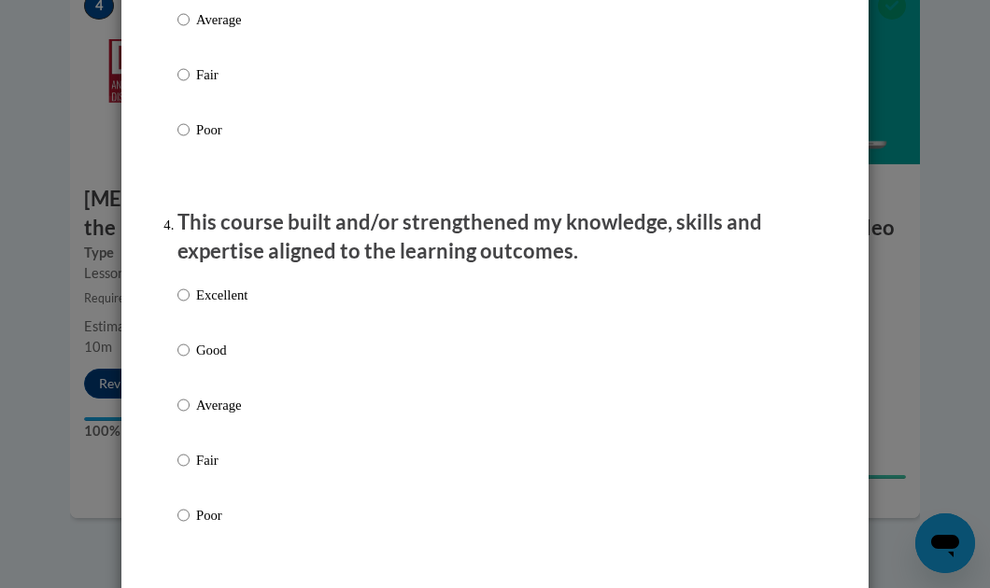
scroll to position [1151, 0]
click at [202, 304] on p "Excellent" at bounding box center [221, 294] width 51 height 21
click at [190, 304] on input "Excellent" at bounding box center [183, 294] width 12 height 21
radio input "true"
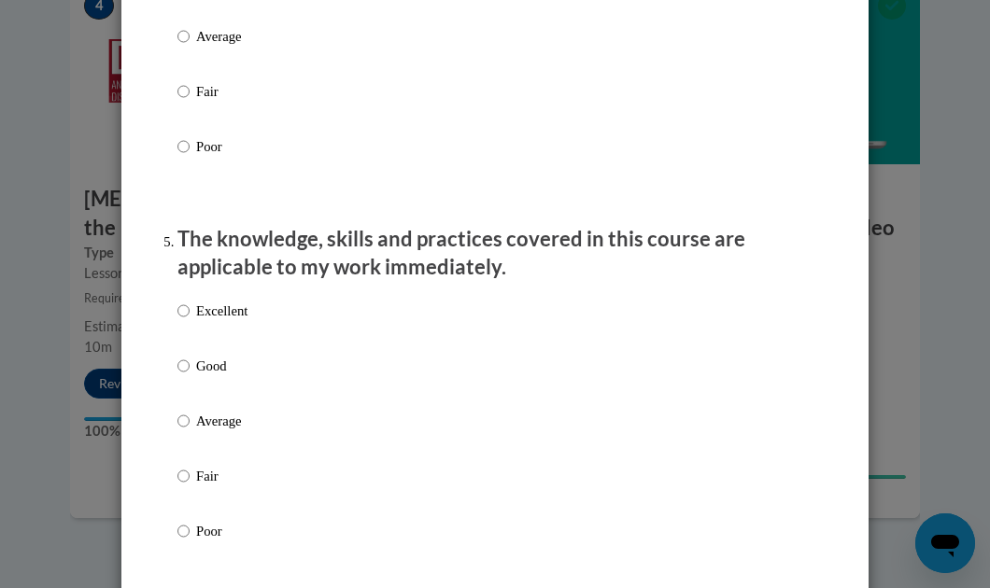
click at [196, 321] on p "Excellent" at bounding box center [221, 311] width 51 height 21
click at [190, 321] on input "Excellent" at bounding box center [183, 311] width 12 height 21
radio input "true"
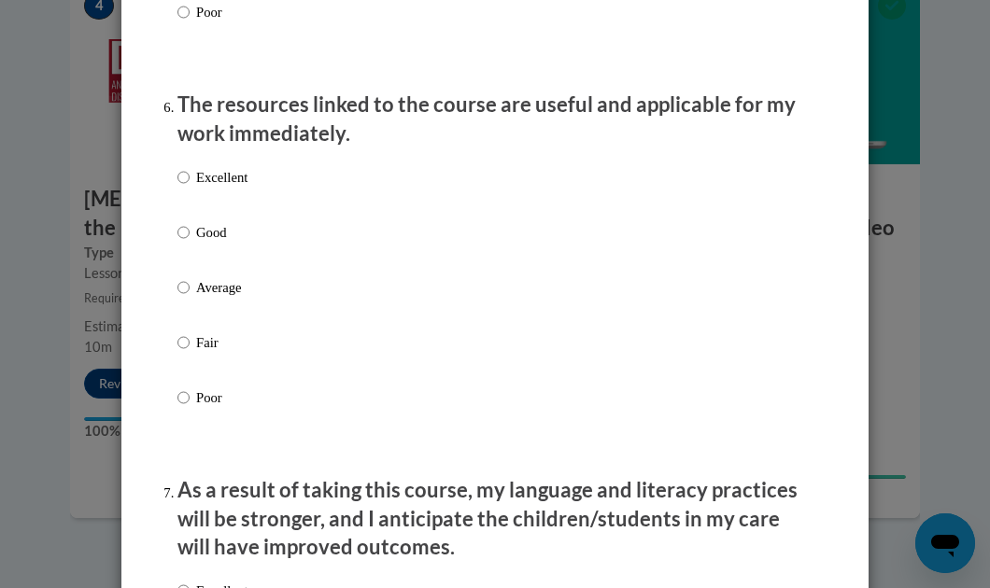
scroll to position [2039, 0]
click at [196, 187] on p "Excellent" at bounding box center [221, 176] width 51 height 21
click at [190, 187] on input "Excellent" at bounding box center [183, 176] width 12 height 21
radio input "true"
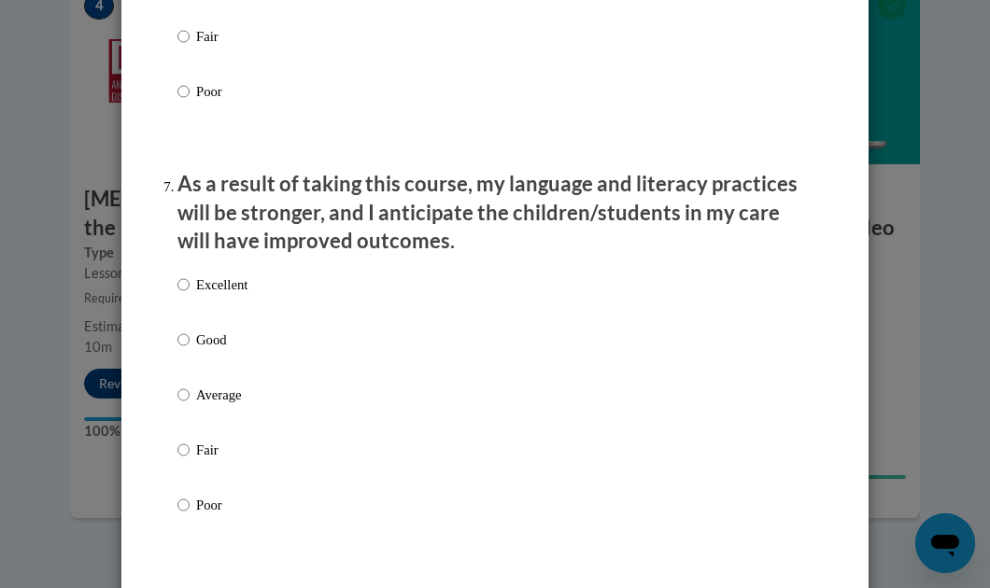
scroll to position [2349, 0]
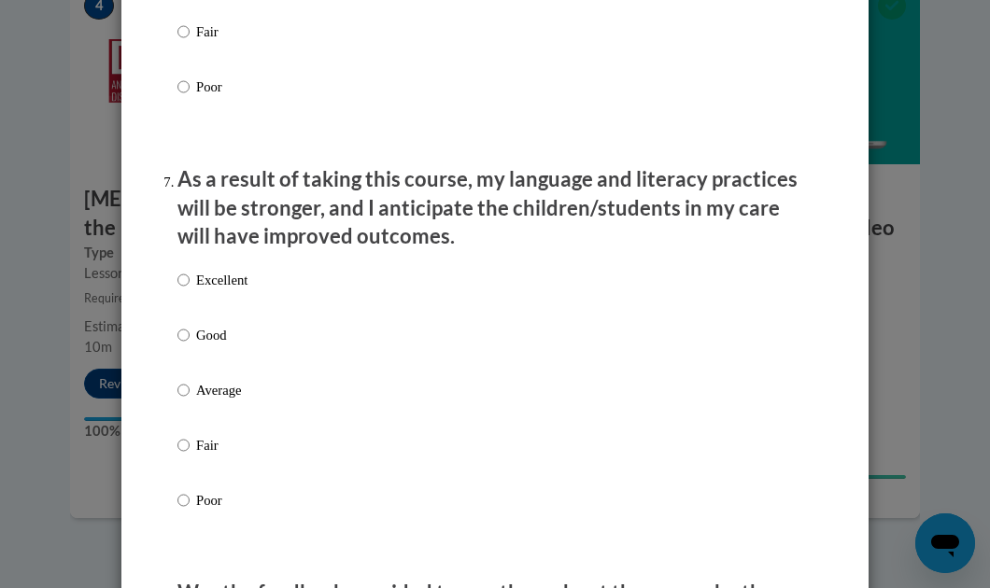
click at [208, 290] on p "Excellent" at bounding box center [221, 280] width 51 height 21
click at [190, 290] on input "Excellent" at bounding box center [183, 280] width 12 height 21
radio input "true"
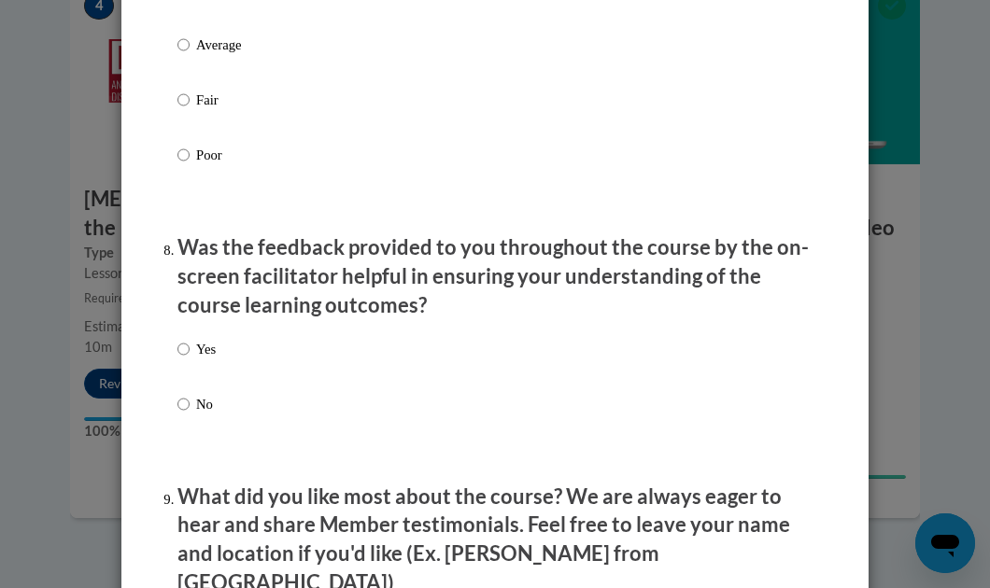
scroll to position [2824, 0]
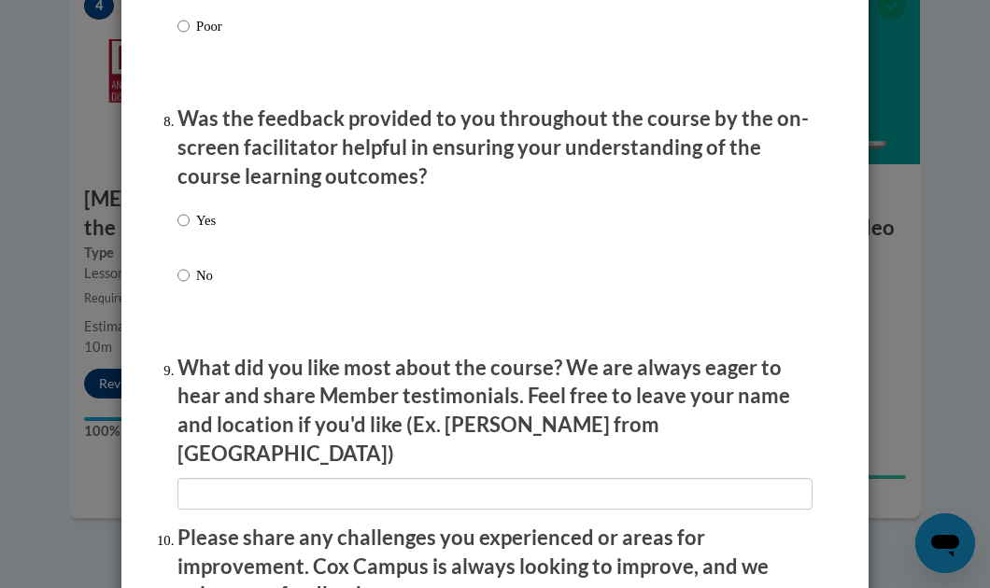
click at [187, 244] on label "Yes" at bounding box center [196, 235] width 38 height 50
click at [187, 231] on input "Yes" at bounding box center [183, 220] width 12 height 21
radio input "true"
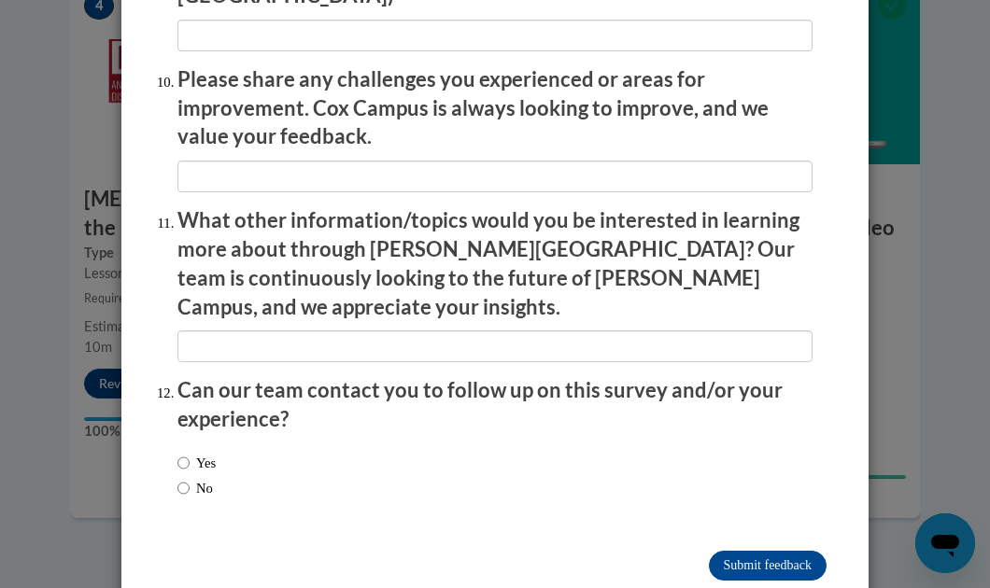
scroll to position [3283, 0]
click at [177, 452] on input "Yes" at bounding box center [183, 462] width 12 height 21
radio input "true"
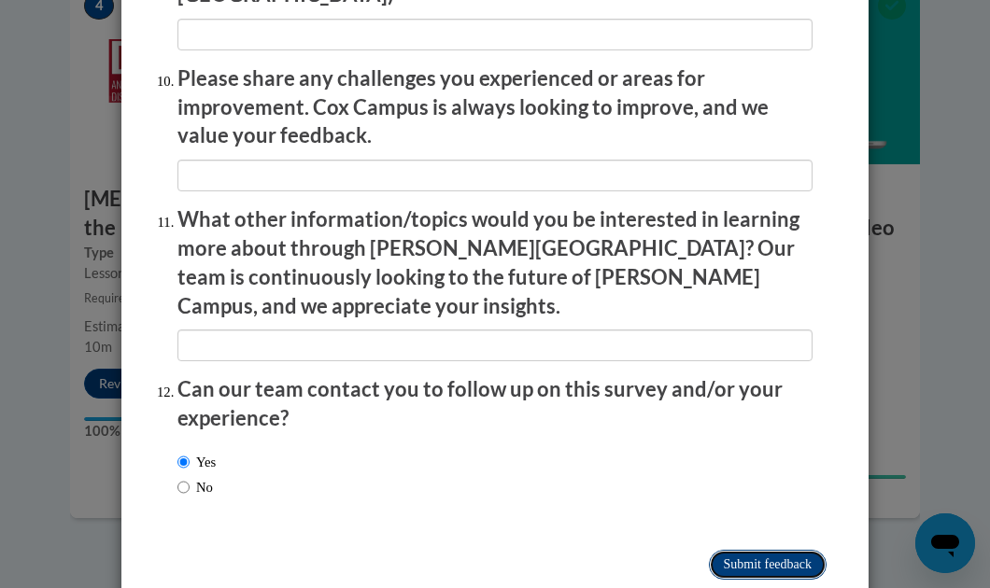
click at [729, 550] on input "Submit feedback" at bounding box center [768, 565] width 118 height 30
